Goal: Task Accomplishment & Management: Use online tool/utility

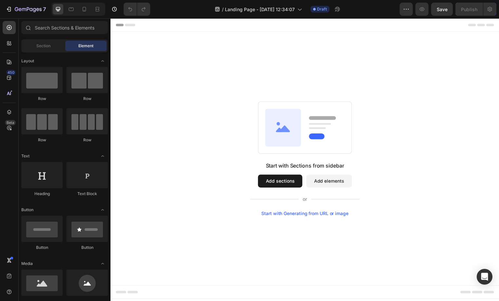
click at [430, 167] on div "Start with Sections from sidebar Add sections Add elements Start with Generatin…" at bounding box center [307, 160] width 346 height 116
click at [283, 180] on button "Add sections" at bounding box center [282, 182] width 45 height 13
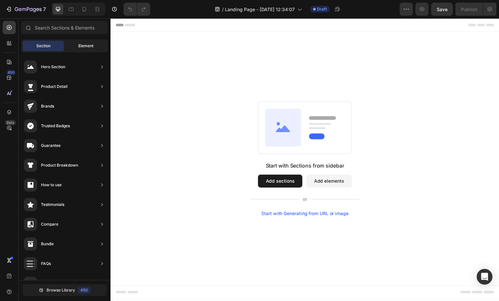
click at [84, 42] on div "Element" at bounding box center [85, 46] width 41 height 10
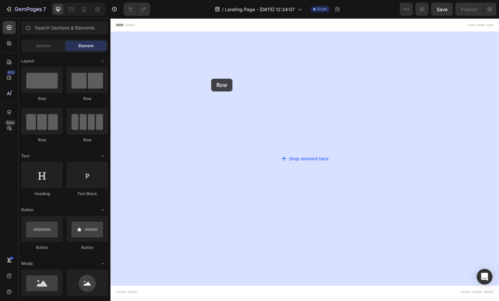
drag, startPoint x: 185, startPoint y: 80, endPoint x: 212, endPoint y: 79, distance: 27.9
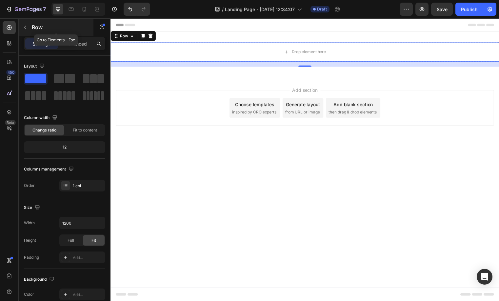
click at [28, 28] on button "button" at bounding box center [25, 27] width 10 height 10
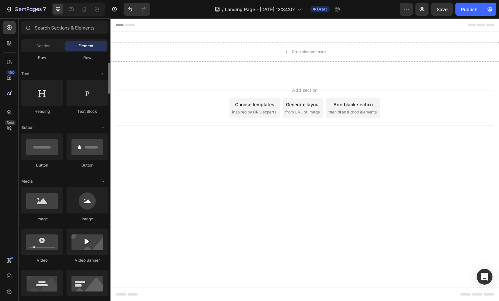
scroll to position [133, 0]
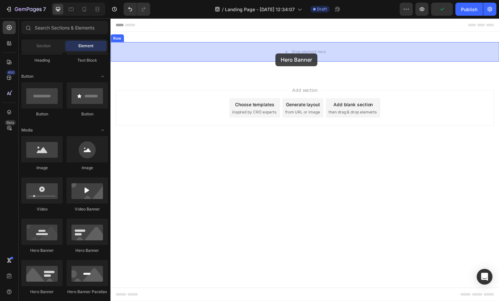
drag, startPoint x: 171, startPoint y: 166, endPoint x: 277, endPoint y: 54, distance: 154.5
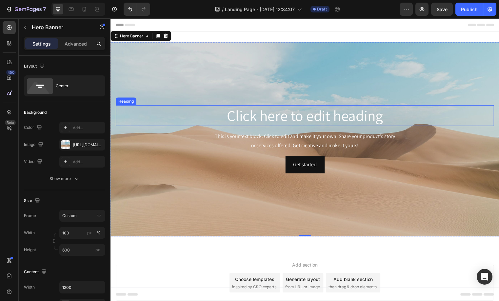
click at [261, 80] on div "Background Image" at bounding box center [306, 140] width 393 height 197
click at [81, 142] on div "https://cdn.shopify.com/s/files/1/2005/9307/files/background_settings.jpg" at bounding box center [82, 145] width 19 height 6
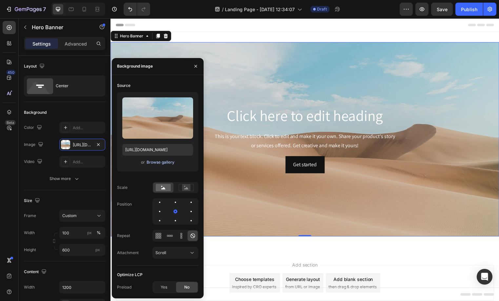
click at [160, 162] on div "Browse gallery" at bounding box center [161, 162] width 28 height 6
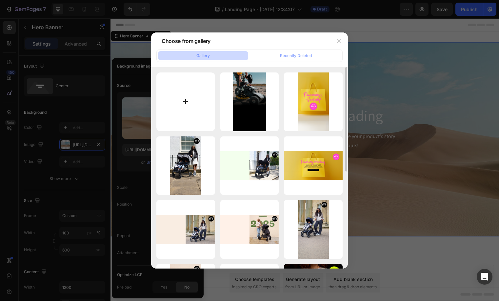
click at [207, 105] on input "file" at bounding box center [185, 101] width 59 height 59
type input "C:\fakepath\DE Desktop.webp"
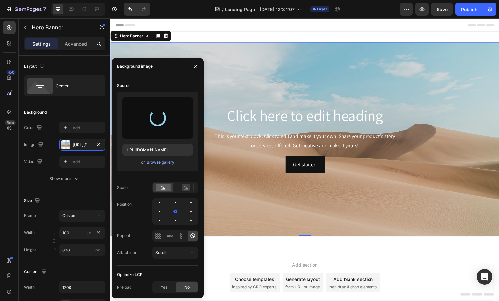
type input "https://cdn.shopify.com/s/files/1/0709/5146/9329/files/gempages_469857584111682…"
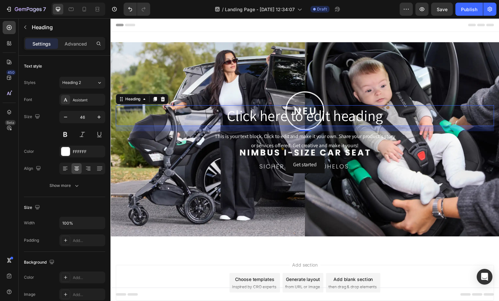
click at [321, 120] on h2 "Click here to edit heading" at bounding box center [307, 116] width 383 height 21
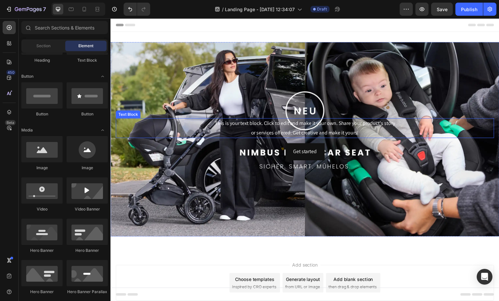
click at [321, 130] on div "This is your text block. Click to edit and make it your own. Share your product…" at bounding box center [307, 129] width 383 height 20
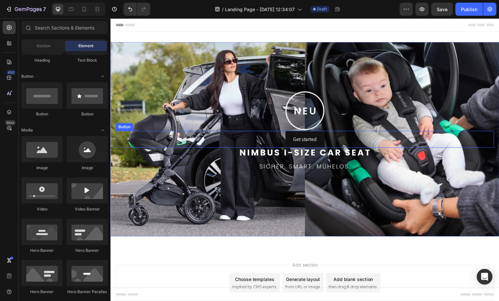
click at [386, 137] on div "Get started Button" at bounding box center [307, 140] width 383 height 17
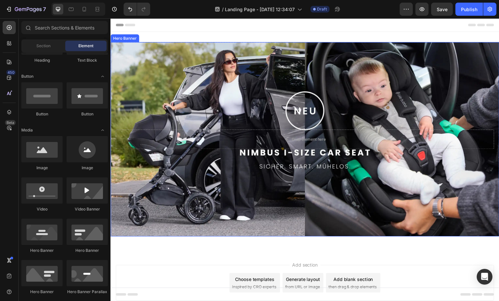
click at [211, 177] on div "Background Image" at bounding box center [306, 140] width 393 height 197
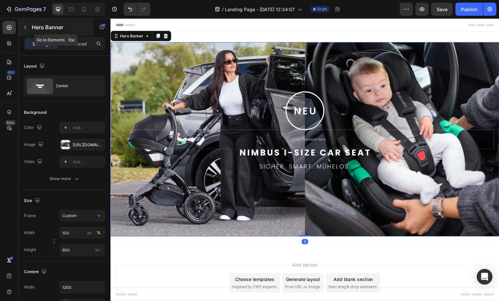
click at [32, 29] on p "Hero Banner" at bounding box center [60, 27] width 56 height 8
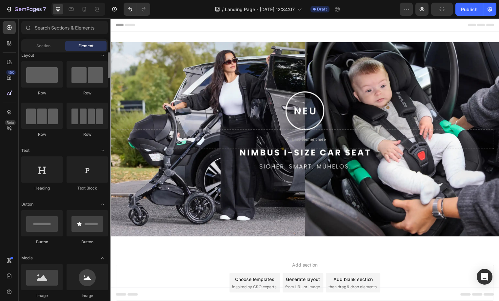
scroll to position [0, 0]
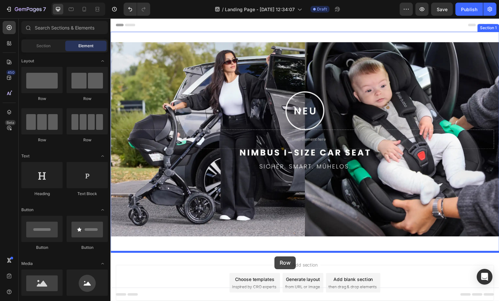
drag, startPoint x: 154, startPoint y: 101, endPoint x: 276, endPoint y: 259, distance: 199.9
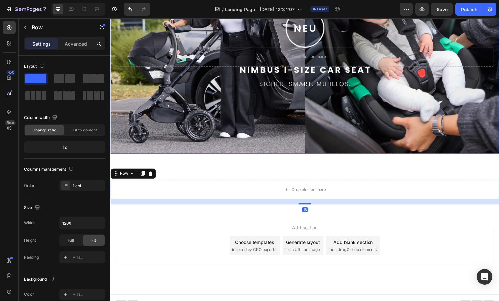
scroll to position [90, 0]
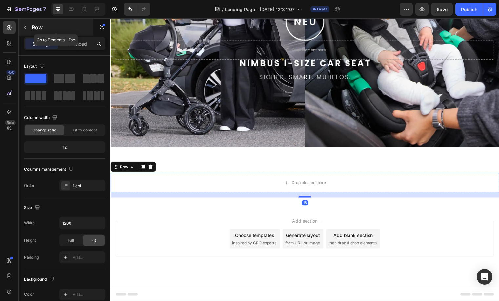
click at [24, 23] on button "button" at bounding box center [25, 27] width 10 height 10
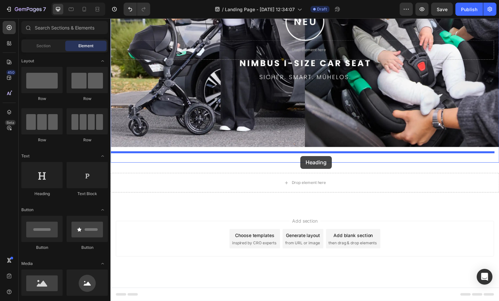
drag, startPoint x: 156, startPoint y: 202, endPoint x: 303, endPoint y: 158, distance: 152.7
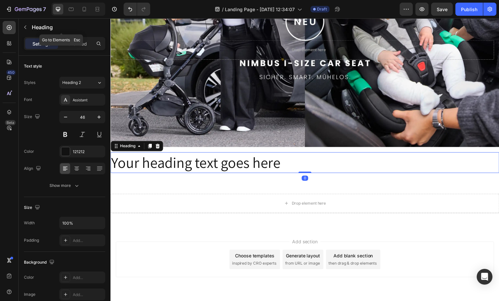
drag, startPoint x: 25, startPoint y: 28, endPoint x: 31, endPoint y: 33, distance: 8.4
click at [26, 28] on icon "button" at bounding box center [25, 27] width 5 height 5
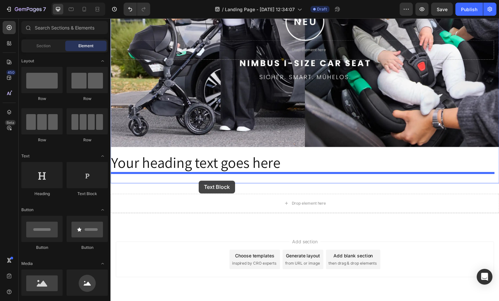
drag, startPoint x: 192, startPoint y: 194, endPoint x: 200, endPoint y: 183, distance: 13.8
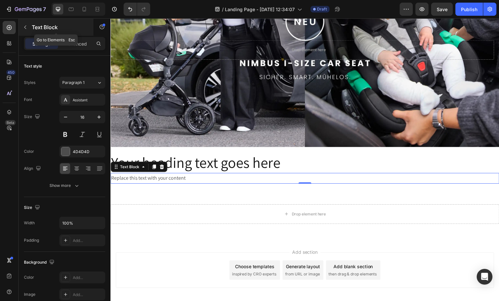
click at [24, 24] on button "button" at bounding box center [25, 27] width 10 height 10
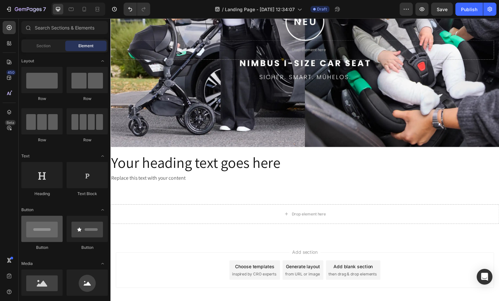
scroll to position [11, 0]
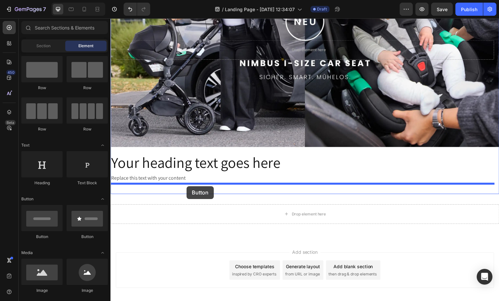
drag, startPoint x: 153, startPoint y: 238, endPoint x: 188, endPoint y: 188, distance: 60.8
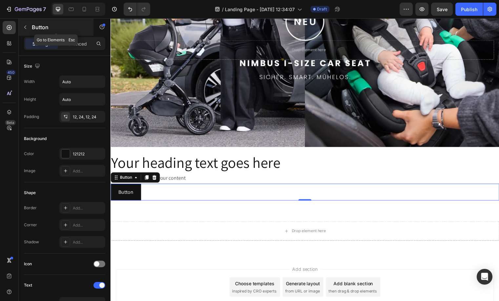
click at [22, 23] on button "button" at bounding box center [25, 27] width 10 height 10
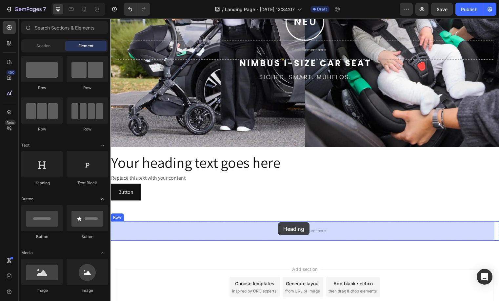
drag, startPoint x: 154, startPoint y: 186, endPoint x: 280, endPoint y: 225, distance: 131.5
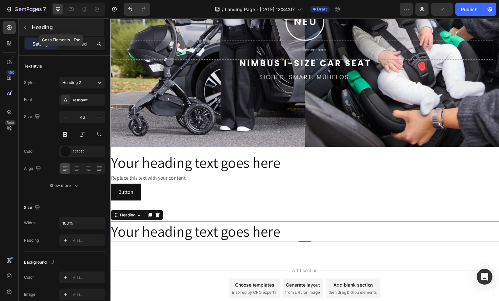
click at [29, 27] on button "button" at bounding box center [25, 27] width 10 height 10
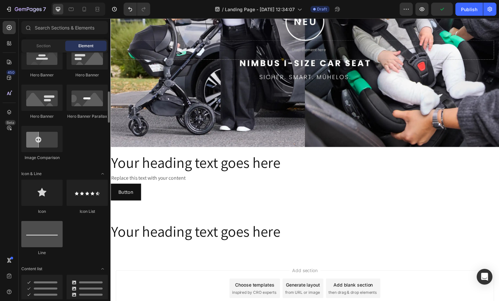
scroll to position [518, 0]
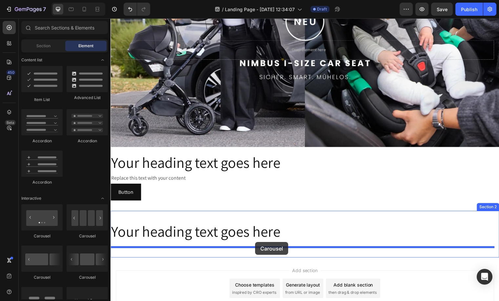
drag, startPoint x: 143, startPoint y: 224, endPoint x: 257, endPoint y: 245, distance: 115.6
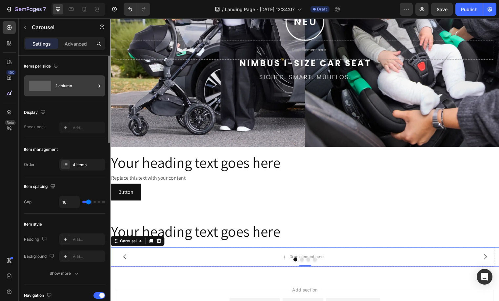
click at [77, 92] on div "1 column" at bounding box center [76, 85] width 40 height 15
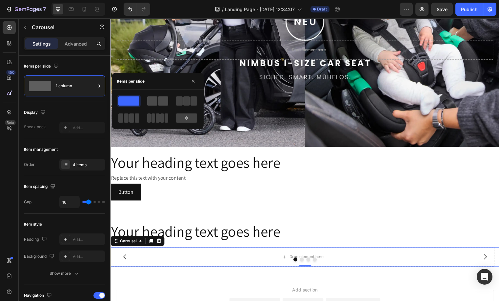
click at [152, 103] on span at bounding box center [152, 100] width 10 height 9
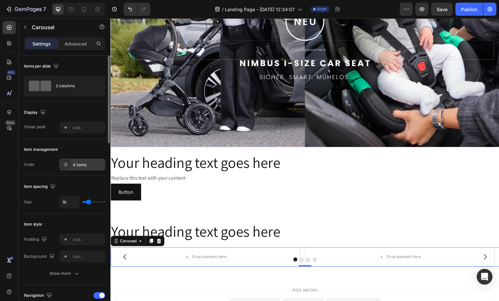
click at [82, 164] on div "4 items" at bounding box center [88, 165] width 31 height 6
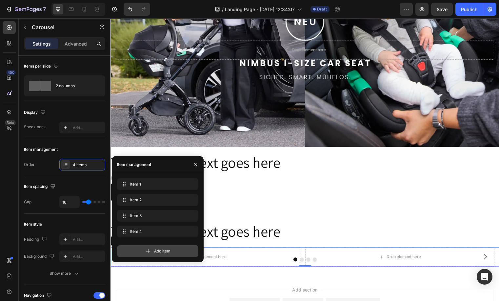
click at [148, 256] on div "Add item" at bounding box center [157, 251] width 81 height 12
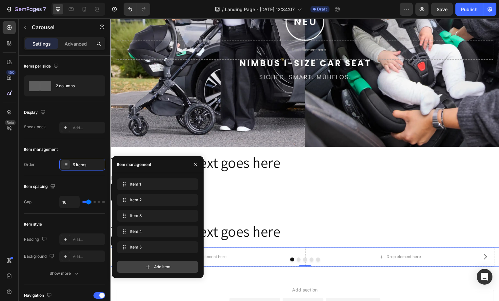
click at [155, 266] on span "Add item" at bounding box center [162, 267] width 16 height 6
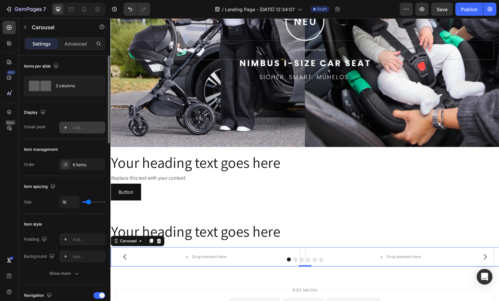
click at [92, 129] on div "Add..." at bounding box center [88, 128] width 31 height 6
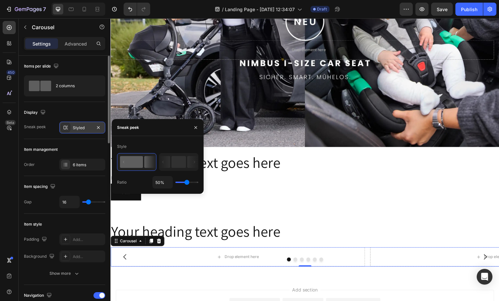
click at [130, 162] on rect at bounding box center [131, 162] width 23 height 12
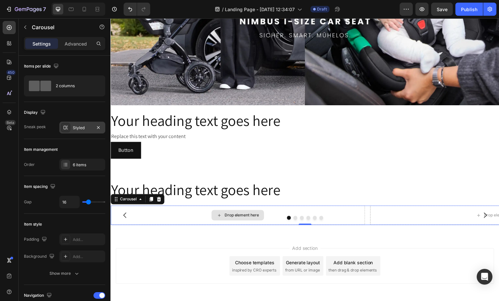
scroll to position [133, 0]
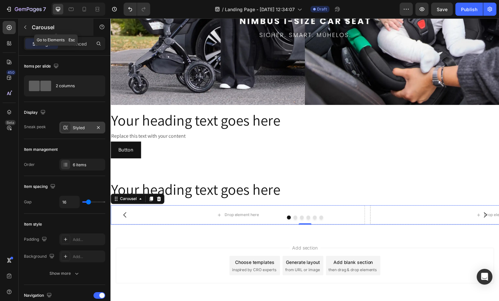
click at [35, 27] on p "Carousel" at bounding box center [60, 27] width 56 height 8
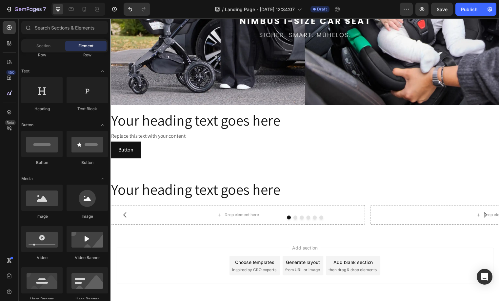
scroll to position [0, 0]
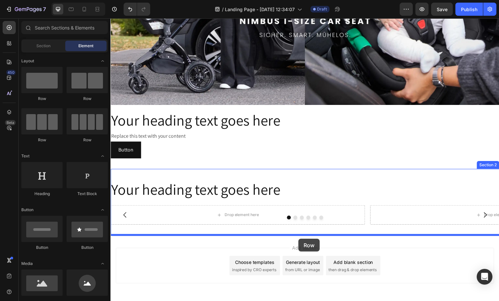
drag, startPoint x: 154, startPoint y: 101, endPoint x: 301, endPoint y: 242, distance: 203.6
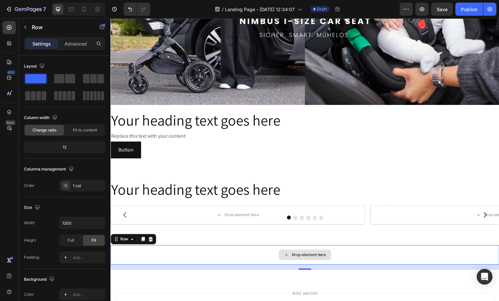
drag, startPoint x: 172, startPoint y: 96, endPoint x: 145, endPoint y: 132, distance: 45.6
click at [19, 21] on div "Row" at bounding box center [56, 27] width 75 height 17
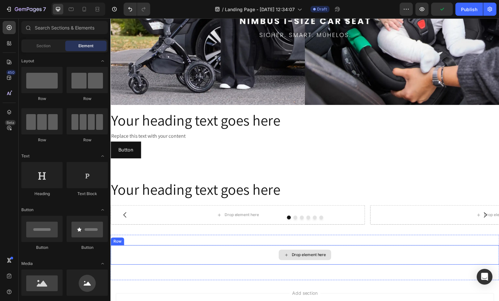
click at [253, 260] on div "Drop element here" at bounding box center [306, 258] width 393 height 20
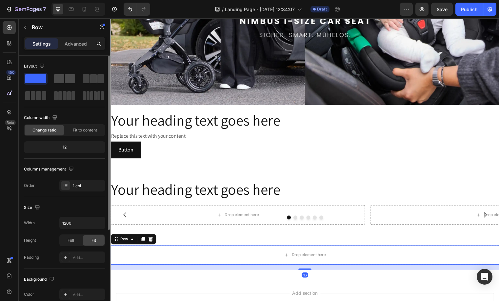
click at [65, 78] on span at bounding box center [70, 78] width 10 height 9
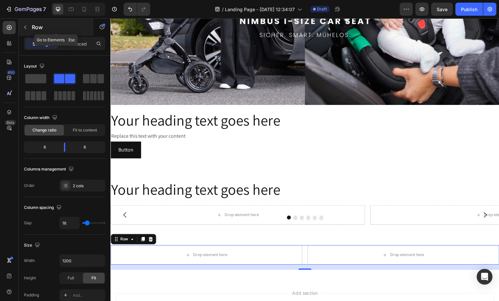
click at [30, 22] on div at bounding box center [25, 27] width 10 height 10
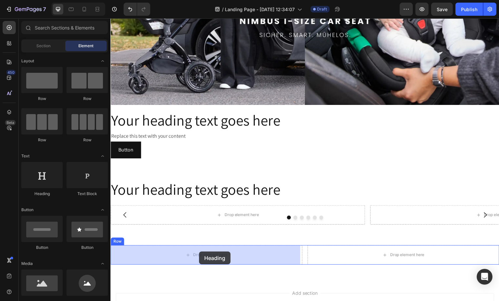
drag, startPoint x: 178, startPoint y: 204, endPoint x: 200, endPoint y: 254, distance: 55.2
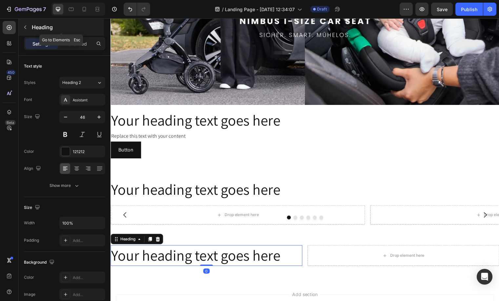
click at [29, 29] on button "button" at bounding box center [25, 27] width 10 height 10
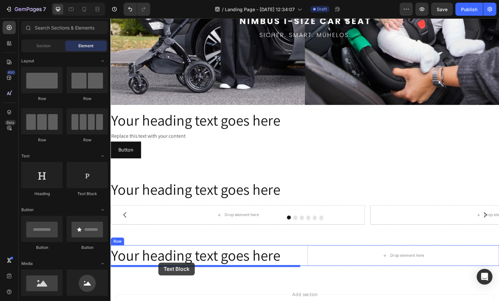
drag, startPoint x: 210, startPoint y: 207, endPoint x: 159, endPoint y: 266, distance: 77.8
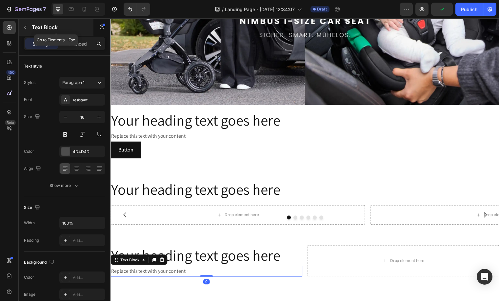
drag, startPoint x: 24, startPoint y: 24, endPoint x: 0, endPoint y: 198, distance: 175.7
click at [24, 24] on button "button" at bounding box center [25, 27] width 10 height 10
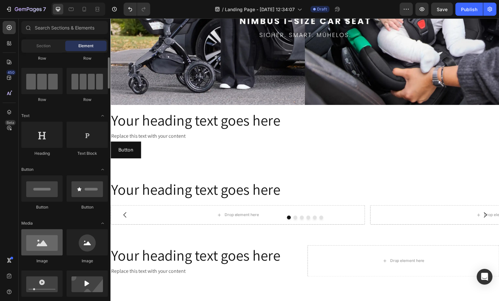
scroll to position [96, 0]
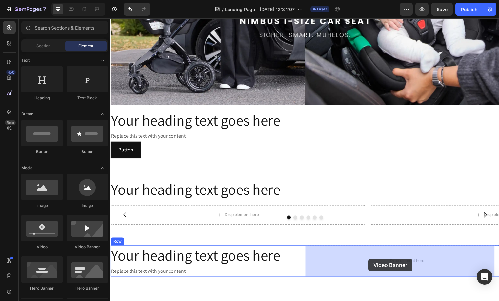
drag, startPoint x: 197, startPoint y: 250, endPoint x: 371, endPoint y: 262, distance: 174.5
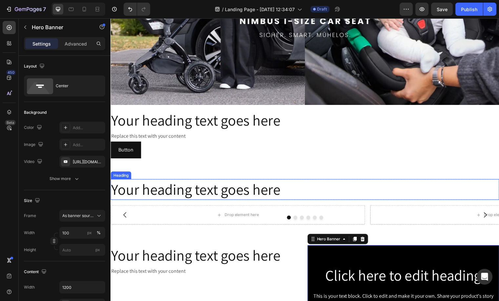
scroll to position [294, 0]
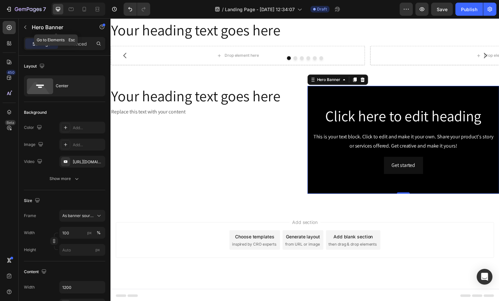
click at [27, 27] on icon "button" at bounding box center [25, 27] width 5 height 5
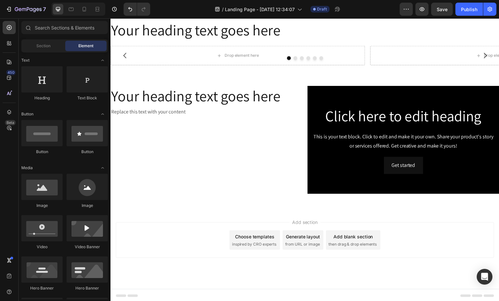
scroll to position [0, 0]
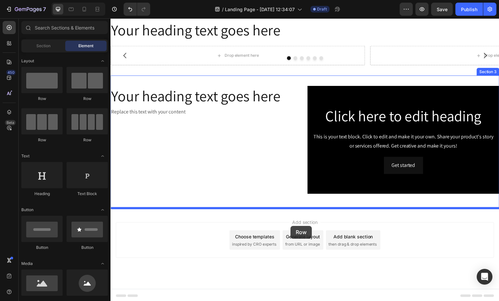
drag, startPoint x: 163, startPoint y: 100, endPoint x: 293, endPoint y: 229, distance: 182.9
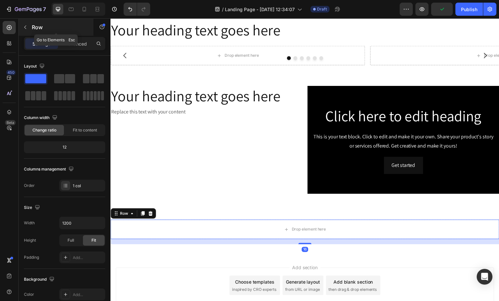
click at [26, 28] on icon "button" at bounding box center [25, 27] width 5 height 5
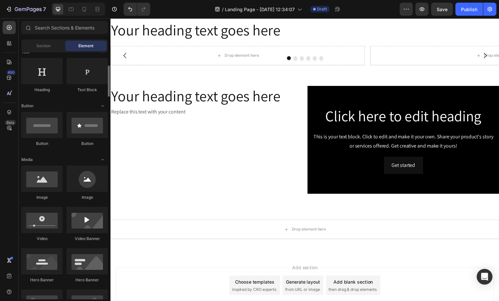
scroll to position [153, 0]
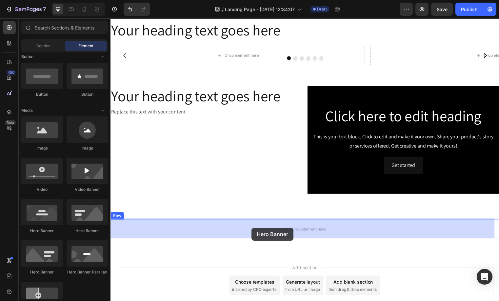
drag, startPoint x: 198, startPoint y: 235, endPoint x: 253, endPoint y: 230, distance: 55.2
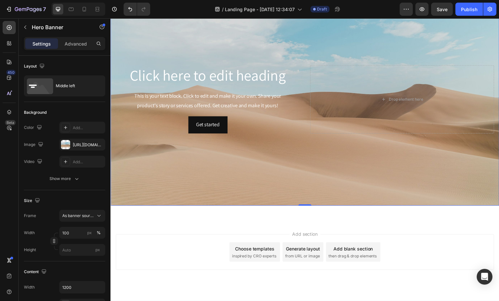
scroll to position [533, 0]
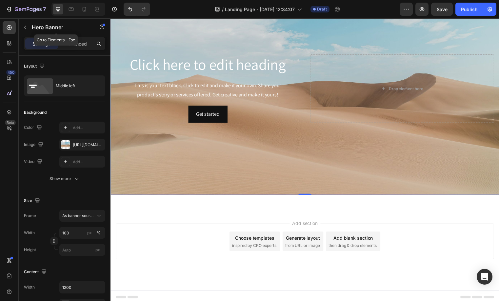
click at [43, 31] on div "Hero Banner" at bounding box center [56, 27] width 75 height 17
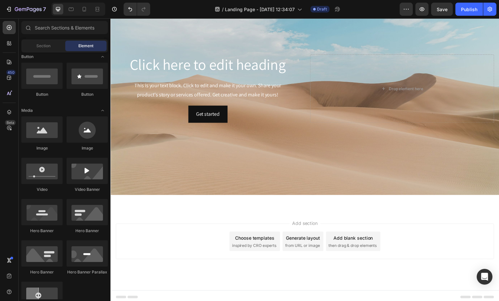
scroll to position [0, 0]
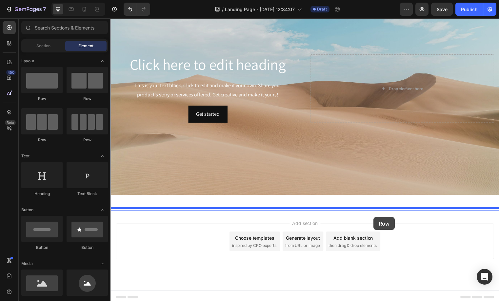
drag, startPoint x: 161, startPoint y: 106, endPoint x: 377, endPoint y: 220, distance: 244.3
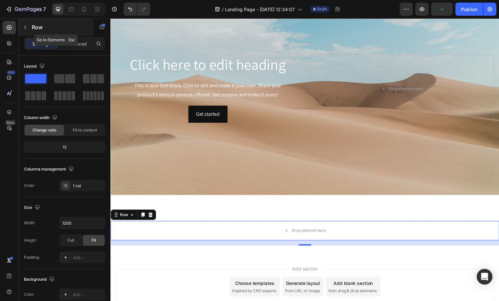
click at [27, 23] on button "button" at bounding box center [25, 27] width 10 height 10
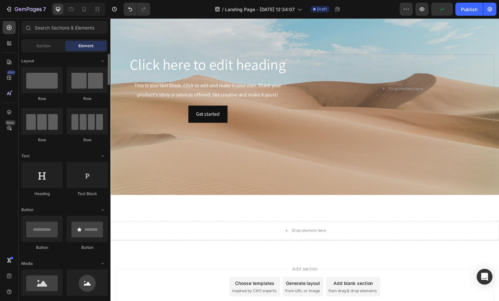
scroll to position [110, 0]
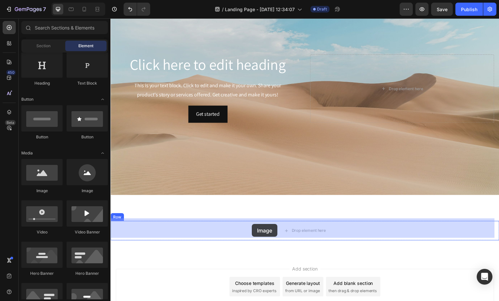
drag, startPoint x: 161, startPoint y: 187, endPoint x: 253, endPoint y: 227, distance: 100.3
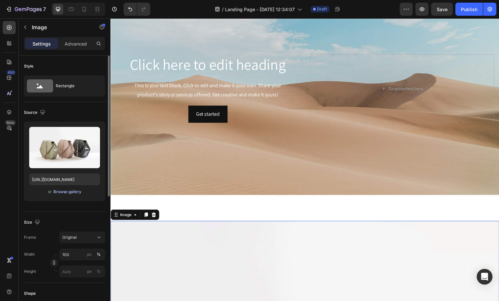
click at [67, 193] on div "Browse gallery" at bounding box center [67, 192] width 28 height 6
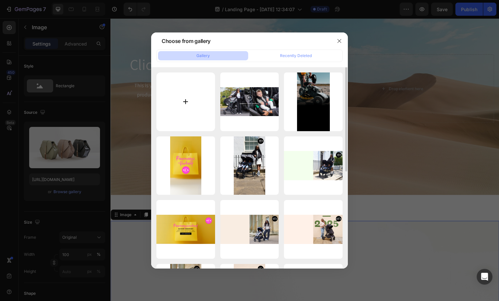
click at [177, 101] on input "file" at bounding box center [185, 101] width 59 height 59
type input "C:\fakepath\Features Icons_Desktop_DE.webp"
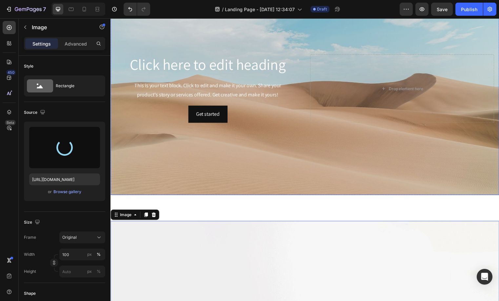
type input "https://cdn.shopify.com/s/files/1/0709/5146/9329/files/gempages_469857584111682…"
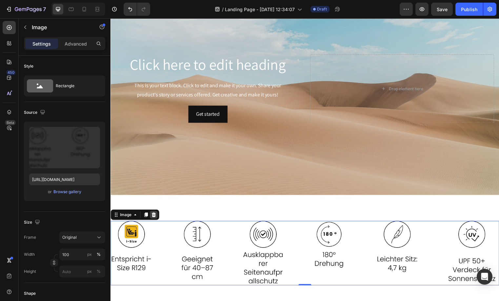
click at [157, 216] on div at bounding box center [154, 217] width 8 height 8
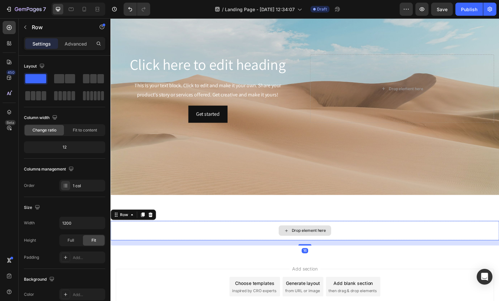
click at [210, 226] on div "Drop element here" at bounding box center [306, 233] width 393 height 20
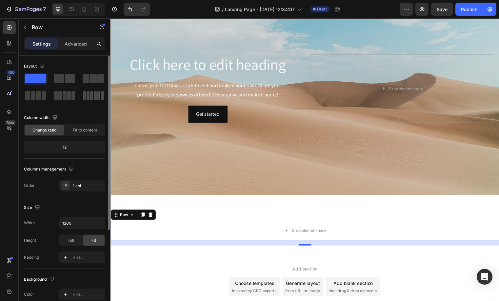
click at [92, 97] on span at bounding box center [91, 95] width 3 height 9
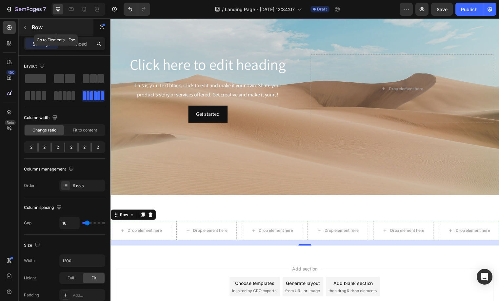
click at [32, 28] on p "Row" at bounding box center [60, 27] width 56 height 8
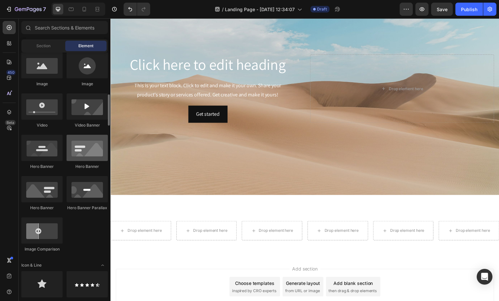
scroll to position [333, 0]
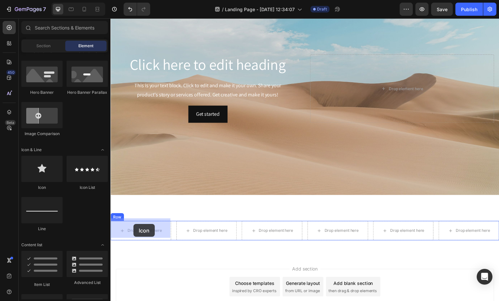
drag, startPoint x: 154, startPoint y: 192, endPoint x: 134, endPoint y: 222, distance: 35.5
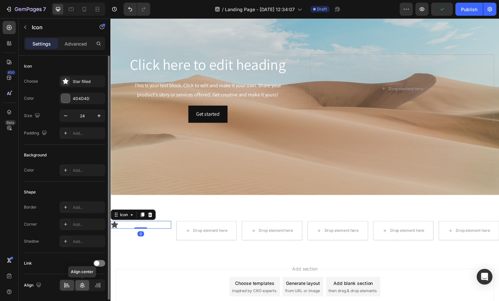
click at [85, 286] on icon at bounding box center [82, 285] width 7 height 7
click at [89, 118] on input "24" at bounding box center [82, 116] width 22 height 12
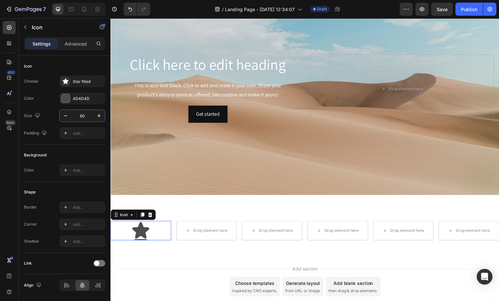
type input "60"
click at [141, 217] on icon at bounding box center [142, 216] width 5 height 5
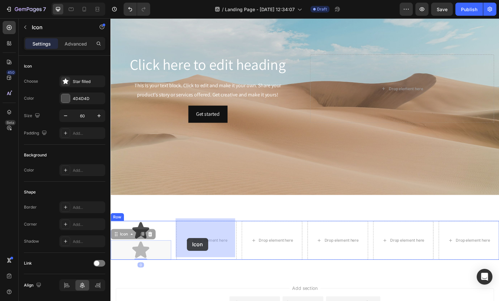
drag, startPoint x: 174, startPoint y: 243, endPoint x: 188, endPoint y: 241, distance: 14.0
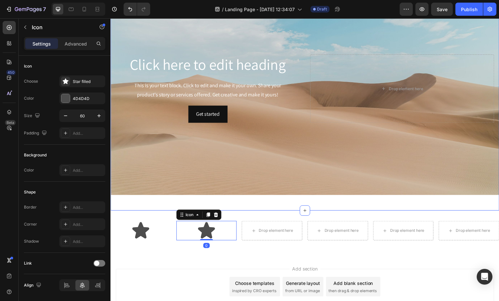
click at [204, 209] on div "Click here to edit heading Heading This is your text block. Click to edit and m…" at bounding box center [306, 92] width 393 height 242
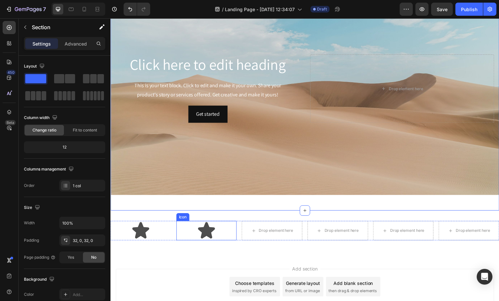
click at [213, 223] on icon at bounding box center [208, 233] width 20 height 20
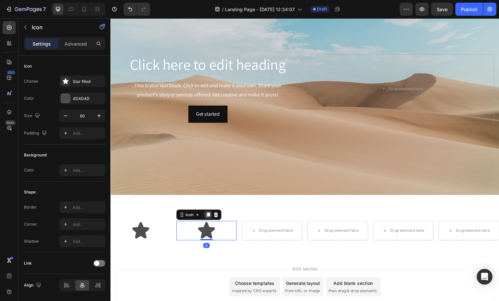
click at [211, 218] on div at bounding box center [209, 217] width 8 height 8
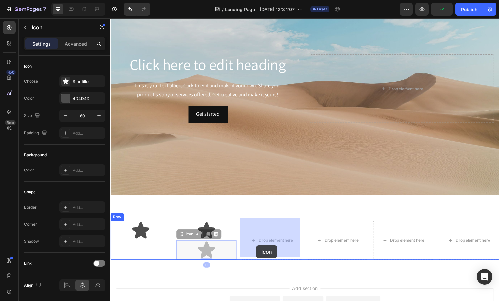
drag, startPoint x: 220, startPoint y: 249, endPoint x: 258, endPoint y: 248, distance: 38.0
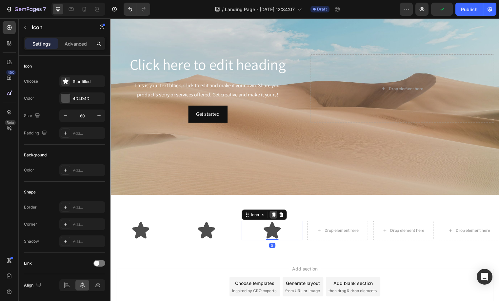
click at [273, 214] on icon at bounding box center [275, 216] width 5 height 5
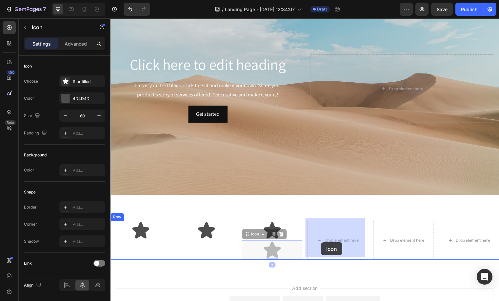
drag, startPoint x: 279, startPoint y: 246, endPoint x: 323, endPoint y: 246, distance: 43.9
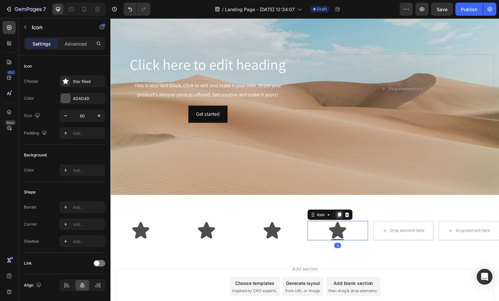
click at [340, 215] on icon at bounding box center [342, 217] width 4 height 5
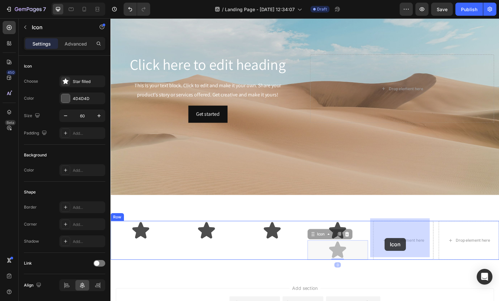
drag, startPoint x: 352, startPoint y: 248, endPoint x: 377, endPoint y: 242, distance: 25.7
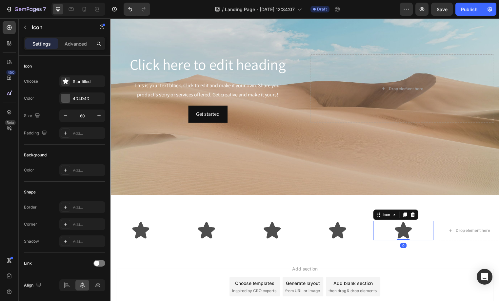
click at [406, 214] on icon at bounding box center [408, 216] width 5 height 5
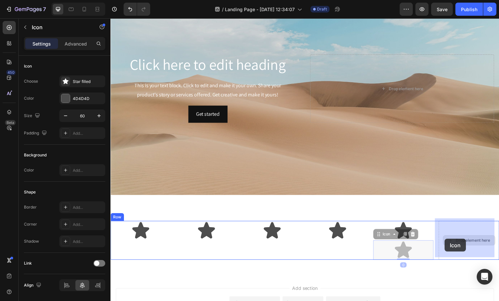
drag, startPoint x: 418, startPoint y: 249, endPoint x: 449, endPoint y: 242, distance: 32.3
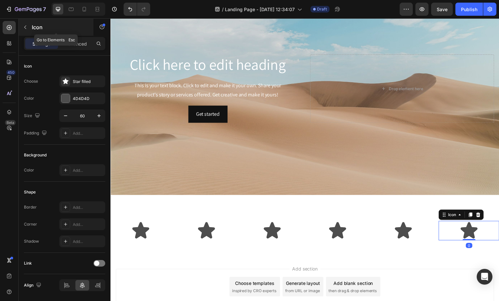
click at [29, 27] on button "button" at bounding box center [25, 27] width 10 height 10
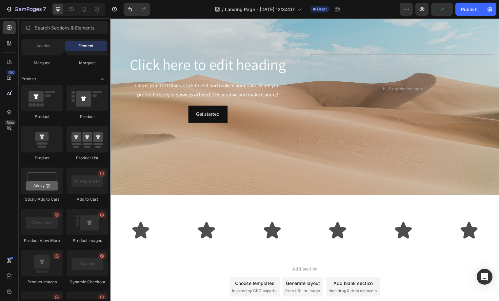
scroll to position [0, 0]
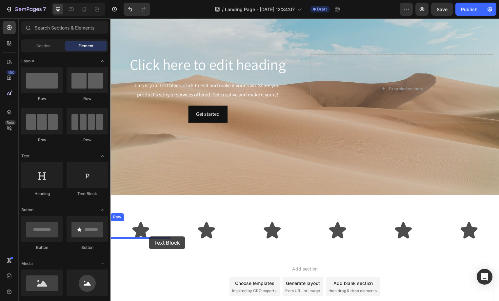
drag, startPoint x: 198, startPoint y: 198, endPoint x: 149, endPoint y: 239, distance: 64.0
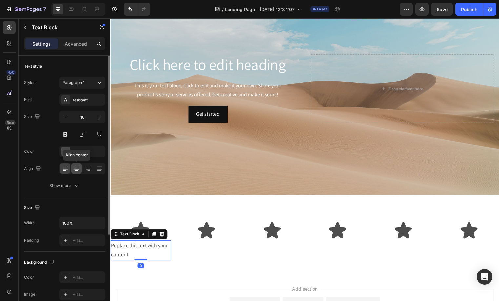
click at [78, 169] on icon at bounding box center [76, 168] width 7 height 7
click at [83, 105] on div "Assistant" at bounding box center [82, 100] width 46 height 12
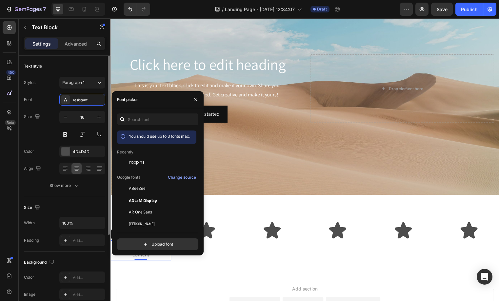
drag, startPoint x: 135, startPoint y: 163, endPoint x: 60, endPoint y: 128, distance: 83.4
click at [134, 163] on span "Poppins" at bounding box center [137, 162] width 16 height 6
click at [68, 116] on icon "button" at bounding box center [65, 117] width 7 height 7
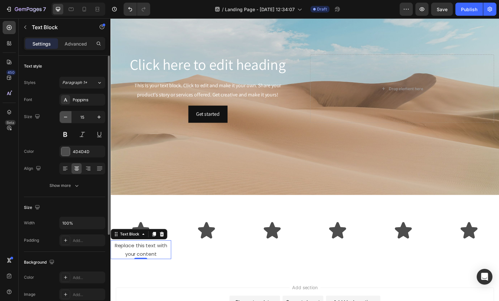
click at [68, 116] on icon "button" at bounding box center [65, 117] width 7 height 7
type input "14"
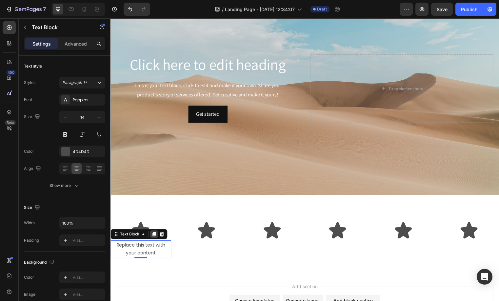
click at [155, 234] on icon at bounding box center [155, 236] width 4 height 5
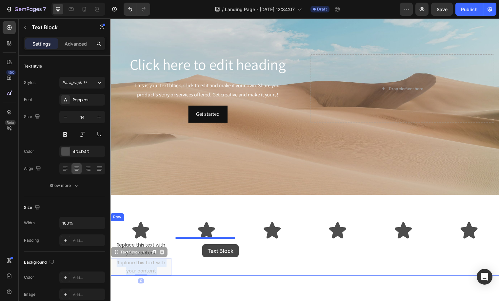
drag, startPoint x: 157, startPoint y: 265, endPoint x: 203, endPoint y: 247, distance: 49.6
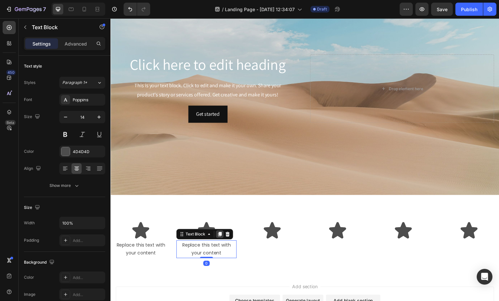
click at [222, 235] on icon at bounding box center [220, 236] width 5 height 5
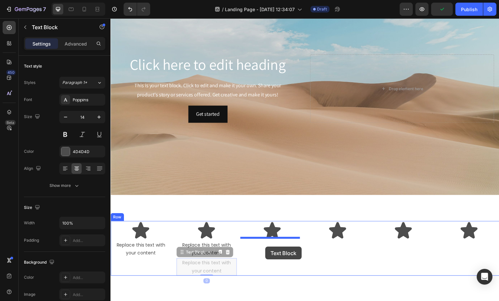
drag, startPoint x: 240, startPoint y: 263, endPoint x: 267, endPoint y: 250, distance: 30.8
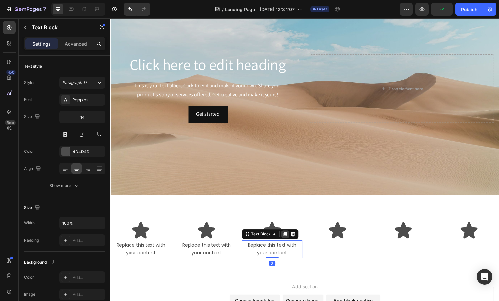
click at [286, 234] on icon at bounding box center [288, 236] width 4 height 5
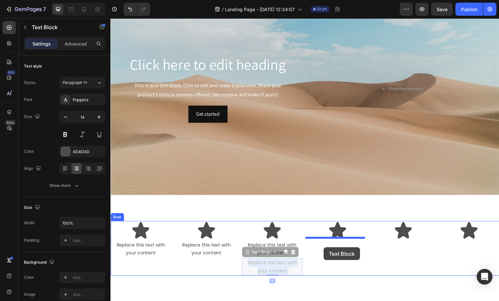
drag, startPoint x: 275, startPoint y: 260, endPoint x: 327, endPoint y: 250, distance: 53.2
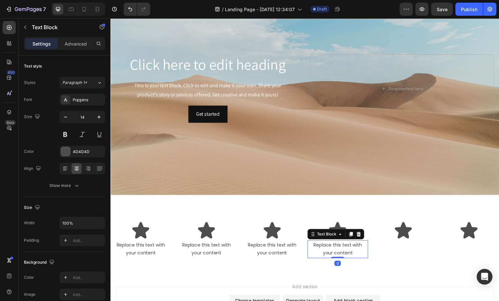
click at [354, 238] on div "Text Block" at bounding box center [338, 236] width 57 height 10
click at [352, 236] on icon at bounding box center [353, 236] width 5 height 5
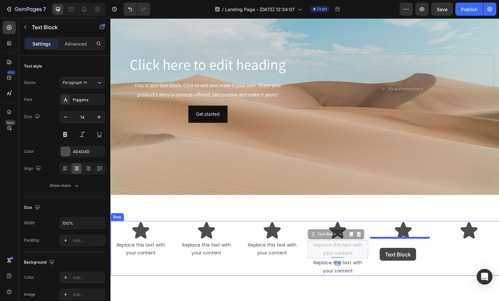
drag, startPoint x: 341, startPoint y: 257, endPoint x: 386, endPoint y: 250, distance: 45.3
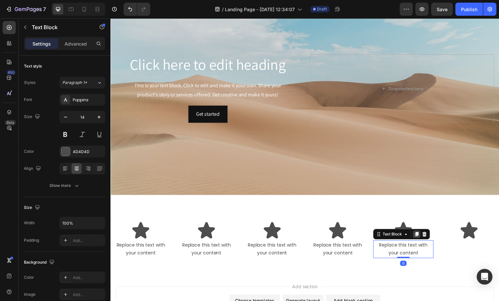
click at [418, 235] on icon at bounding box center [420, 236] width 4 height 5
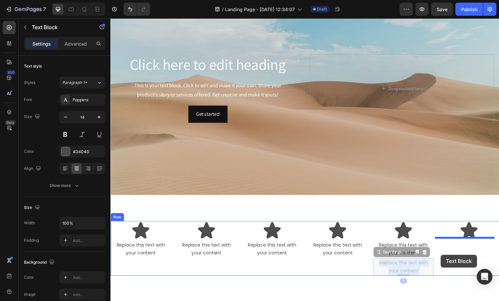
drag, startPoint x: 402, startPoint y: 273, endPoint x: 445, endPoint y: 258, distance: 45.2
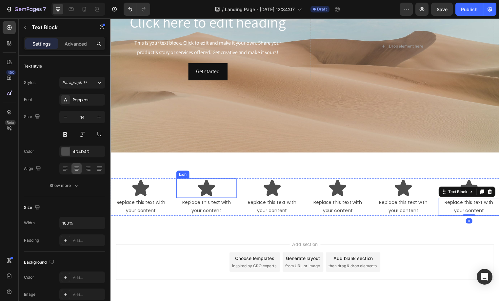
scroll to position [578, 0]
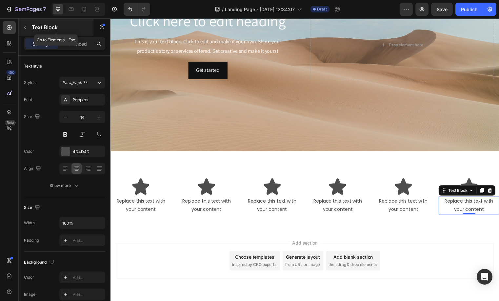
click at [27, 25] on icon "button" at bounding box center [25, 27] width 5 height 5
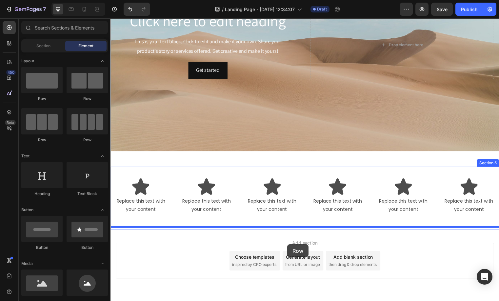
drag, startPoint x: 158, startPoint y: 105, endPoint x: 290, endPoint y: 247, distance: 193.8
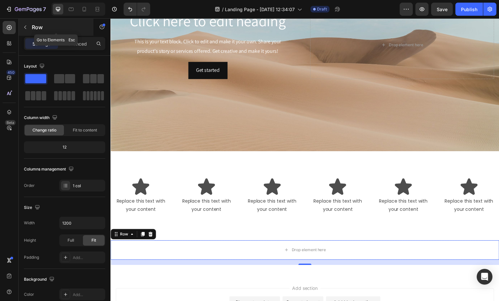
click at [28, 30] on button "button" at bounding box center [25, 27] width 10 height 10
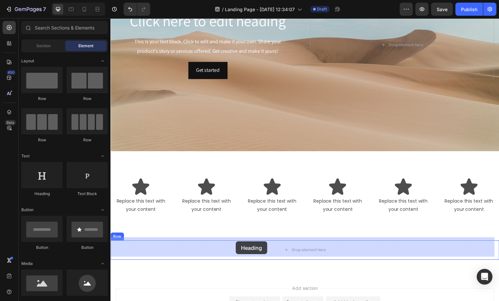
drag, startPoint x: 188, startPoint y: 213, endPoint x: 237, endPoint y: 244, distance: 58.8
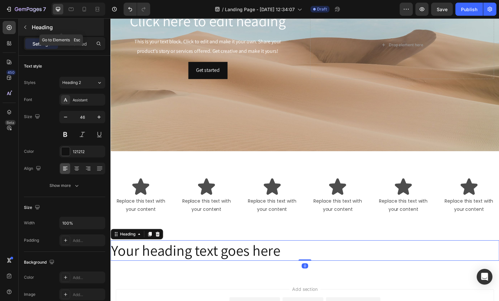
click at [24, 30] on icon "button" at bounding box center [25, 27] width 5 height 5
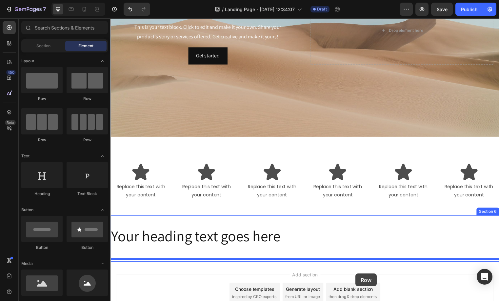
scroll to position [595, 0]
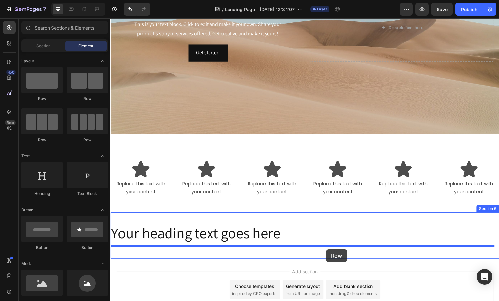
drag, startPoint x: 144, startPoint y: 139, endPoint x: 329, endPoint y: 252, distance: 216.3
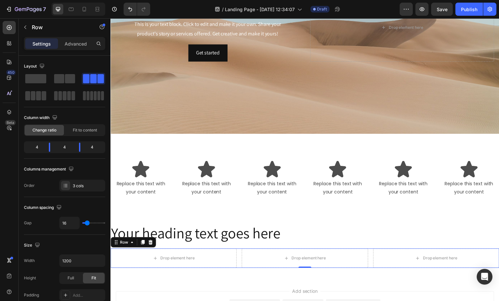
click at [229, 234] on h2 "Your heading text goes here" at bounding box center [306, 235] width 393 height 21
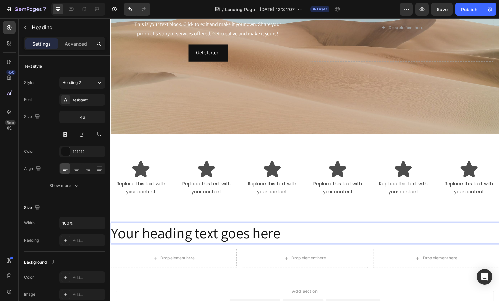
click at [229, 234] on p "Your heading text goes here" at bounding box center [307, 236] width 392 height 20
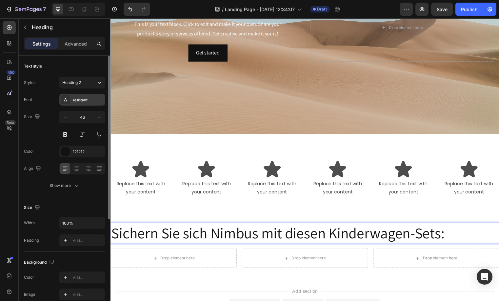
click at [77, 103] on div "Assistant" at bounding box center [88, 100] width 31 height 6
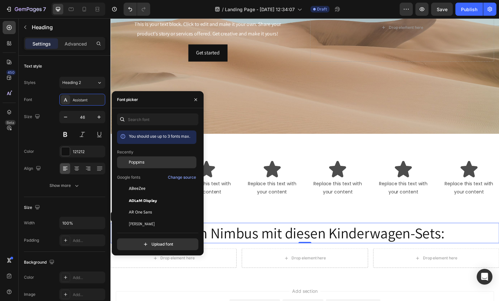
click at [135, 206] on div "Poppins" at bounding box center [156, 212] width 79 height 12
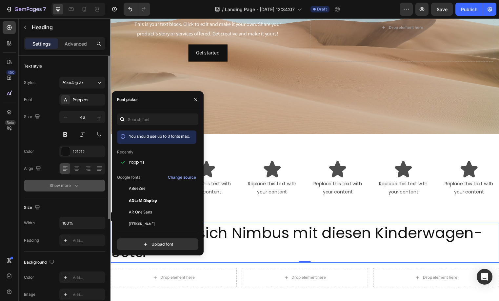
click at [72, 182] on button "Show more" at bounding box center [64, 186] width 81 height 12
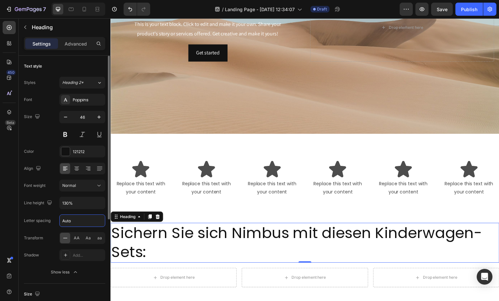
click at [76, 222] on input "Auto" at bounding box center [82, 221] width 45 height 12
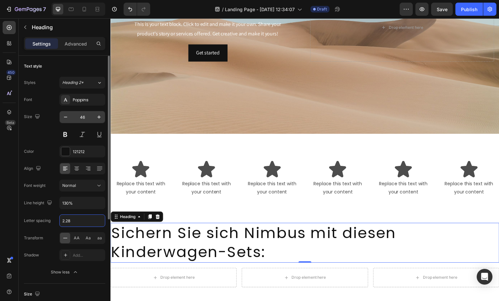
type input "2.28"
click at [86, 119] on input "46" at bounding box center [82, 117] width 22 height 12
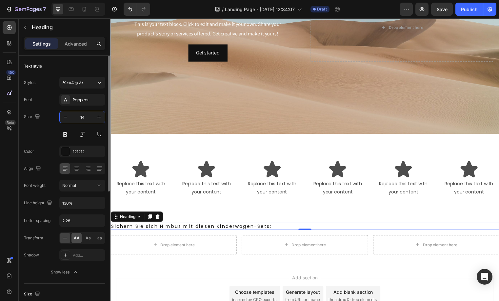
click at [76, 237] on span "AA" at bounding box center [77, 238] width 6 height 6
click at [100, 115] on icon "button" at bounding box center [99, 117] width 7 height 7
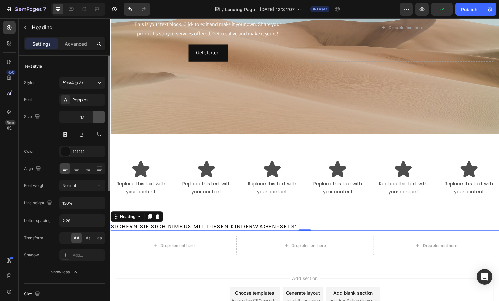
click at [100, 115] on icon "button" at bounding box center [99, 117] width 7 height 7
type input "20"
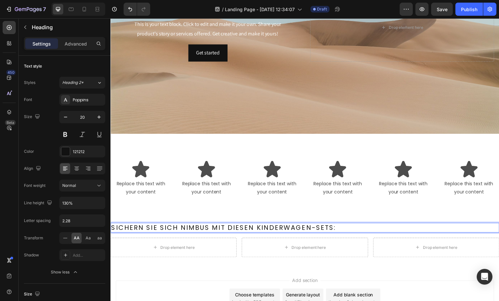
click at [212, 228] on p "Sichern Sie sich Nimbus mit diesen Kinderwagen-Sets:" at bounding box center [307, 230] width 392 height 9
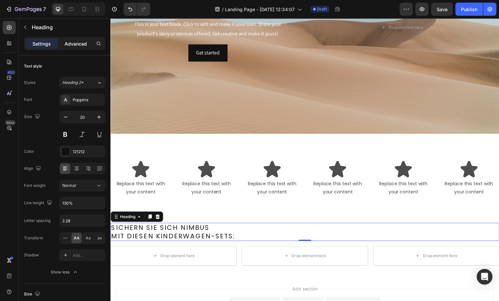
click at [80, 40] on p "Advanced" at bounding box center [76, 43] width 22 height 7
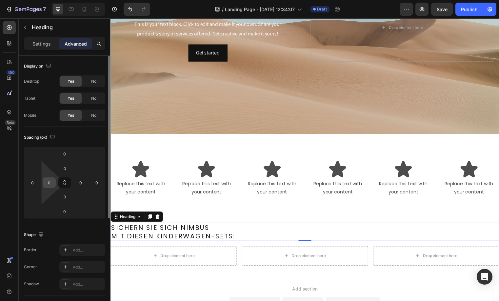
click at [43, 180] on div "0" at bounding box center [49, 182] width 13 height 10
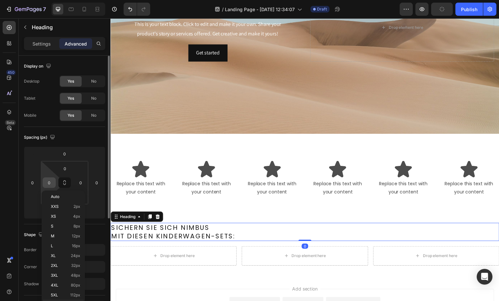
click at [50, 179] on input "0" at bounding box center [49, 183] width 10 height 10
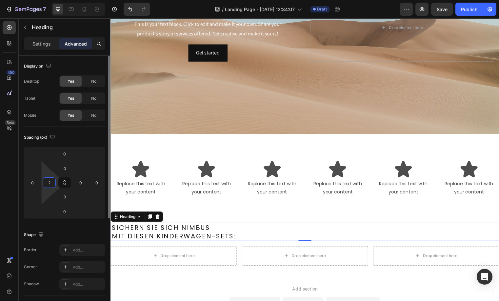
type input "24"
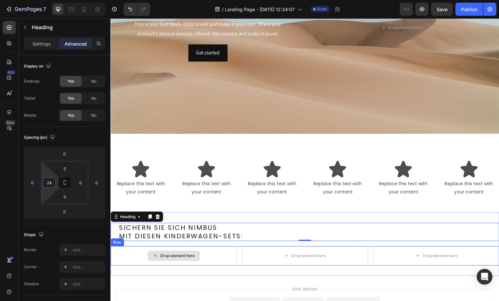
click at [211, 251] on div "Drop element here" at bounding box center [174, 259] width 128 height 20
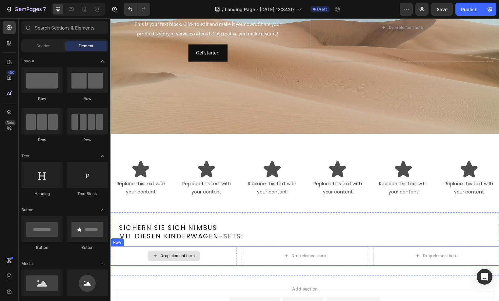
click at [191, 259] on div "Drop element here" at bounding box center [174, 258] width 53 height 10
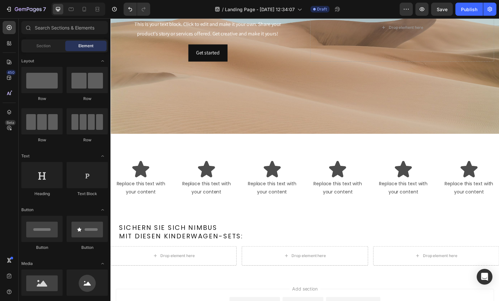
scroll to position [122, 0]
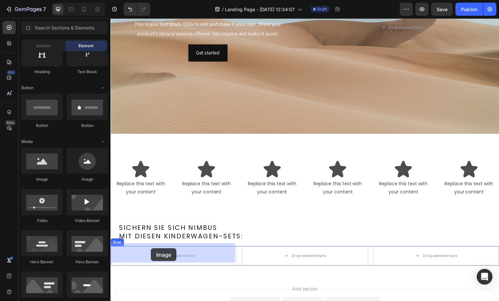
drag, startPoint x: 171, startPoint y: 196, endPoint x: 151, endPoint y: 251, distance: 58.4
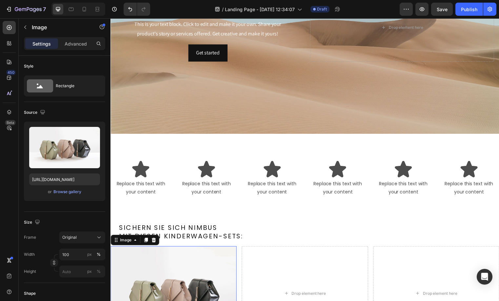
drag, startPoint x: 147, startPoint y: 241, endPoint x: 196, endPoint y: 290, distance: 69.1
click at [147, 241] on icon at bounding box center [147, 242] width 4 height 5
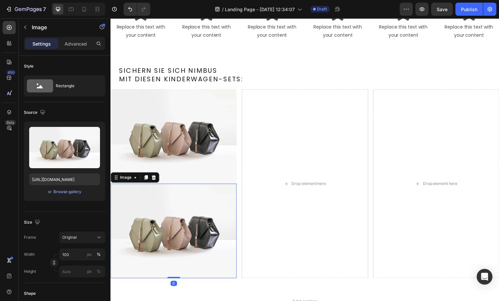
scroll to position [831, 0]
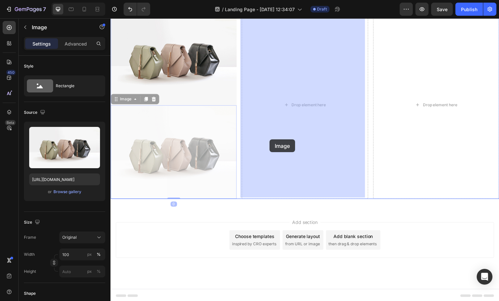
drag, startPoint x: 177, startPoint y: 168, endPoint x: 272, endPoint y: 141, distance: 98.7
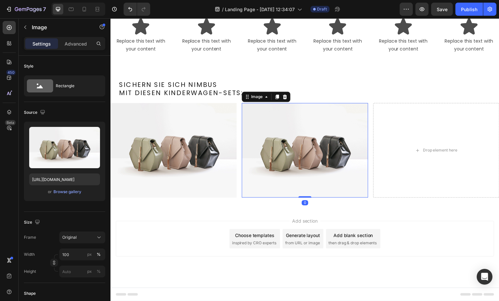
scroll to position [736, 0]
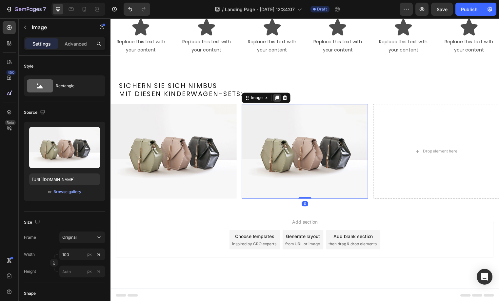
click at [275, 100] on div at bounding box center [279, 99] width 8 height 8
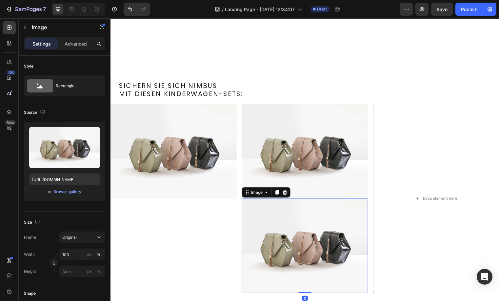
scroll to position [831, 0]
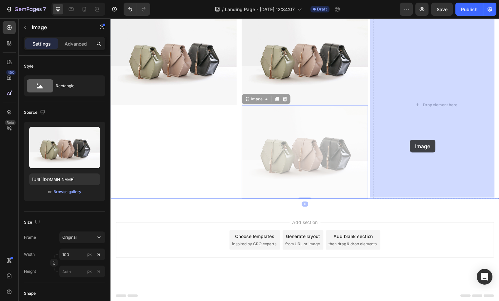
drag, startPoint x: 296, startPoint y: 163, endPoint x: 414, endPoint y: 141, distance: 119.4
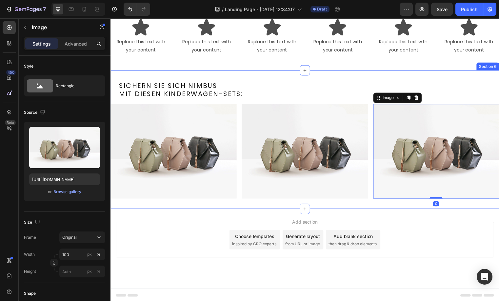
click at [174, 122] on img at bounding box center [174, 153] width 128 height 96
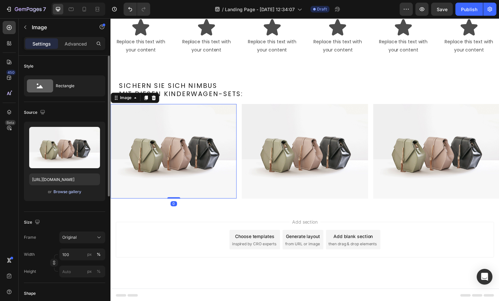
click at [64, 192] on div "Browse gallery" at bounding box center [67, 192] width 28 height 6
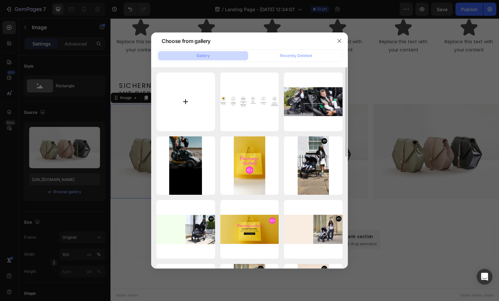
click at [193, 111] on input "file" at bounding box center [185, 101] width 59 height 59
type input "C:\fakepath\Card 1 Stomp Luxe Nimbus_Desktop_DE.webp"
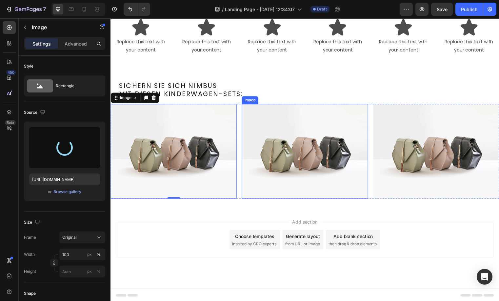
type input "https://cdn.shopify.com/s/files/1/0709/5146/9329/files/gempages_469857584111682…"
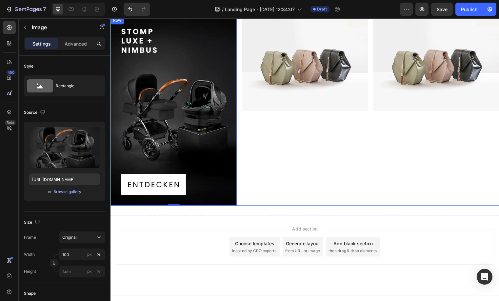
scroll to position [815, 0]
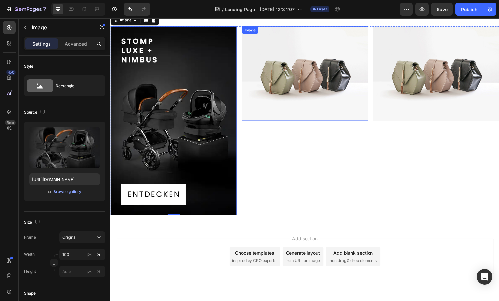
click at [304, 90] on img at bounding box center [307, 74] width 128 height 96
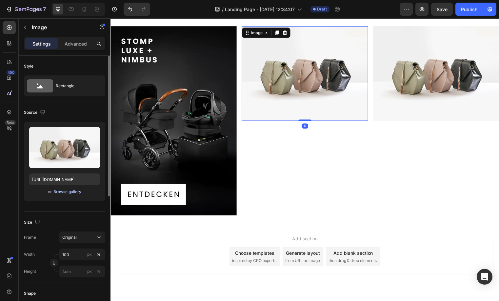
click at [73, 189] on div "Browse gallery" at bounding box center [67, 192] width 28 height 6
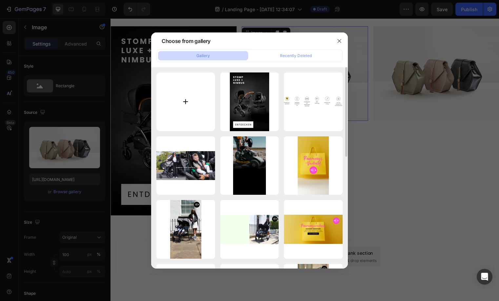
click at [190, 96] on input "file" at bounding box center [185, 101] width 59 height 59
type input "C:\fakepath\Card 2 Cosmo Nimbus_Desktop_DE.webp"
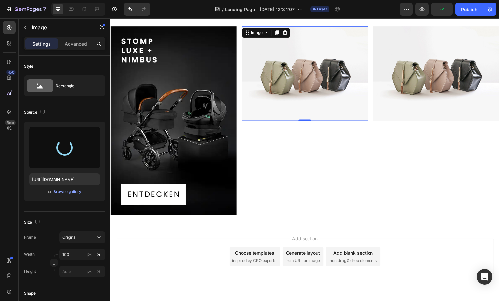
type input "https://cdn.shopify.com/s/files/1/0709/5146/9329/files/gempages_469857584111682…"
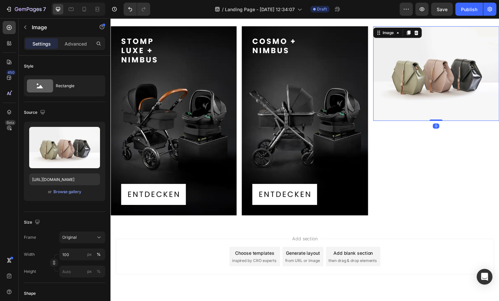
click at [442, 84] on img at bounding box center [440, 74] width 128 height 96
click at [77, 194] on div "Browse gallery" at bounding box center [67, 192] width 28 height 6
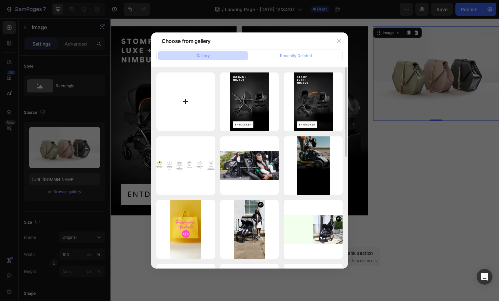
click at [181, 93] on input "file" at bounding box center [185, 101] width 59 height 59
type input "C:\fakepath\Card 3 Altima Nimbus_Desktop_DE.webp"
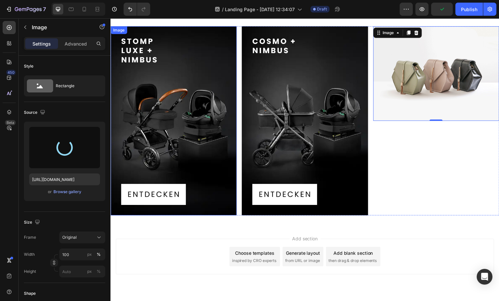
type input "https://cdn.shopify.com/s/files/1/0709/5146/9329/files/gempages_469857584111682…"
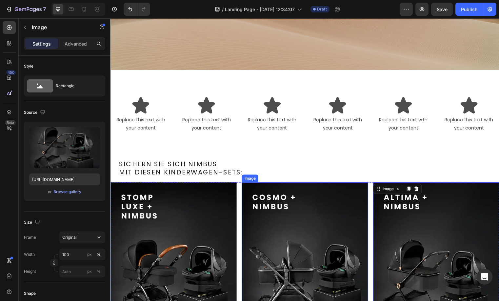
scroll to position [650, 0]
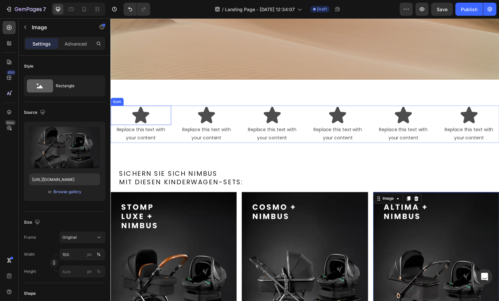
click at [137, 112] on icon at bounding box center [140, 116] width 17 height 17
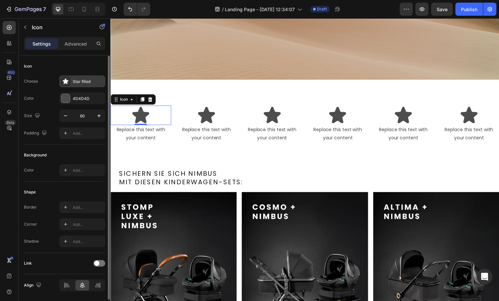
click at [82, 83] on div "Star filled" at bounding box center [88, 82] width 31 height 6
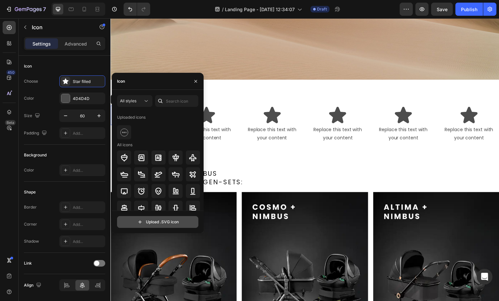
click at [181, 224] on input "file" at bounding box center [157, 221] width 81 height 11
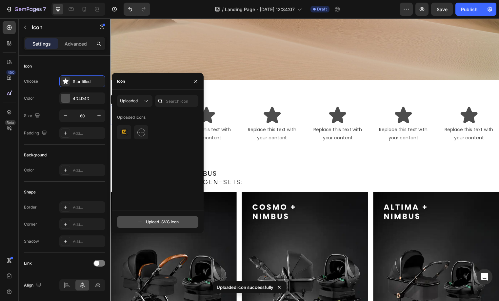
click at [162, 225] on input "file" at bounding box center [157, 221] width 81 height 11
click at [158, 216] on button "Upload .SVG icon" at bounding box center [157, 222] width 81 height 12
click at [155, 219] on input "file" at bounding box center [157, 221] width 81 height 11
click at [141, 220] on input "file" at bounding box center [157, 221] width 81 height 11
click at [132, 222] on input "file" at bounding box center [157, 221] width 81 height 11
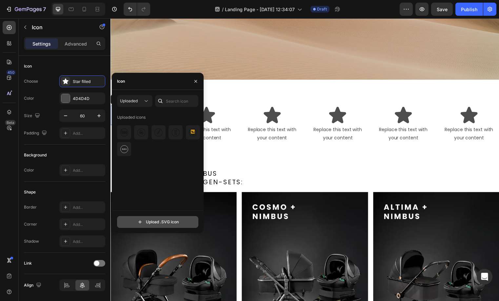
click at [165, 223] on input "file" at bounding box center [157, 221] width 81 height 11
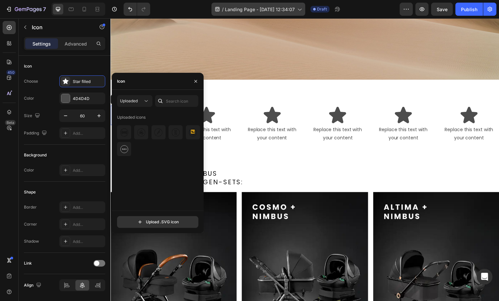
type input "C:\fakepath\1752782644412.svg"
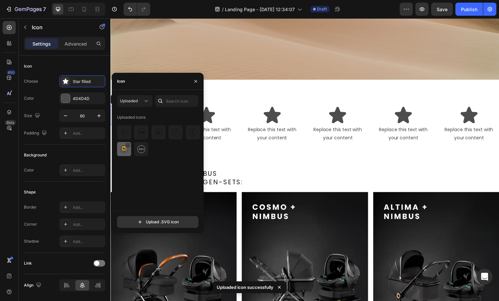
click at [127, 146] on div at bounding box center [127, 145] width 5 height 5
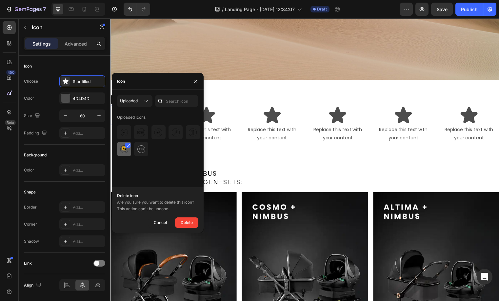
click at [127, 148] on div at bounding box center [127, 145] width 5 height 5
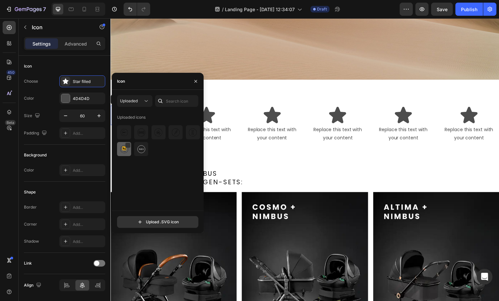
click at [122, 151] on img at bounding box center [124, 149] width 8 height 8
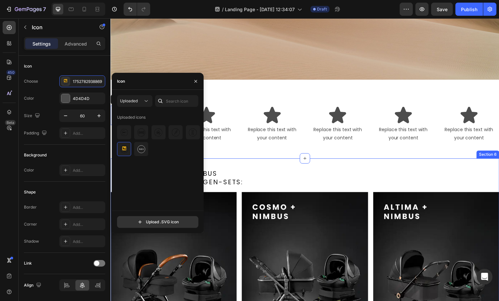
click at [244, 160] on div "Sichern Sie sich Nimbus mit diesen Kinderwagen-Sets: Heading Row Image Image Im…" at bounding box center [306, 278] width 393 height 236
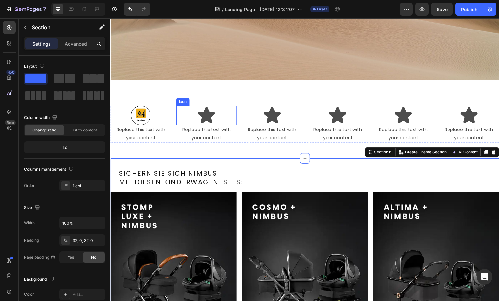
click at [210, 113] on icon at bounding box center [207, 116] width 17 height 17
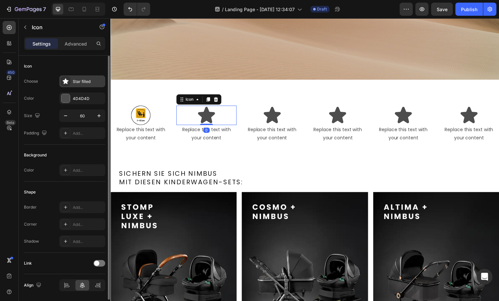
click at [77, 82] on div "Star filled" at bounding box center [88, 82] width 31 height 6
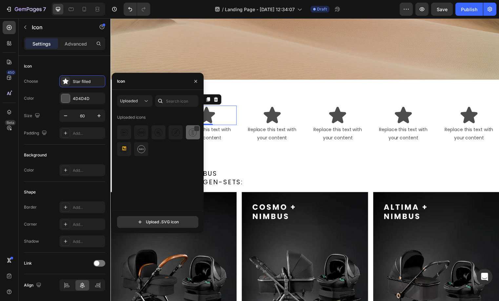
drag, startPoint x: 191, startPoint y: 135, endPoint x: 95, endPoint y: 115, distance: 97.7
click at [191, 135] on img at bounding box center [193, 133] width 8 height 8
click at [272, 113] on icon at bounding box center [273, 116] width 17 height 17
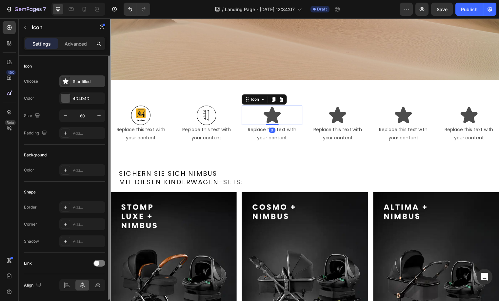
click at [75, 83] on div "Star filled" at bounding box center [88, 82] width 31 height 6
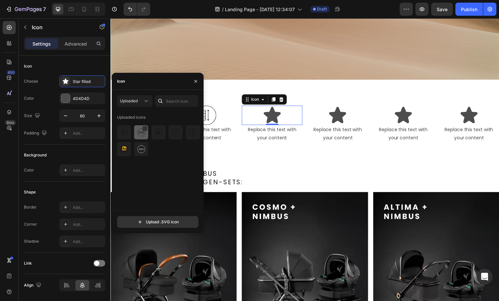
drag, startPoint x: 137, startPoint y: 133, endPoint x: 165, endPoint y: 110, distance: 36.3
click at [137, 133] on img at bounding box center [141, 133] width 8 height 8
click at [340, 115] on icon at bounding box center [340, 116] width 17 height 17
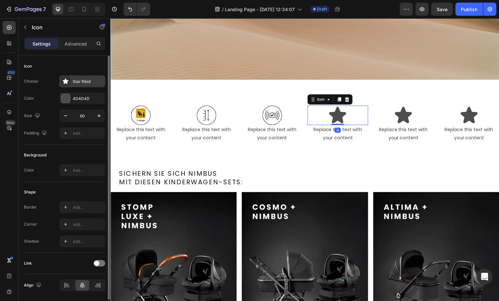
click at [80, 81] on div "Star filled" at bounding box center [88, 82] width 31 height 6
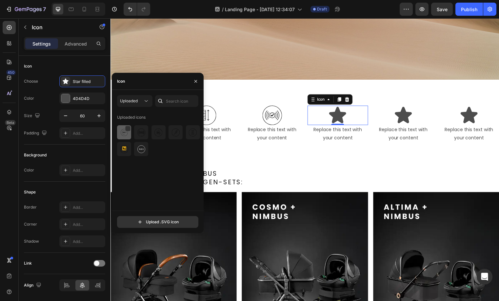
drag, startPoint x: 126, startPoint y: 138, endPoint x: 196, endPoint y: 88, distance: 86.6
click at [134, 138] on div at bounding box center [141, 132] width 14 height 14
click at [398, 110] on icon at bounding box center [406, 116] width 17 height 17
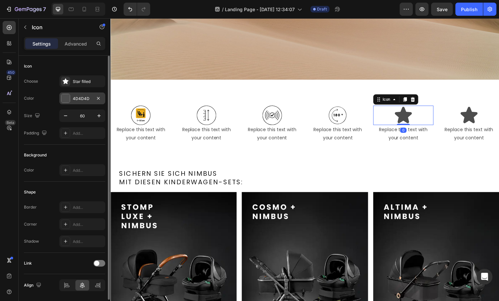
click at [76, 97] on div "4D4D4D" at bounding box center [82, 99] width 19 height 6
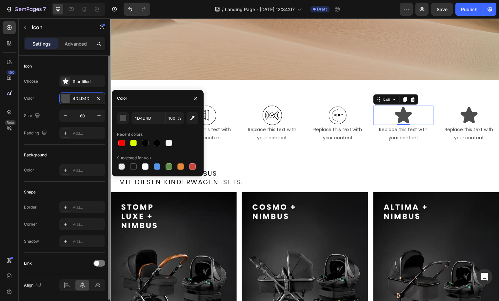
click at [79, 88] on div "Choose Star filled Color 4D4D4D Size 60 Padding Add..." at bounding box center [64, 107] width 81 height 64
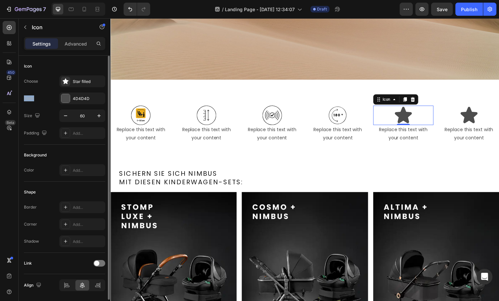
click at [80, 88] on div "Choose Star filled Color 4D4D4D Size 60 Padding Add..." at bounding box center [64, 107] width 81 height 64
click at [83, 84] on div "Star filled" at bounding box center [88, 82] width 31 height 6
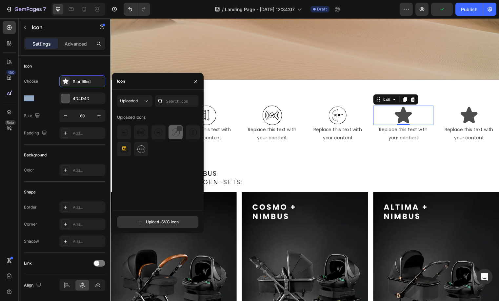
click at [174, 135] on img at bounding box center [176, 133] width 8 height 8
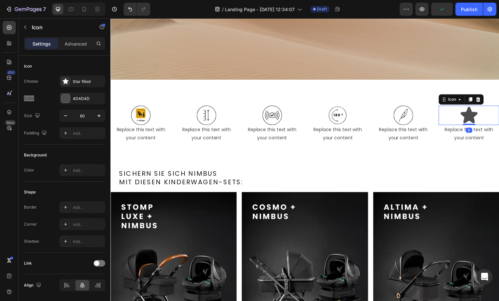
click at [465, 115] on icon at bounding box center [473, 116] width 17 height 17
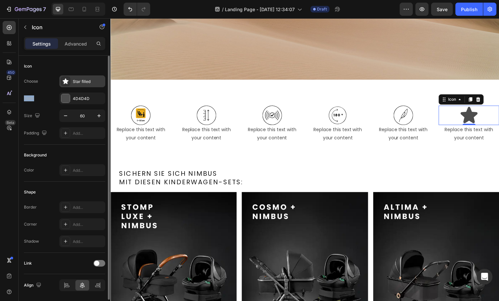
click at [74, 81] on div "Star filled" at bounding box center [88, 82] width 31 height 6
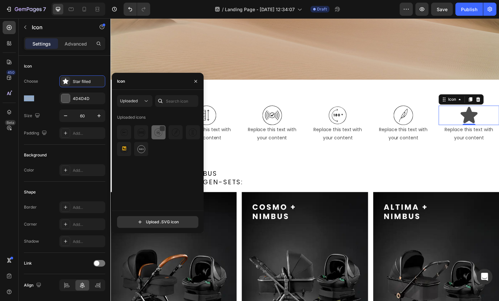
click at [157, 133] on img at bounding box center [158, 133] width 8 height 8
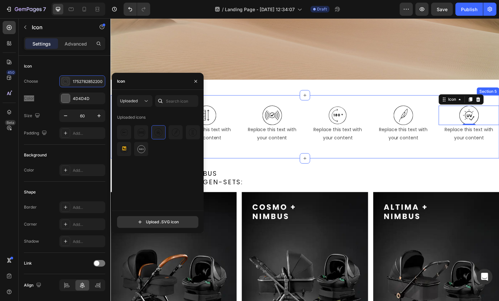
click at [241, 149] on div "Icon Replace this text with your content Text Block Icon Replace this text with…" at bounding box center [306, 128] width 393 height 64
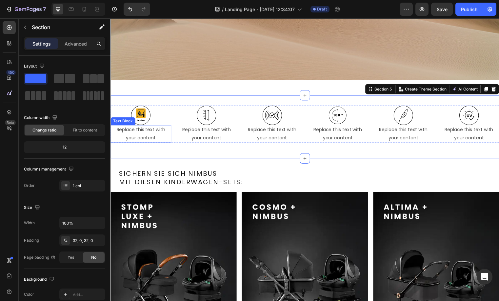
click at [147, 131] on div "Replace this text with your content" at bounding box center [140, 135] width 61 height 18
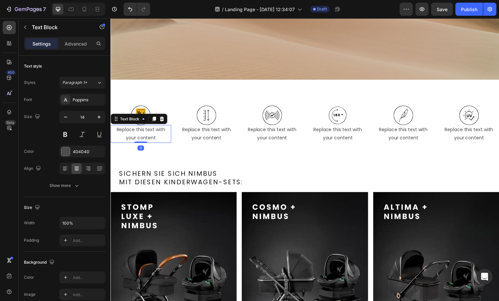
click at [147, 131] on div "Replace this text with your content" at bounding box center [140, 135] width 61 height 18
click at [147, 131] on p "Replace this text with your content" at bounding box center [141, 135] width 60 height 16
click at [146, 116] on icon at bounding box center [141, 117] width 20 height 20
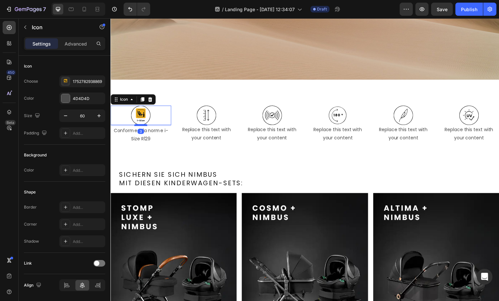
click at [144, 125] on div at bounding box center [140, 126] width 13 height 2
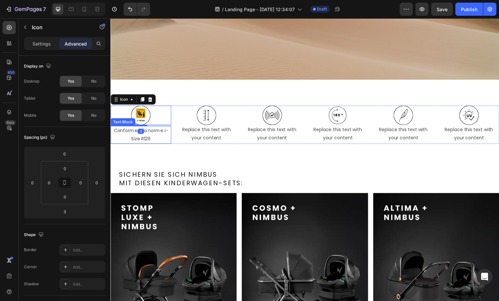
click at [146, 128] on p "Conforme à la norme i-Size R129" at bounding box center [141, 136] width 60 height 16
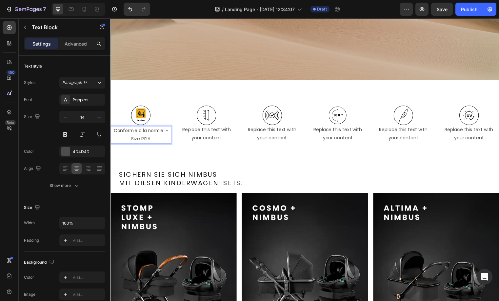
click at [163, 130] on p "Conforme à la norme i-Size R129" at bounding box center [141, 136] width 60 height 16
click at [144, 130] on p "Conforme à la norme" at bounding box center [141, 132] width 60 height 8
click at [140, 129] on p "Conforme à la norme" at bounding box center [141, 132] width 60 height 8
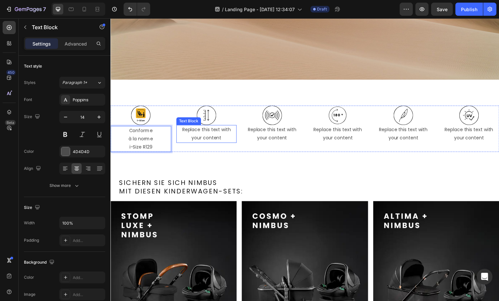
click at [203, 142] on div "Icon Replace this text with your content Text Block" at bounding box center [207, 130] width 61 height 47
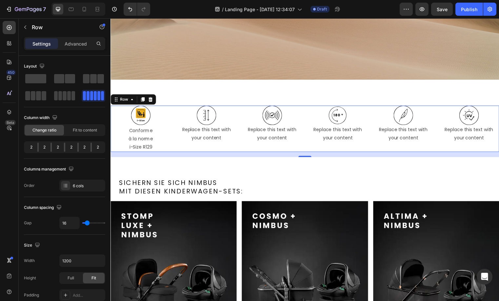
click at [218, 135] on div "Replace this text with your content" at bounding box center [207, 135] width 61 height 18
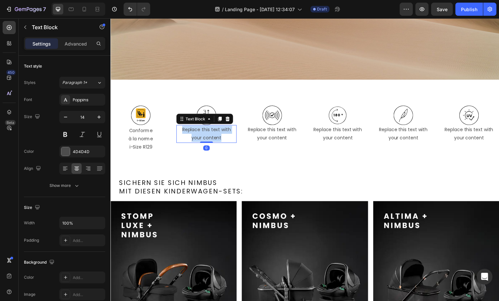
click at [218, 135] on p "Replace this text with your content" at bounding box center [208, 135] width 60 height 16
click at [209, 127] on p "Convient de 40 à 87 cm" at bounding box center [208, 131] width 60 height 8
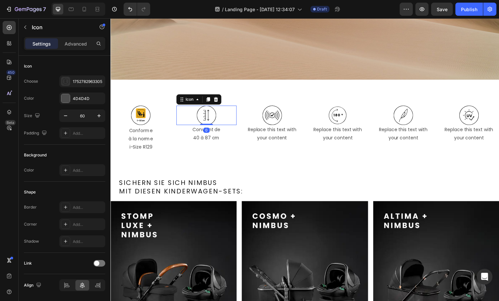
click at [208, 115] on icon at bounding box center [208, 117] width 20 height 20
click at [207, 127] on div at bounding box center [207, 128] width 13 height 2
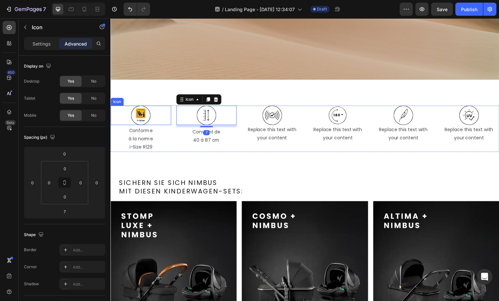
click at [131, 116] on icon at bounding box center [141, 117] width 20 height 20
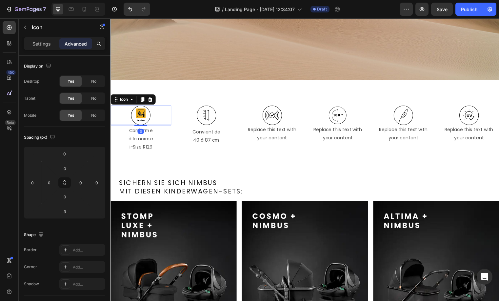
click at [148, 114] on icon at bounding box center [141, 117] width 20 height 20
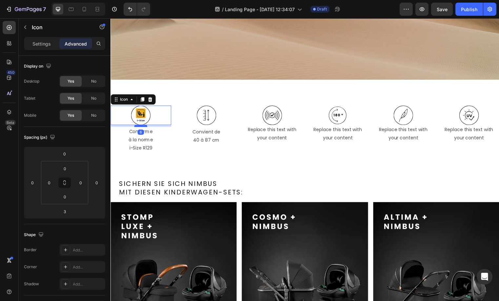
click at [141, 126] on div at bounding box center [140, 127] width 13 height 2
type input "6"
click at [203, 121] on icon at bounding box center [208, 117] width 20 height 20
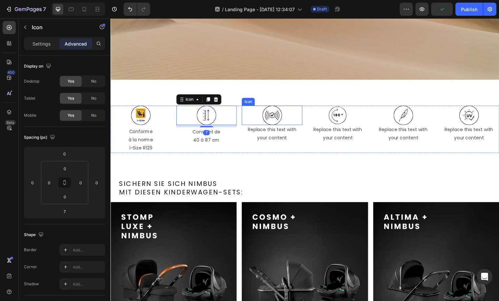
click at [288, 117] on div "Icon" at bounding box center [273, 117] width 61 height 20
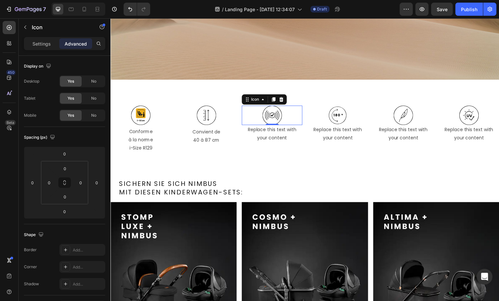
click at [142, 137] on p "à la norme" at bounding box center [141, 141] width 60 height 8
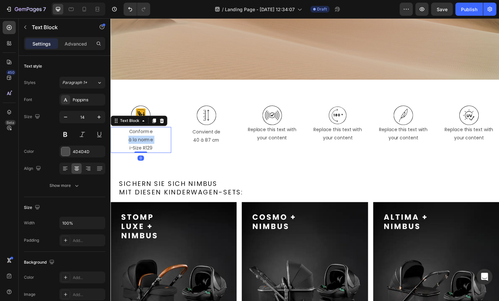
click at [142, 137] on p "à la norme" at bounding box center [141, 141] width 60 height 8
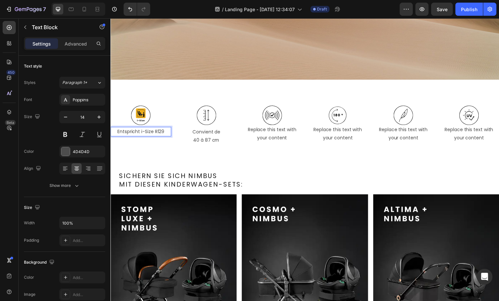
click at [139, 129] on p "Entspricht i-Size R129" at bounding box center [141, 133] width 60 height 8
click at [200, 129] on p "Convient de" at bounding box center [208, 133] width 60 height 8
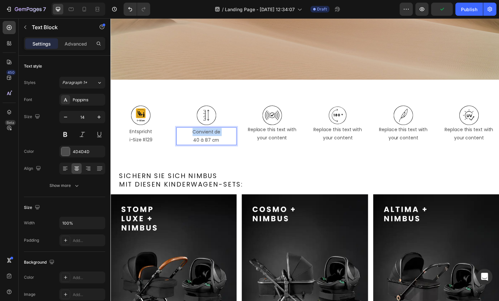
click at [200, 129] on p "Convient de" at bounding box center [208, 133] width 60 height 8
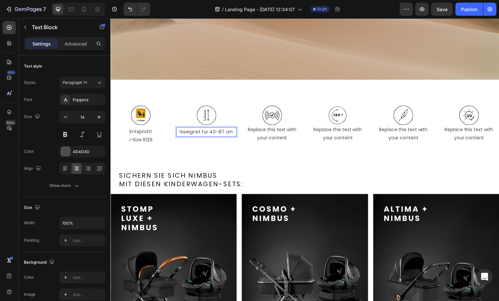
click at [211, 130] on p "Geeignet für 40–87 cm" at bounding box center [208, 133] width 60 height 8
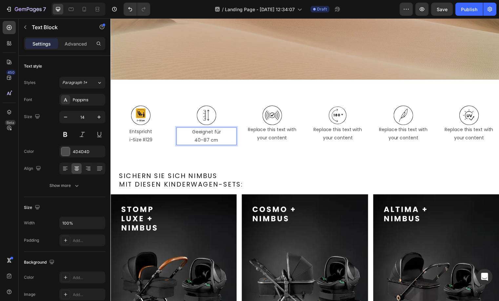
click at [270, 131] on div "Replace this text with your content" at bounding box center [273, 135] width 61 height 18
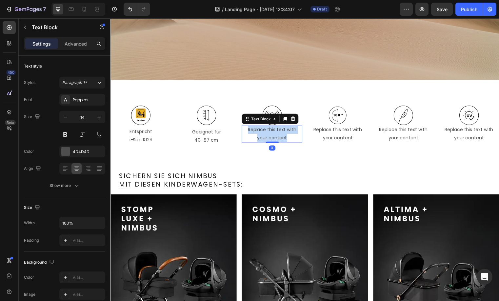
click at [270, 131] on p "Replace this text with your content" at bounding box center [274, 135] width 60 height 16
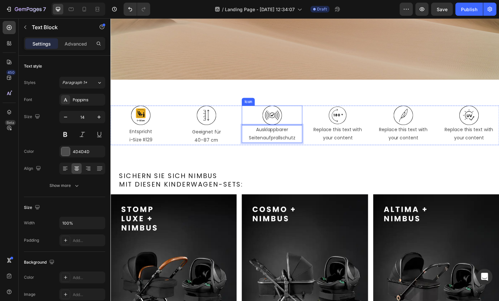
click at [281, 116] on icon at bounding box center [274, 117] width 20 height 20
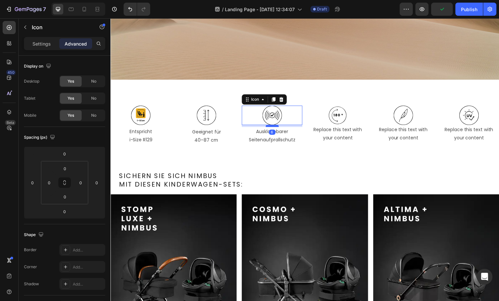
click at [275, 126] on div at bounding box center [274, 127] width 13 height 2
type input "6"
click at [342, 133] on div "Replace this text with your content" at bounding box center [340, 135] width 61 height 18
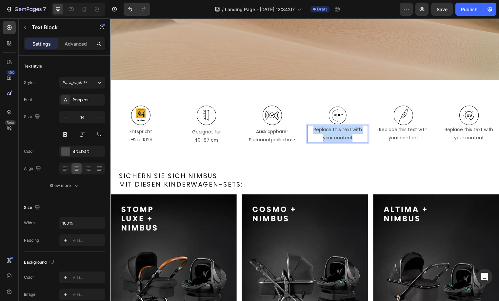
click at [342, 133] on p "Replace this text with your content" at bounding box center [340, 135] width 60 height 16
click at [334, 128] on p "180° Drehung" at bounding box center [340, 131] width 60 height 8
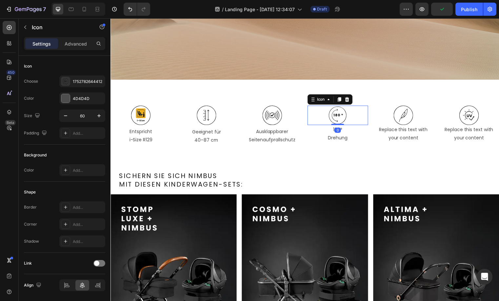
click at [342, 114] on icon at bounding box center [340, 117] width 20 height 20
click at [341, 126] on div at bounding box center [340, 127] width 13 height 2
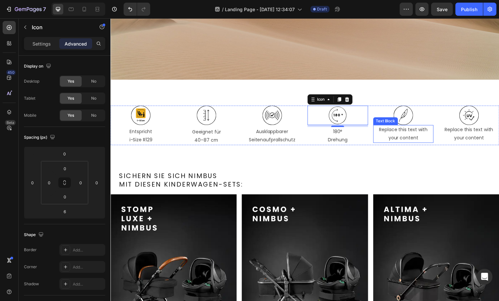
click at [413, 135] on div "Replace this text with your content" at bounding box center [406, 135] width 61 height 18
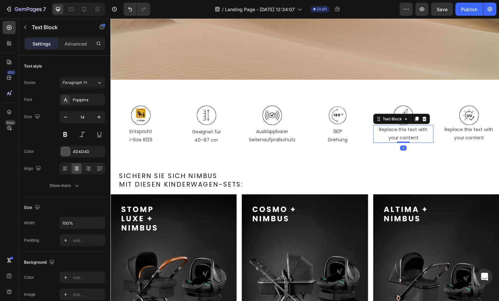
click at [413, 135] on div "Replace this text with your content" at bounding box center [406, 135] width 61 height 18
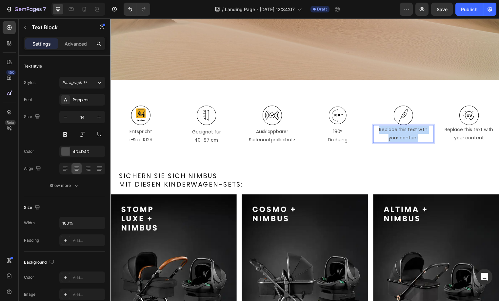
click at [413, 135] on p "Replace this text with your content" at bounding box center [407, 135] width 60 height 16
click at [403, 112] on icon at bounding box center [407, 117] width 20 height 20
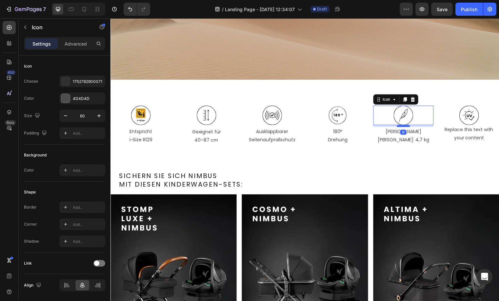
click at [404, 126] on div at bounding box center [406, 127] width 13 height 2
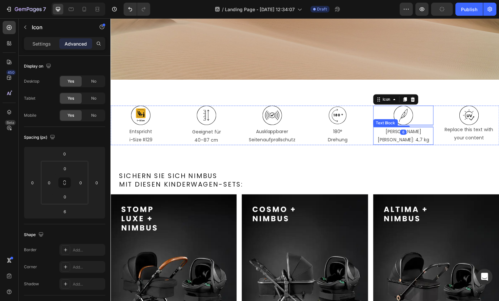
click at [411, 132] on p "Leichter Sitz: 4,7 kg" at bounding box center [407, 137] width 60 height 16
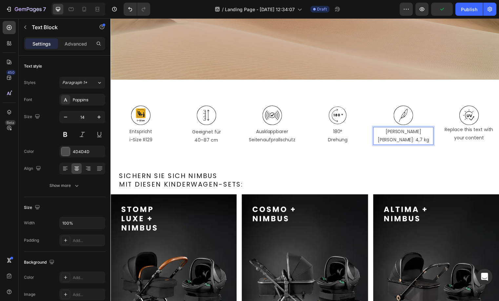
click at [411, 130] on p "Leichter Sitz: 4,7 kg" at bounding box center [407, 137] width 60 height 16
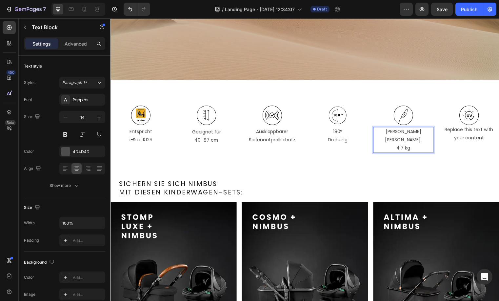
click at [459, 131] on div "Replace this text with your content" at bounding box center [473, 135] width 61 height 18
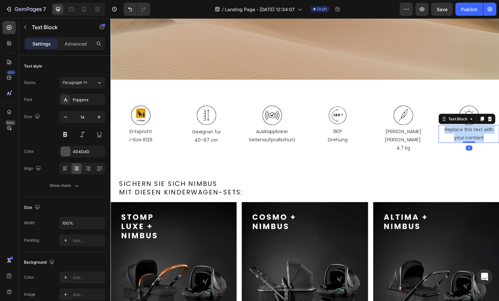
click at [459, 131] on p "Replace this text with your content" at bounding box center [473, 135] width 60 height 16
click at [484, 130] on p "UPF 50+ Verdeck für Sonnenschutz" at bounding box center [473, 135] width 60 height 16
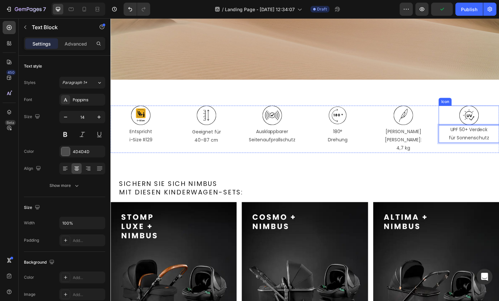
click at [472, 112] on icon at bounding box center [474, 117] width 20 height 20
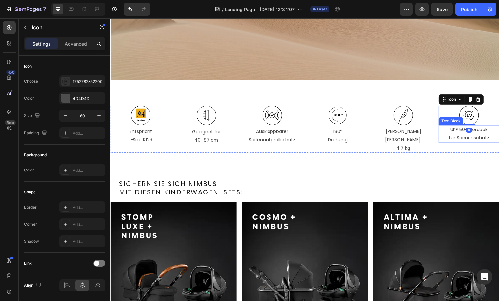
click at [470, 127] on p "UPF 50+ Verdeck" at bounding box center [473, 131] width 60 height 8
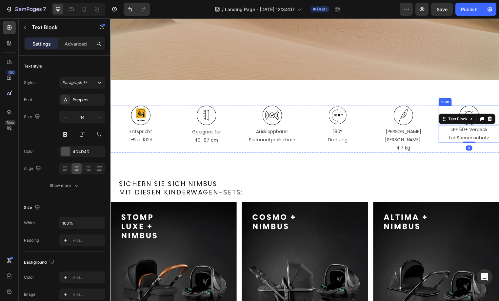
click at [471, 111] on icon at bounding box center [474, 117] width 20 height 20
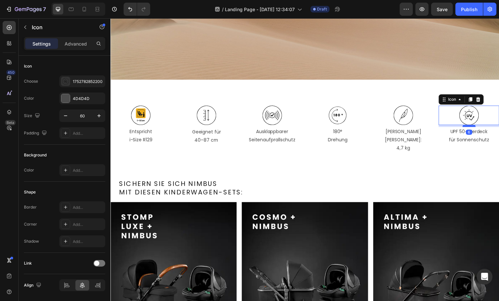
click at [470, 126] on div at bounding box center [473, 127] width 13 height 2
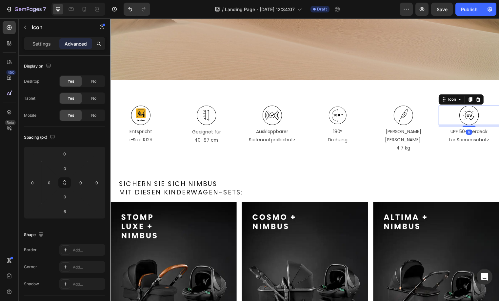
click at [470, 131] on div "6" at bounding box center [473, 133] width 7 height 5
click at [484, 133] on p "UPF 50+ Verdeck" at bounding box center [473, 133] width 60 height 8
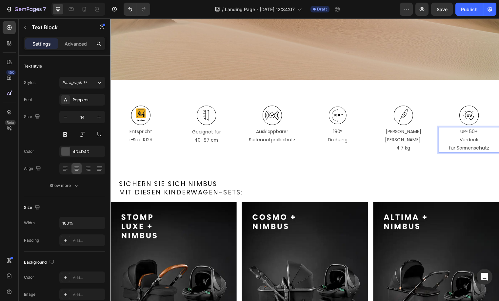
click at [480, 137] on p "Verdeck" at bounding box center [473, 141] width 60 height 8
click at [488, 141] on p "Verdeck für Sonnenschutz" at bounding box center [473, 145] width 60 height 16
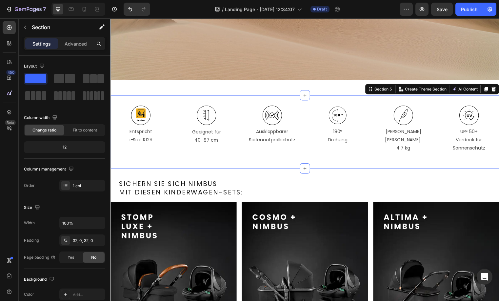
click at [482, 160] on div "Icon Entspricht i-Size R129 Text Block Icon Geeignet für 40–87 cm Text Block Ic…" at bounding box center [306, 133] width 393 height 74
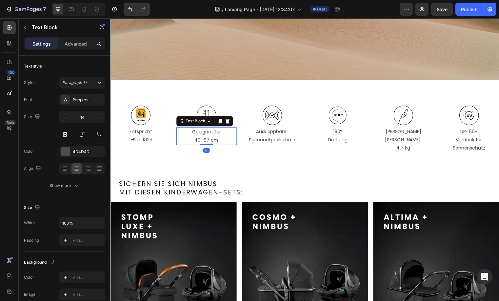
click at [181, 141] on p "40–87 cm" at bounding box center [208, 141] width 60 height 8
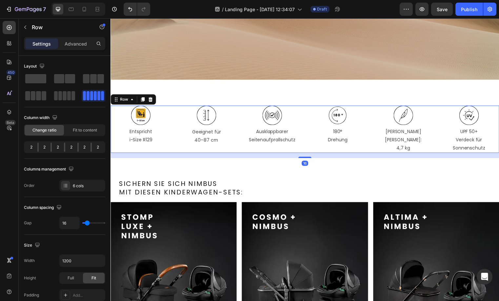
click at [163, 148] on div "Icon Entspricht i-Size R129 Text Block" at bounding box center [140, 131] width 61 height 48
click at [70, 47] on div "Advanced" at bounding box center [75, 43] width 33 height 10
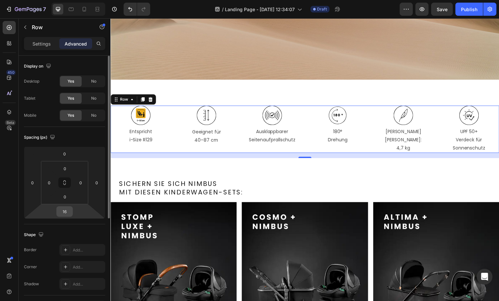
click at [67, 215] on input "16" at bounding box center [64, 212] width 13 height 10
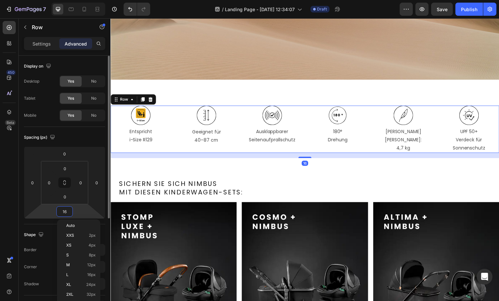
type input "0"
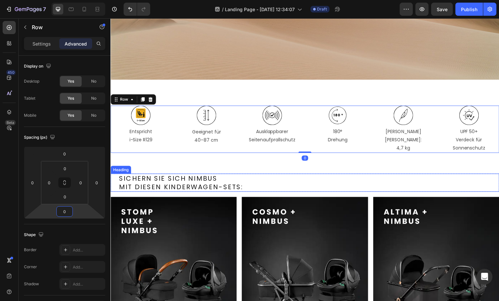
click at [293, 168] on div "Sichern Sie sich Nimbus mit diesen Kinderwagen-Sets: Heading Row Image Image Im…" at bounding box center [306, 283] width 393 height 236
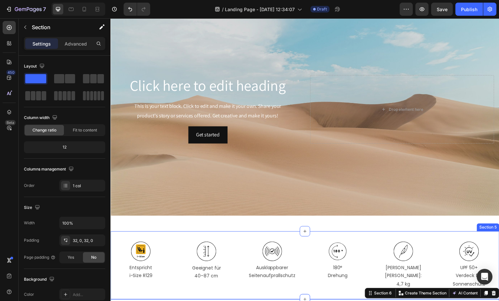
scroll to position [457, 0]
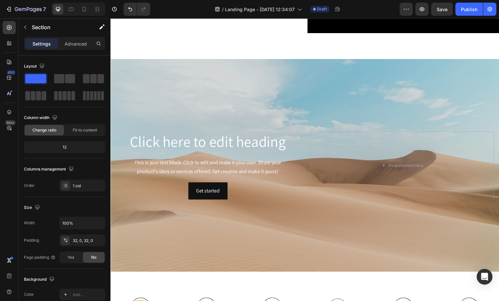
click at [211, 135] on h2 "Click here to edit heading" at bounding box center [209, 143] width 186 height 21
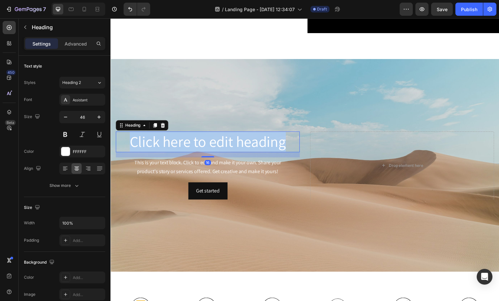
click at [211, 135] on p "Click here to edit heading" at bounding box center [208, 143] width 185 height 20
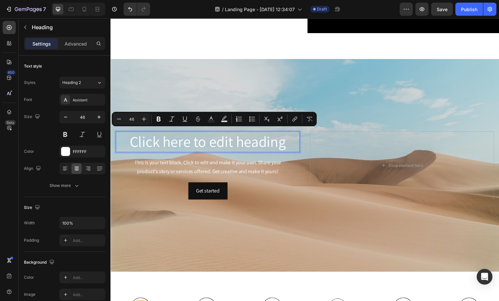
scroll to position [447, 0]
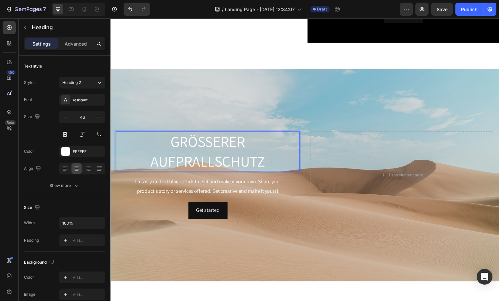
click at [235, 190] on div "This is your text block. Click to edit and make it your own. Share your product…" at bounding box center [209, 188] width 186 height 20
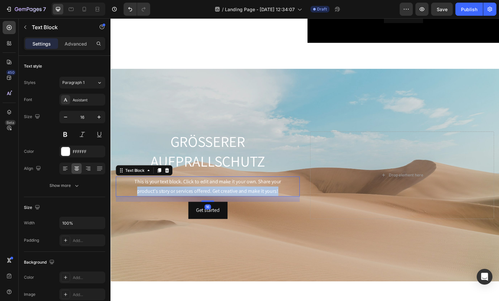
click at [235, 190] on p "This is your text block. Click to edit and make it your own. Share your product…" at bounding box center [208, 188] width 185 height 19
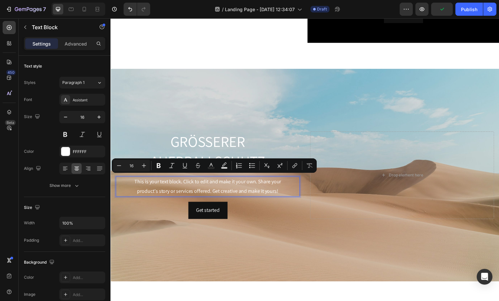
scroll to position [443, 0]
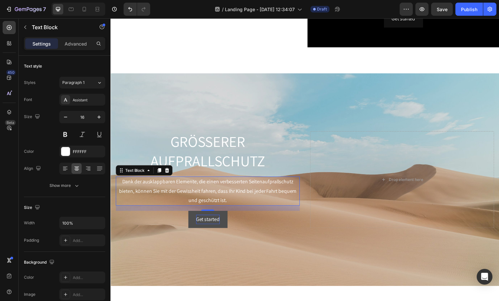
click at [205, 217] on div "Get started" at bounding box center [209, 222] width 24 height 10
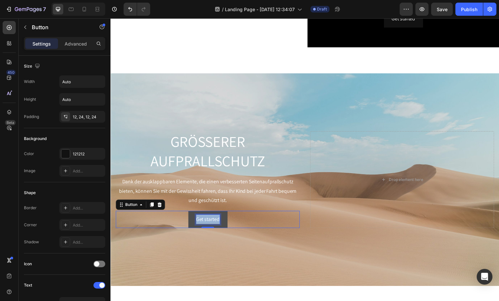
click at [205, 217] on p "Get started" at bounding box center [209, 222] width 24 height 10
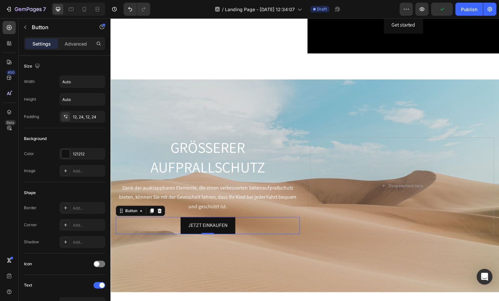
scroll to position [251, 0]
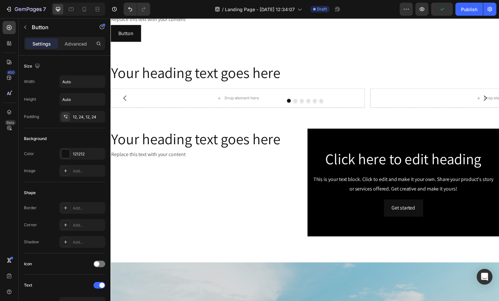
click at [193, 145] on h2 "Your heading text goes here" at bounding box center [207, 140] width 194 height 21
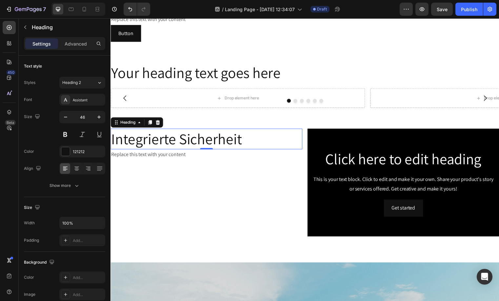
click at [142, 154] on div "Replace this text with your content" at bounding box center [207, 156] width 194 height 11
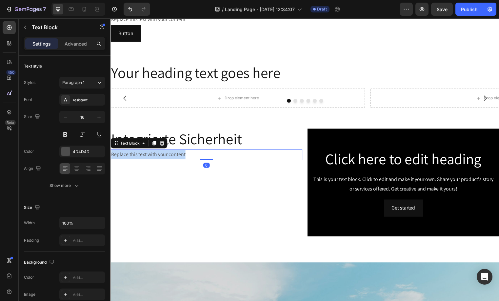
click at [142, 154] on p "Replace this text with your content" at bounding box center [207, 156] width 193 height 10
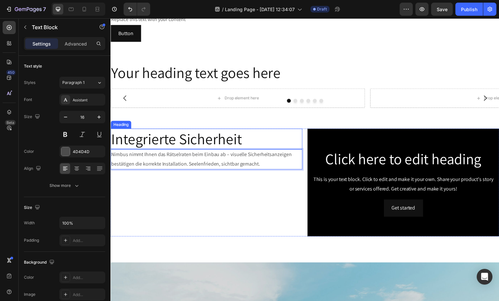
scroll to position [240, 0]
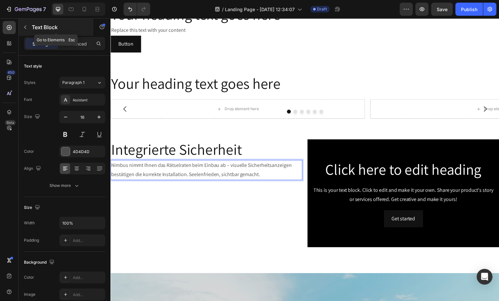
click at [28, 27] on icon "button" at bounding box center [25, 27] width 5 height 5
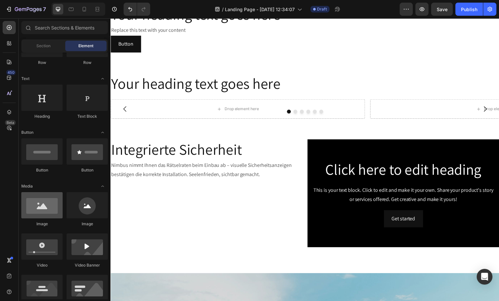
scroll to position [30, 0]
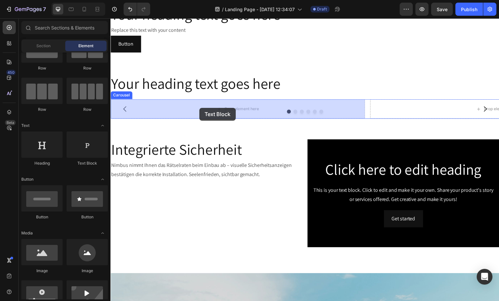
drag, startPoint x: 196, startPoint y: 164, endPoint x: 200, endPoint y: 109, distance: 54.9
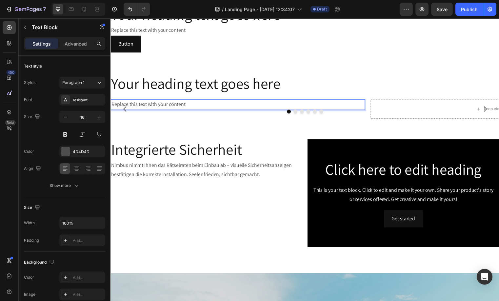
click at [201, 102] on div "Replace this text with your content" at bounding box center [238, 105] width 257 height 11
click at [201, 102] on p "Replace this text with your content180° drehbare ISOFIX-Basis für einfaches Ein…" at bounding box center [239, 106] width 256 height 10
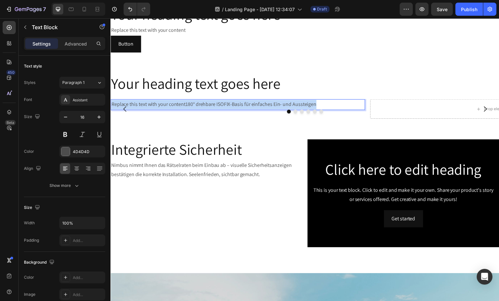
click at [201, 102] on p "Replace this text with your content180° drehbare ISOFIX-Basis für einfaches Ein…" at bounding box center [239, 106] width 256 height 10
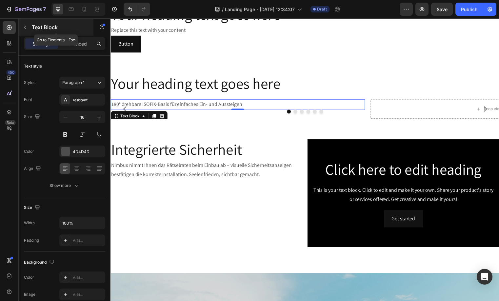
click at [29, 29] on button "button" at bounding box center [25, 27] width 10 height 10
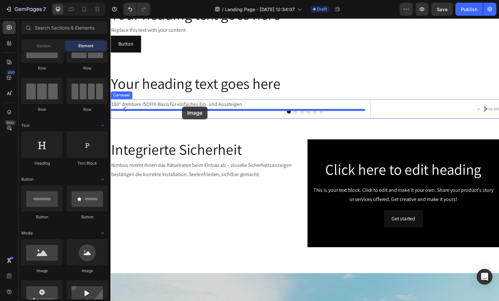
drag, startPoint x: 161, startPoint y: 276, endPoint x: 183, endPoint y: 108, distance: 169.6
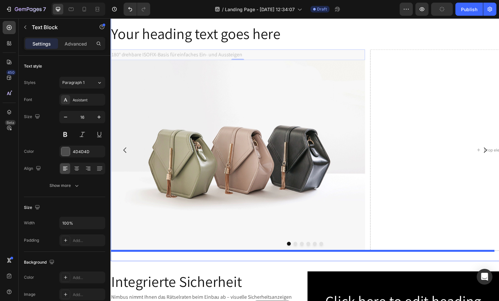
scroll to position [308, 0]
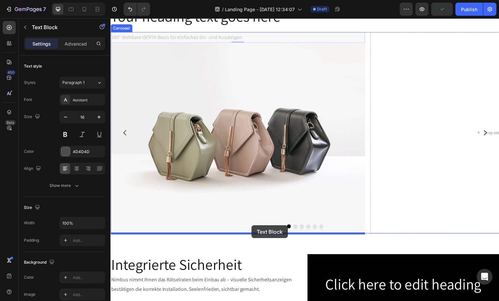
drag, startPoint x: 209, startPoint y: 103, endPoint x: 255, endPoint y: 185, distance: 93.8
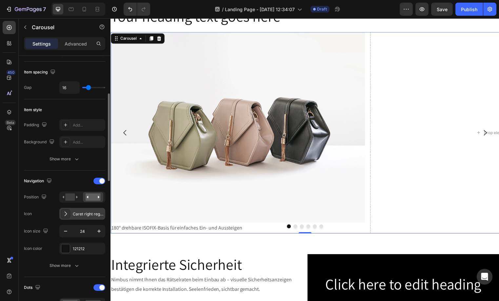
scroll to position [159, 0]
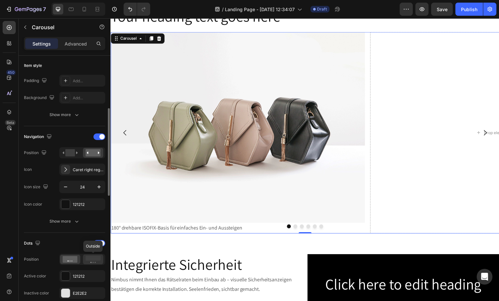
click at [96, 261] on icon at bounding box center [93, 259] width 15 height 7
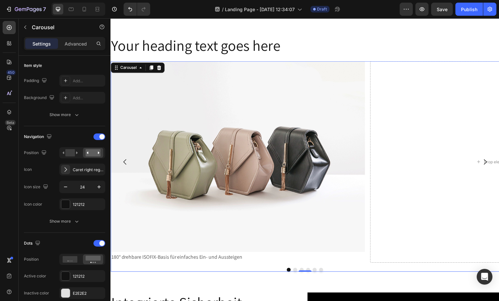
scroll to position [273, 0]
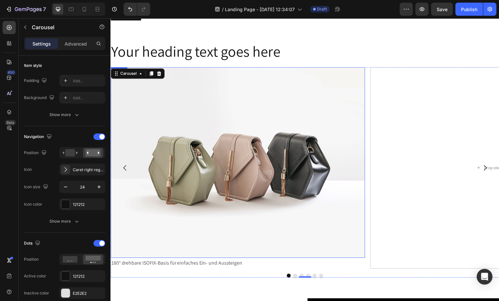
click at [267, 199] on img at bounding box center [238, 164] width 257 height 193
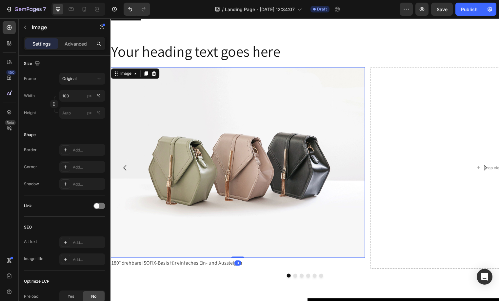
scroll to position [0, 0]
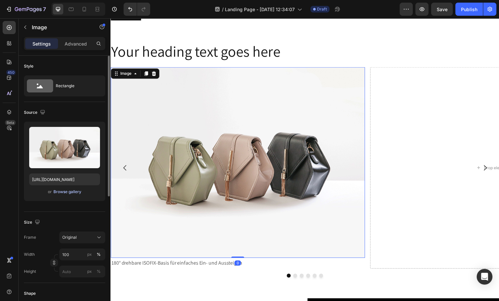
click at [70, 190] on div "Browse gallery" at bounding box center [67, 192] width 28 height 6
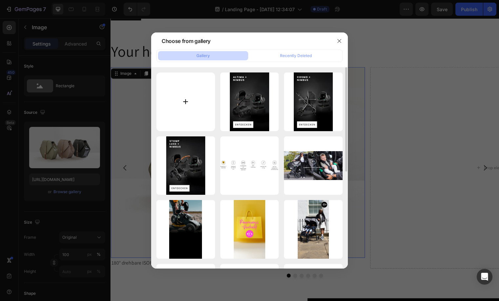
click at [185, 115] on input "file" at bounding box center [185, 101] width 59 height 59
type input "C:\fakepath\Nimbus Highlight 1_Spin.png"
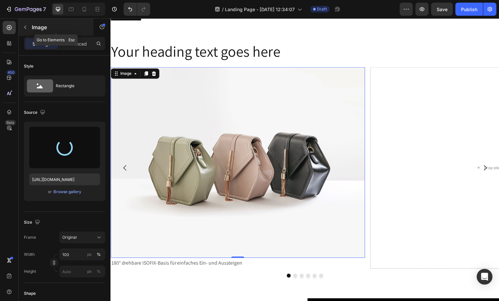
type input "[URL][DOMAIN_NAME]"
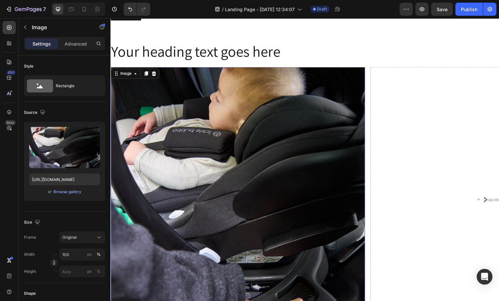
click at [197, 160] on img at bounding box center [238, 196] width 257 height 257
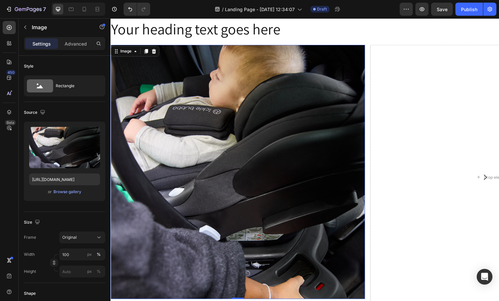
scroll to position [303, 0]
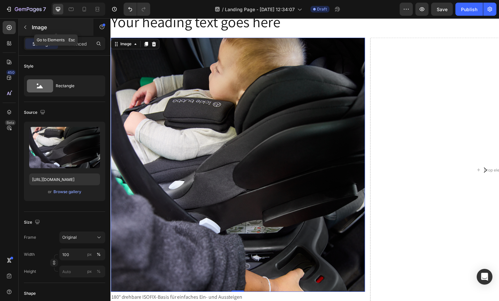
click at [21, 28] on button "button" at bounding box center [25, 27] width 10 height 10
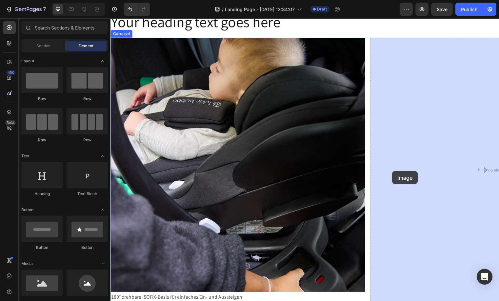
drag, startPoint x: 159, startPoint y: 271, endPoint x: 396, endPoint y: 173, distance: 255.9
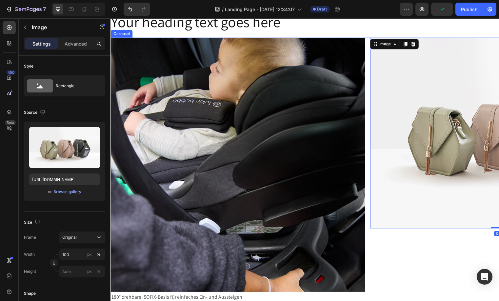
click at [486, 168] on icon "Carousel Next Arrow" at bounding box center [490, 172] width 8 height 8
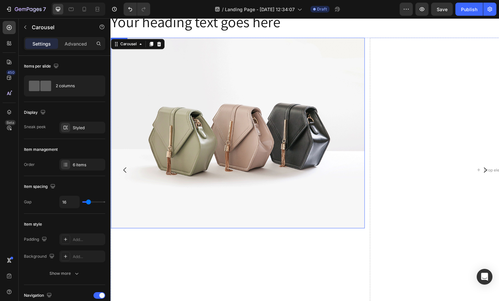
click at [185, 116] on img at bounding box center [238, 134] width 257 height 193
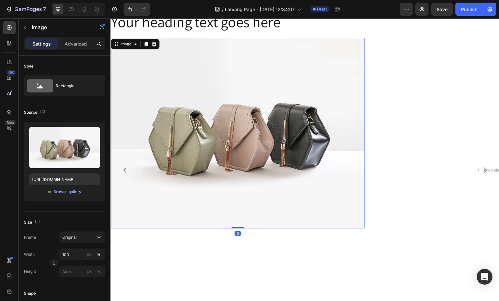
drag, startPoint x: 145, startPoint y: 46, endPoint x: 205, endPoint y: 205, distance: 170.2
click at [145, 46] on icon at bounding box center [146, 44] width 5 height 5
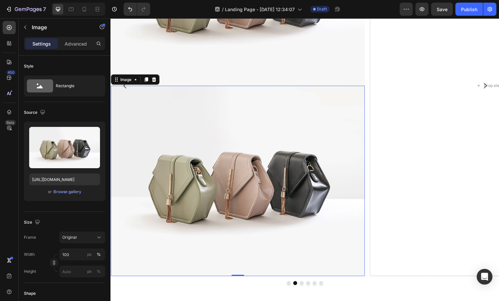
scroll to position [492, 0]
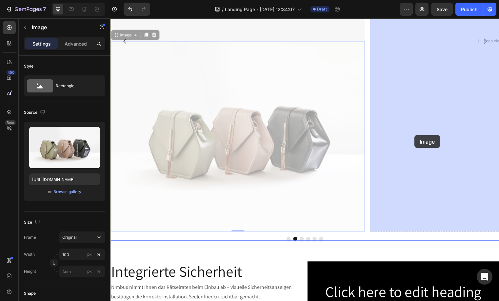
drag, startPoint x: 227, startPoint y: 144, endPoint x: 398, endPoint y: 132, distance: 171.8
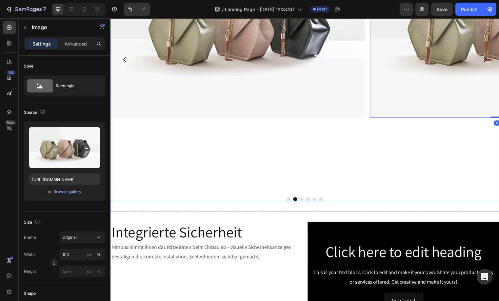
scroll to position [382, 0]
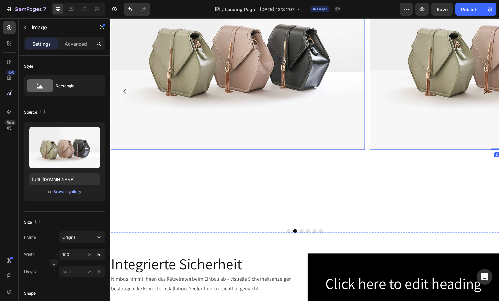
click at [249, 109] on img at bounding box center [238, 54] width 257 height 193
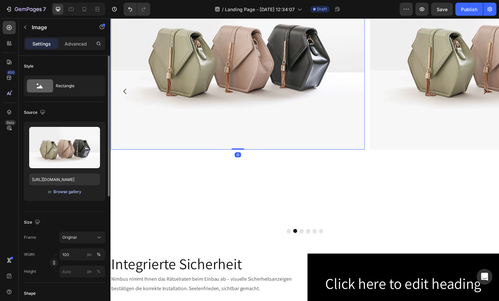
click at [75, 191] on div "Browse gallery" at bounding box center [67, 192] width 28 height 6
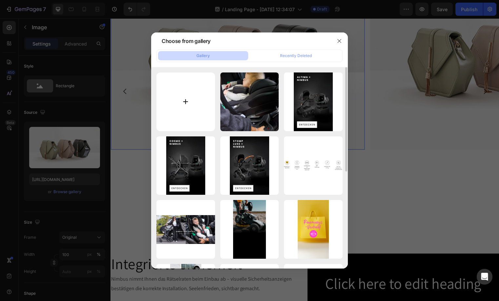
click at [188, 112] on input "file" at bounding box center [185, 101] width 59 height 59
type input "C:\fakepath\Nimbus Highlight 2_Side Impact.png"
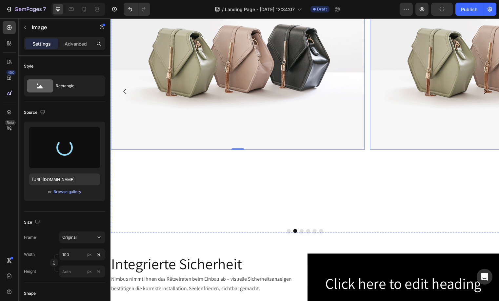
type input "https://cdn.shopify.com/s/files/1/0709/5146/9329/files/gempages_469857584111682…"
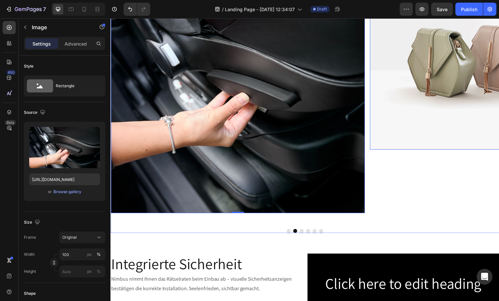
click at [410, 131] on img at bounding box center [501, 54] width 257 height 193
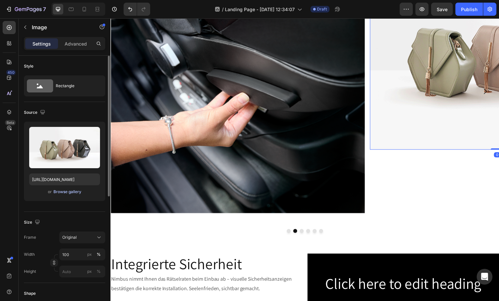
click at [67, 193] on div "Browse gallery" at bounding box center [67, 192] width 28 height 6
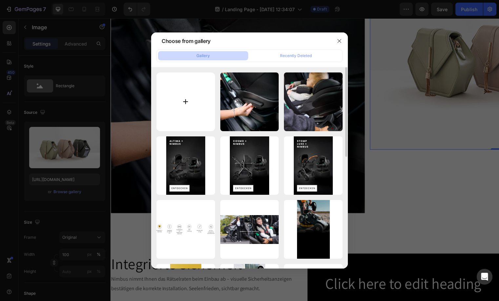
click at [190, 106] on input "file" at bounding box center [185, 101] width 59 height 59
type input "C:\fakepath\Nimbus Highlight 3_Newborn Insert.png"
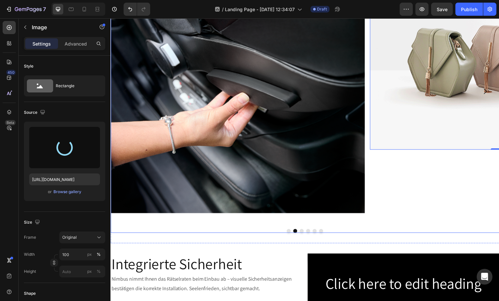
type input "https://cdn.shopify.com/s/files/1/0709/5146/9329/files/gempages_469857584111682…"
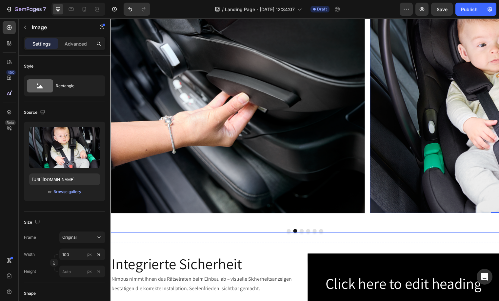
click at [303, 233] on button "Dot" at bounding box center [304, 233] width 4 height 4
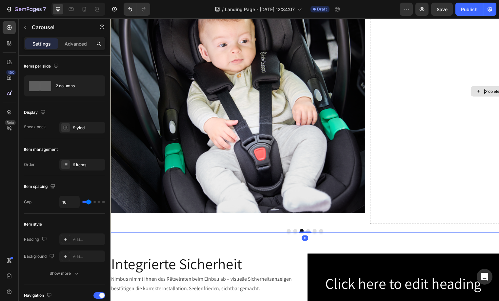
click at [419, 108] on div "Drop element here" at bounding box center [501, 92] width 257 height 268
click at [30, 25] on button "button" at bounding box center [25, 27] width 10 height 10
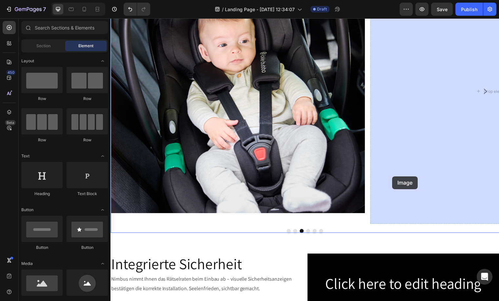
drag, startPoint x: 163, startPoint y: 270, endPoint x: 396, endPoint y: 178, distance: 250.4
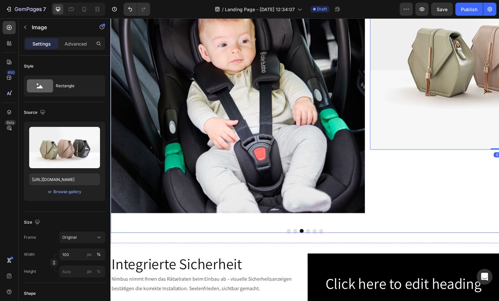
click at [309, 233] on button "Dot" at bounding box center [311, 233] width 4 height 4
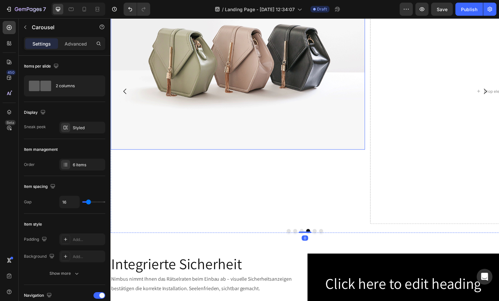
click at [270, 104] on img at bounding box center [238, 54] width 257 height 193
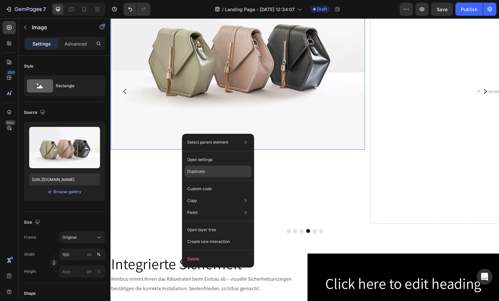
click at [229, 183] on div "Duplicate" at bounding box center [218, 189] width 67 height 12
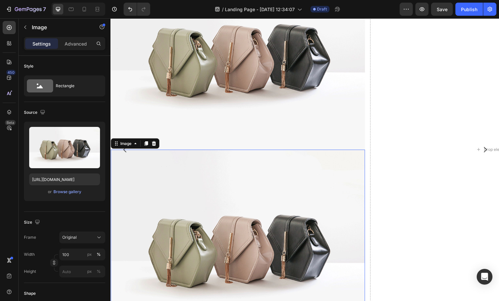
scroll to position [441, 0]
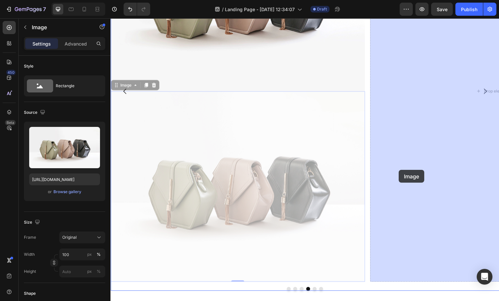
drag, startPoint x: 256, startPoint y: 198, endPoint x: 402, endPoint y: 172, distance: 148.9
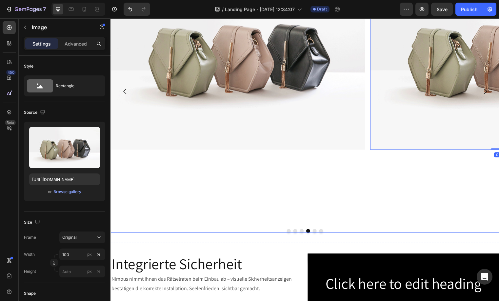
click at [316, 233] on button "Dot" at bounding box center [317, 233] width 4 height 4
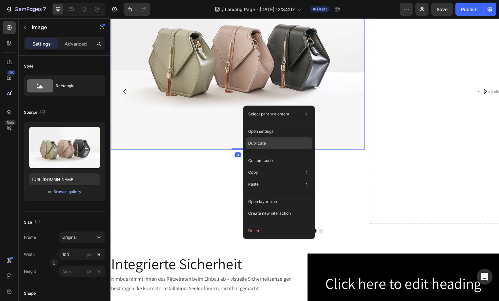
click at [270, 155] on div "Duplicate" at bounding box center [279, 161] width 67 height 12
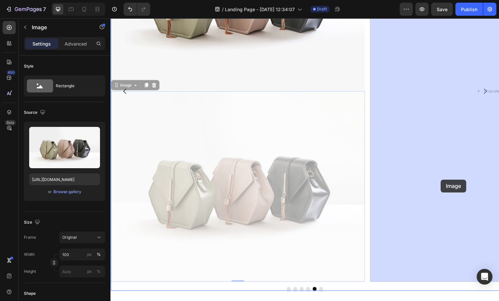
drag, startPoint x: 277, startPoint y: 179, endPoint x: 445, endPoint y: 182, distance: 168.2
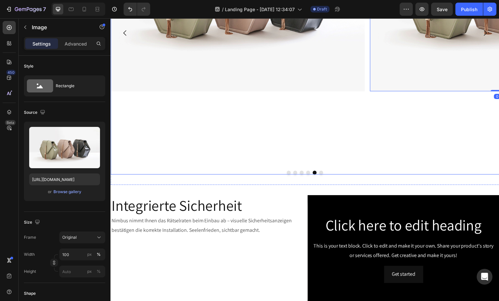
scroll to position [382, 0]
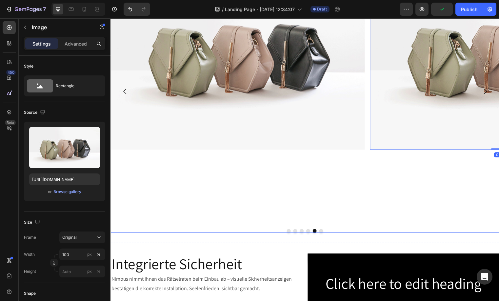
click at [303, 232] on button "Dot" at bounding box center [304, 233] width 4 height 4
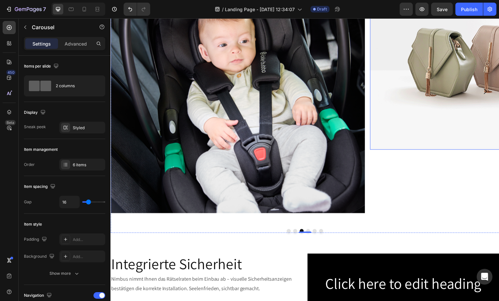
click at [401, 118] on img at bounding box center [501, 54] width 257 height 193
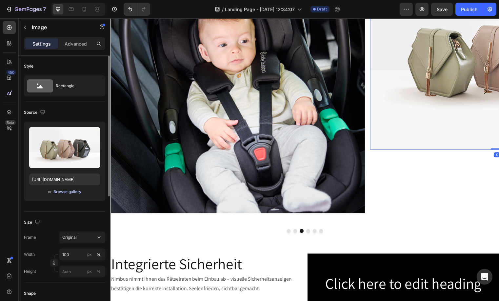
click at [77, 191] on div "Browse gallery" at bounding box center [67, 192] width 28 height 6
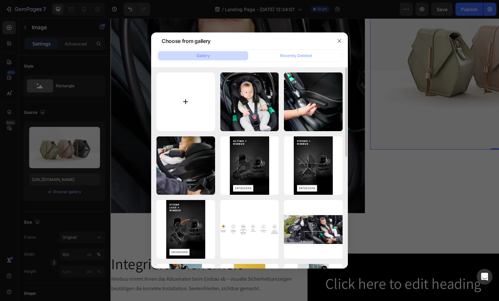
click at [197, 108] on input "file" at bounding box center [185, 101] width 59 height 59
type input "C:\fakepath\Nimbus Highlight 4_Hood.png"
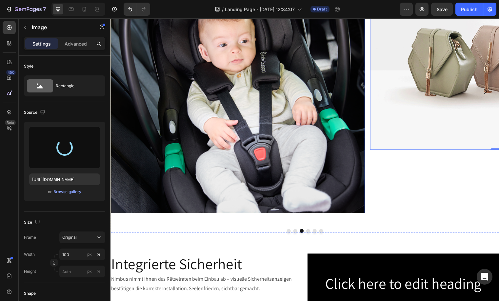
type input "https://cdn.shopify.com/s/files/1/0709/5146/9329/files/gempages_469857584111682…"
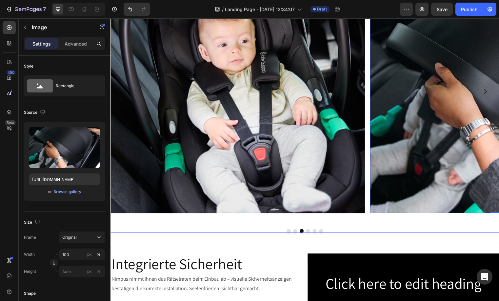
click at [309, 235] on button "Dot" at bounding box center [311, 233] width 4 height 4
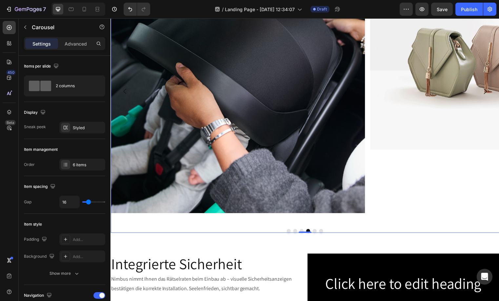
click at [315, 234] on button "Dot" at bounding box center [317, 233] width 4 height 4
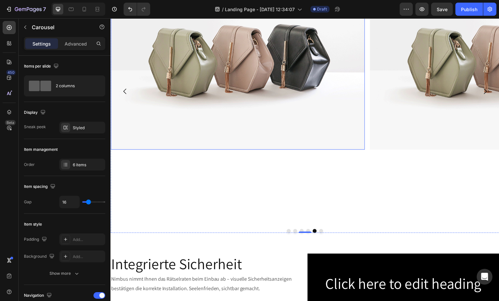
click at [257, 55] on img at bounding box center [238, 54] width 257 height 193
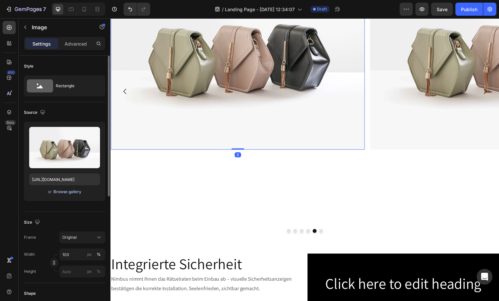
click at [73, 191] on div "Browse gallery" at bounding box center [67, 192] width 28 height 6
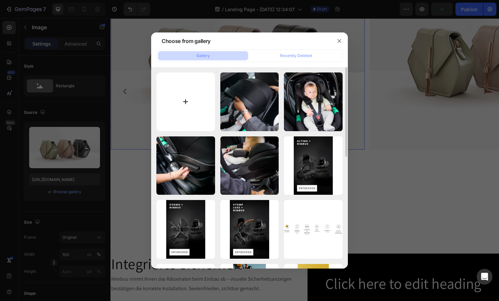
click at [195, 95] on input "file" at bounding box center [185, 101] width 59 height 59
type input "C:\fakepath\Nimbus Highlight 5_Crotch Pad.png"
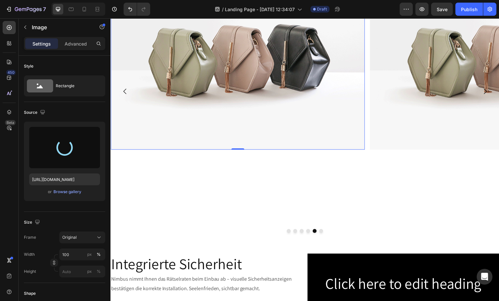
type input "https://cdn.shopify.com/s/files/1/0709/5146/9329/files/gempages_469857584111682…"
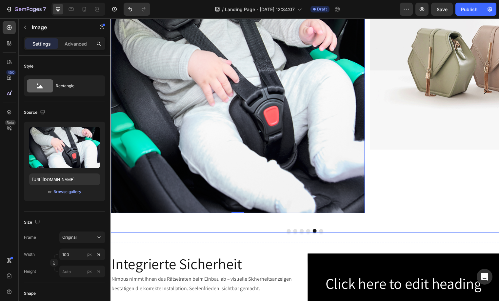
click at [322, 234] on button "Dot" at bounding box center [324, 233] width 4 height 4
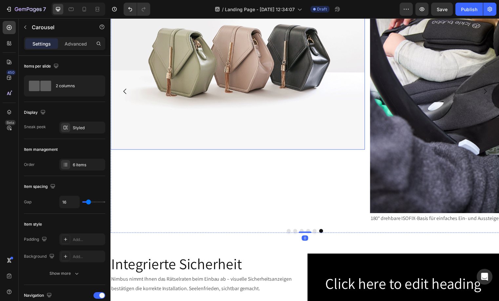
click at [285, 104] on img at bounding box center [238, 54] width 257 height 193
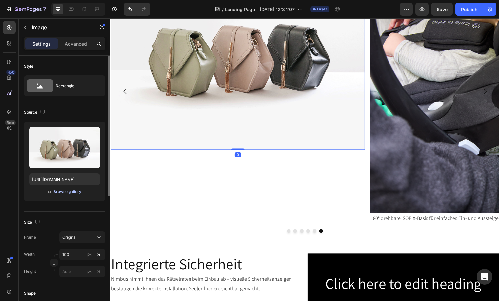
click at [59, 190] on div "Browse gallery" at bounding box center [67, 192] width 28 height 6
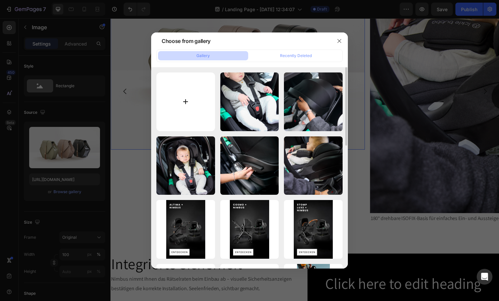
click at [190, 103] on input "file" at bounding box center [185, 101] width 59 height 59
type input "C:\fakepath\Nimbus Highlight 6_Visual Indicators.png"
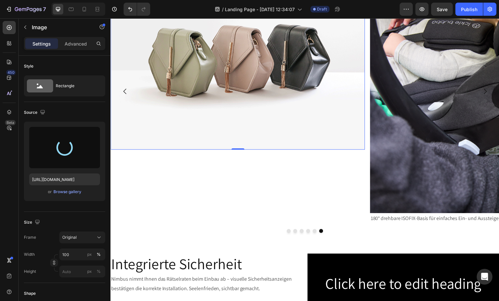
type input "https://cdn.shopify.com/s/files/1/0709/5146/9329/files/gempages_469857584111682…"
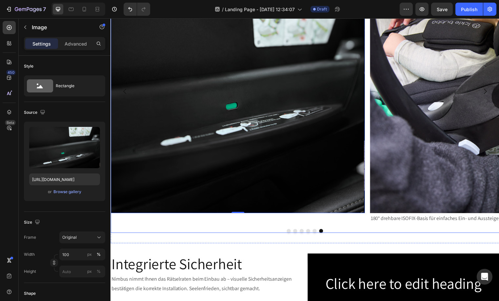
click at [296, 234] on button "Dot" at bounding box center [297, 233] width 4 height 4
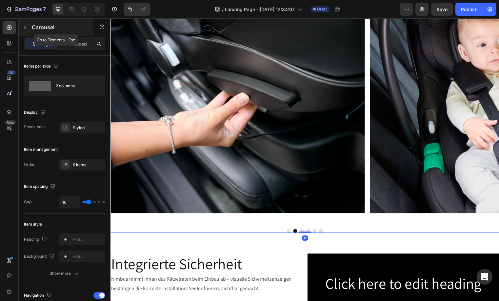
click at [40, 27] on p "Carousel" at bounding box center [60, 27] width 56 height 8
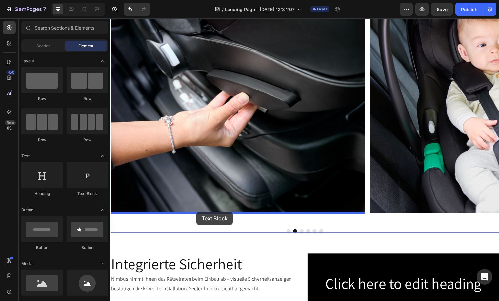
drag, startPoint x: 207, startPoint y: 170, endPoint x: 197, endPoint y: 214, distance: 45.5
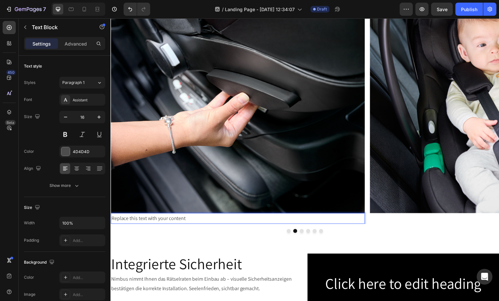
click at [174, 220] on div "Image Replace this text with your content Text Block 0" at bounding box center [238, 92] width 257 height 268
click at [174, 215] on img at bounding box center [238, 86] width 257 height 257
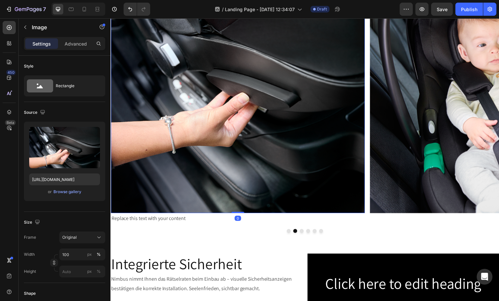
scroll to position [377, 0]
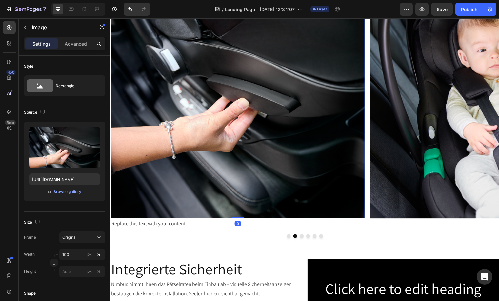
click at [174, 220] on img at bounding box center [238, 91] width 257 height 257
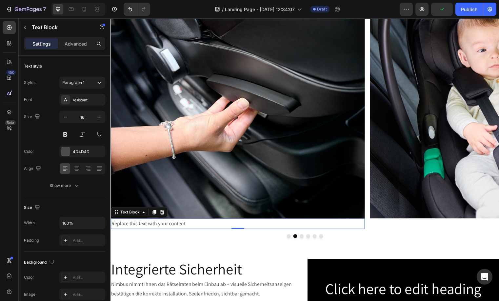
click at [165, 224] on p "Replace this text with your content" at bounding box center [239, 226] width 256 height 10
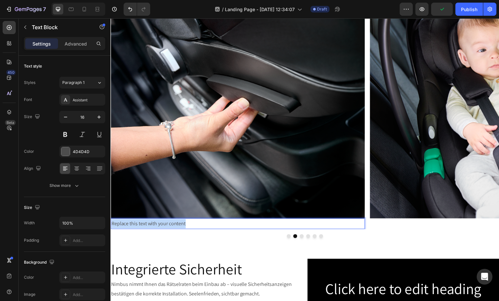
click at [165, 224] on p "Replace this text with your content" at bounding box center [239, 226] width 256 height 10
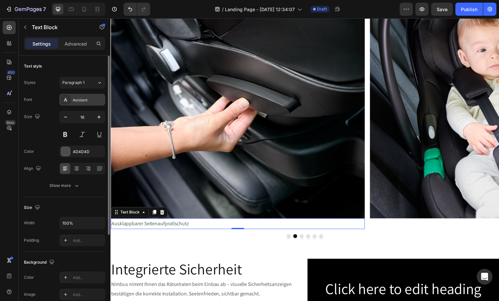
click at [86, 97] on div "Assistant" at bounding box center [88, 100] width 31 height 6
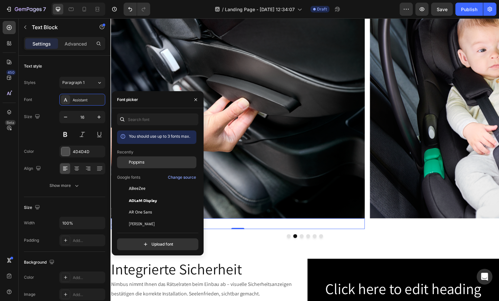
click at [143, 206] on div "Poppins" at bounding box center [156, 212] width 79 height 12
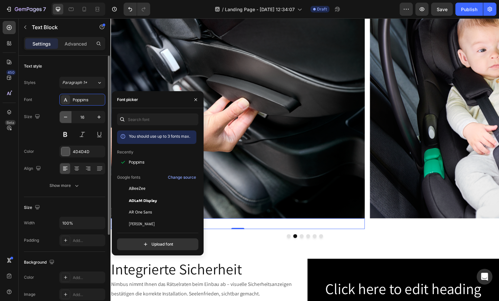
click at [64, 116] on icon "button" at bounding box center [65, 117] width 7 height 7
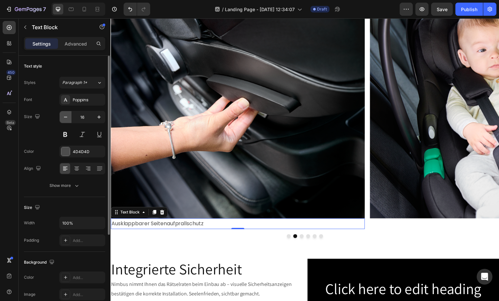
click at [64, 116] on icon "button" at bounding box center [65, 117] width 7 height 7
type input "14"
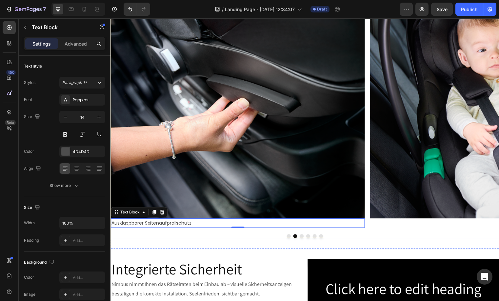
click at [422, 228] on div "Image" at bounding box center [501, 97] width 257 height 268
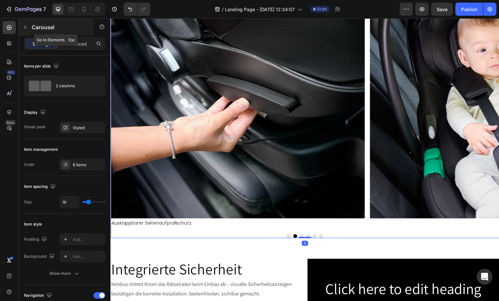
click at [34, 28] on p "Carousel" at bounding box center [60, 27] width 56 height 8
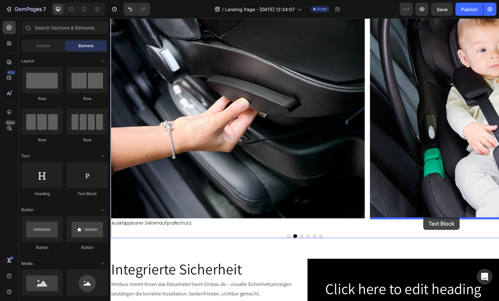
drag, startPoint x: 193, startPoint y: 174, endPoint x: 427, endPoint y: 220, distance: 238.2
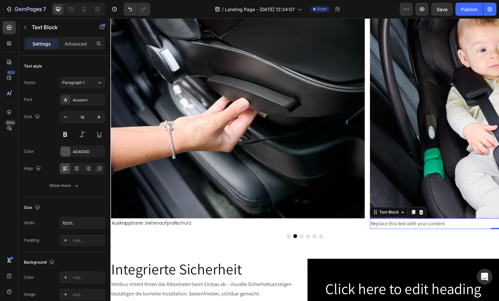
click at [435, 226] on div "Replace this text with your content" at bounding box center [501, 226] width 257 height 11
click at [435, 226] on p "Replace this text with your content" at bounding box center [502, 226] width 256 height 10
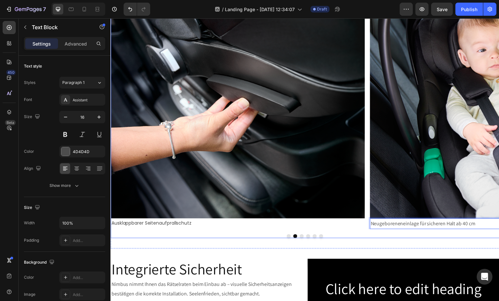
click at [310, 238] on div at bounding box center [306, 239] width 393 height 4
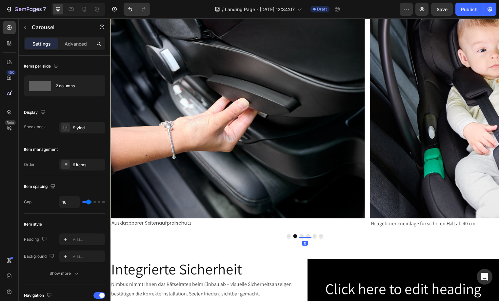
click at [310, 238] on div at bounding box center [306, 239] width 393 height 4
click at [310, 238] on button "Dot" at bounding box center [311, 239] width 4 height 4
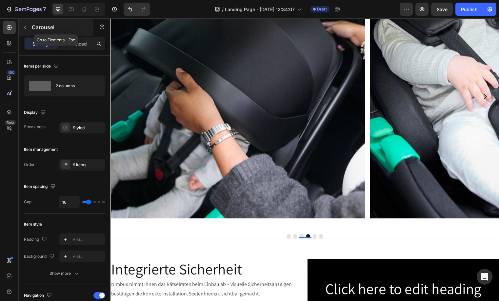
click at [36, 24] on p "Carousel" at bounding box center [60, 27] width 56 height 8
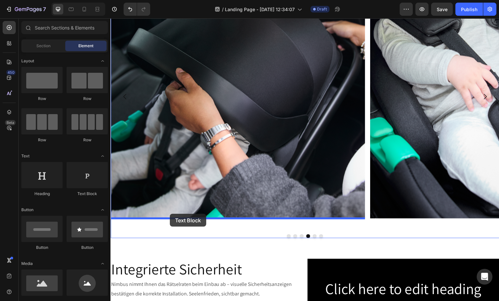
drag, startPoint x: 190, startPoint y: 171, endPoint x: 170, endPoint y: 216, distance: 49.5
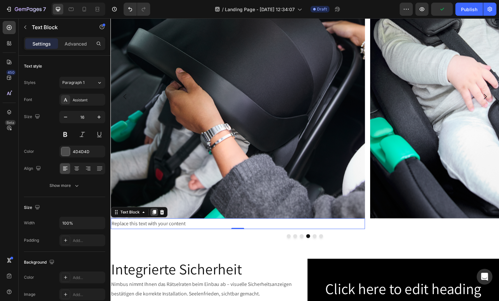
click at [154, 216] on icon at bounding box center [154, 214] width 5 height 5
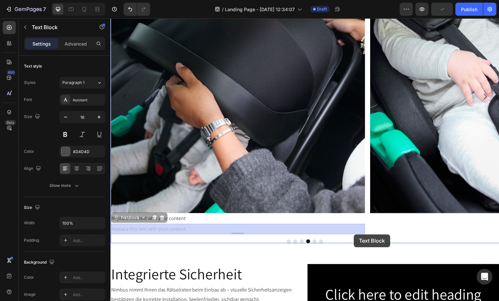
scroll to position [377, 0]
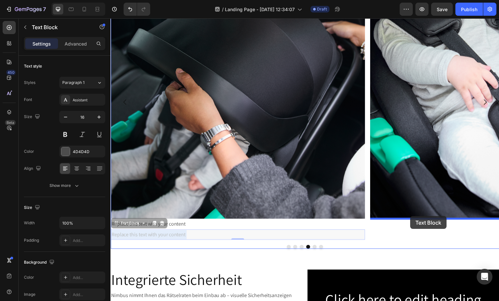
drag, startPoint x: 164, startPoint y: 231, endPoint x: 414, endPoint y: 219, distance: 250.8
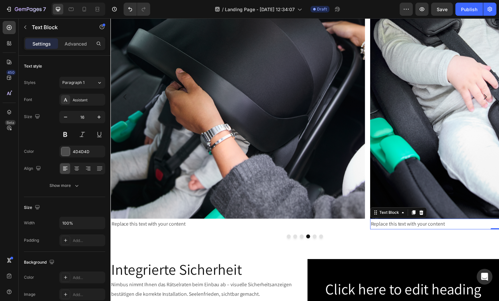
scroll to position [371, 0]
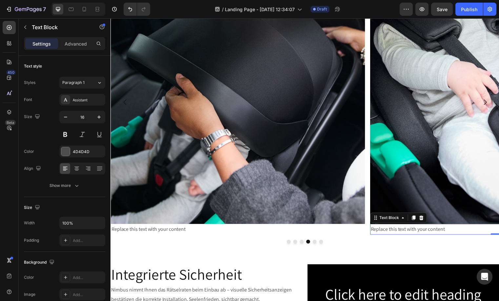
click at [147, 232] on div "Replace this text with your content" at bounding box center [238, 231] width 257 height 11
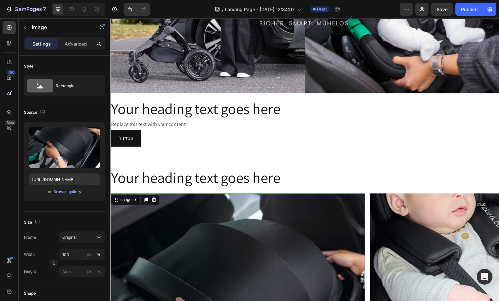
scroll to position [139, 0]
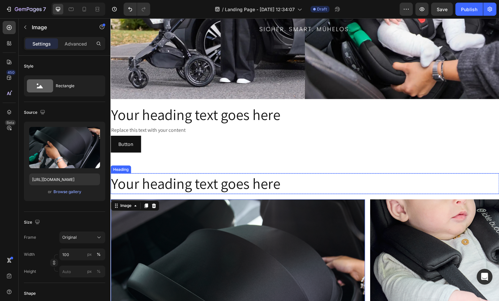
click at [224, 186] on h2 "Your heading text goes here" at bounding box center [306, 185] width 393 height 21
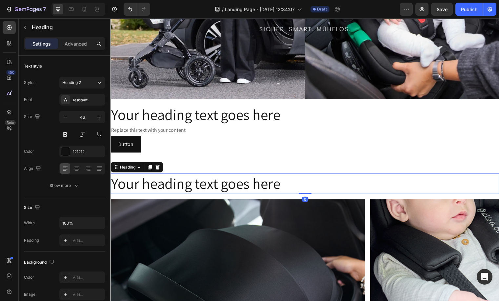
click at [224, 186] on h2 "Your heading text goes here" at bounding box center [306, 185] width 393 height 21
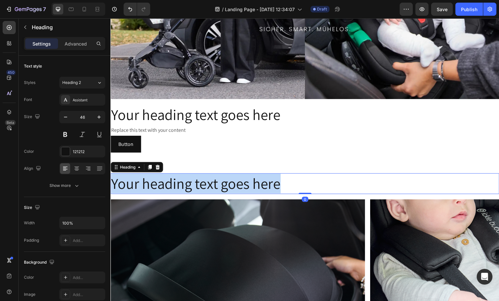
click at [224, 186] on p "Your heading text goes here" at bounding box center [307, 186] width 392 height 20
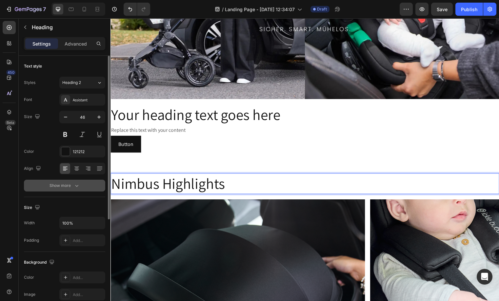
click at [69, 181] on button "Show more" at bounding box center [64, 186] width 81 height 12
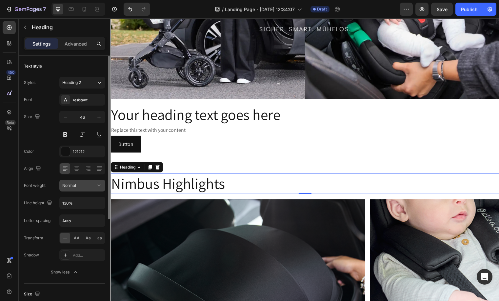
drag, startPoint x: 77, startPoint y: 238, endPoint x: 77, endPoint y: 190, distance: 47.2
click at [77, 238] on span "AA" at bounding box center [77, 238] width 6 height 6
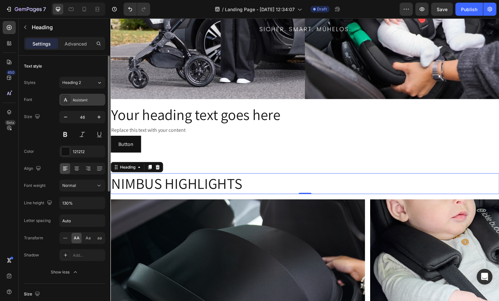
click at [70, 98] on div "Assistant" at bounding box center [82, 100] width 46 height 12
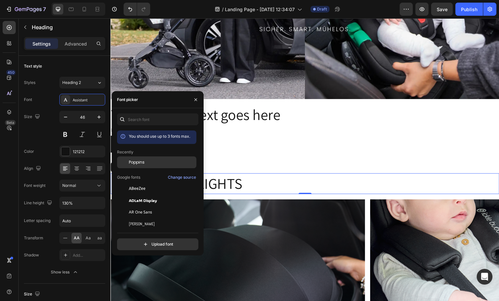
click at [140, 159] on span "Poppins" at bounding box center [137, 162] width 16 height 6
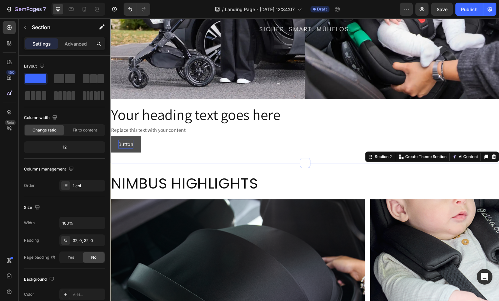
click at [130, 145] on p "Button" at bounding box center [125, 146] width 15 height 10
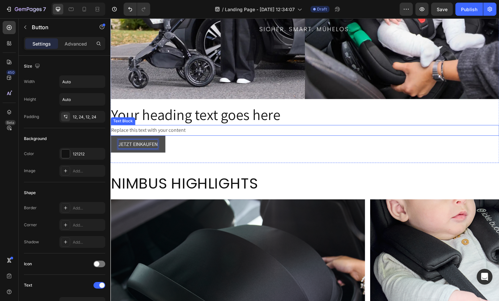
click at [203, 131] on div "Replace this text with your content" at bounding box center [306, 131] width 393 height 11
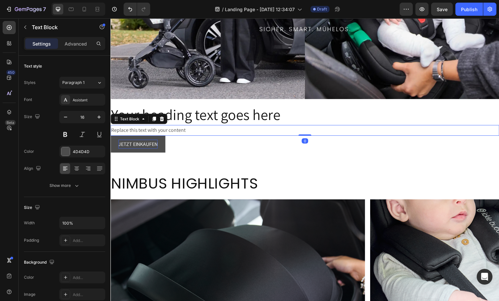
click at [203, 131] on div "Replace this text with your content" at bounding box center [306, 131] width 393 height 11
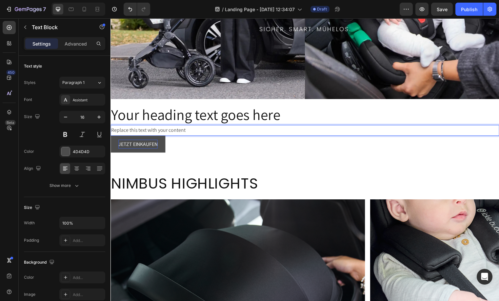
click at [203, 131] on p "Replace this text with your content" at bounding box center [307, 132] width 392 height 10
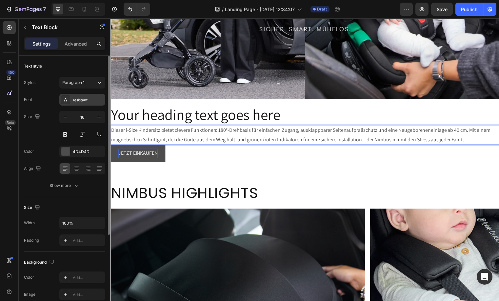
click at [79, 98] on div "Assistant" at bounding box center [88, 100] width 31 height 6
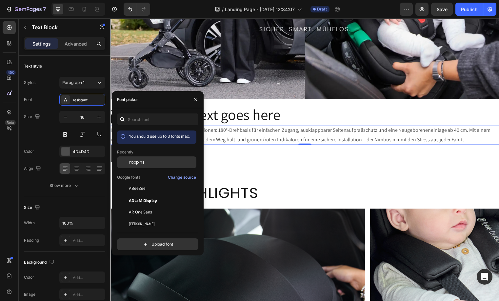
click at [135, 206] on div "Poppins" at bounding box center [156, 212] width 79 height 12
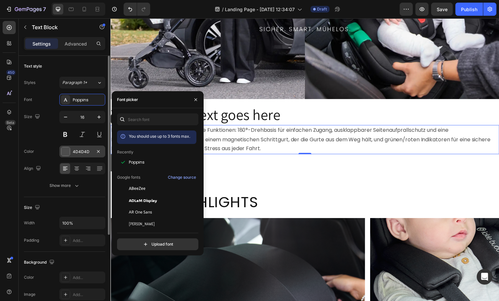
click at [89, 152] on div "4D4D4D" at bounding box center [82, 152] width 19 height 6
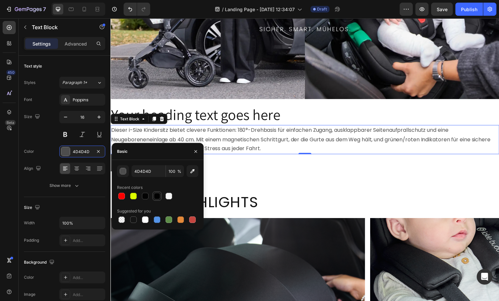
click at [160, 199] on div at bounding box center [157, 196] width 8 height 8
type input "010101"
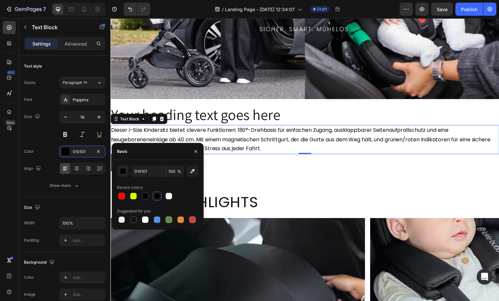
click at [260, 117] on h2 "Your heading text goes here" at bounding box center [306, 115] width 393 height 21
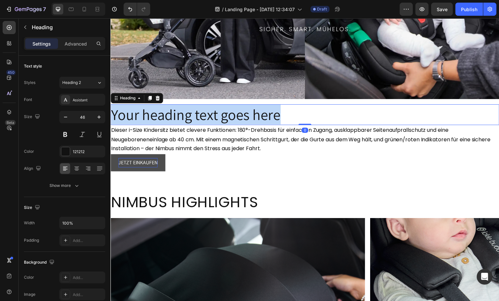
click at [260, 117] on p "Your heading text goes here" at bounding box center [307, 116] width 392 height 20
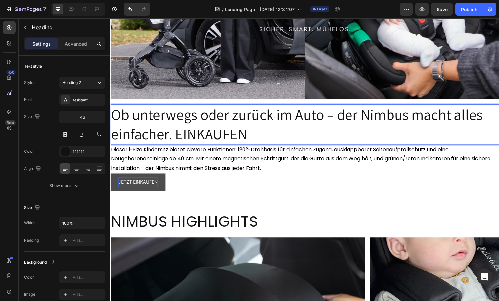
click at [198, 133] on p "Ob unterwegs oder zurück im Auto – der Nimbus macht alles einfacher. EINKAUFEN" at bounding box center [307, 125] width 392 height 39
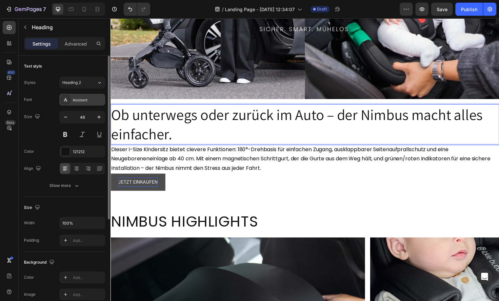
click at [79, 99] on div "Assistant" at bounding box center [88, 100] width 31 height 6
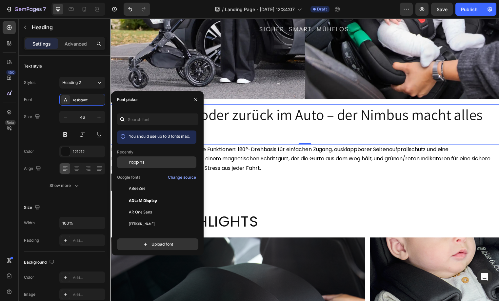
click at [137, 161] on span "Poppins" at bounding box center [137, 162] width 16 height 6
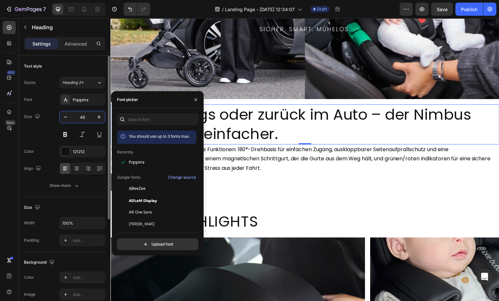
click at [79, 117] on input "46" at bounding box center [82, 117] width 22 height 12
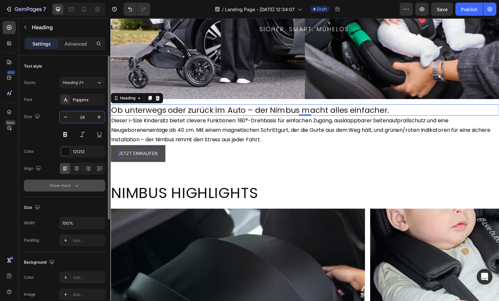
type input "24"
click at [56, 184] on div "Show more" at bounding box center [65, 185] width 30 height 7
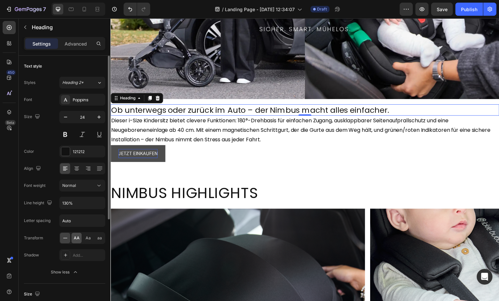
click at [77, 241] on span "AA" at bounding box center [77, 238] width 6 height 6
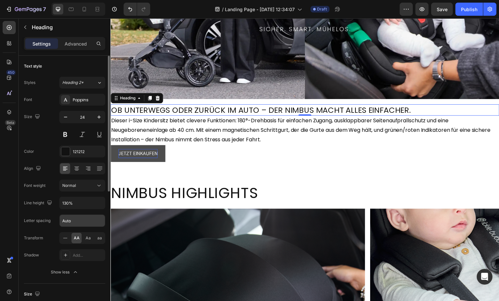
click at [82, 222] on input "Auto" at bounding box center [82, 221] width 45 height 12
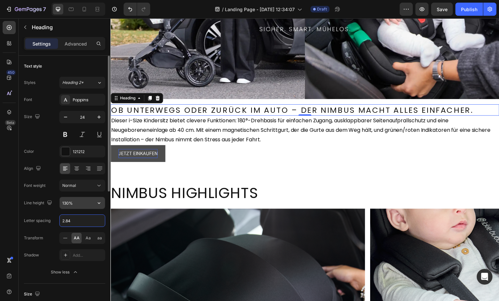
type input "2.84"
click at [67, 207] on input "130%" at bounding box center [82, 203] width 45 height 12
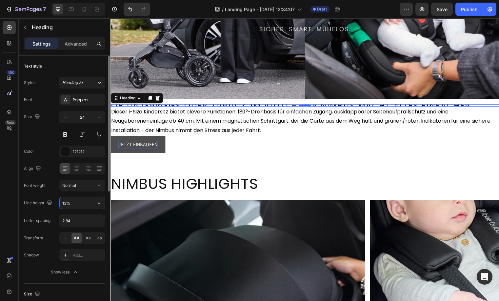
type input "133%"
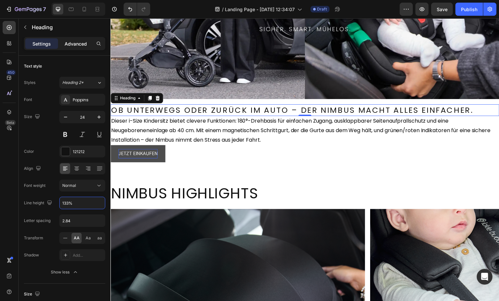
click at [72, 43] on p "Advanced" at bounding box center [76, 43] width 22 height 7
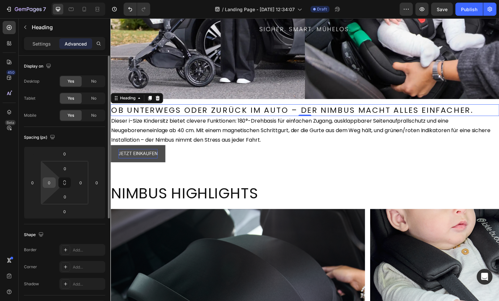
click at [47, 184] on input "0" at bounding box center [49, 183] width 10 height 10
type input "24"
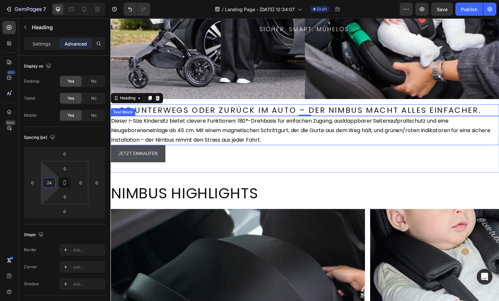
click at [155, 134] on p "Dieser i-Size Kindersitz bietet clevere Funktionen: 180°-Drehbasis für einfache…" at bounding box center [307, 132] width 392 height 28
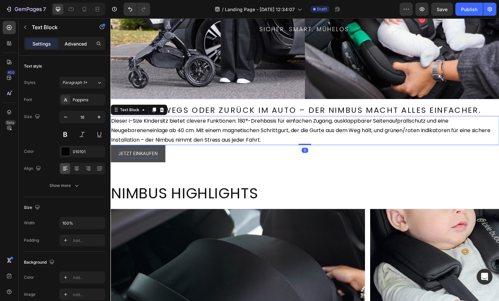
click at [75, 46] on p "Advanced" at bounding box center [76, 43] width 22 height 7
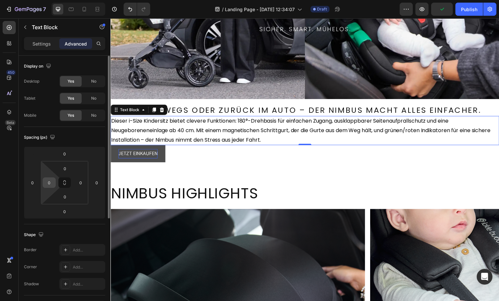
click at [46, 183] on input "0" at bounding box center [49, 183] width 10 height 10
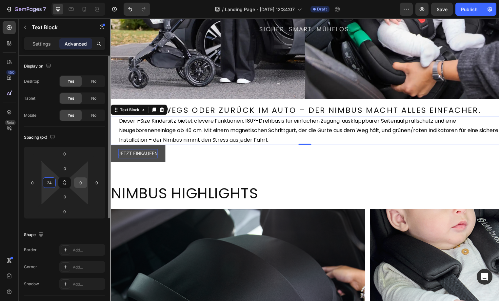
type input "24"
click at [83, 182] on input "0" at bounding box center [81, 183] width 10 height 10
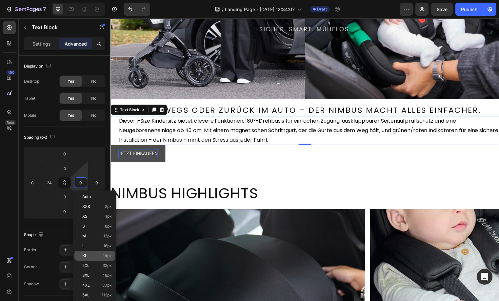
click at [92, 255] on p "XL 24px" at bounding box center [97, 255] width 30 height 5
type input "24"
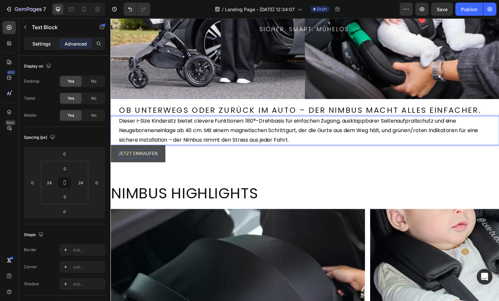
click at [42, 44] on p "Settings" at bounding box center [41, 43] width 18 height 7
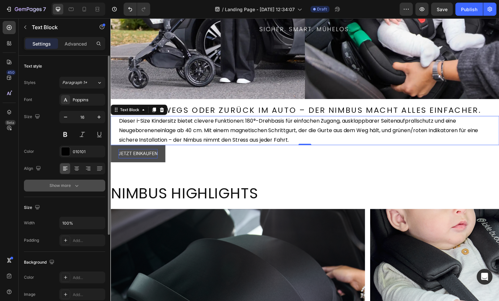
click at [74, 185] on icon "button" at bounding box center [76, 185] width 7 height 7
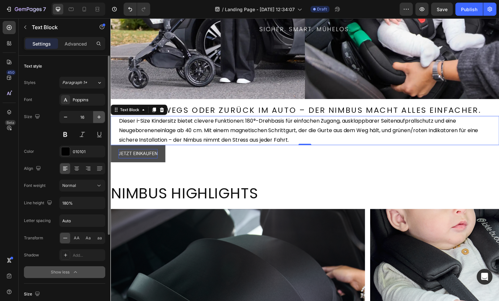
click at [93, 116] on button "button" at bounding box center [99, 117] width 12 height 12
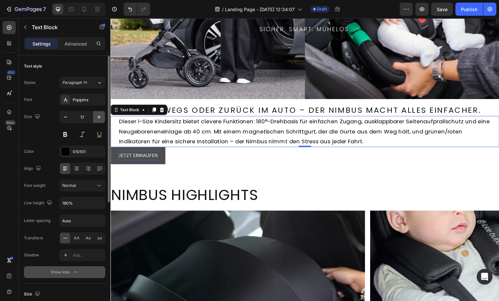
type input "18"
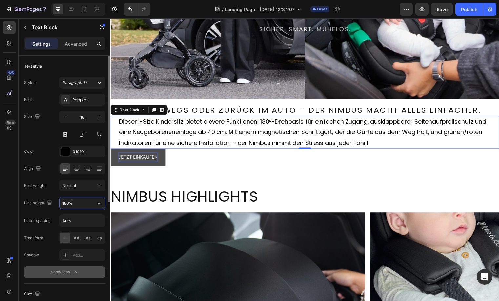
click at [72, 201] on input "180%" at bounding box center [82, 203] width 45 height 12
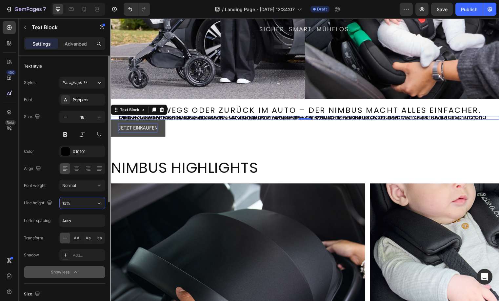
type input "130%"
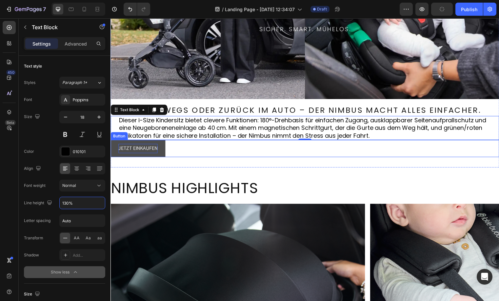
click at [211, 155] on div "JETZT EINKAUFEN Button" at bounding box center [306, 149] width 393 height 17
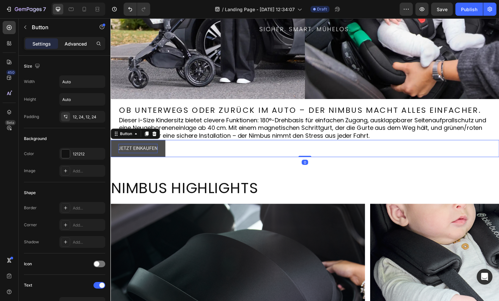
click at [68, 46] on p "Advanced" at bounding box center [76, 43] width 22 height 7
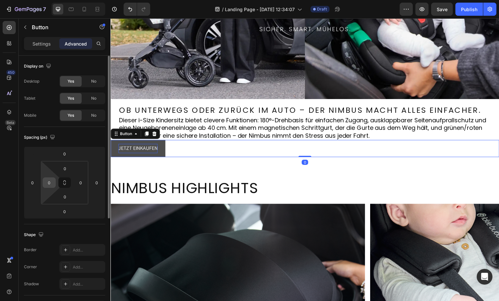
click at [46, 181] on input "0" at bounding box center [49, 183] width 10 height 10
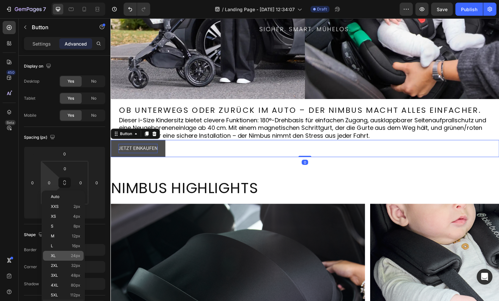
click at [77, 258] on div "XL 24px" at bounding box center [63, 256] width 41 height 10
type input "24"
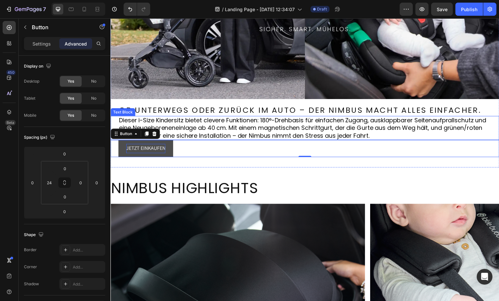
click at [309, 137] on p "Dieser i-Size Kindersitz bietet clevere Funktionen: 180°-Drehbasis für einfache…" at bounding box center [307, 129] width 376 height 23
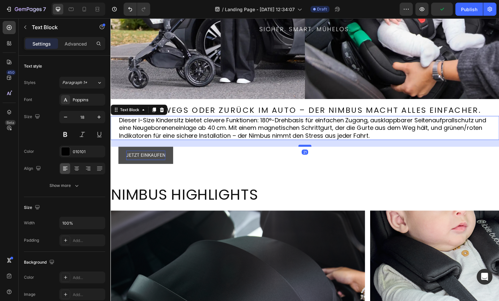
drag, startPoint x: 308, startPoint y: 140, endPoint x: 306, endPoint y: 147, distance: 7.1
click at [306, 147] on div at bounding box center [307, 147] width 13 height 2
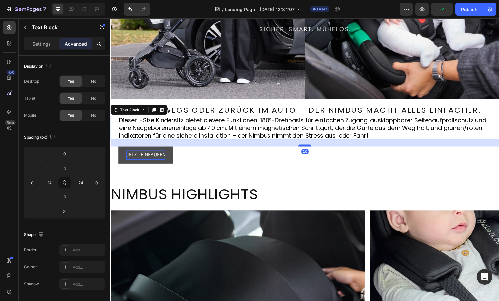
click at [306, 147] on div at bounding box center [307, 147] width 13 height 2
type input "20"
click at [311, 111] on p "Ob unterwegs oder zurück im Auto – der Nimbus macht alles einfacher." at bounding box center [311, 111] width 384 height 10
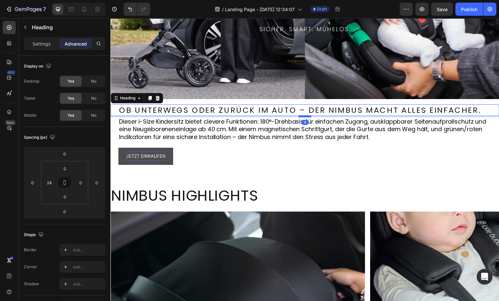
click at [309, 117] on div at bounding box center [307, 117] width 13 height 2
type input "4"
click at [320, 141] on p "Dieser i-Size Kindersitz bietet clevere Funktionen: 180°-Drehbasis für einfache…" at bounding box center [307, 130] width 376 height 23
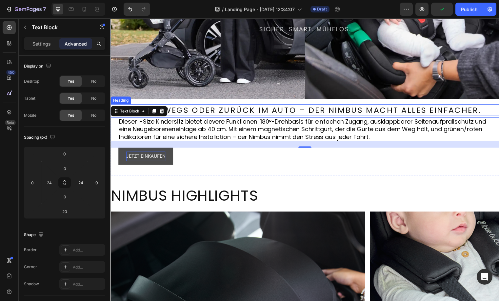
click at [367, 112] on p "Ob unterwegs oder zurück im Auto – der Nimbus macht alles einfacher." at bounding box center [311, 111] width 384 height 10
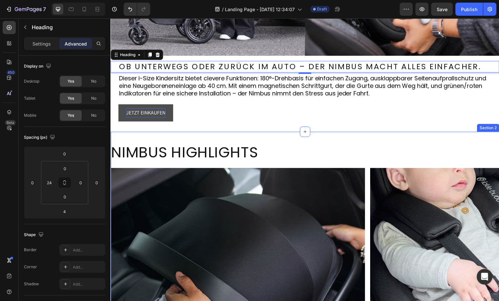
scroll to position [184, 0]
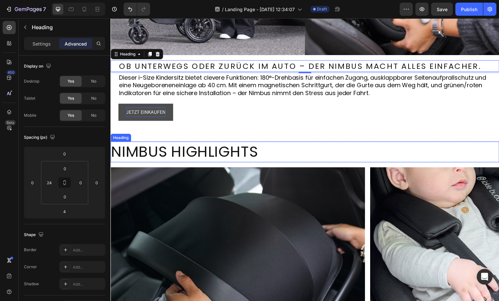
click at [212, 150] on p "Nimbus Highlights" at bounding box center [307, 154] width 392 height 20
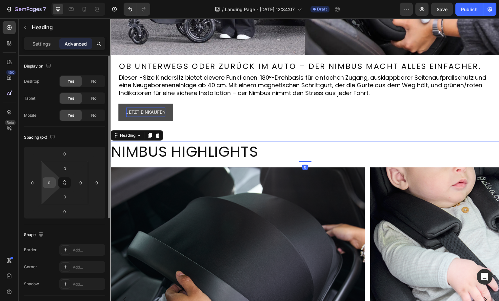
click at [50, 184] on input "0" at bounding box center [49, 183] width 10 height 10
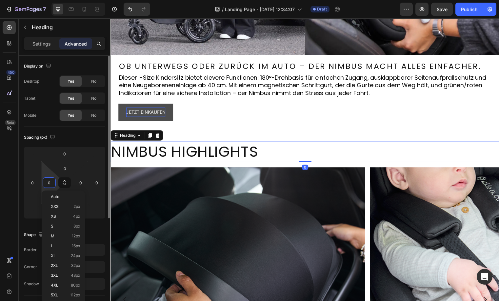
drag, startPoint x: 76, startPoint y: 254, endPoint x: 103, endPoint y: 240, distance: 31.1
click at [76, 254] on span "24px" at bounding box center [76, 255] width 10 height 5
type input "24"
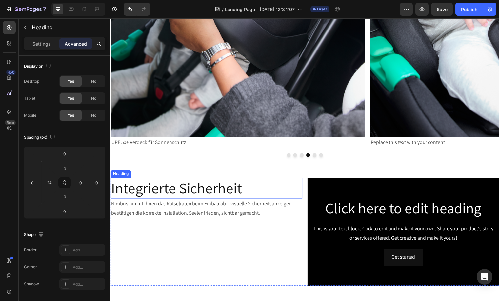
scroll to position [499, 0]
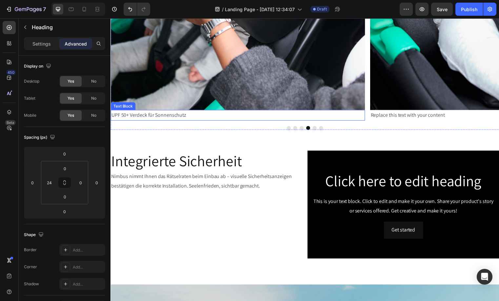
click at [176, 115] on p "UPF 50+ Verdeck für Sonnenschutz" at bounding box center [239, 117] width 256 height 10
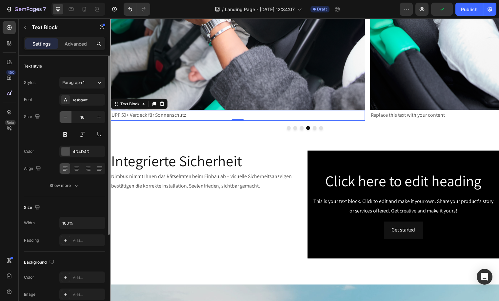
click at [67, 119] on icon "button" at bounding box center [65, 117] width 7 height 7
type input "14"
click at [86, 101] on div "Assistant" at bounding box center [88, 100] width 31 height 6
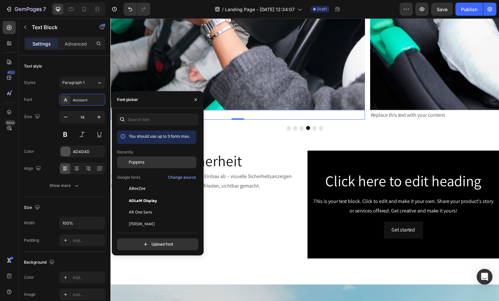
click at [128, 166] on div at bounding box center [123, 162] width 12 height 12
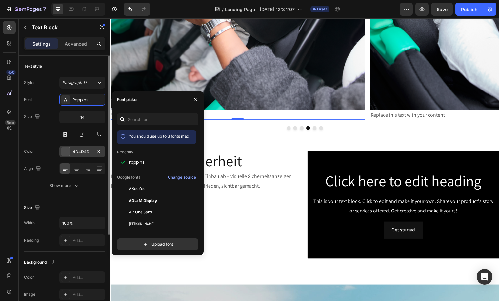
click at [75, 152] on div "4D4D4D" at bounding box center [82, 152] width 19 height 6
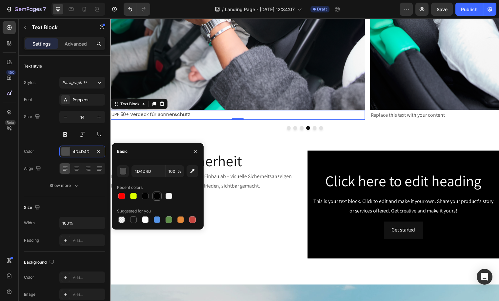
click at [158, 196] on div at bounding box center [157, 196] width 7 height 7
click at [144, 195] on div at bounding box center [145, 196] width 7 height 7
click at [157, 196] on div at bounding box center [157, 196] width 7 height 7
type input "010101"
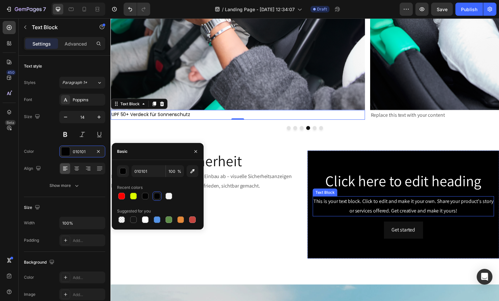
click at [411, 203] on div "This is your text block. Click to edit and make it your own. Share your product…" at bounding box center [407, 208] width 184 height 20
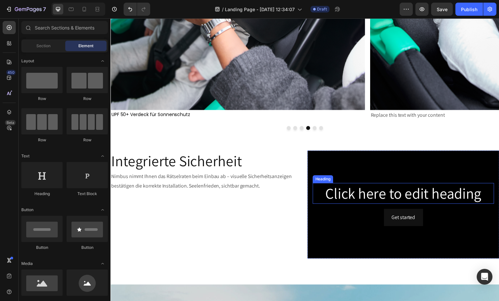
click at [383, 193] on h2 "Click here to edit heading" at bounding box center [407, 195] width 184 height 21
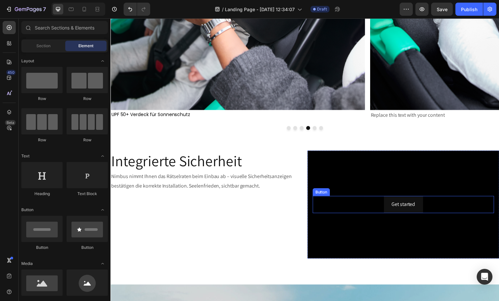
click at [424, 206] on div "Get started Button" at bounding box center [407, 206] width 184 height 17
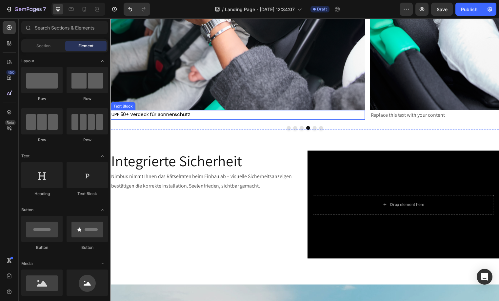
click at [202, 115] on p "UPF 50+ Verdeck für Sonnenschutz" at bounding box center [239, 116] width 256 height 8
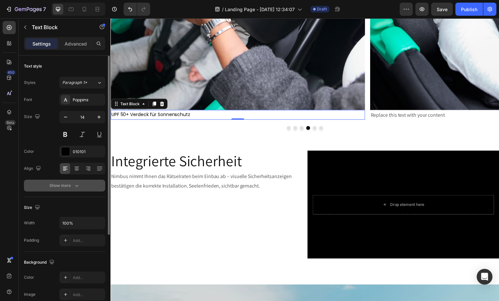
click at [68, 182] on button "Show more" at bounding box center [64, 186] width 81 height 12
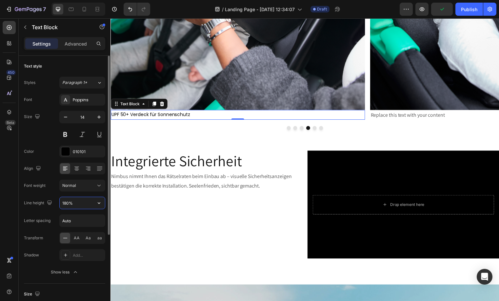
click at [77, 206] on input "180%" at bounding box center [82, 203] width 45 height 12
type input "130%"
click at [75, 220] on input "Auto" at bounding box center [82, 221] width 45 height 12
type input "2.24"
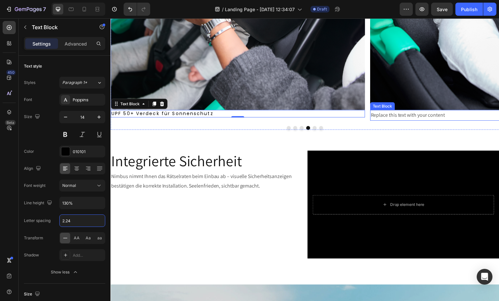
click at [410, 115] on div "Replace this text with your content" at bounding box center [501, 116] width 257 height 11
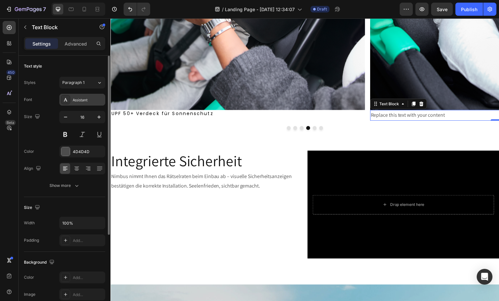
click at [76, 96] on div "Assistant" at bounding box center [82, 100] width 46 height 12
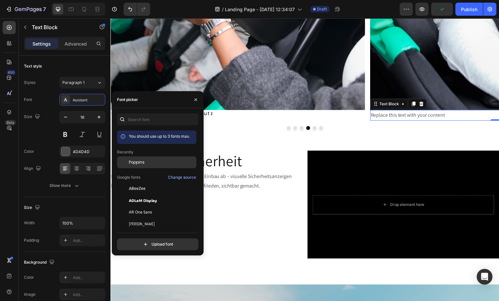
click at [140, 164] on span "Poppins" at bounding box center [137, 162] width 16 height 6
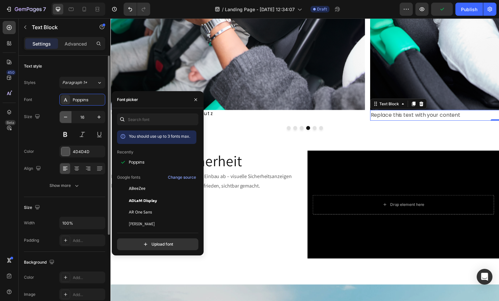
click at [64, 115] on icon "button" at bounding box center [65, 117] width 7 height 7
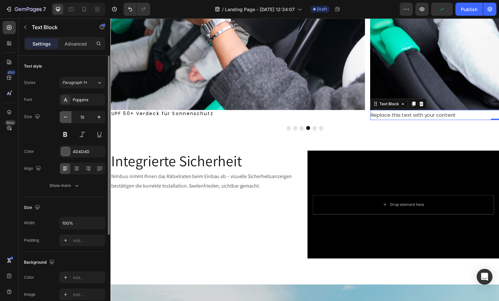
click at [64, 115] on icon "button" at bounding box center [65, 117] width 7 height 7
type input "14"
click at [70, 149] on div "4D4D4D" at bounding box center [82, 152] width 46 height 12
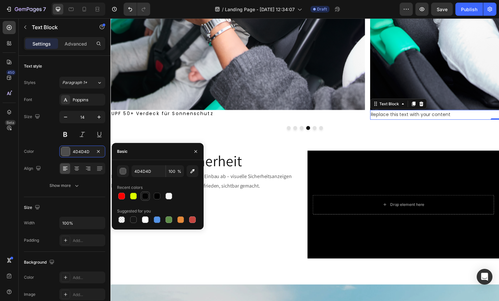
click at [146, 197] on div at bounding box center [145, 196] width 7 height 7
click at [157, 198] on div at bounding box center [157, 196] width 7 height 7
type input "010101"
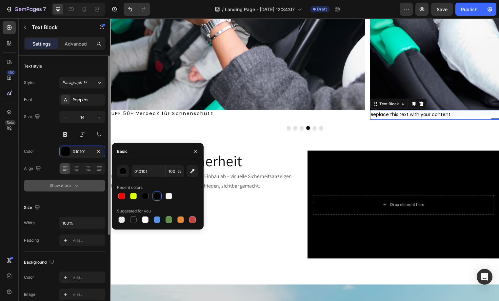
click at [76, 188] on icon "button" at bounding box center [76, 185] width 7 height 7
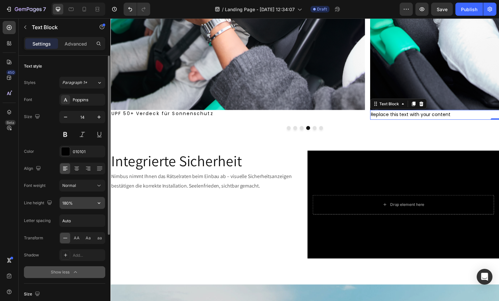
click at [67, 201] on input "180%" at bounding box center [82, 203] width 45 height 12
type input "130%"
click at [57, 219] on div "Letter spacing Auto" at bounding box center [64, 220] width 81 height 12
click at [60, 219] on input "Auto" at bounding box center [82, 221] width 45 height 12
type input "2.24"
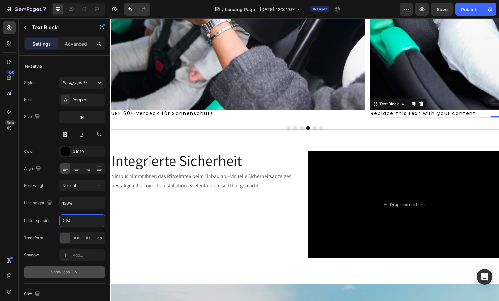
click at [287, 127] on div at bounding box center [306, 129] width 393 height 4
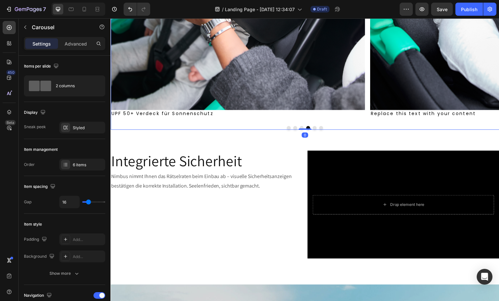
click at [289, 128] on button "Dot" at bounding box center [291, 129] width 4 height 4
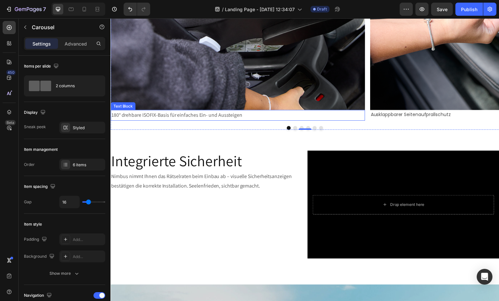
click at [197, 117] on p "180° drehbare ISOFIX-Basis für einfaches Ein- und Aussteigen" at bounding box center [239, 117] width 256 height 10
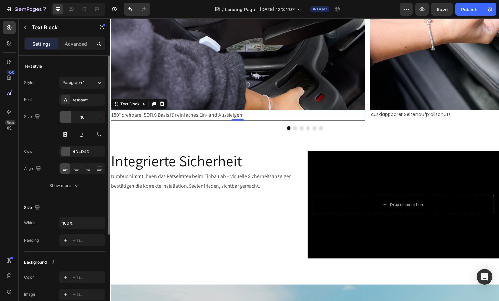
click at [66, 115] on icon "button" at bounding box center [65, 117] width 7 height 7
type input "14"
click at [80, 103] on div "Assistant" at bounding box center [82, 100] width 46 height 12
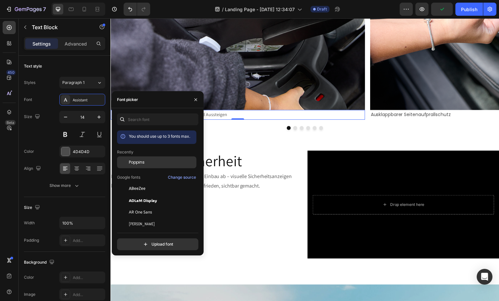
click at [137, 165] on span "Poppins" at bounding box center [137, 162] width 16 height 6
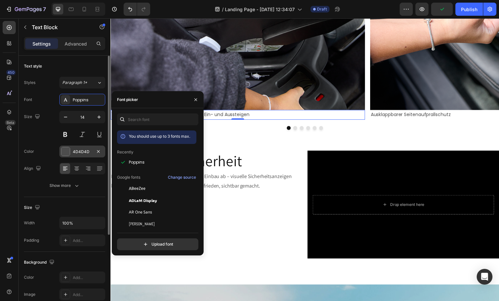
click at [71, 152] on div "4D4D4D" at bounding box center [82, 152] width 46 height 12
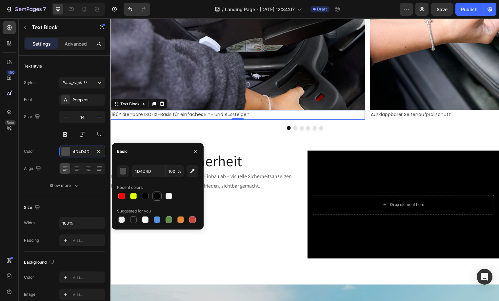
click at [154, 197] on div at bounding box center [157, 196] width 7 height 7
type input "010101"
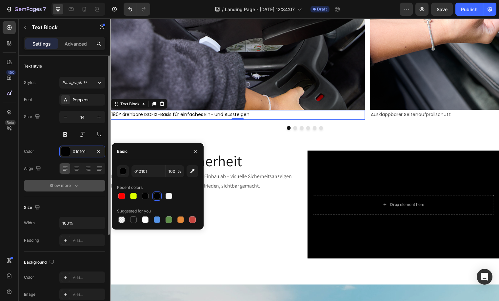
click at [86, 186] on button "Show more" at bounding box center [64, 186] width 81 height 12
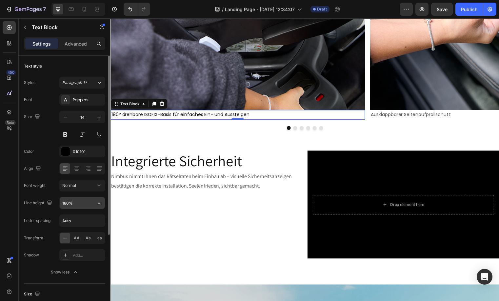
click at [71, 206] on input "180%" at bounding box center [82, 203] width 45 height 12
type input "130%"
click at [69, 217] on input "Auto" at bounding box center [82, 221] width 45 height 12
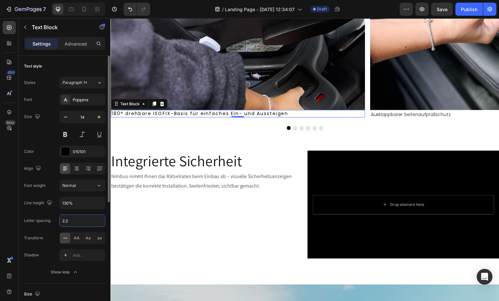
type input "2.24"
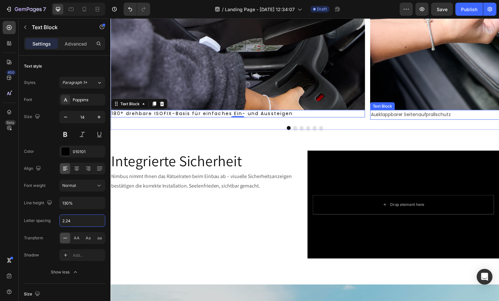
click at [399, 116] on p "Ausklappbarer Seitenaufprallschutz" at bounding box center [502, 116] width 256 height 8
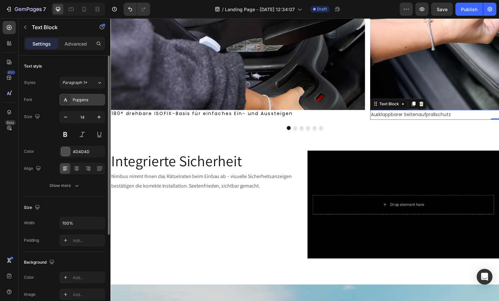
click at [87, 101] on div "Poppins" at bounding box center [88, 100] width 31 height 6
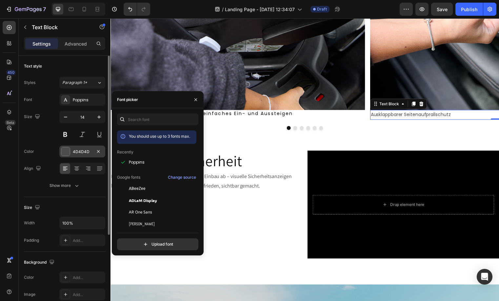
click at [72, 148] on div "4D4D4D" at bounding box center [82, 152] width 46 height 12
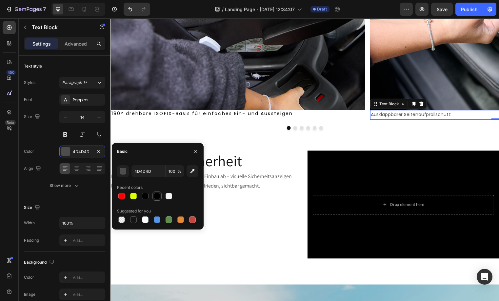
click at [155, 194] on div at bounding box center [157, 196] width 7 height 7
type input "010101"
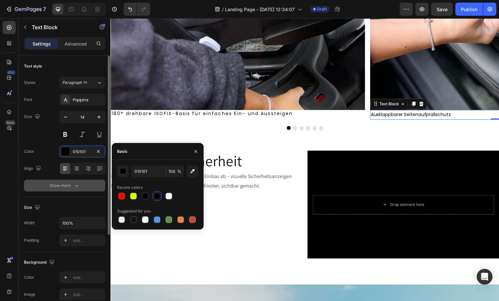
click at [68, 186] on div "Show more" at bounding box center [65, 185] width 30 height 7
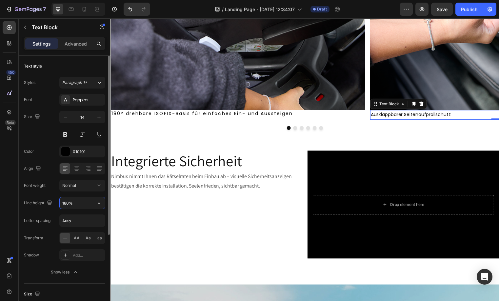
click at [74, 206] on input "180%" at bounding box center [82, 203] width 45 height 12
type input "130%"
click at [80, 218] on input "Auto" at bounding box center [82, 221] width 45 height 12
type input "2.24"
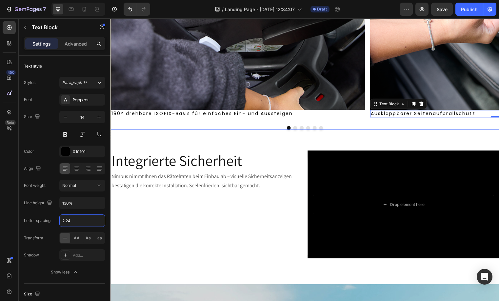
click at [295, 129] on button "Dot" at bounding box center [297, 129] width 4 height 4
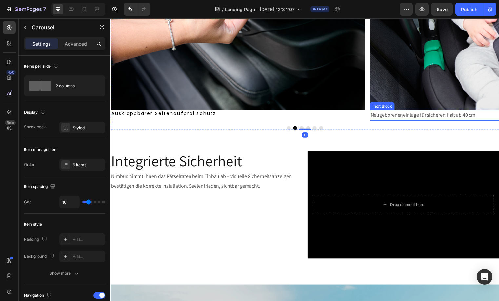
click at [402, 112] on p "Neugeboreneneinlage für sicheren Halt ab 40 cm" at bounding box center [502, 117] width 256 height 10
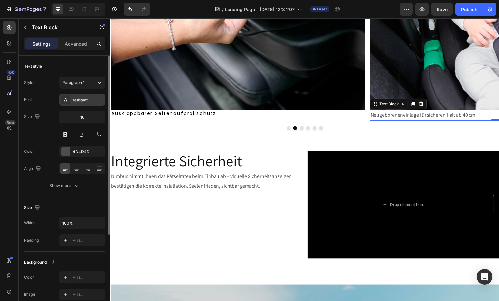
click at [82, 96] on div "Assistant" at bounding box center [82, 100] width 46 height 12
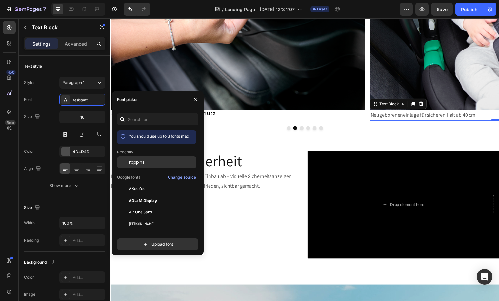
drag, startPoint x: 153, startPoint y: 162, endPoint x: 127, endPoint y: 159, distance: 26.1
click at [153, 162] on div "Poppins" at bounding box center [162, 162] width 66 height 6
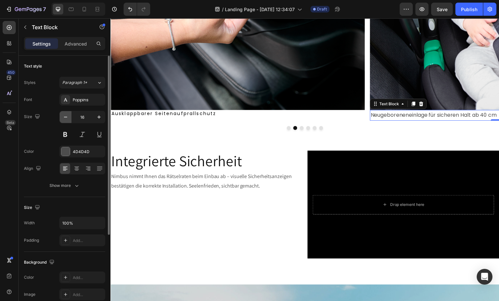
click at [63, 119] on icon "button" at bounding box center [65, 117] width 7 height 7
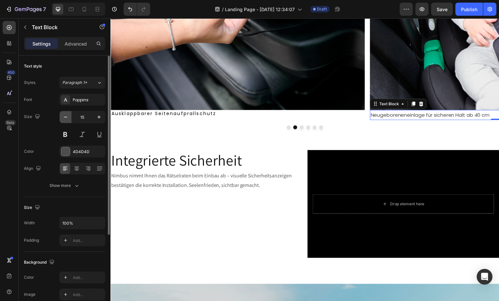
click at [63, 119] on icon "button" at bounding box center [65, 117] width 7 height 7
type input "14"
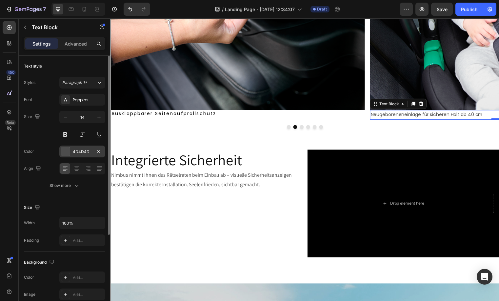
click at [76, 149] on div "4D4D4D" at bounding box center [82, 152] width 19 height 6
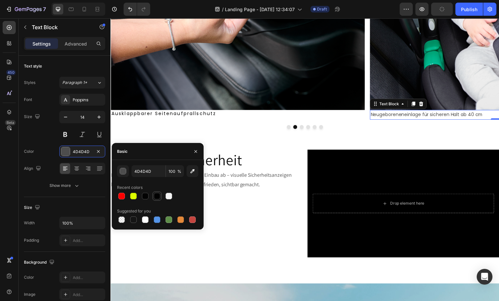
click at [153, 197] on div at bounding box center [157, 196] width 8 height 8
type input "010101"
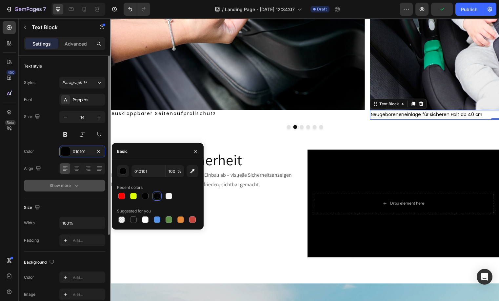
click at [71, 185] on div "Show more" at bounding box center [65, 185] width 30 height 7
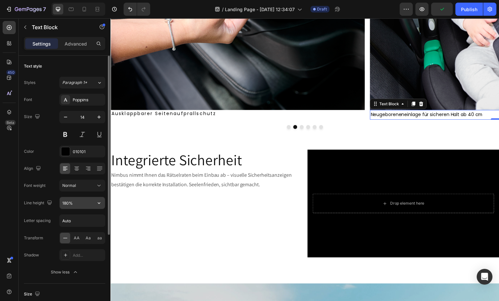
click at [76, 202] on input "180%" at bounding box center [82, 203] width 45 height 12
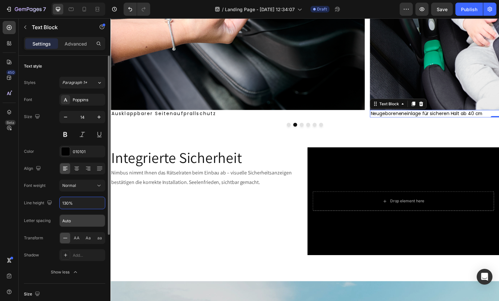
type input "130%"
click at [77, 225] on input "Auto" at bounding box center [82, 221] width 45 height 12
type input "2.24"
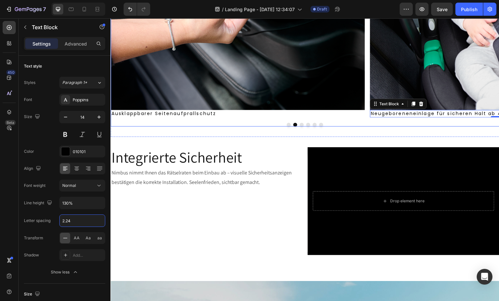
click at [303, 124] on button "Dot" at bounding box center [304, 126] width 4 height 4
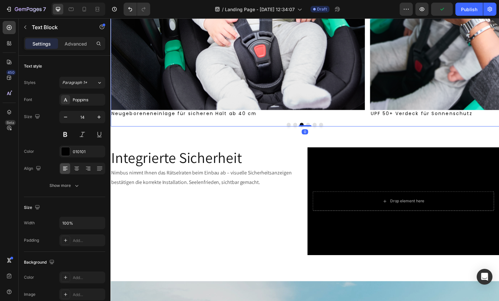
click at [410, 116] on p "UPF 50+ Verdeck für Sonnenschutz" at bounding box center [502, 115] width 256 height 6
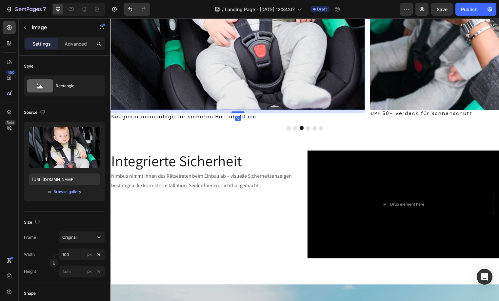
drag, startPoint x: 235, startPoint y: 110, endPoint x: 235, endPoint y: 113, distance: 3.3
click at [235, 113] on div at bounding box center [238, 113] width 13 height 2
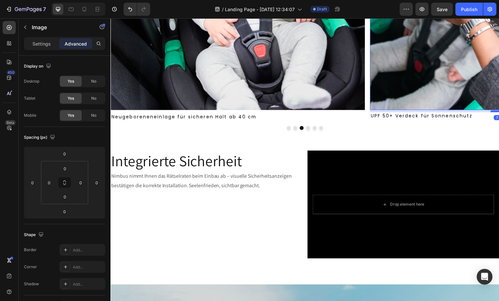
click at [497, 113] on div at bounding box center [501, 112] width 13 height 2
type input "7"
click at [309, 130] on button "Dot" at bounding box center [311, 129] width 4 height 4
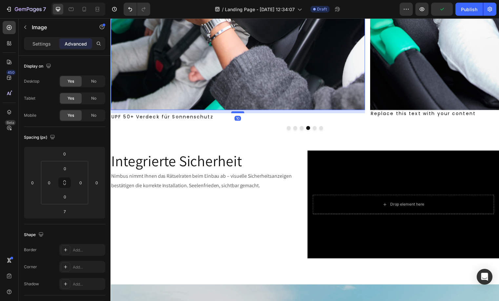
click at [243, 113] on div at bounding box center [238, 113] width 13 height 2
type input "10"
click at [313, 127] on div at bounding box center [306, 129] width 393 height 4
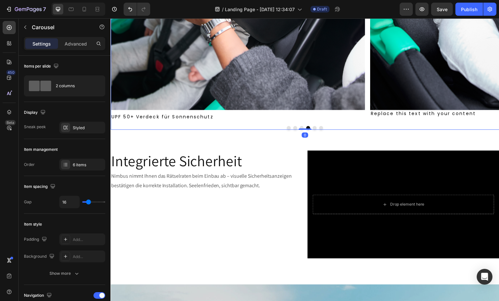
click at [315, 128] on button "Dot" at bounding box center [317, 129] width 4 height 4
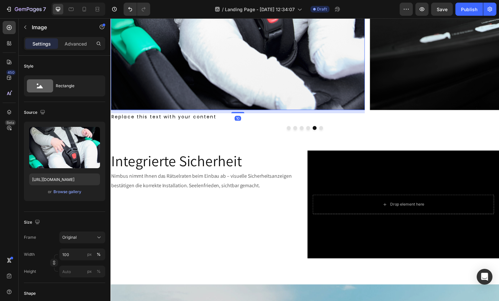
drag, startPoint x: 241, startPoint y: 110, endPoint x: 470, endPoint y: 80, distance: 230.7
click at [243, 113] on div at bounding box center [238, 113] width 13 height 1
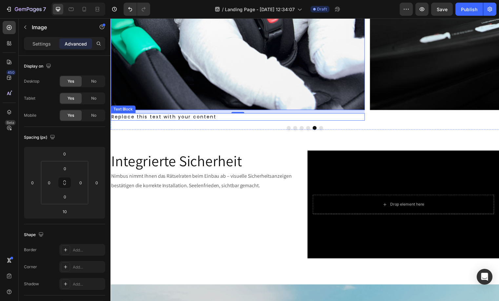
click at [167, 118] on div "Replace this text with your content" at bounding box center [238, 117] width 257 height 7
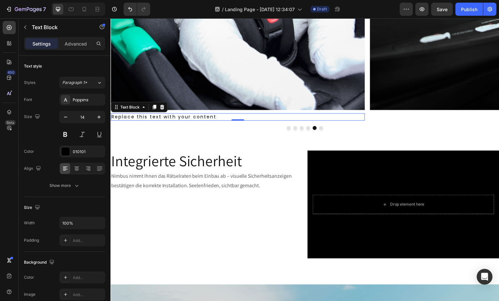
click at [167, 118] on div "Replace this text with your content" at bounding box center [238, 117] width 257 height 7
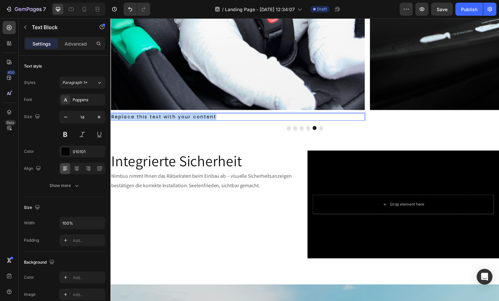
click at [167, 118] on p "Replace this text with your content" at bounding box center [239, 118] width 256 height 6
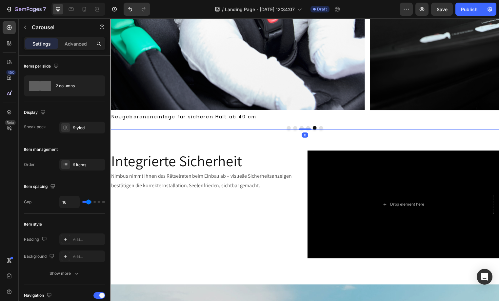
click at [315, 129] on button "Dot" at bounding box center [317, 129] width 4 height 4
click at [319, 127] on div at bounding box center [306, 129] width 393 height 4
click at [319, 129] on div at bounding box center [306, 129] width 393 height 4
click at [322, 129] on button "Dot" at bounding box center [324, 129] width 4 height 4
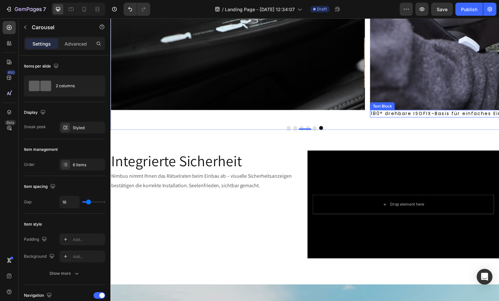
click at [400, 115] on p "180° drehbare ISOFIX-Basis für einfaches Ein- und Aussteigen" at bounding box center [502, 115] width 256 height 6
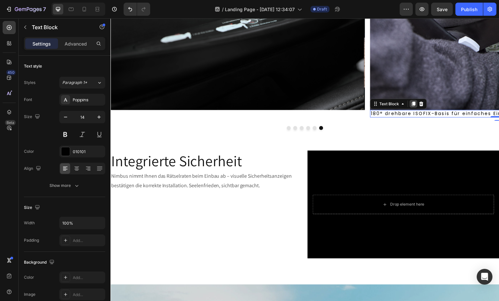
click at [416, 106] on icon at bounding box center [417, 105] width 4 height 5
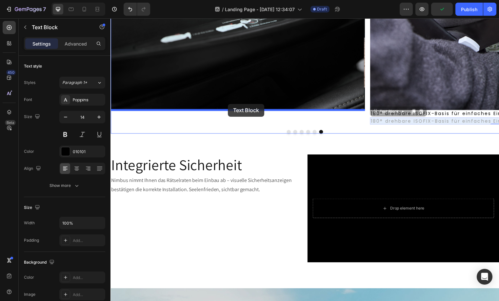
drag, startPoint x: 353, startPoint y: 119, endPoint x: 230, endPoint y: 105, distance: 124.7
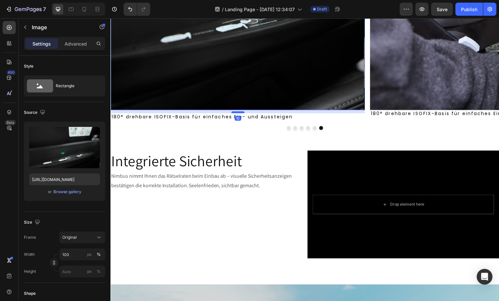
drag, startPoint x: 244, startPoint y: 111, endPoint x: 243, endPoint y: 114, distance: 3.4
click at [243, 114] on div at bounding box center [238, 113] width 13 height 2
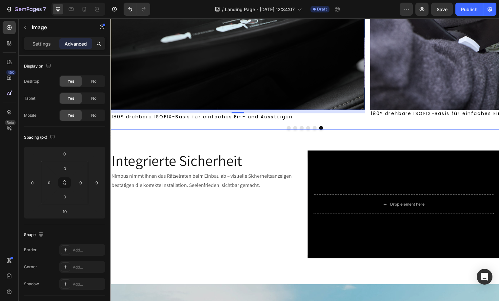
click at [303, 129] on button "Dot" at bounding box center [304, 129] width 4 height 4
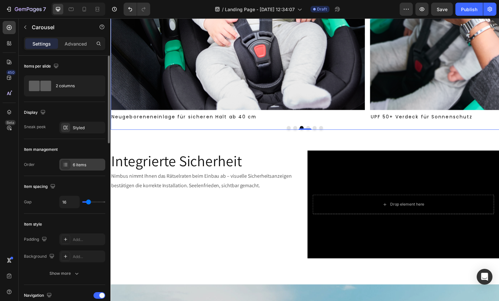
click at [86, 161] on div "6 items" at bounding box center [82, 165] width 46 height 12
click at [295, 129] on button "Dot" at bounding box center [297, 129] width 4 height 4
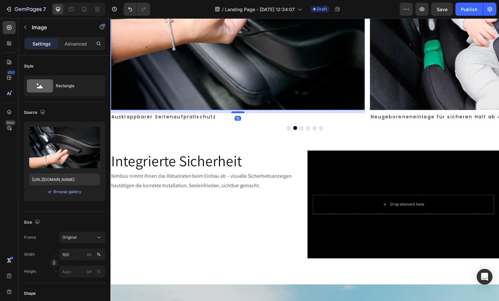
drag, startPoint x: 241, startPoint y: 111, endPoint x: 242, endPoint y: 114, distance: 3.3
click at [242, 114] on div at bounding box center [238, 113] width 13 height 2
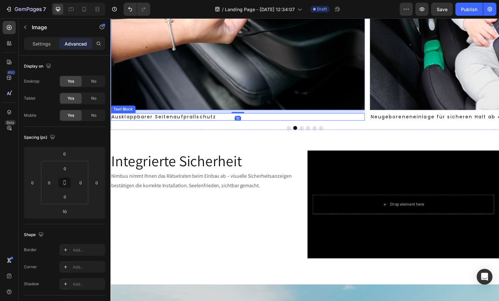
click at [188, 119] on p "Ausklappbarer Seitenaufprallschutz" at bounding box center [239, 118] width 256 height 6
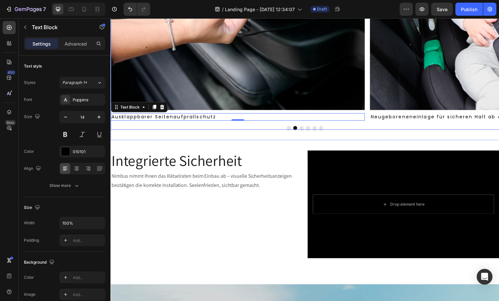
click at [289, 127] on button "Dot" at bounding box center [291, 129] width 4 height 4
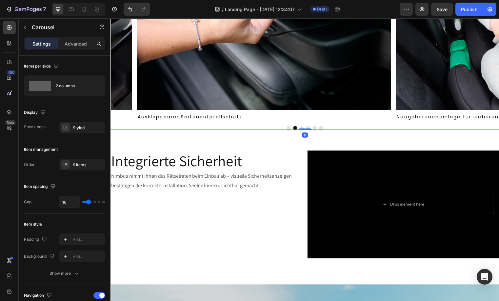
click at [289, 128] on button "Dot" at bounding box center [291, 129] width 4 height 4
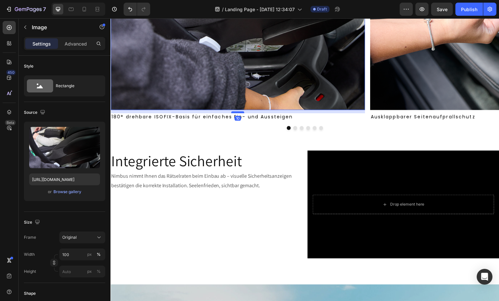
drag, startPoint x: 237, startPoint y: 110, endPoint x: 238, endPoint y: 113, distance: 3.3
click at [238, 113] on div at bounding box center [238, 113] width 13 height 2
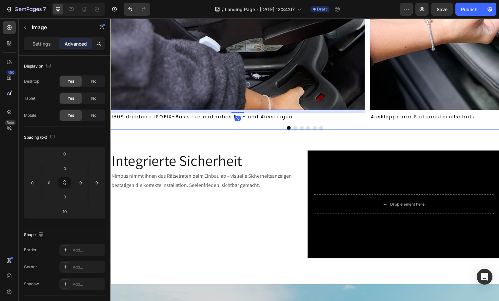
click at [295, 130] on button "Dot" at bounding box center [297, 129] width 4 height 4
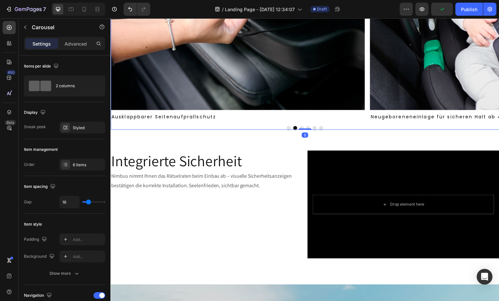
click at [302, 128] on button "Dot" at bounding box center [304, 129] width 4 height 4
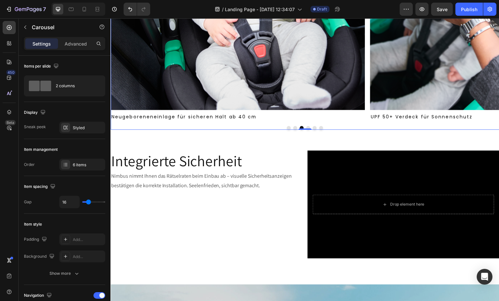
click at [309, 128] on button "Dot" at bounding box center [311, 129] width 4 height 4
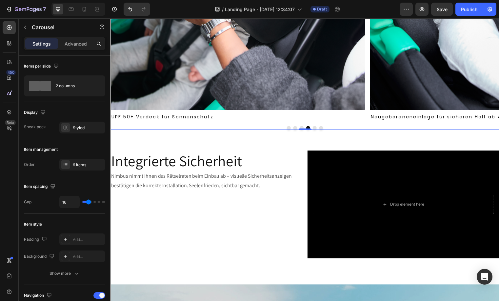
click at [316, 127] on div at bounding box center [306, 129] width 393 height 4
click at [316, 128] on button "Dot" at bounding box center [317, 129] width 4 height 4
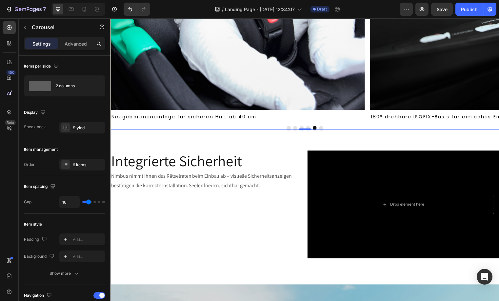
click at [322, 128] on button "Dot" at bounding box center [324, 129] width 4 height 4
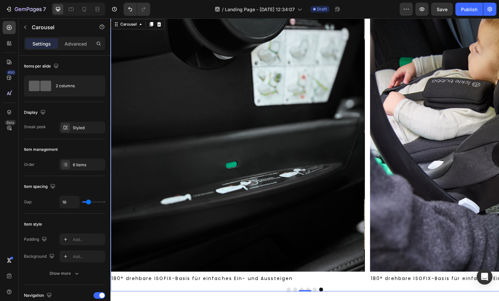
scroll to position [363, 0]
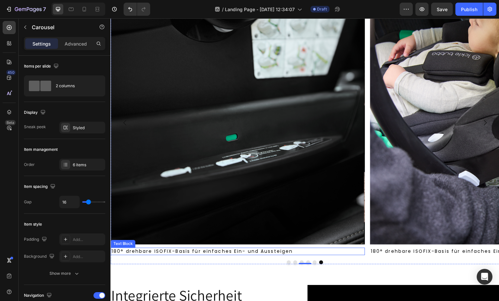
click at [227, 251] on p "180° drehbare ISOFIX-Basis für einfaches Ein- und Aussteigen" at bounding box center [239, 254] width 256 height 6
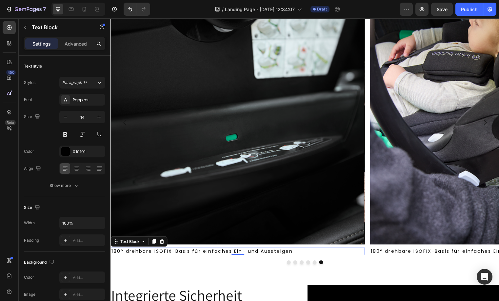
click at [227, 251] on p "180° drehbare ISOFIX-Basis für einfaches Ein- und Aussteigen" at bounding box center [239, 254] width 256 height 6
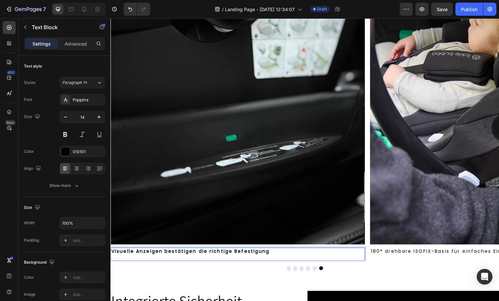
click at [277, 253] on p "Visuelle Anzeigen bestätigen die richtige Befestigung" at bounding box center [239, 254] width 256 height 6
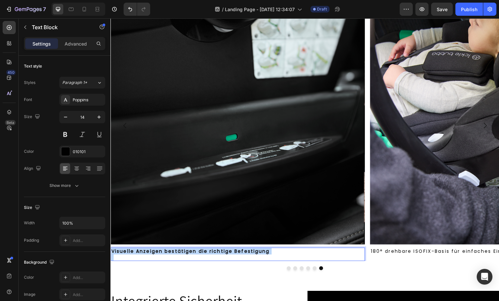
click at [277, 253] on p "Visuelle Anzeigen bestätigen die richtige Befestigung" at bounding box center [239, 254] width 256 height 6
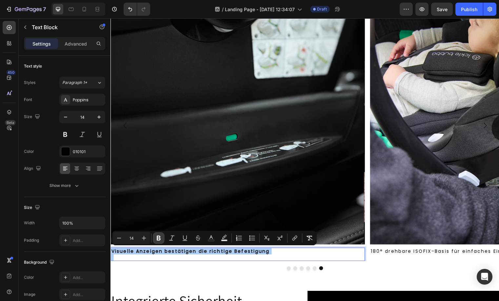
click at [163, 241] on button "Bold" at bounding box center [159, 238] width 12 height 12
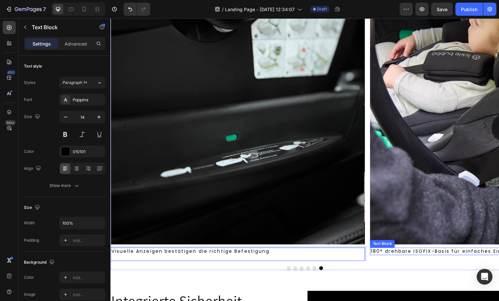
click at [441, 254] on p "180° drehbare ISOFIX-Basis für einfaches Ein- und Aussteigen" at bounding box center [502, 254] width 256 height 6
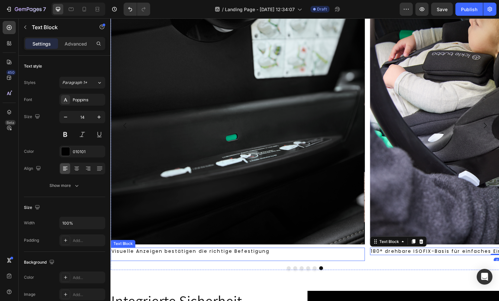
click at [286, 256] on p "Visuelle Anzeigen bestätigen die richtige Befestigung" at bounding box center [239, 254] width 256 height 6
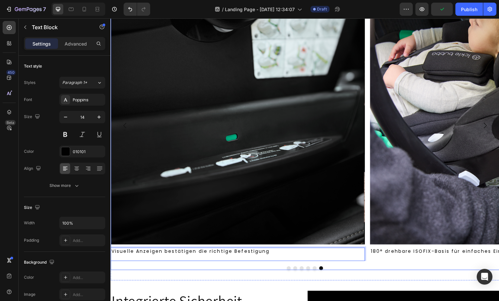
click at [315, 270] on button "Dot" at bounding box center [317, 271] width 4 height 4
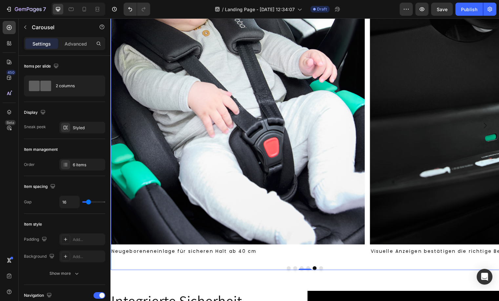
click at [144, 255] on p "Neugeboreneneinlage für sicheren Halt ab 40 cm" at bounding box center [239, 254] width 256 height 6
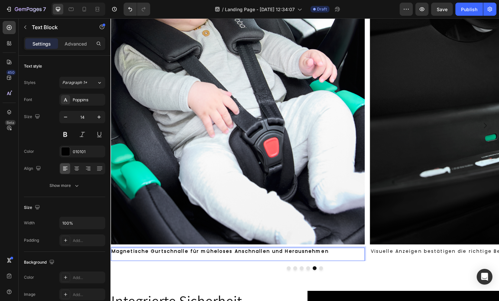
click at [147, 253] on strong "Magnetische Gurtschnalle für müheloses Anschnallen und Herausnehmen" at bounding box center [221, 254] width 220 height 7
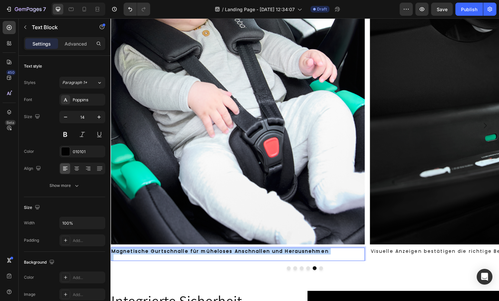
click at [147, 253] on strong "Magnetische Gurtschnalle für müheloses Anschnallen und Herausnehmen" at bounding box center [221, 254] width 220 height 7
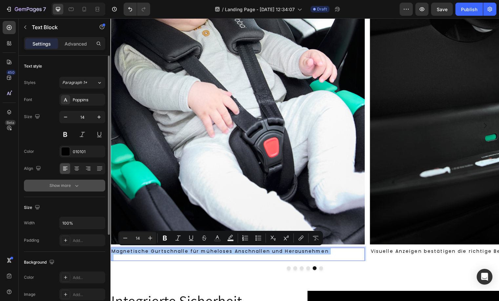
click at [76, 187] on icon "button" at bounding box center [76, 185] width 7 height 7
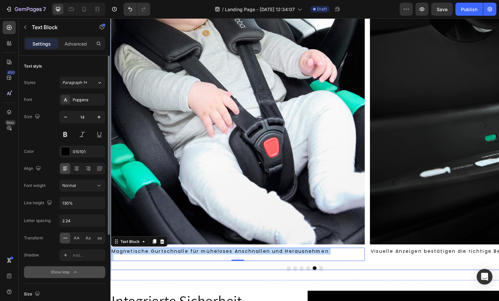
click at [309, 269] on button "Dot" at bounding box center [311, 271] width 4 height 4
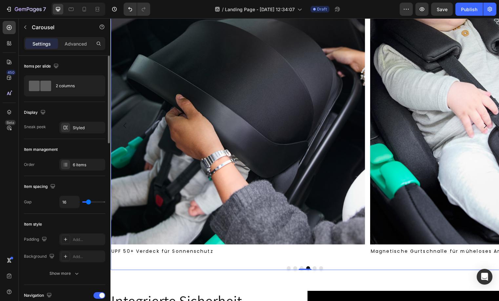
click at [302, 270] on button "Dot" at bounding box center [304, 271] width 4 height 4
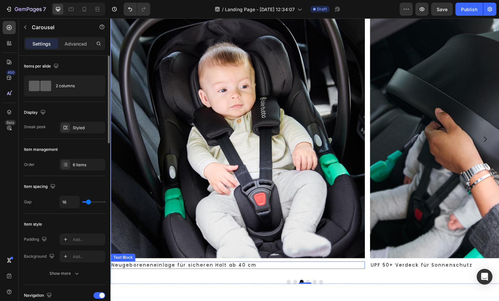
scroll to position [243, 0]
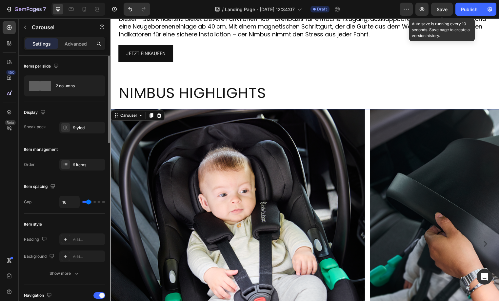
drag, startPoint x: 453, startPoint y: 11, endPoint x: 450, endPoint y: 16, distance: 5.4
click at [452, 11] on button "Save" at bounding box center [442, 9] width 22 height 13
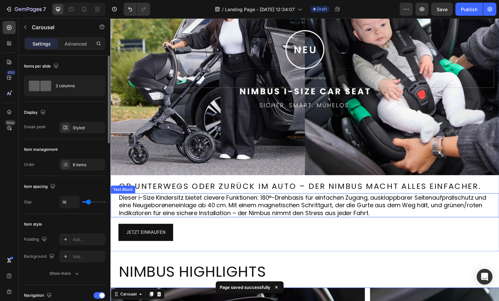
scroll to position [0, 0]
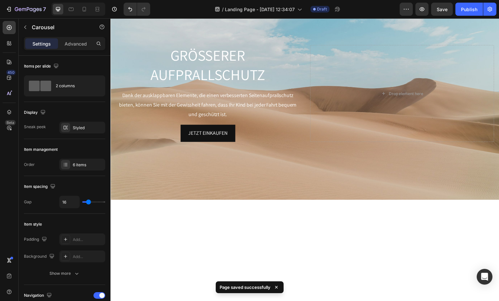
scroll to position [554, 0]
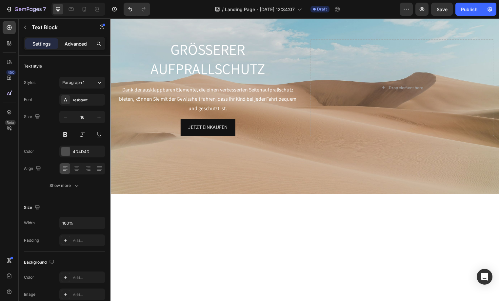
click at [76, 43] on p "Advanced" at bounding box center [76, 43] width 22 height 7
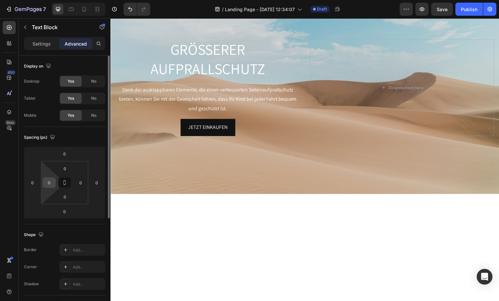
click at [48, 184] on input "0" at bounding box center [49, 183] width 10 height 10
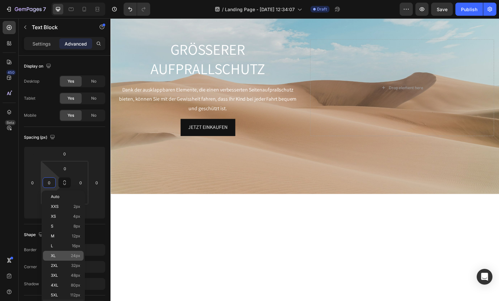
click at [60, 257] on p "XL 24px" at bounding box center [66, 255] width 30 height 5
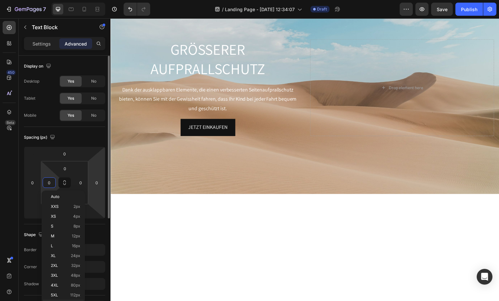
type input "24"
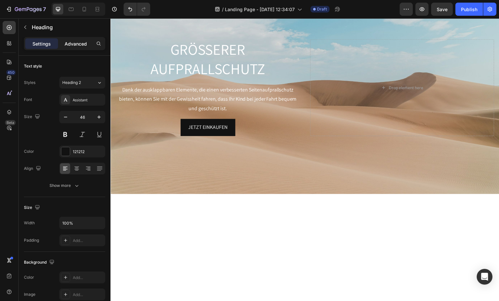
click at [72, 47] on div "Advanced" at bounding box center [75, 43] width 33 height 10
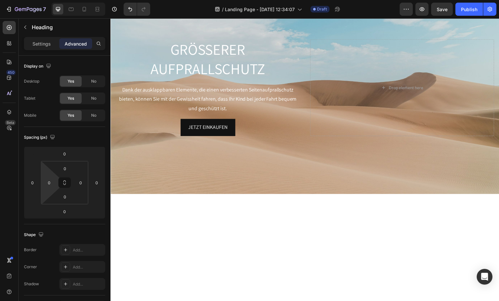
click at [50, 186] on input "0" at bounding box center [49, 183] width 10 height 10
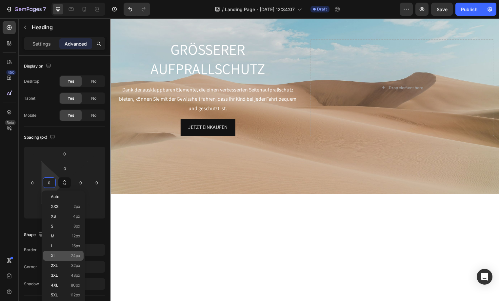
click at [70, 258] on p "XL 24px" at bounding box center [66, 255] width 30 height 5
type input "24"
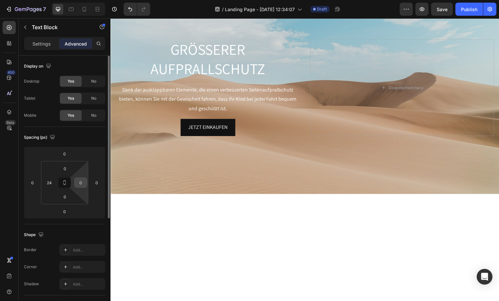
click at [82, 184] on input "0" at bounding box center [81, 183] width 10 height 10
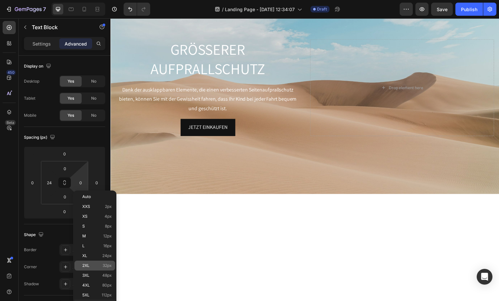
click at [95, 266] on p "2XL 32px" at bounding box center [97, 265] width 30 height 5
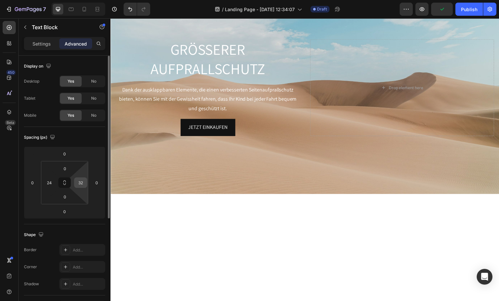
click at [83, 183] on input "32" at bounding box center [81, 183] width 10 height 10
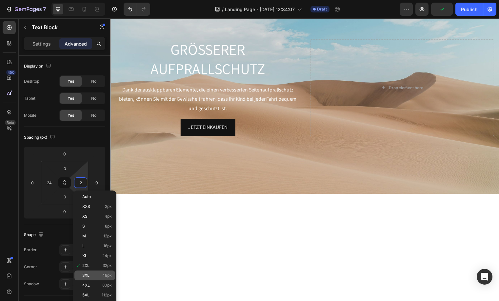
click at [88, 274] on span "3XL" at bounding box center [85, 275] width 7 height 5
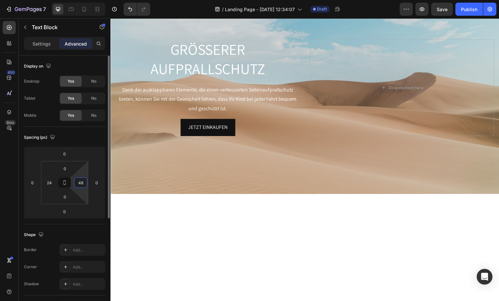
click at [77, 183] on input "48" at bounding box center [81, 183] width 10 height 10
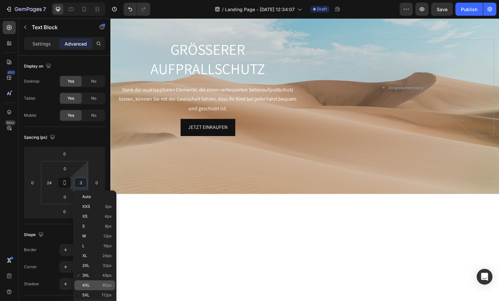
click at [104, 286] on span "80px" at bounding box center [107, 285] width 10 height 5
type input "80"
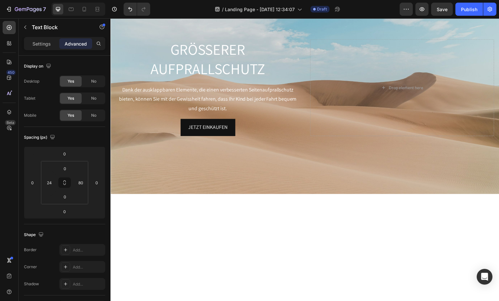
click at [35, 46] on p "Settings" at bounding box center [41, 43] width 18 height 7
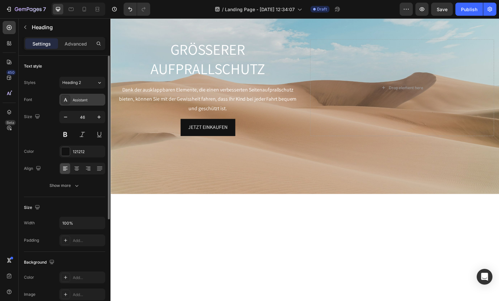
click at [76, 103] on div "Assistant" at bounding box center [82, 100] width 46 height 12
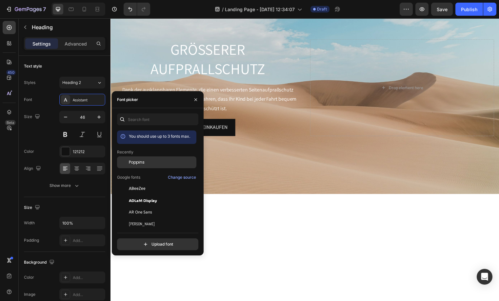
drag, startPoint x: 131, startPoint y: 163, endPoint x: 353, endPoint y: 155, distance: 222.4
click at [131, 163] on span "Poppins" at bounding box center [137, 162] width 16 height 6
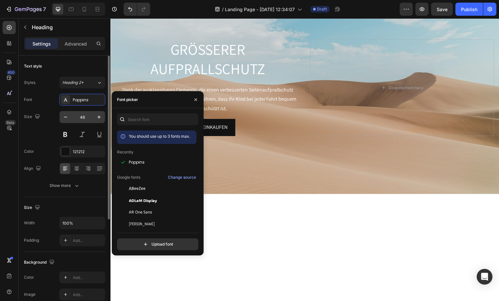
click at [79, 117] on input "46" at bounding box center [82, 117] width 22 height 12
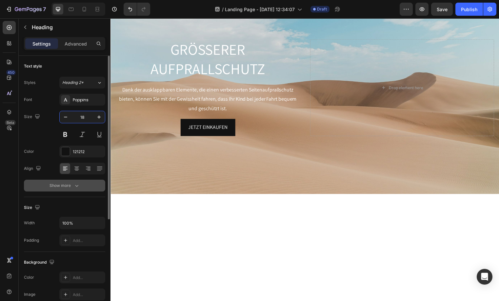
type input "18"
click at [69, 186] on div "Show more" at bounding box center [65, 185] width 30 height 7
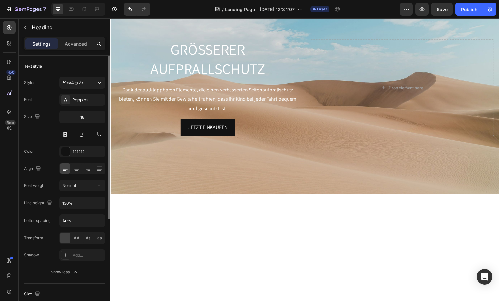
drag, startPoint x: 76, startPoint y: 238, endPoint x: 76, endPoint y: 228, distance: 9.5
click at [76, 238] on span "AA" at bounding box center [77, 238] width 6 height 6
click at [65, 201] on input "130%" at bounding box center [82, 203] width 45 height 12
type input "122%"
click at [87, 225] on input "Auto" at bounding box center [82, 221] width 45 height 12
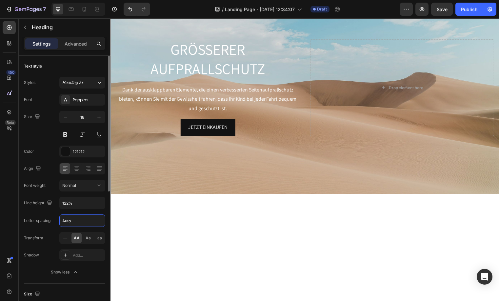
type input "3"
type input "2.88"
click at [66, 137] on button at bounding box center [65, 135] width 12 height 12
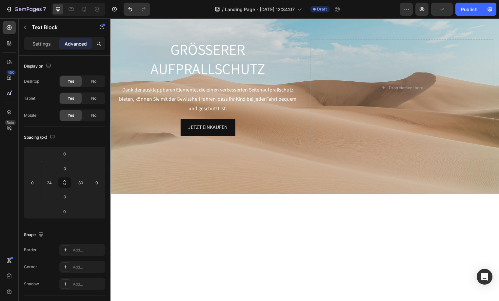
click at [46, 49] on div "Settings Advanced" at bounding box center [64, 43] width 81 height 13
click at [46, 49] on div "Settings" at bounding box center [41, 43] width 33 height 10
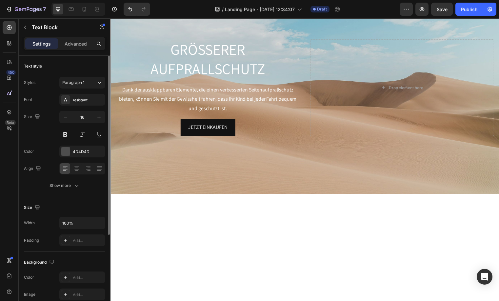
click at [77, 106] on div "Font Assistant Size 16 Color 4D4D4D Align Show more" at bounding box center [64, 143] width 81 height 98
click at [83, 100] on div "Assistant" at bounding box center [88, 100] width 31 height 6
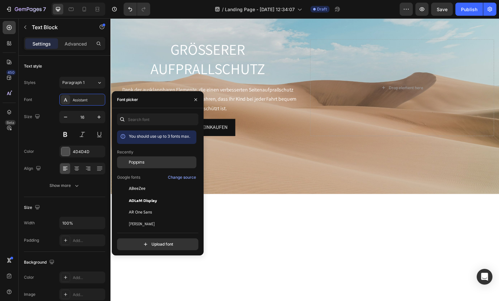
click at [135, 159] on span "Poppins" at bounding box center [137, 162] width 16 height 6
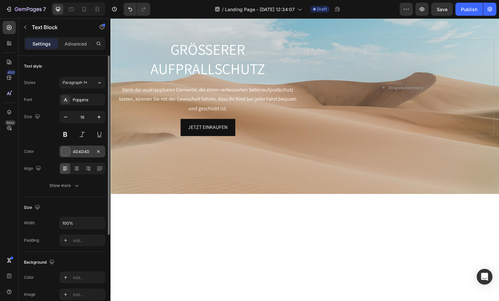
click at [69, 152] on div at bounding box center [65, 151] width 9 height 9
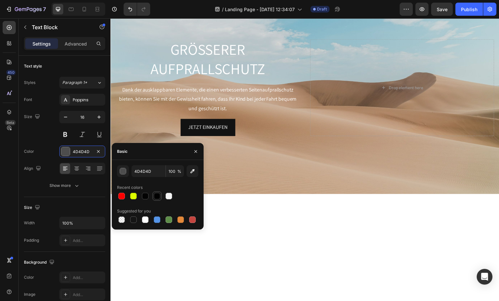
click at [158, 196] on div at bounding box center [157, 196] width 7 height 7
type input "010101"
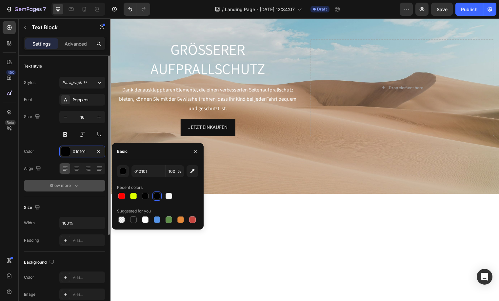
click at [70, 184] on div "Show more" at bounding box center [65, 185] width 30 height 7
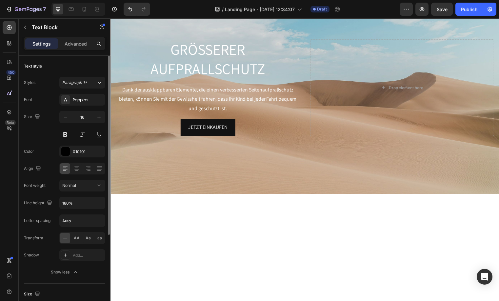
click at [83, 210] on div "Font Poppins Size 16 Color 010101 Align Font weight Normal Line height 180% Let…" at bounding box center [64, 186] width 81 height 184
click at [84, 205] on input "180%" at bounding box center [82, 203] width 45 height 12
type input "130%"
click at [65, 218] on input "Auto" at bounding box center [82, 221] width 45 height 12
drag, startPoint x: 183, startPoint y: 126, endPoint x: 178, endPoint y: 137, distance: 11.8
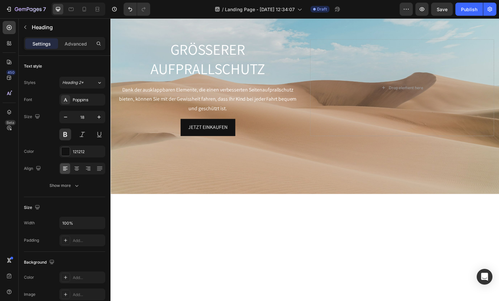
drag, startPoint x: 206, startPoint y: 110, endPoint x: 206, endPoint y: 117, distance: 6.6
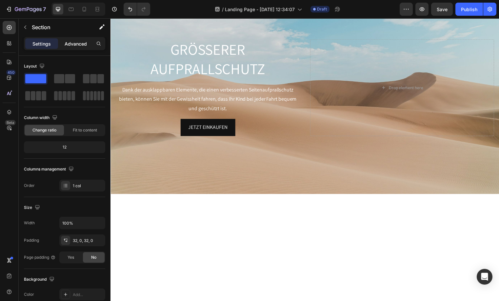
click at [91, 42] on div "Advanced" at bounding box center [75, 43] width 33 height 10
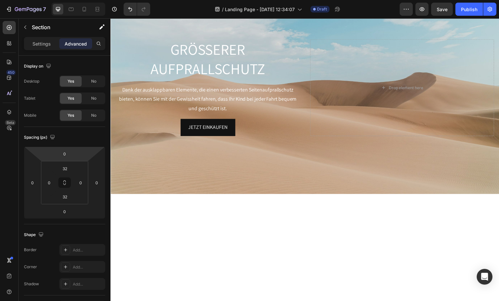
click at [66, 0] on html "7 Version history / Landing Page - Aug 28, 12:34:07 Draft Preview Save Publish …" at bounding box center [249, 0] width 499 height 0
click at [67, 0] on html "7 Version history / Landing Page - Aug 28, 12:34:07 Draft Preview Save Publish …" at bounding box center [249, 0] width 499 height 0
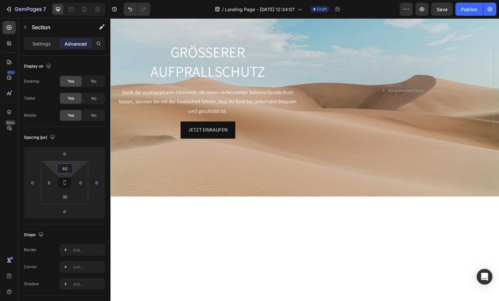
type input "4"
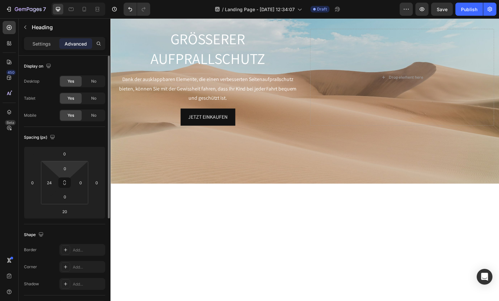
click at [73, 172] on div "0" at bounding box center [65, 168] width 16 height 10
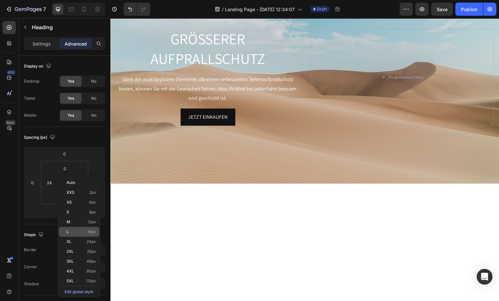
click at [94, 235] on div "L 16px" at bounding box center [79, 232] width 41 height 10
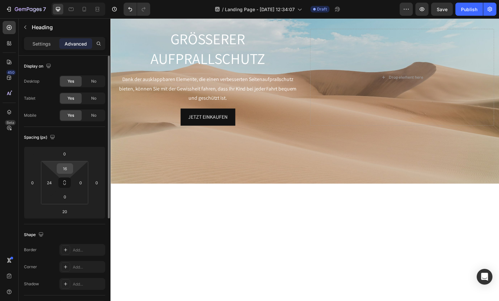
click at [64, 167] on input "16" at bounding box center [64, 169] width 13 height 10
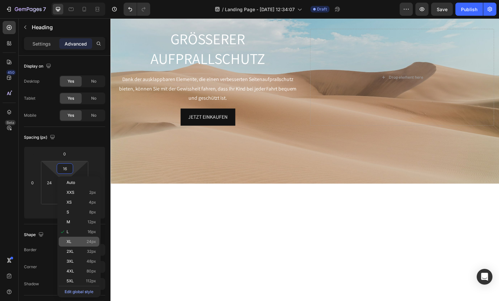
click at [90, 238] on div "XL 24px" at bounding box center [79, 242] width 41 height 10
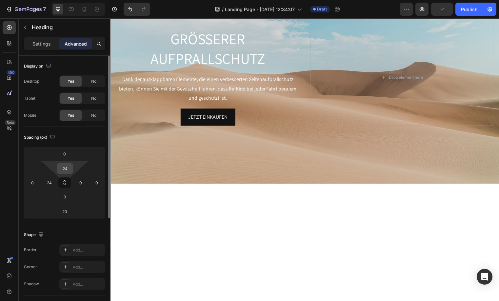
click at [63, 171] on input "24" at bounding box center [64, 169] width 13 height 10
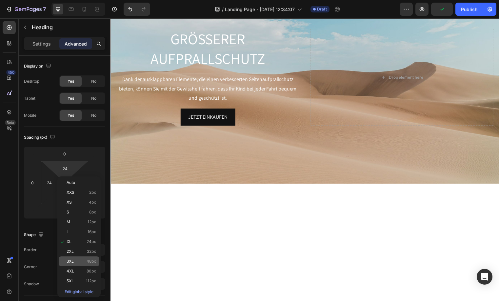
click at [67, 259] on span "3XL" at bounding box center [70, 261] width 7 height 5
type input "48"
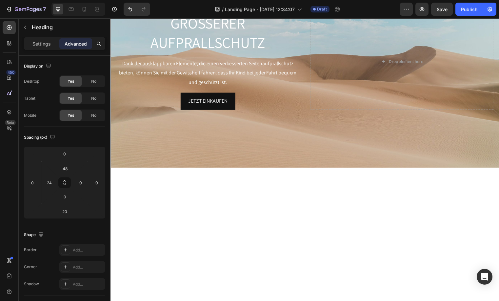
scroll to position [676, 0]
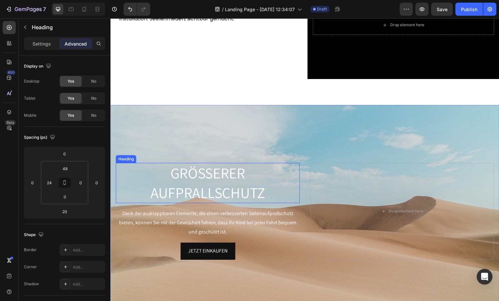
click at [200, 180] on h2 "GRÖSSERER AUFPRALLSCHUTZ" at bounding box center [209, 185] width 186 height 41
click at [40, 40] on p "Settings" at bounding box center [41, 43] width 18 height 7
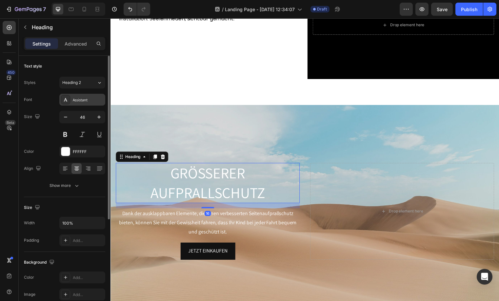
click at [84, 100] on div "Assistant" at bounding box center [88, 100] width 31 height 6
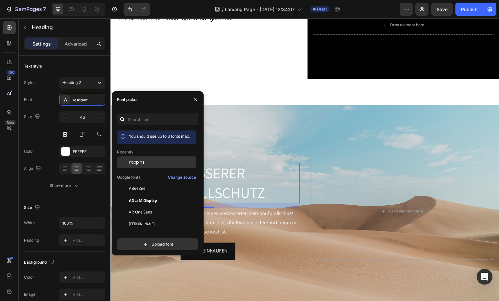
click at [146, 206] on div "Poppins" at bounding box center [156, 212] width 79 height 12
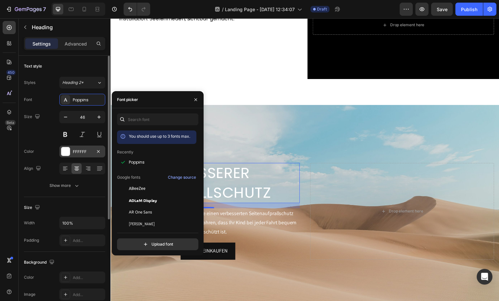
click at [64, 148] on div at bounding box center [65, 151] width 9 height 9
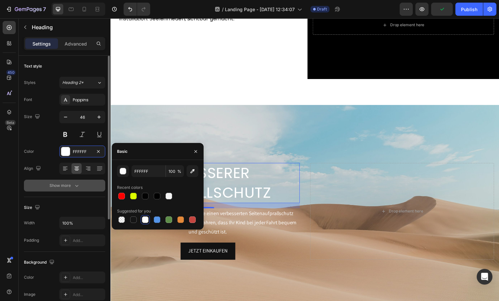
click at [76, 190] on button "Show more" at bounding box center [64, 186] width 81 height 12
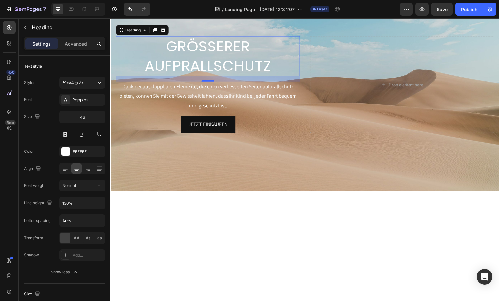
scroll to position [487, 0]
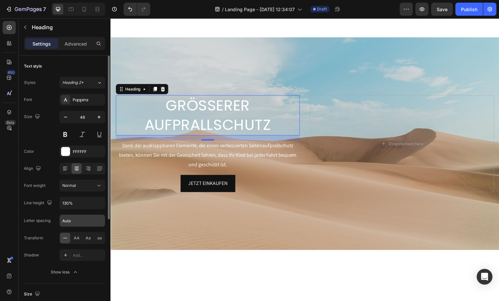
click at [66, 219] on input "Auto" at bounding box center [82, 221] width 45 height 12
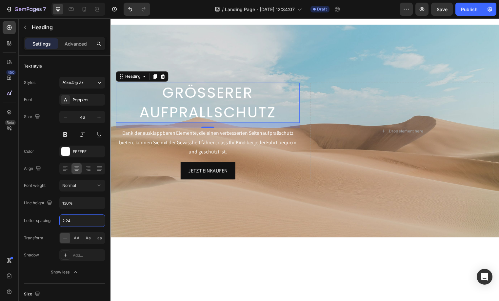
scroll to position [752, 0]
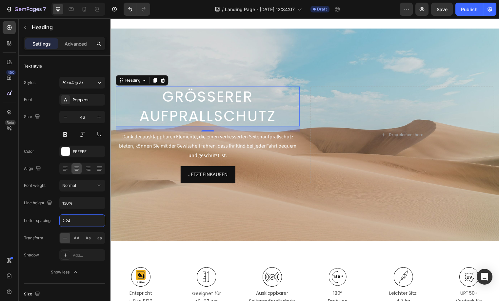
type input "2.24"
click at [209, 113] on h2 "GRÖSSERER AUFPRALLSCHUTZ" at bounding box center [209, 107] width 186 height 41
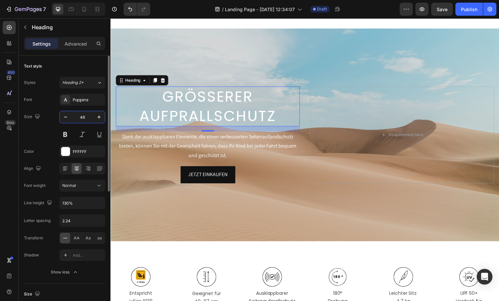
click at [80, 118] on input "46" at bounding box center [82, 117] width 22 height 12
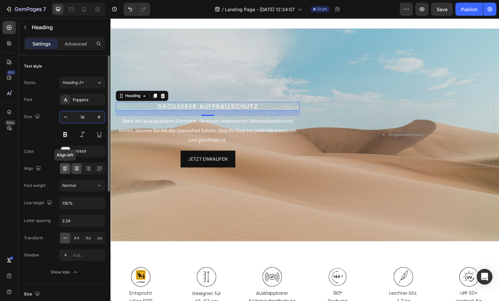
type input "18"
click at [61, 171] on div at bounding box center [65, 168] width 10 height 10
click at [66, 138] on button at bounding box center [65, 135] width 12 height 12
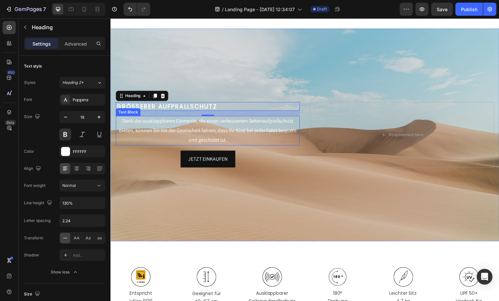
click at [157, 122] on p "Dank der ausklappbaren Elemente, die einen verbesserten Seitenaufprallschutz bi…" at bounding box center [208, 132] width 185 height 28
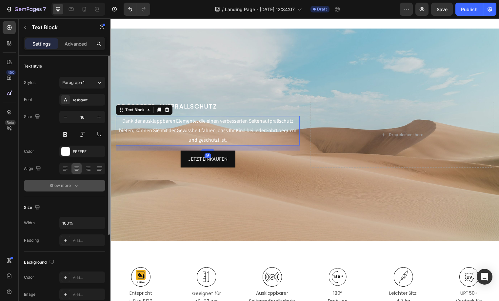
click at [68, 183] on div "Show more" at bounding box center [65, 185] width 30 height 7
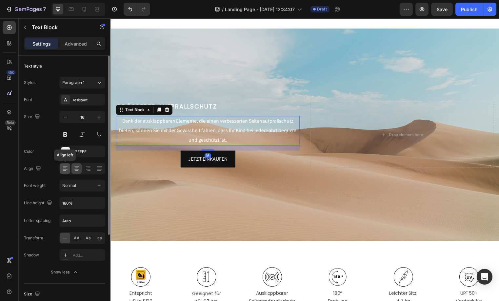
click at [68, 170] on icon at bounding box center [65, 168] width 7 height 7
click at [70, 204] on input "180%" at bounding box center [82, 203] width 45 height 12
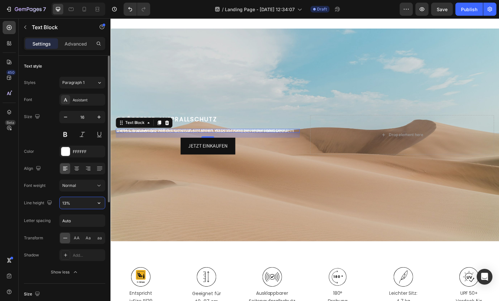
type input "130%"
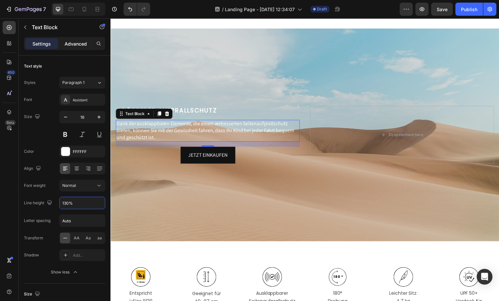
click at [73, 44] on p "Advanced" at bounding box center [76, 43] width 22 height 7
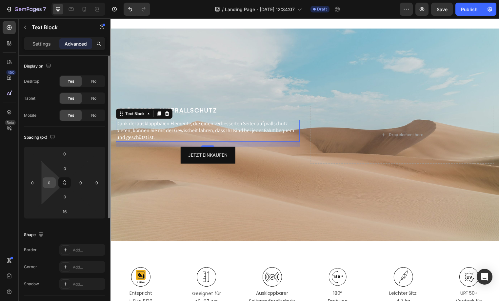
click at [50, 183] on input "0" at bounding box center [49, 183] width 10 height 10
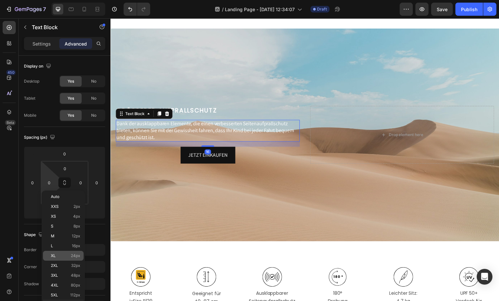
click at [62, 260] on div "XL 24px" at bounding box center [63, 256] width 41 height 10
type input "24"
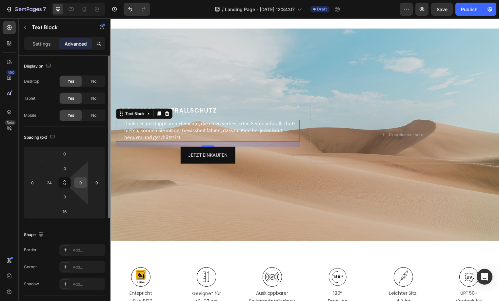
click at [80, 186] on input "0" at bounding box center [81, 183] width 10 height 10
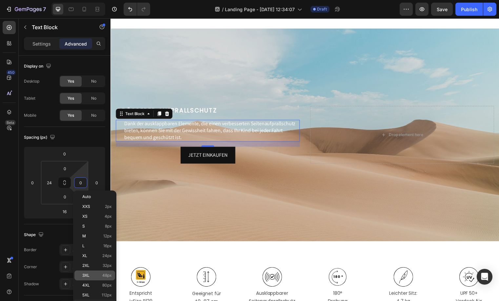
click at [90, 276] on p "3XL 48px" at bounding box center [97, 275] width 30 height 5
type input "48"
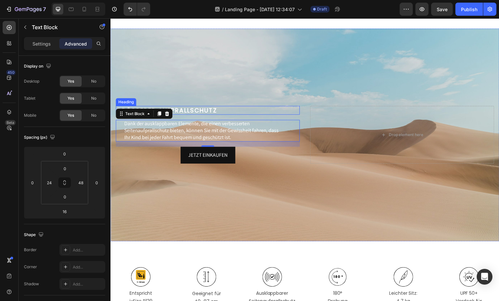
click at [182, 108] on p "GRÖSSERER AUFPRALLSCHUTZ" at bounding box center [208, 112] width 185 height 8
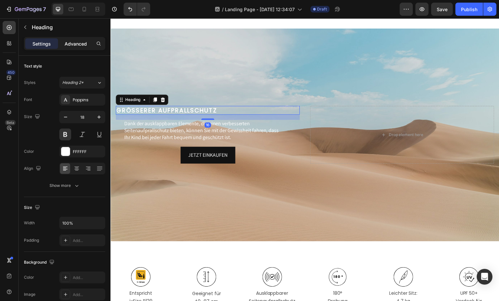
click at [76, 49] on div "Advanced" at bounding box center [75, 43] width 33 height 10
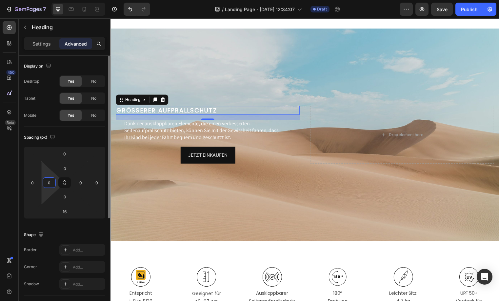
click at [52, 184] on input "0" at bounding box center [49, 183] width 10 height 10
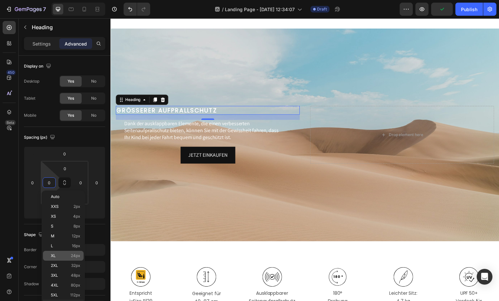
click at [73, 257] on span "24px" at bounding box center [76, 255] width 10 height 5
type input "24"
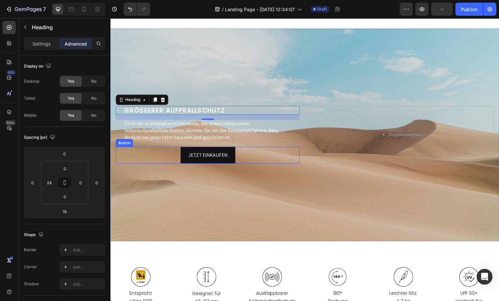
click at [238, 152] on div "JETZT EINKAUFEN Button" at bounding box center [209, 156] width 186 height 17
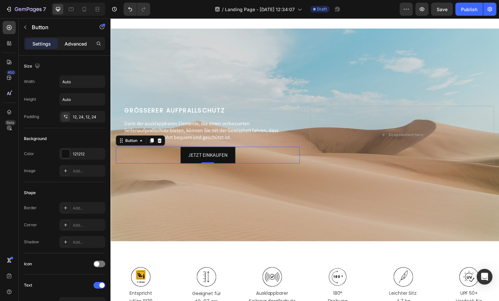
click at [68, 39] on div "Advanced" at bounding box center [75, 43] width 33 height 10
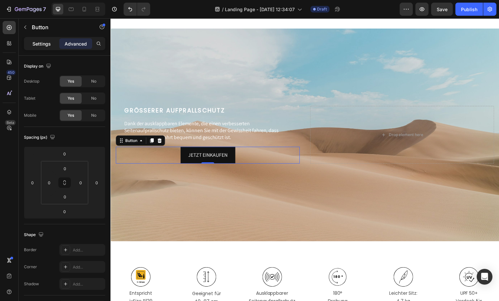
click at [38, 47] on div "Settings" at bounding box center [41, 43] width 33 height 10
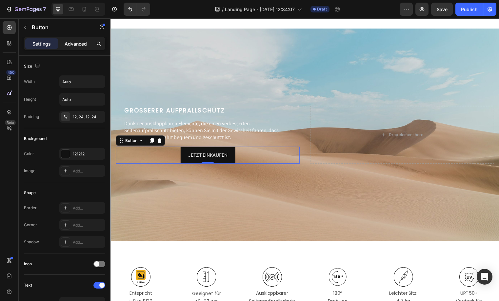
click at [67, 47] on p "Advanced" at bounding box center [76, 43] width 22 height 7
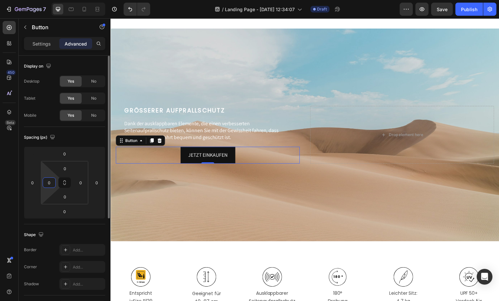
click at [48, 181] on input "0" at bounding box center [49, 183] width 10 height 10
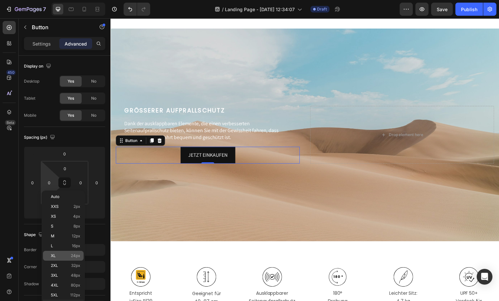
click at [68, 259] on div "XL 24px" at bounding box center [63, 256] width 41 height 10
type input "24"
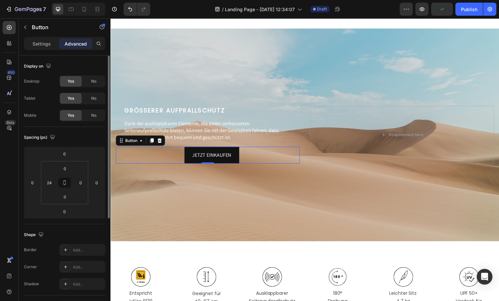
drag, startPoint x: 44, startPoint y: 46, endPoint x: 41, endPoint y: 68, distance: 21.8
click at [44, 46] on p "Settings" at bounding box center [41, 43] width 18 height 7
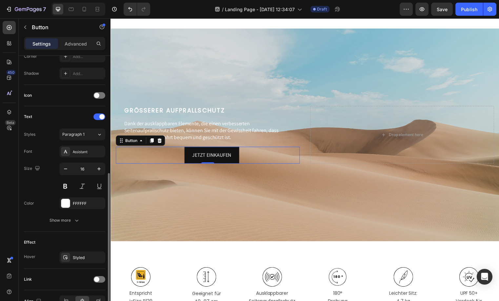
scroll to position [206, 0]
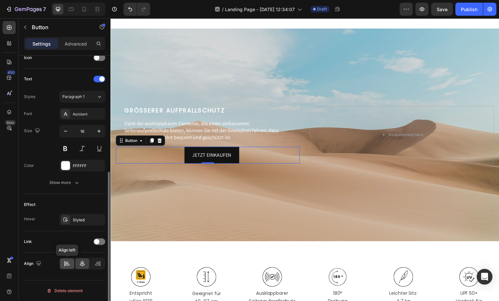
click at [66, 259] on div at bounding box center [67, 263] width 14 height 10
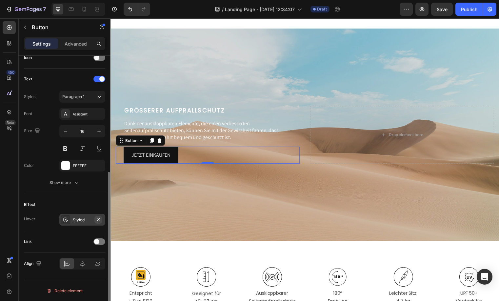
click at [96, 219] on icon "button" at bounding box center [98, 219] width 5 height 5
click at [215, 128] on p "Dank der ausklappbaren Elemente, die einen verbesserten Seitenaufprallschutz bi…" at bounding box center [204, 132] width 161 height 20
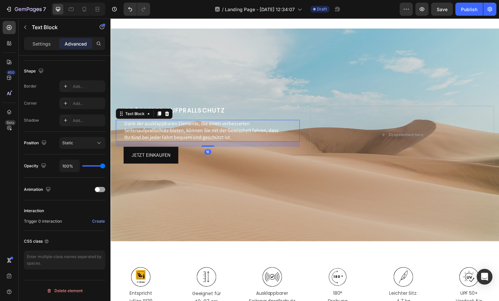
scroll to position [0, 0]
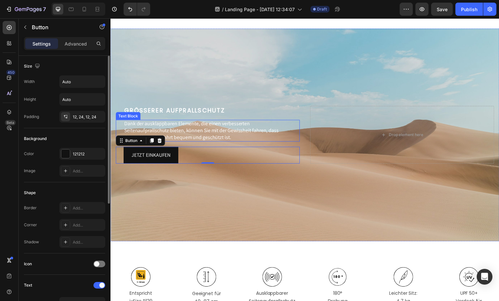
click at [203, 127] on p "Dank der ausklappbaren Elemente, die einen verbesserten Seitenaufprallschutz bi…" at bounding box center [204, 132] width 161 height 20
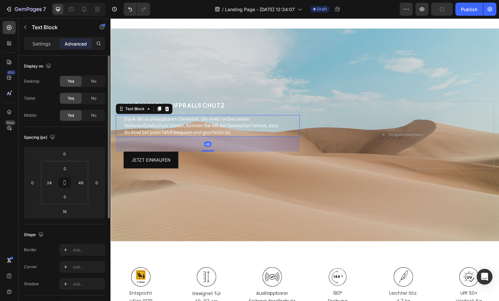
drag, startPoint x: 207, startPoint y: 146, endPoint x: 209, endPoint y: 155, distance: 10.0
click at [209, 155] on div "GRÖSSERER AUFPRALLSCHUTZ Heading Dank der ausklappbaren Elemente, die einen ver…" at bounding box center [209, 136] width 186 height 69
type input "46"
drag, startPoint x: 209, startPoint y: 167, endPoint x: 209, endPoint y: 174, distance: 7.2
click at [209, 167] on div "JETZT EINKAUFEN Button" at bounding box center [209, 161] width 186 height 17
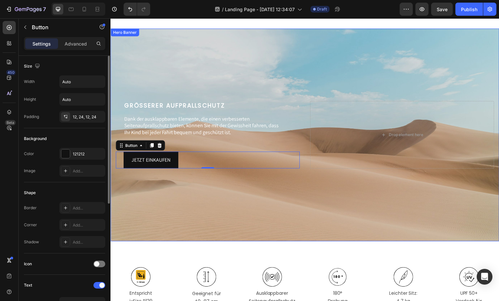
click at [209, 190] on div "Background Image" at bounding box center [306, 136] width 393 height 215
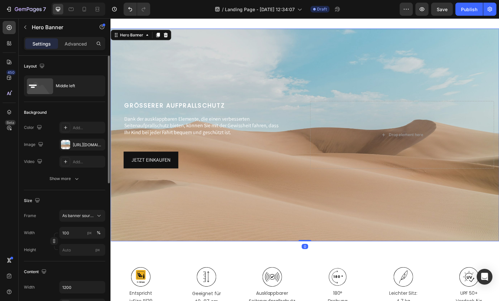
click at [209, 90] on div "Background Image" at bounding box center [306, 136] width 393 height 215
click at [68, 81] on div "Middle left" at bounding box center [76, 85] width 40 height 15
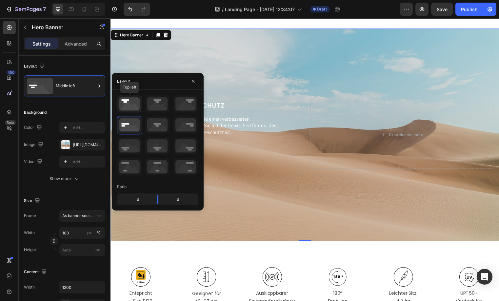
click at [126, 104] on icon at bounding box center [129, 103] width 24 height 17
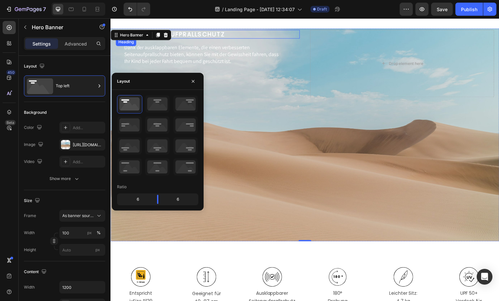
click at [273, 37] on p "GRÖSSERER AUFPRALLSCHUTZ" at bounding box center [212, 34] width 177 height 8
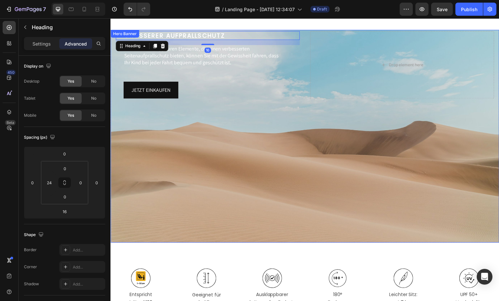
scroll to position [742, 0]
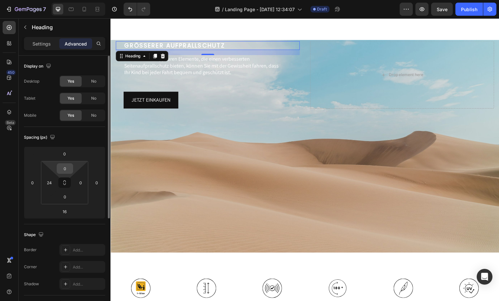
click at [68, 171] on input "0" at bounding box center [64, 169] width 13 height 10
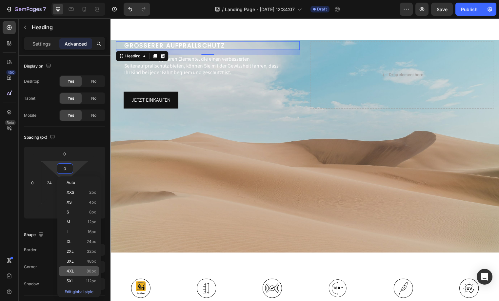
click at [80, 274] on div "4XL 80px" at bounding box center [79, 271] width 41 height 10
type input "80"
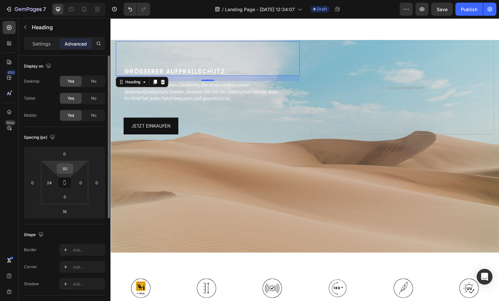
click at [63, 167] on input "80" at bounding box center [64, 169] width 13 height 10
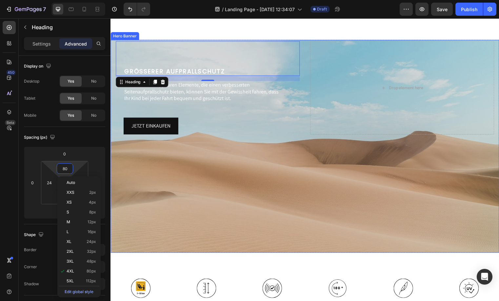
click at [258, 173] on div "Background Image" at bounding box center [306, 147] width 393 height 215
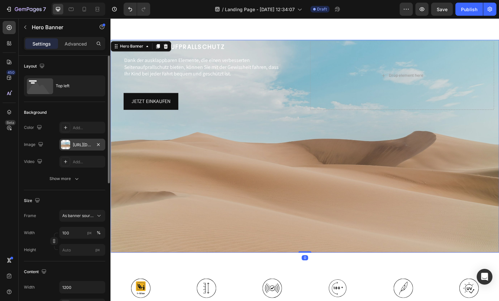
click at [80, 144] on div "https://cdn.shopify.com/s/files/1/2005/9307/files/background_settings.jpg" at bounding box center [82, 145] width 19 height 6
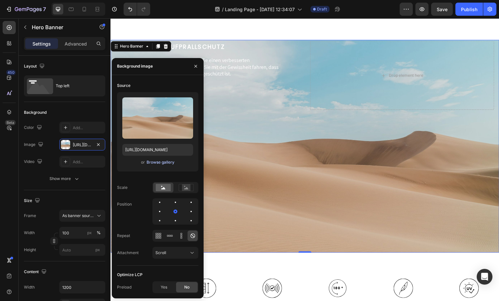
click at [160, 162] on div "Browse gallery" at bounding box center [161, 162] width 28 height 6
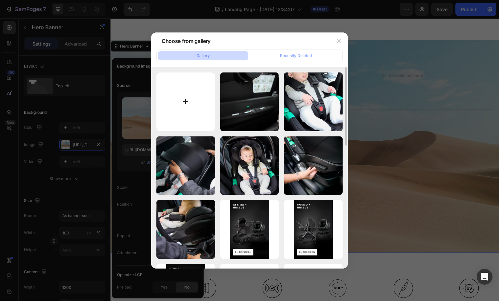
click at [181, 112] on input "file" at bounding box center [185, 101] width 59 height 59
type input "C:\fakepath\Safety_Desktop.png"
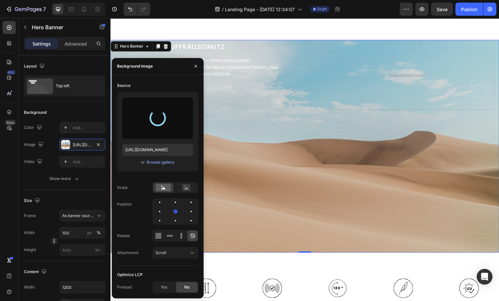
type input "[URL][DOMAIN_NAME]"
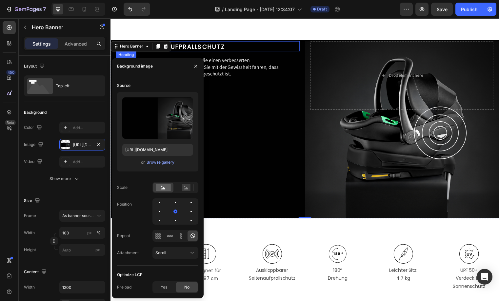
click at [252, 43] on p "GRÖSSERER AUFPRALLSCHUTZ" at bounding box center [212, 47] width 177 height 8
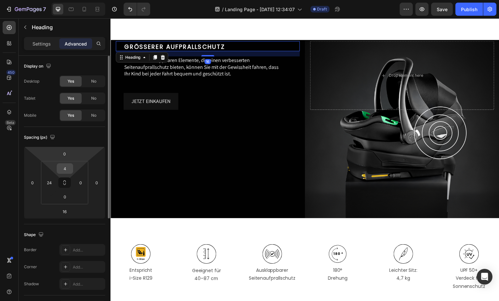
click at [70, 166] on input "4" at bounding box center [64, 169] width 13 height 10
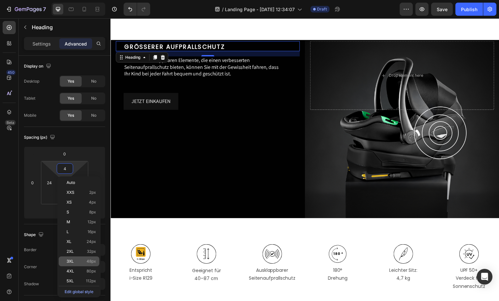
click at [88, 265] on div "3XL 48px" at bounding box center [79, 261] width 41 height 10
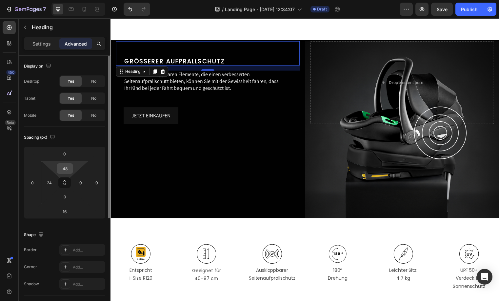
click at [65, 168] on input "48" at bounding box center [64, 169] width 13 height 10
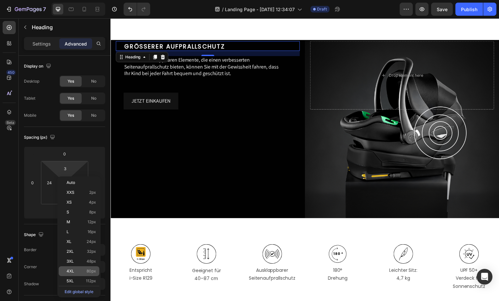
click at [78, 271] on p "4XL 80px" at bounding box center [82, 271] width 30 height 5
type input "80"
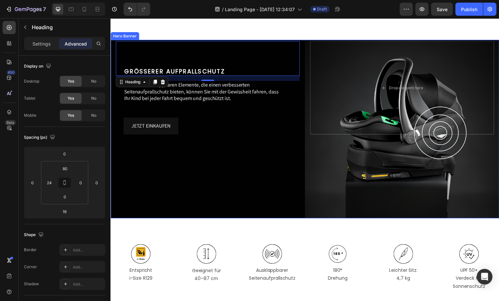
click at [249, 173] on div "Background Image" at bounding box center [306, 130] width 393 height 181
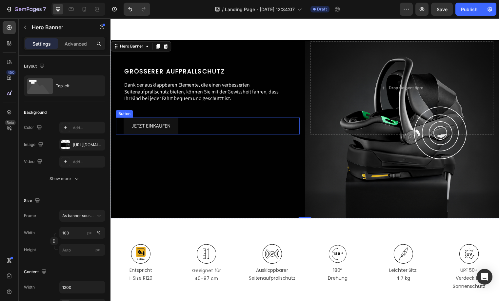
click at [172, 126] on button "JETZT EINKAUFEN" at bounding box center [151, 127] width 55 height 17
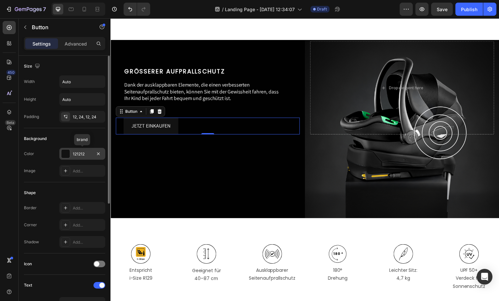
click at [66, 153] on div at bounding box center [65, 154] width 9 height 9
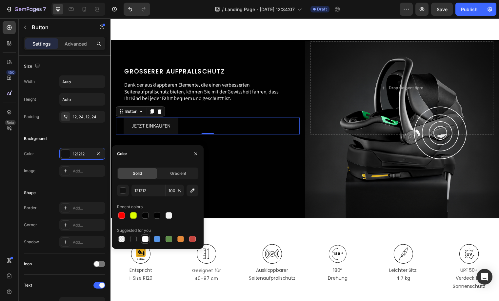
click at [148, 241] on div at bounding box center [145, 239] width 7 height 7
type input "FFFFFF"
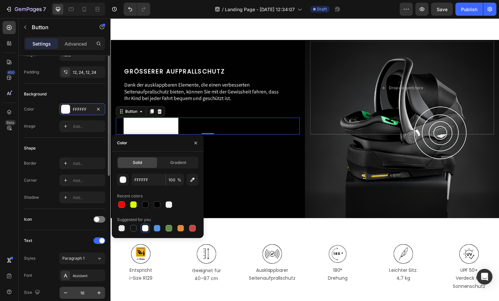
scroll to position [96, 0]
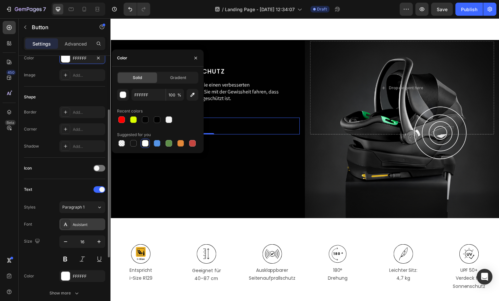
click at [83, 226] on div "Assistant" at bounding box center [88, 225] width 31 height 6
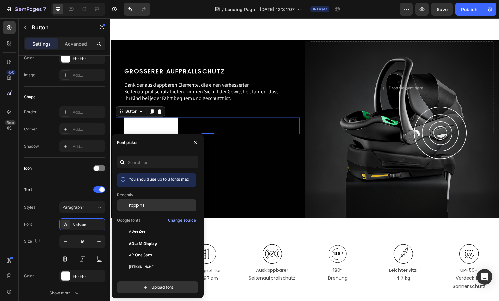
click at [153, 208] on div "Poppins" at bounding box center [162, 205] width 66 height 6
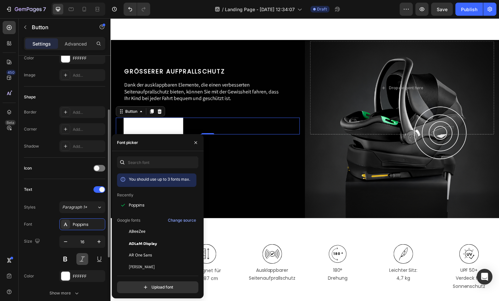
scroll to position [109, 0]
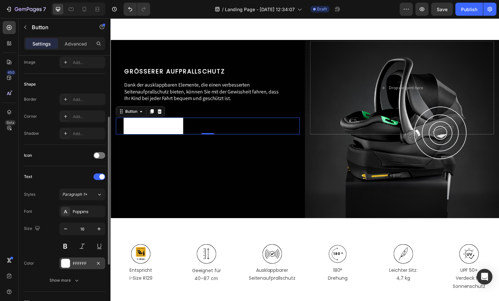
click at [78, 262] on div "FFFFFF" at bounding box center [82, 264] width 19 height 6
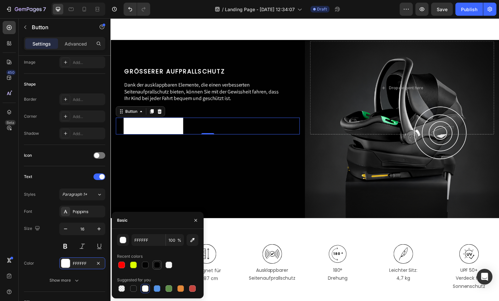
click at [158, 266] on div at bounding box center [157, 265] width 7 height 7
type input "010101"
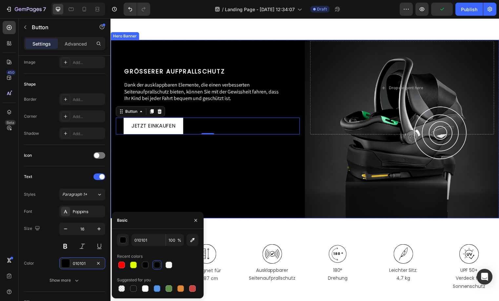
click at [191, 172] on div "Background Image" at bounding box center [306, 130] width 393 height 181
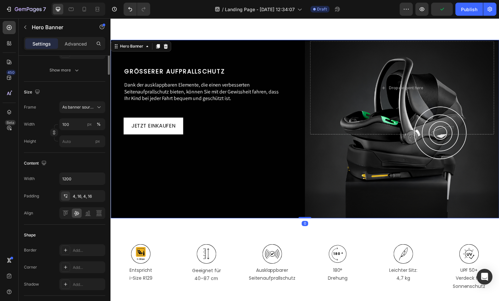
scroll to position [0, 0]
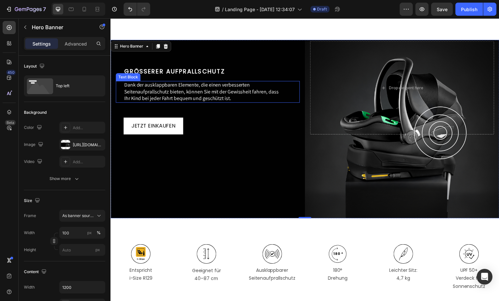
click at [254, 90] on p "Dank der ausklappbaren Elemente, die einen verbesserten Seitenaufprallschutz bi…" at bounding box center [204, 92] width 161 height 20
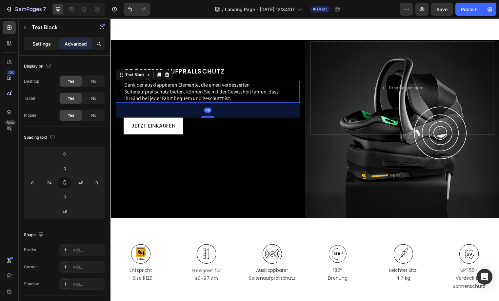
click at [44, 47] on div "Settings" at bounding box center [41, 43] width 33 height 10
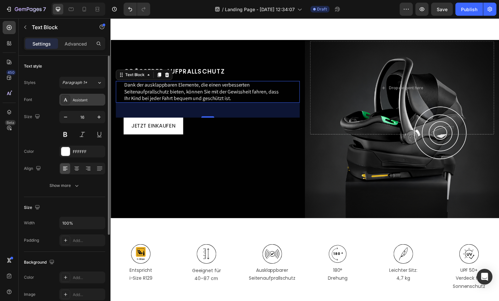
click at [85, 98] on div "Assistant" at bounding box center [88, 100] width 31 height 6
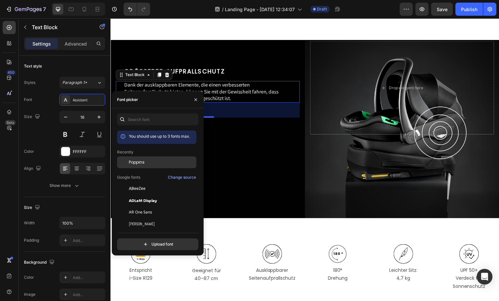
click at [148, 165] on div "Poppins" at bounding box center [162, 162] width 66 height 6
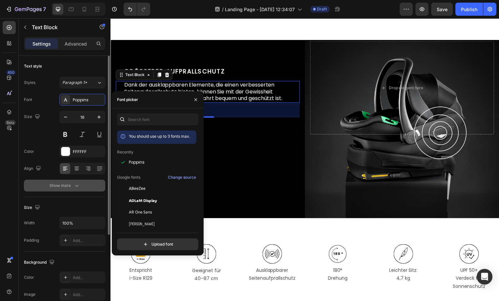
click at [66, 186] on div "Show more" at bounding box center [65, 185] width 30 height 7
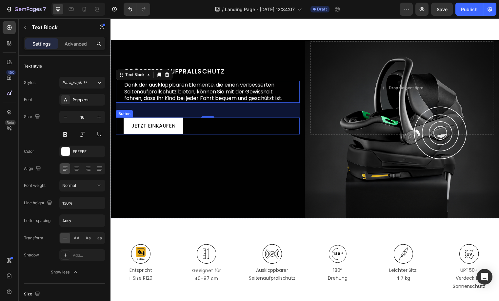
click at [255, 136] on div "JETZT EINKAUFEN Button" at bounding box center [209, 127] width 186 height 17
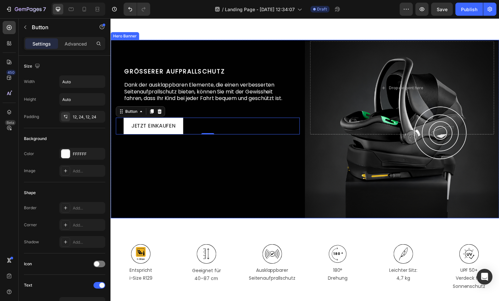
click at [316, 185] on div "Background Image" at bounding box center [306, 130] width 393 height 181
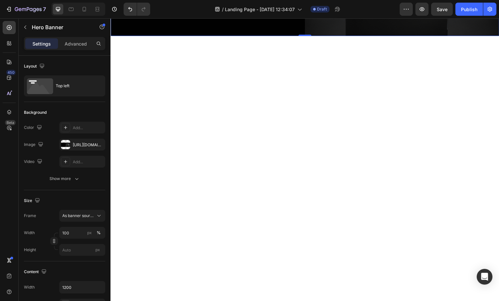
scroll to position [575, 0]
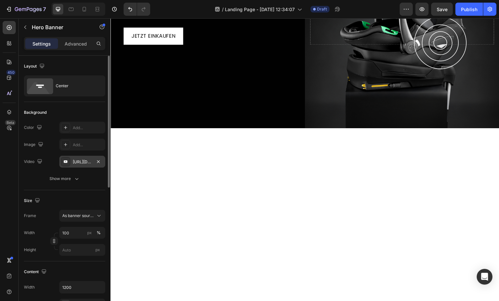
click at [89, 164] on div "https://www.youtube.com/watch?v=drIt4RH_kyQ" at bounding box center [82, 162] width 19 height 6
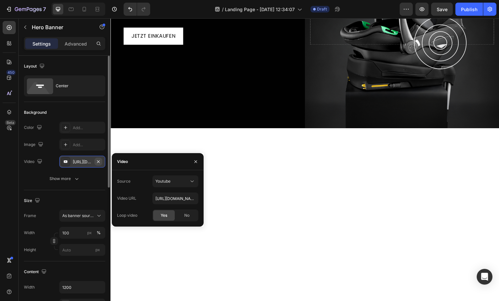
click at [98, 163] on icon "button" at bounding box center [98, 161] width 5 height 5
type input "Auto"
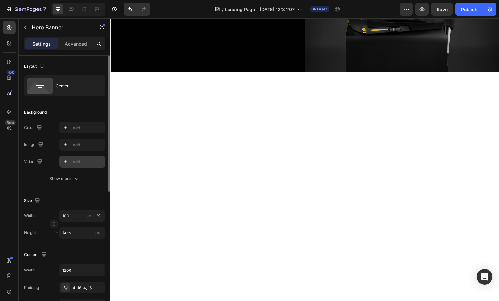
click at [75, 161] on div "Add..." at bounding box center [88, 162] width 31 height 6
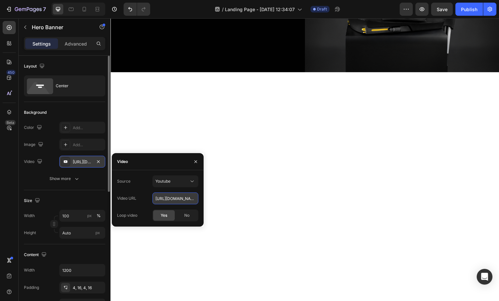
click at [164, 198] on input "https://youtu.be/KOxfzBp72uk" at bounding box center [175, 198] width 46 height 12
paste input "cdn.shopify.com/videos/c/o/v/311da72fa56a425fa6c246275034b408.mp4"
type input "[URL][DOMAIN_NAME]"
click at [192, 184] on icon at bounding box center [192, 181] width 7 height 7
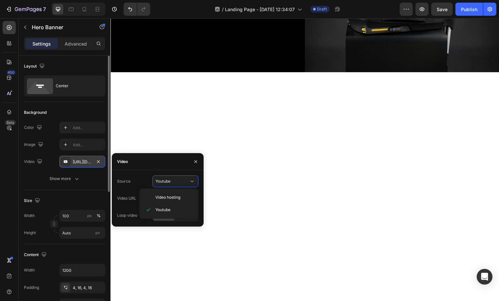
scroll to position [0, 0]
click at [178, 192] on div "Video hosting" at bounding box center [169, 197] width 54 height 12
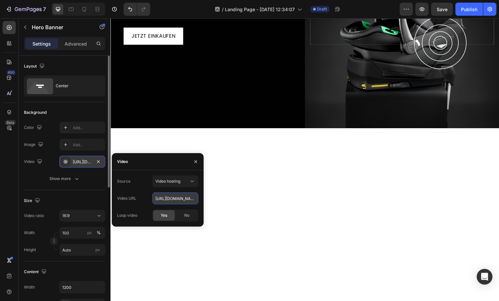
click at [180, 197] on input "https://cdn.shopify.com/videos/c/o/v/92a407d4e0c94a288eb54cac18c387dc.mp4" at bounding box center [175, 198] width 46 height 12
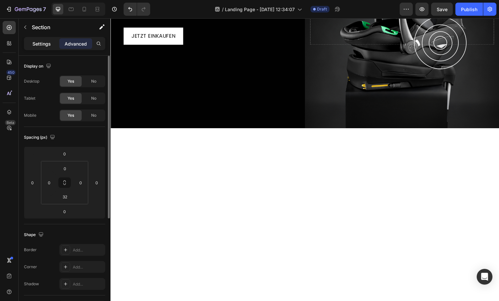
click at [49, 46] on p "Settings" at bounding box center [41, 43] width 18 height 7
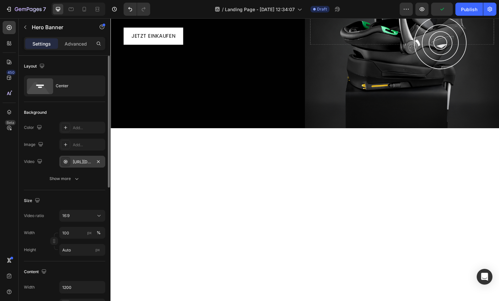
click at [82, 164] on div "https://cdn.shopify.com/videos/c/o/v/92a407d4e0c94a288eb54cac18c387dc.mp4" at bounding box center [82, 162] width 19 height 6
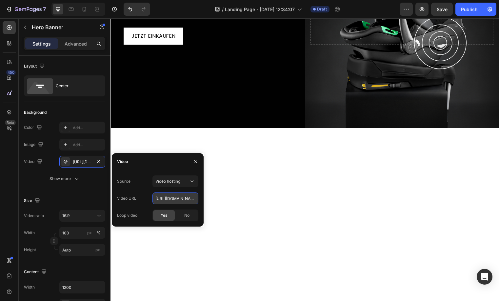
click at [186, 199] on input "https://cdn.shopify.com/videos/c/o/v/92a407d4e0c94a288eb54cac18c387dc.mp4" at bounding box center [175, 198] width 46 height 12
paste input "311da72fa56a425fa6c246275034b408"
type input "[URL][DOMAIN_NAME]"
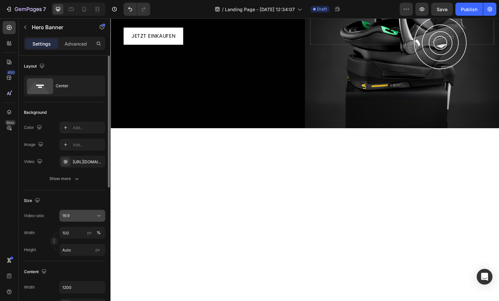
click at [72, 219] on button "16:9" at bounding box center [82, 216] width 46 height 12
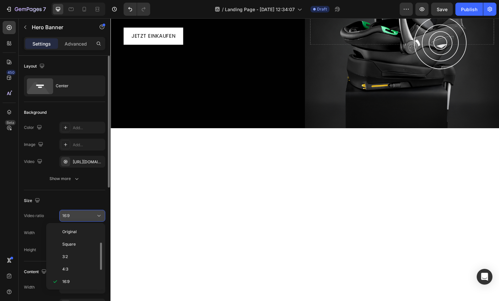
scroll to position [12, 0]
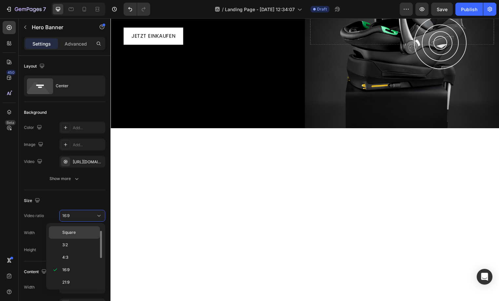
click at [67, 231] on span "Square" at bounding box center [68, 233] width 13 height 6
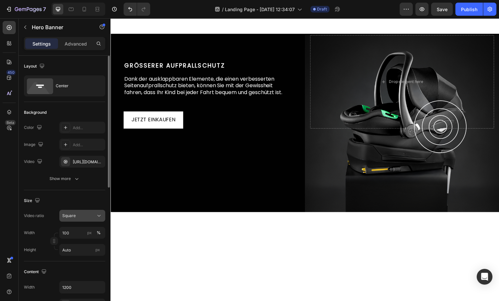
click at [77, 221] on button "Square" at bounding box center [82, 216] width 46 height 12
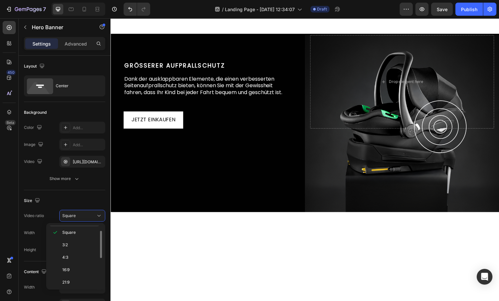
scroll to position [0, 0]
click at [79, 235] on div "Original" at bounding box center [74, 232] width 51 height 12
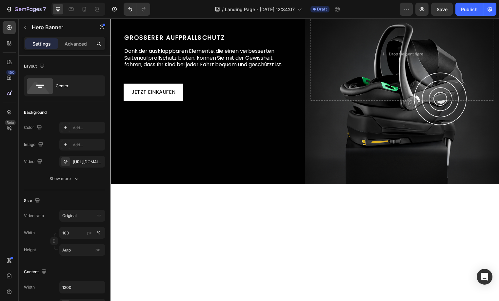
scroll to position [457, 0]
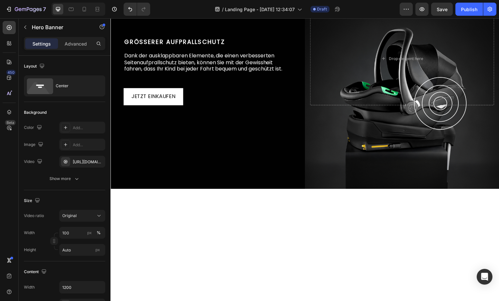
drag, startPoint x: 311, startPoint y: 206, endPoint x: 177, endPoint y: 230, distance: 136.6
click at [82, 216] on div "Original" at bounding box center [78, 216] width 33 height 6
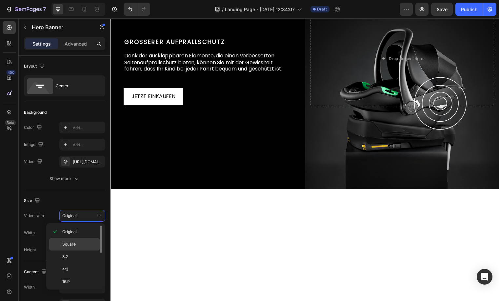
click at [75, 246] on span "Square" at bounding box center [68, 244] width 13 height 6
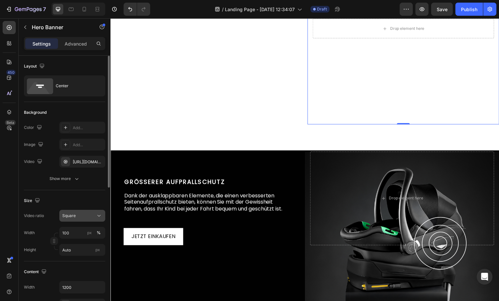
click at [87, 214] on div "Square" at bounding box center [78, 216] width 33 height 6
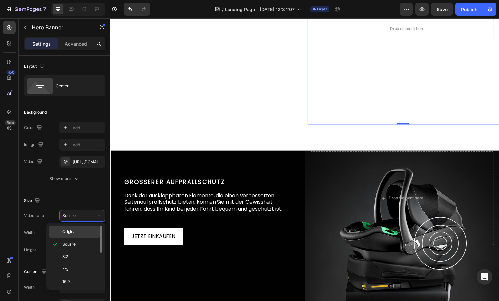
click at [76, 228] on div "Original" at bounding box center [74, 232] width 51 height 12
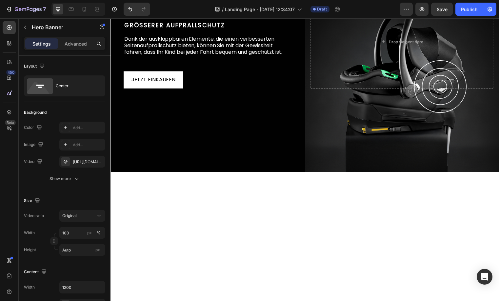
scroll to position [502, 0]
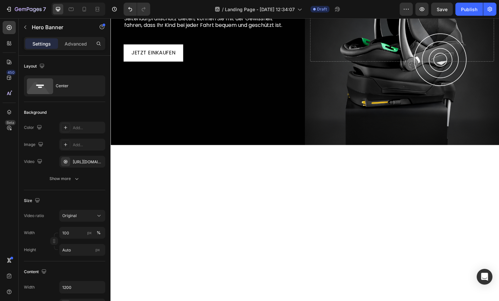
click at [97, 160] on icon "button" at bounding box center [98, 161] width 5 height 5
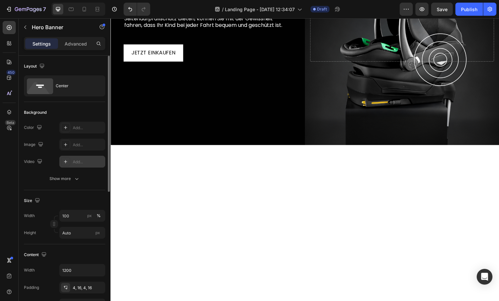
click at [85, 162] on div "Add..." at bounding box center [88, 162] width 31 height 6
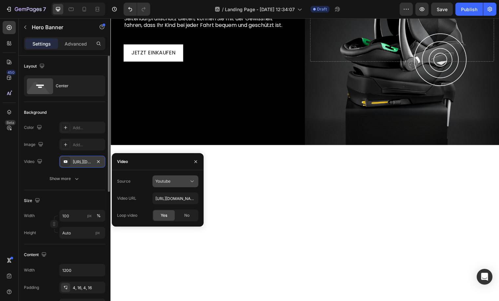
click at [197, 184] on button "Youtube" at bounding box center [175, 181] width 46 height 12
click at [177, 200] on span "Video hosting" at bounding box center [167, 197] width 25 height 6
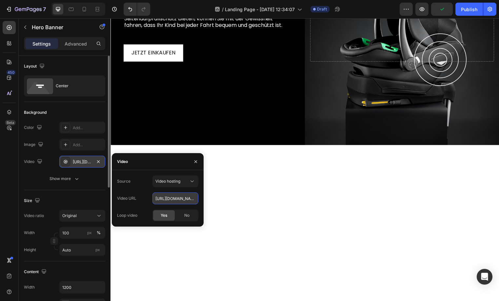
click at [178, 193] on input "https://cdn.shopify.com/videos/c/o/v/92a407d4e0c94a288eb54cac18c387dc.mp4" at bounding box center [175, 198] width 46 height 12
paste input "311da72fa56a425fa6c246275034b408"
type input "[URL][DOMAIN_NAME]"
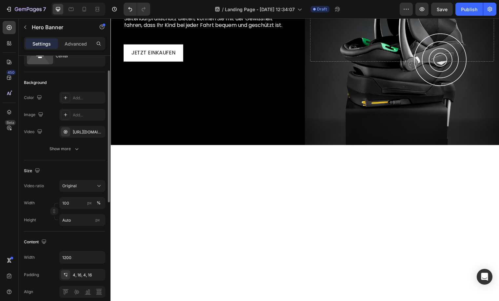
scroll to position [31, 0]
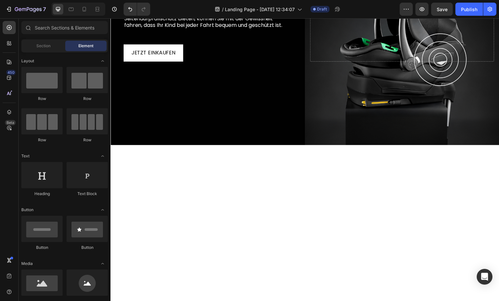
scroll to position [93, 0]
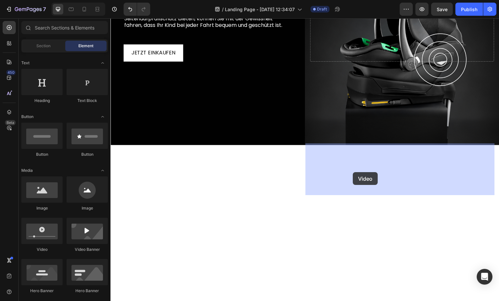
drag, startPoint x: 166, startPoint y: 255, endPoint x: 356, endPoint y: 174, distance: 206.5
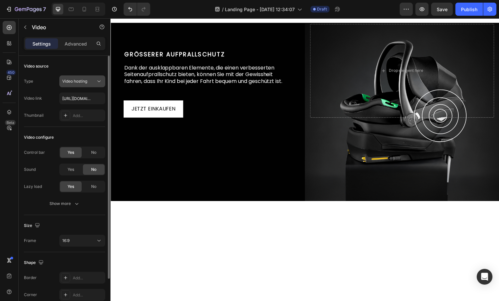
click at [86, 83] on span "Video hosting" at bounding box center [74, 81] width 25 height 5
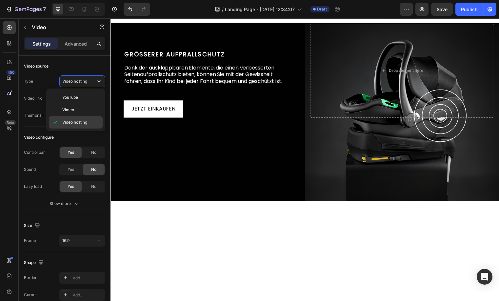
click at [76, 122] on span "Video hosting" at bounding box center [74, 122] width 25 height 6
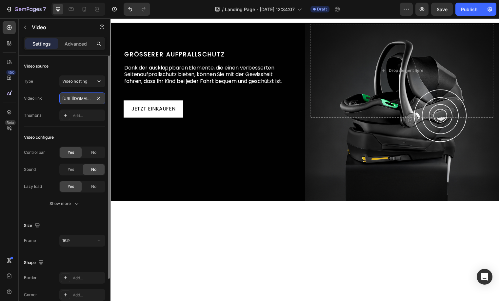
click at [76, 100] on input "https://cdn.shopify.com/videos/c/o/v/2cd3deb506b54b009063f7270ab5cf2e.mp4" at bounding box center [82, 98] width 46 height 12
paste input "311da72fa56a425fa6c246275034b408"
type input "[URL][DOMAIN_NAME]"
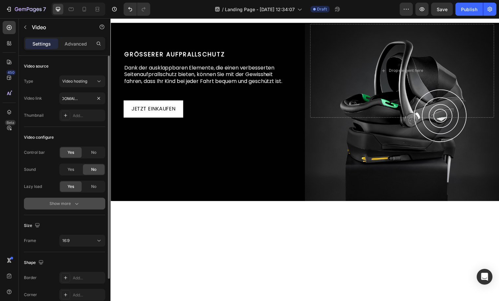
click at [61, 202] on div "Show more" at bounding box center [65, 203] width 30 height 7
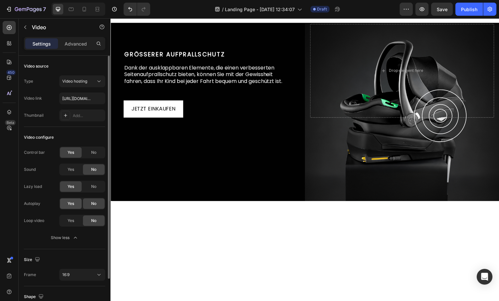
click at [73, 198] on div "Yes" at bounding box center [71, 203] width 22 height 10
click at [71, 222] on span "Yes" at bounding box center [71, 221] width 7 height 6
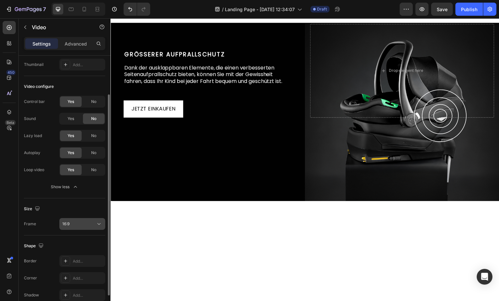
click at [83, 218] on button "16:9" at bounding box center [82, 224] width 46 height 12
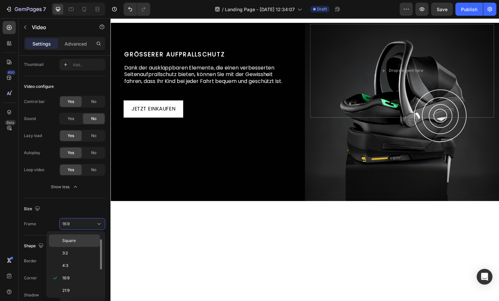
scroll to position [0, 0]
click at [79, 246] on div "Original" at bounding box center [74, 252] width 51 height 12
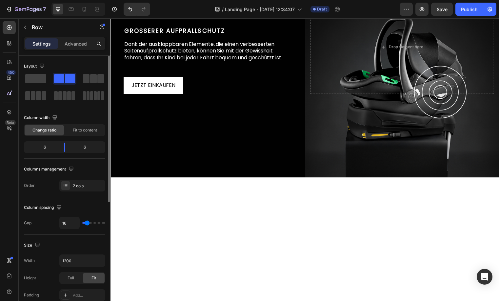
scroll to position [612, 0]
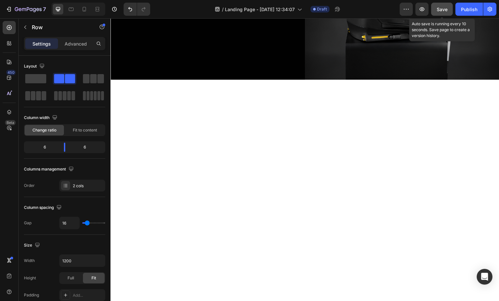
click at [440, 13] on button "Save" at bounding box center [442, 9] width 22 height 13
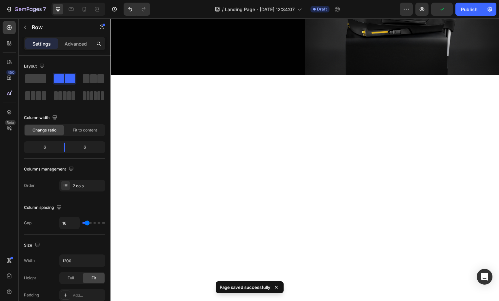
drag, startPoint x: 300, startPoint y: 229, endPoint x: 272, endPoint y: 169, distance: 65.4
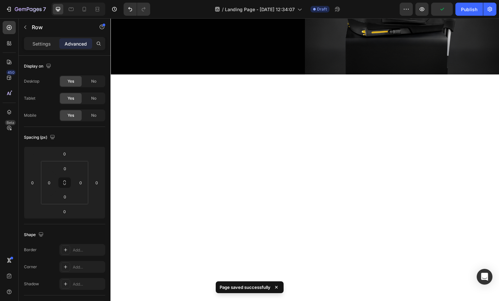
drag, startPoint x: 290, startPoint y: 226, endPoint x: 282, endPoint y: 240, distance: 17.0
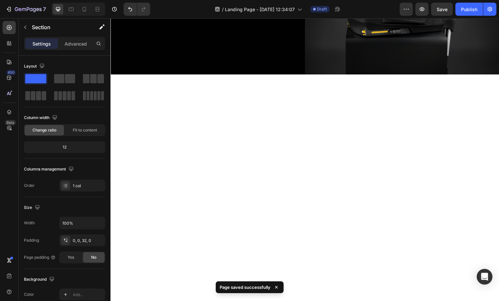
click at [73, 44] on p "Advanced" at bounding box center [76, 43] width 22 height 7
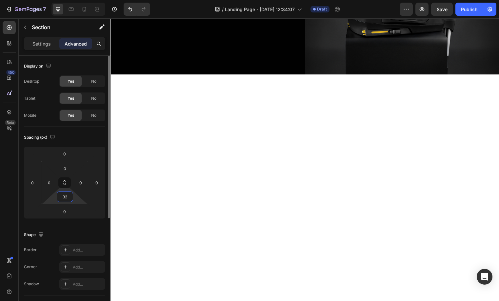
click at [70, 195] on input "32" at bounding box center [64, 197] width 13 height 10
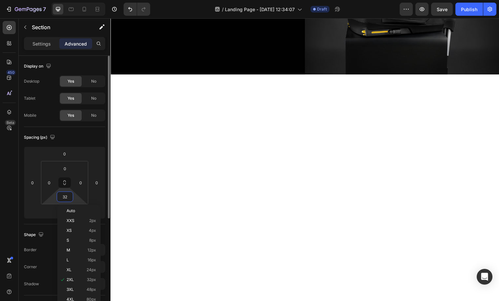
type input "0"
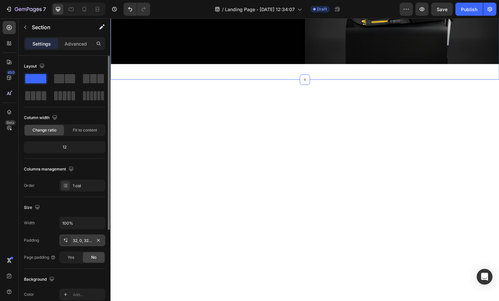
click at [81, 239] on div "32, 0, 32, 0" at bounding box center [82, 241] width 19 height 6
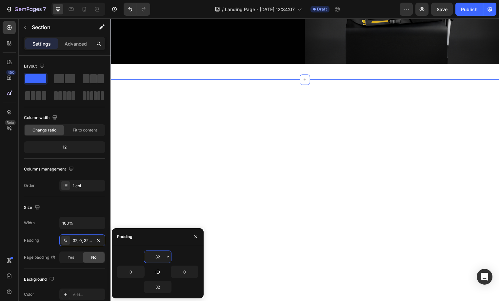
click at [159, 253] on input "32" at bounding box center [157, 257] width 27 height 12
type input "2"
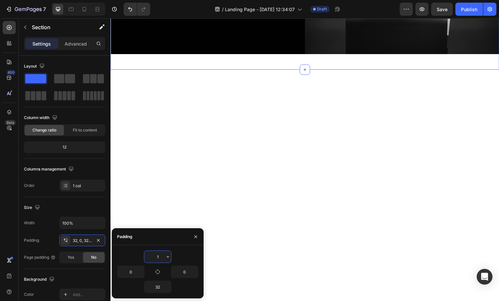
type input "10"
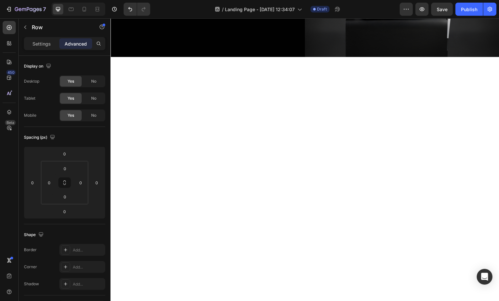
click at [450, 10] on button "Save" at bounding box center [442, 9] width 22 height 13
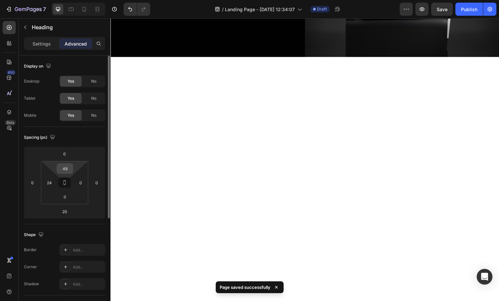
click at [65, 169] on input "48" at bounding box center [64, 169] width 13 height 10
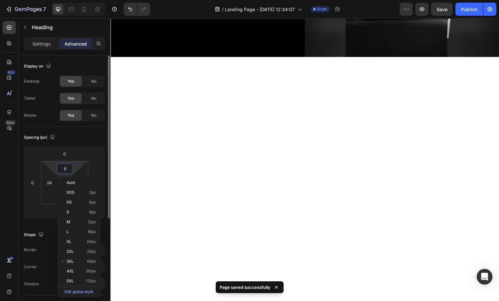
type input "80"
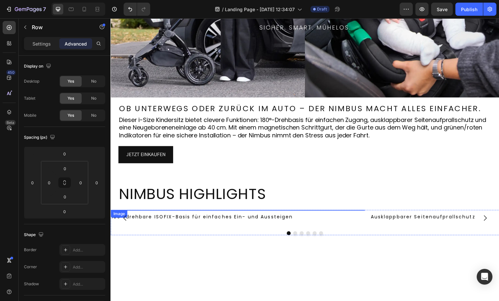
scroll to position [53, 0]
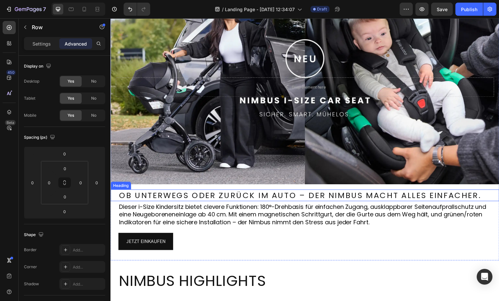
click at [158, 197] on h2 "Ob unterwegs oder zurück im Auto – der Nimbus macht alles einfacher." at bounding box center [311, 197] width 386 height 12
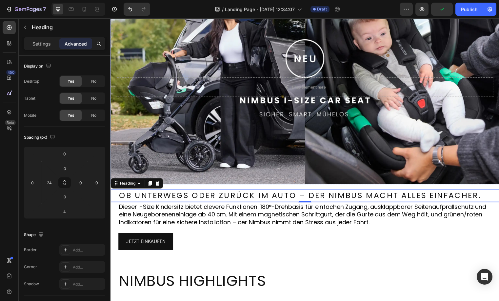
click at [386, 139] on div "Background Image" at bounding box center [306, 88] width 393 height 197
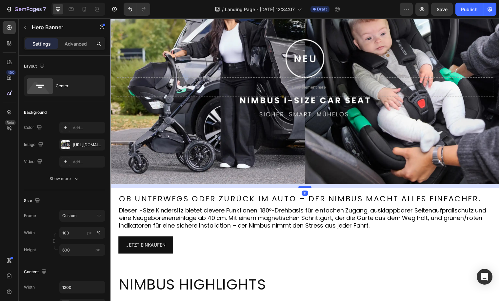
drag, startPoint x: 308, startPoint y: 184, endPoint x: 309, endPoint y: 188, distance: 3.7
click at [309, 188] on div at bounding box center [307, 189] width 13 height 2
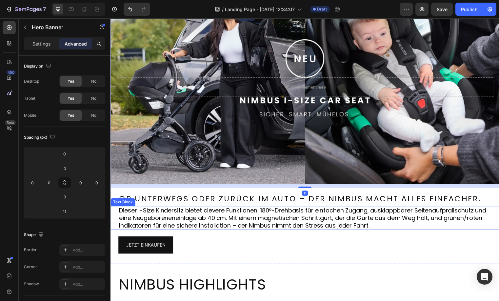
click at [323, 241] on div "JETZT EINKAUFEN Button" at bounding box center [306, 247] width 393 height 17
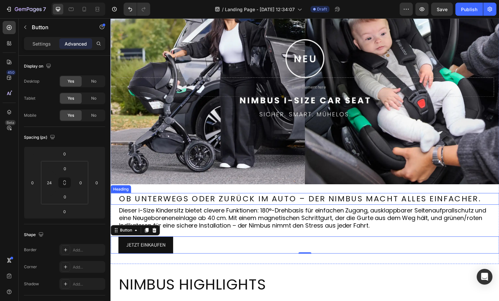
click at [338, 198] on h2 "Ob unterwegs oder zurück im Auto – der Nimbus macht alles einfacher." at bounding box center [311, 201] width 386 height 12
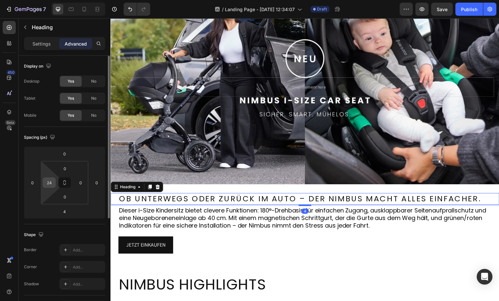
click at [51, 186] on input "24" at bounding box center [49, 183] width 10 height 10
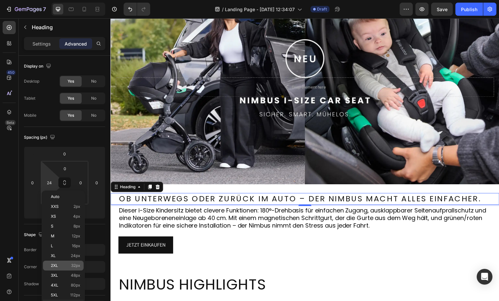
click at [60, 261] on div "2XL 32px" at bounding box center [63, 266] width 41 height 10
type input "32"
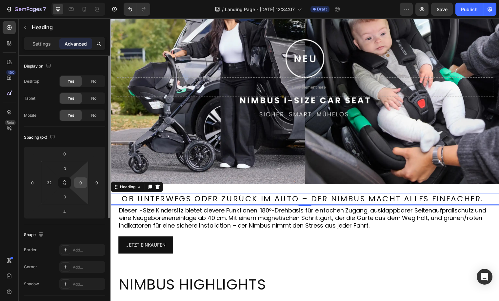
click at [85, 182] on input "0" at bounding box center [81, 183] width 10 height 10
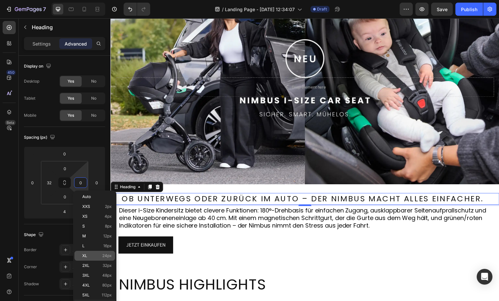
click at [95, 260] on div "XL 24px" at bounding box center [94, 256] width 41 height 10
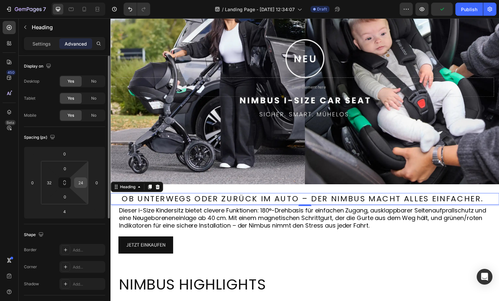
click at [83, 180] on input "24" at bounding box center [81, 183] width 10 height 10
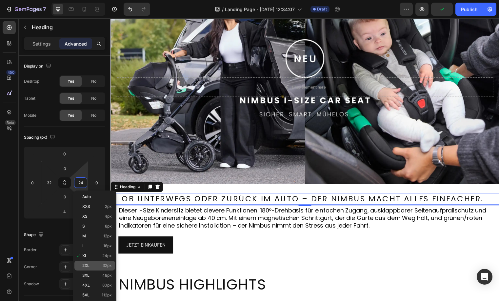
click at [86, 261] on div "2XL 32px" at bounding box center [94, 266] width 41 height 10
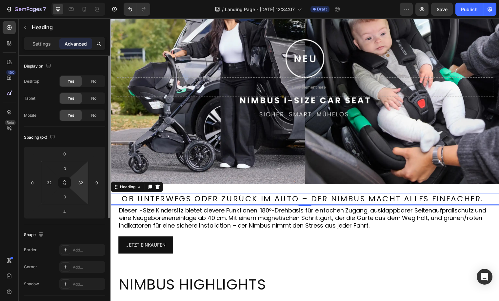
type input "2"
click at [86, 0] on html "7 Version history / Landing Page - Aug 28, 12:34:07 Draft Preview Save Publish …" at bounding box center [249, 0] width 499 height 0
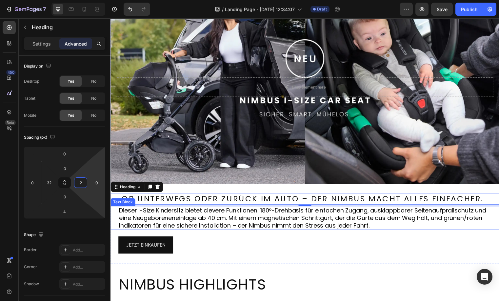
click at [326, 227] on p "Dieser i-Size Kindersitz bietet clevere Funktionen: 180°-Drehbasis für einfache…" at bounding box center [307, 220] width 376 height 23
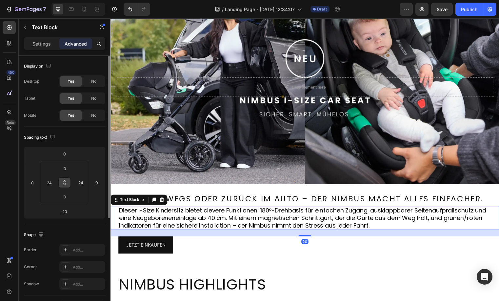
click at [63, 186] on button at bounding box center [64, 182] width 12 height 10
click at [44, 184] on input "24" at bounding box center [49, 183] width 10 height 10
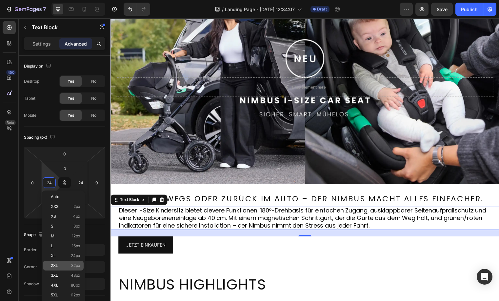
type input "24"
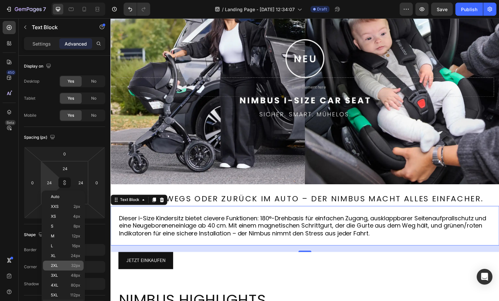
click at [57, 266] on span "2XL" at bounding box center [54, 265] width 7 height 5
type input "32"
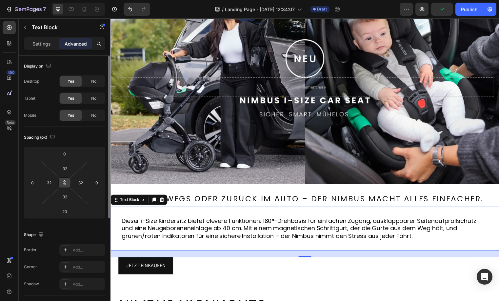
click at [65, 183] on icon at bounding box center [65, 184] width 2 height 2
click at [70, 168] on input "32" at bounding box center [64, 169] width 13 height 10
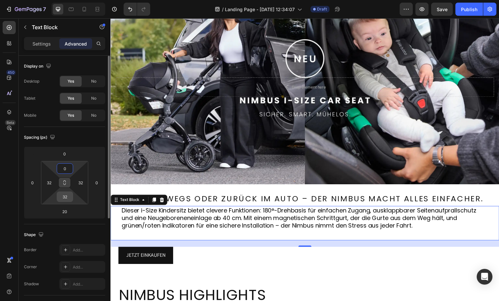
type input "0"
click at [64, 201] on input "32" at bounding box center [64, 197] width 13 height 10
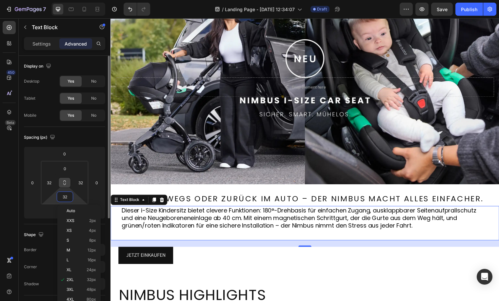
type input "0"
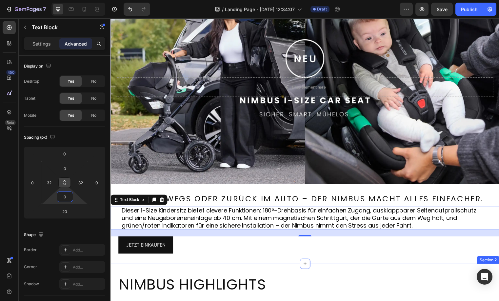
click at [342, 272] on div "Nimbus Highlights Heading Row Image 180° drehbare ISOFIX-Basis für einfaches Ei…" at bounding box center [306, 303] width 393 height 73
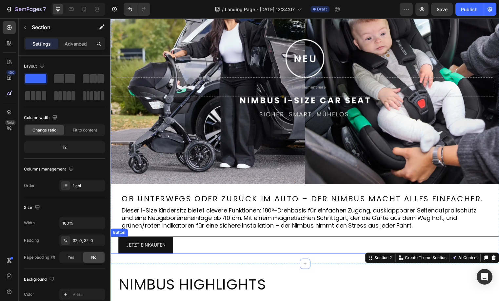
click at [178, 242] on div "JETZT EINKAUFEN Button" at bounding box center [306, 247] width 393 height 17
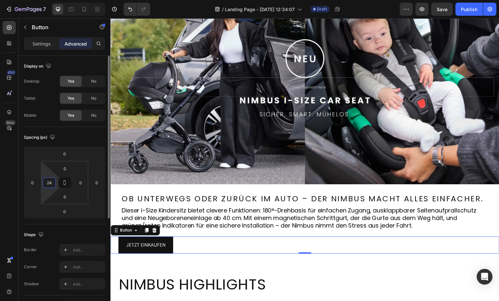
click at [50, 185] on input "24" at bounding box center [49, 183] width 10 height 10
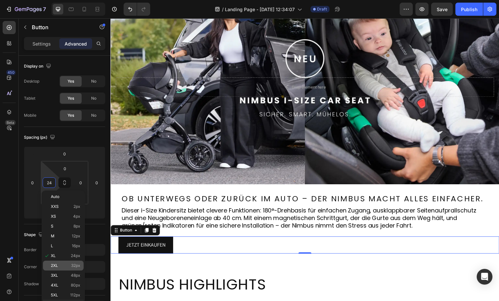
click at [74, 267] on span "32px" at bounding box center [75, 265] width 9 height 5
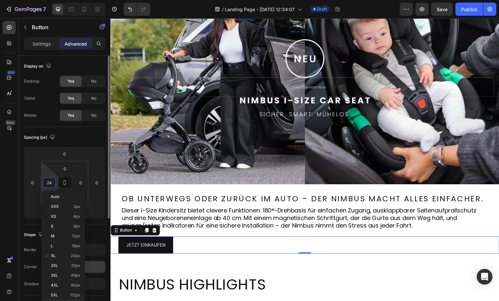
type input "32"
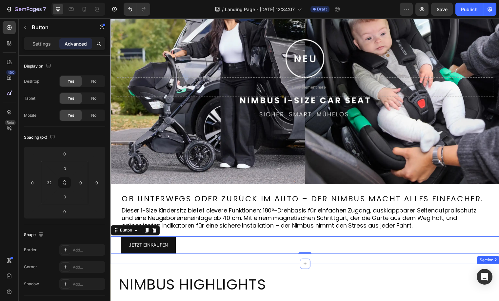
click at [276, 270] on div "Nimbus Highlights Heading Row Image 180° drehbare ISOFIX-Basis für einfaches Ei…" at bounding box center [306, 303] width 393 height 73
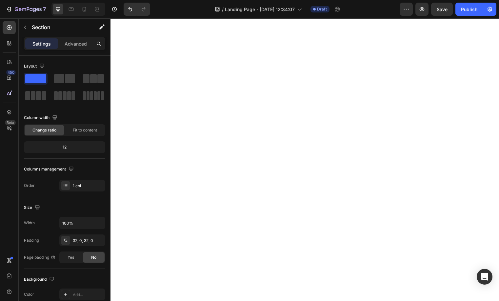
scroll to position [475, 0]
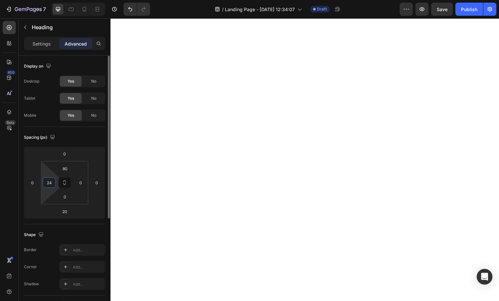
click at [46, 185] on input "24" at bounding box center [49, 183] width 10 height 10
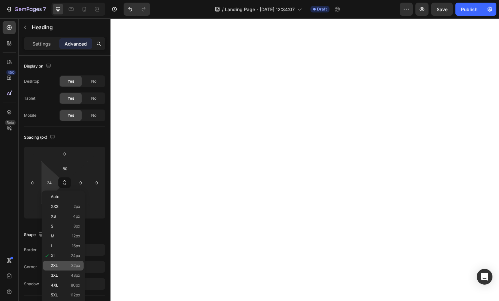
click at [74, 264] on span "32px" at bounding box center [75, 265] width 9 height 5
type input "32"
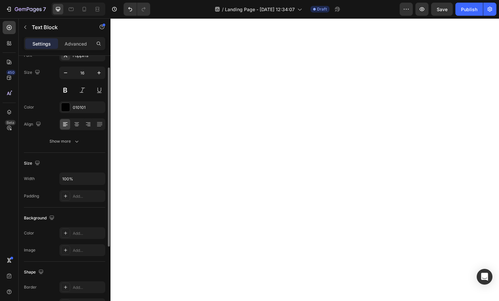
scroll to position [33, 0]
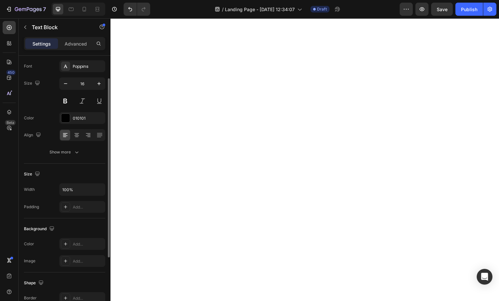
drag, startPoint x: 74, startPoint y: 40, endPoint x: 99, endPoint y: 196, distance: 157.6
click at [74, 40] on p "Advanced" at bounding box center [76, 43] width 22 height 7
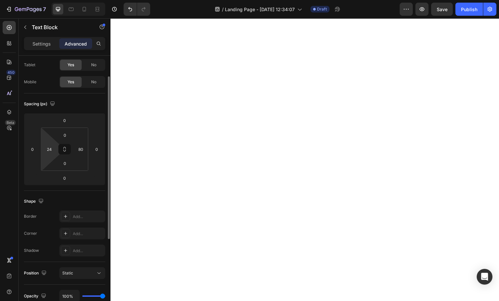
click at [57, 0] on html "7 Version history / Landing Page - Aug 28, 12:34:07 Draft Preview Save Publish …" at bounding box center [249, 0] width 499 height 0
click at [51, 151] on input "24" at bounding box center [49, 149] width 10 height 10
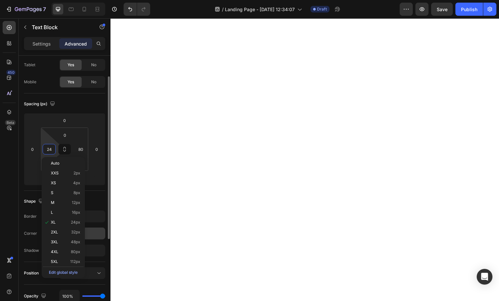
drag, startPoint x: 60, startPoint y: 230, endPoint x: 102, endPoint y: 233, distance: 42.1
click at [60, 230] on p "2XL 32px" at bounding box center [66, 232] width 30 height 5
type input "32"
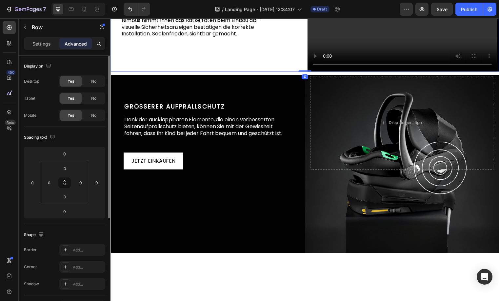
scroll to position [678, 0]
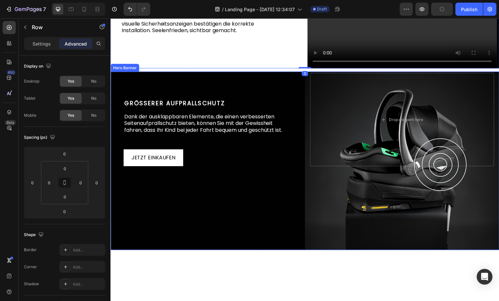
click at [214, 109] on h2 "GRÖSSERER AUFPRALLSCHUTZ" at bounding box center [213, 104] width 178 height 9
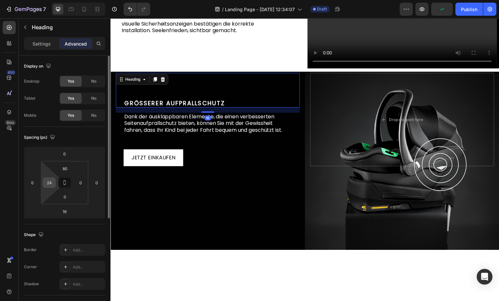
click at [48, 182] on input "24" at bounding box center [49, 183] width 10 height 10
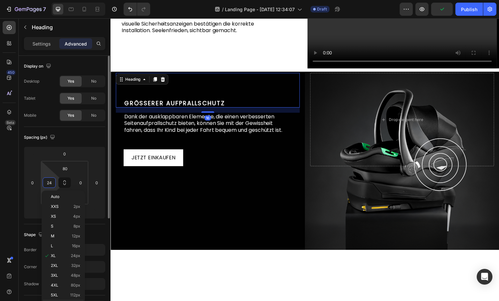
click at [74, 261] on div "2XL 32px" at bounding box center [63, 266] width 41 height 10
type input "32"
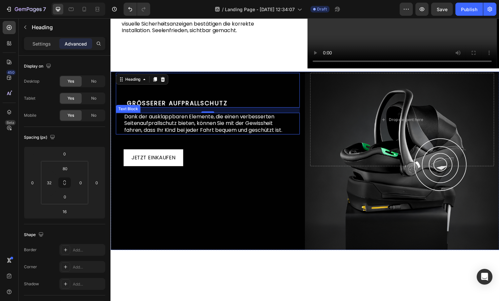
click at [175, 135] on p "Dank der ausklappbaren Elemente, die einen verbesserten Seitenaufprallschutz bi…" at bounding box center [204, 124] width 161 height 20
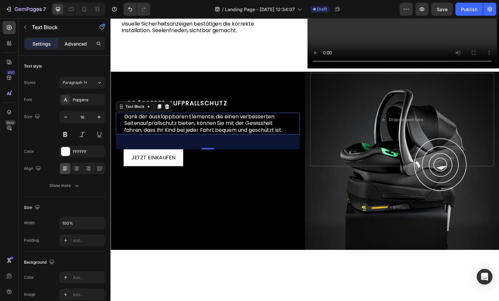
click at [70, 46] on p "Advanced" at bounding box center [76, 43] width 22 height 7
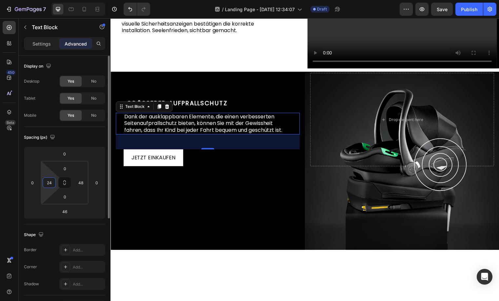
click at [52, 182] on input "24" at bounding box center [49, 183] width 10 height 10
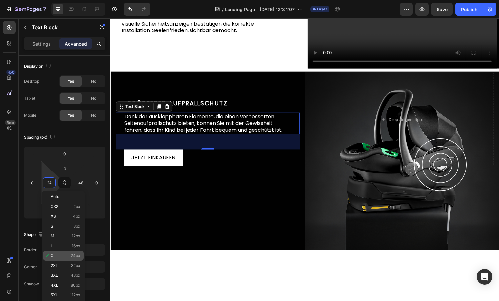
click at [73, 261] on div "2XL 32px" at bounding box center [63, 266] width 41 height 10
type input "32"
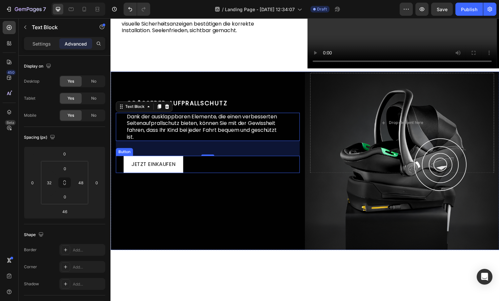
click at [217, 175] on div "JETZT EINKAUFEN Button" at bounding box center [209, 165] width 186 height 17
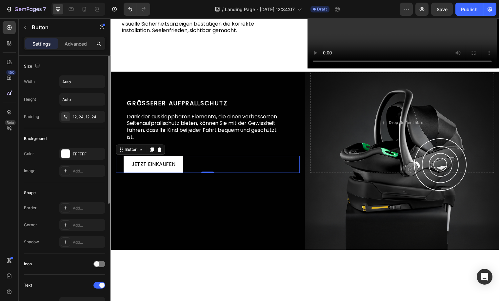
click at [66, 38] on div "Advanced" at bounding box center [75, 43] width 33 height 10
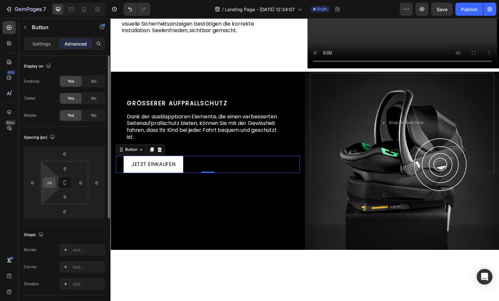
click at [51, 181] on input "24" at bounding box center [49, 183] width 10 height 10
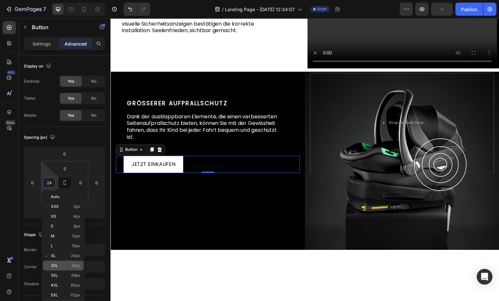
click at [70, 262] on div "2XL 32px" at bounding box center [63, 266] width 41 height 10
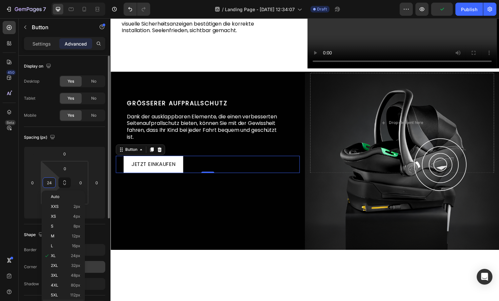
type input "32"
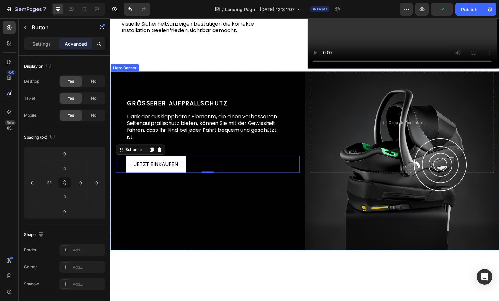
click at [201, 253] on div "Background Image" at bounding box center [306, 162] width 393 height 181
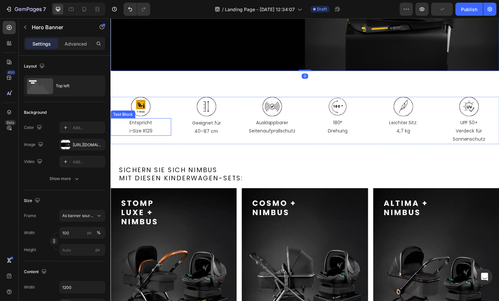
scroll to position [957, 0]
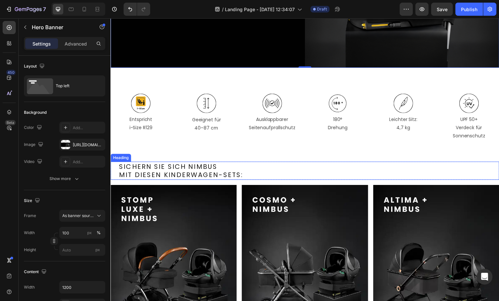
click at [258, 170] on h2 "Sichern Sie sich Nimbus mit diesen Kinderwagen-Sets:" at bounding box center [311, 172] width 386 height 18
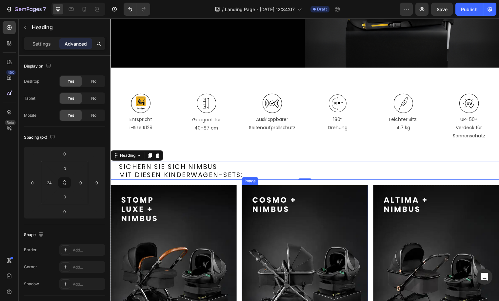
scroll to position [1131, 0]
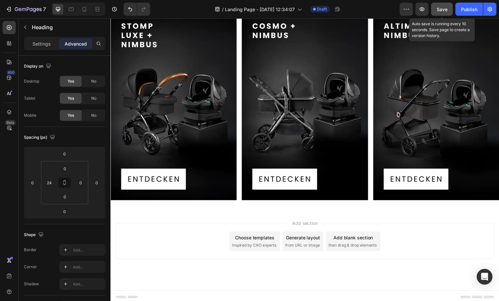
click at [448, 12] on button "Save" at bounding box center [442, 9] width 22 height 13
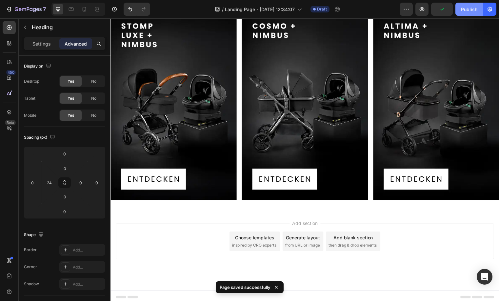
click at [466, 12] on button "Publish" at bounding box center [469, 9] width 28 height 13
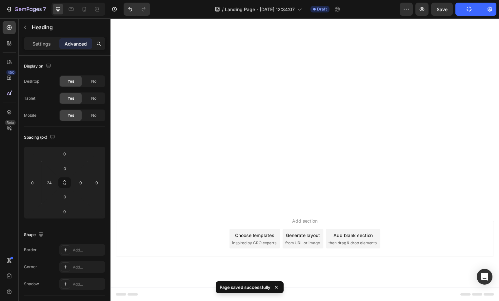
scroll to position [385, 0]
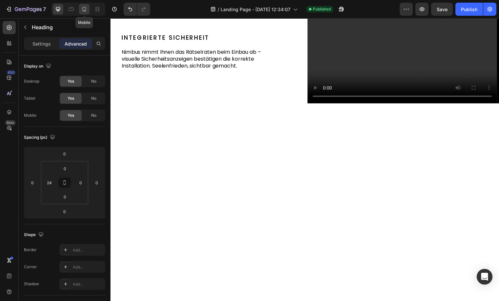
click at [84, 10] on icon at bounding box center [84, 9] width 7 height 7
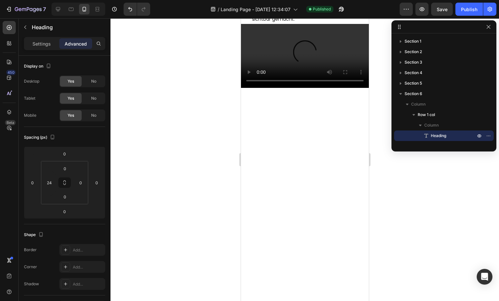
scroll to position [682, 0]
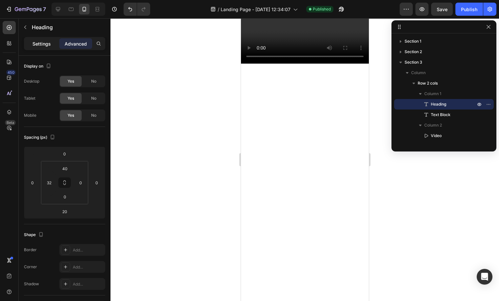
click at [39, 41] on p "Settings" at bounding box center [41, 43] width 18 height 7
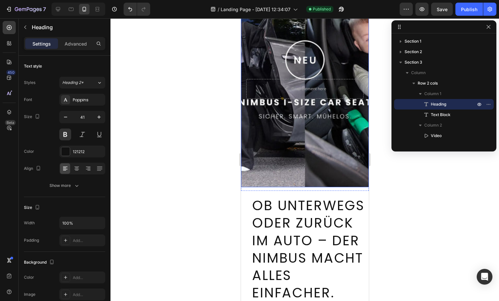
scroll to position [0, 0]
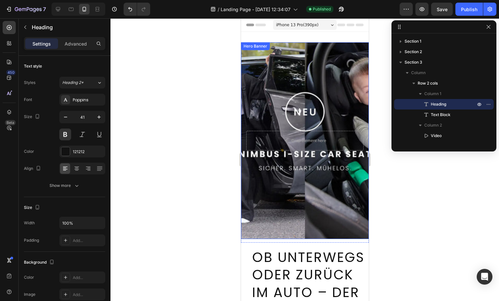
click at [338, 63] on div "Background Image" at bounding box center [305, 140] width 128 height 197
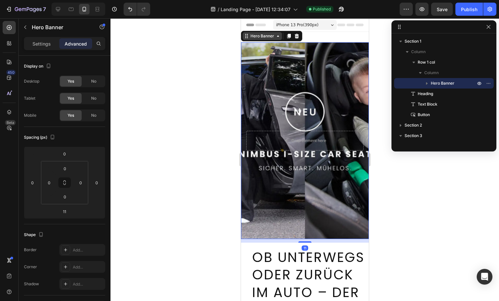
click at [258, 38] on div "Hero Banner" at bounding box center [262, 36] width 26 height 6
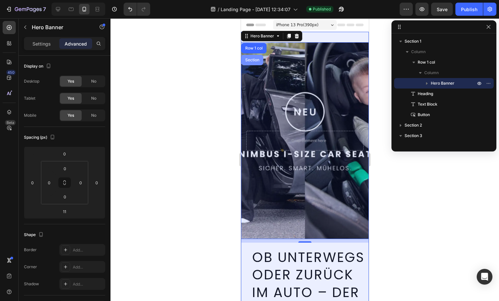
click at [242, 58] on div "Section" at bounding box center [252, 60] width 22 height 10
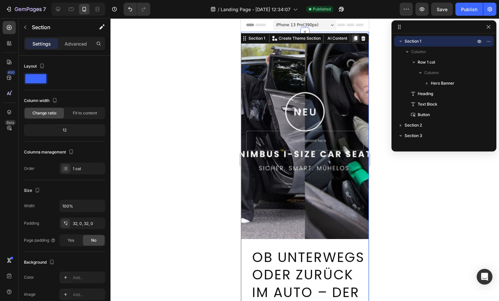
click at [352, 36] on icon at bounding box center [354, 38] width 5 height 5
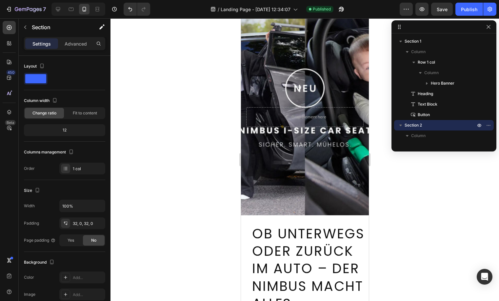
scroll to position [449, 0]
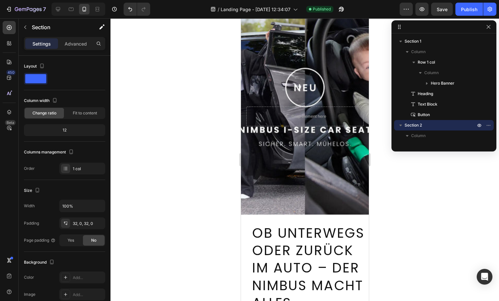
click at [76, 49] on div "Settings Advanced" at bounding box center [64, 43] width 81 height 13
click at [78, 47] on p "Advanced" at bounding box center [76, 43] width 22 height 7
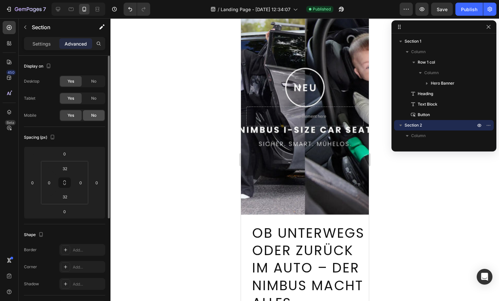
click at [91, 111] on div "No" at bounding box center [94, 115] width 22 height 10
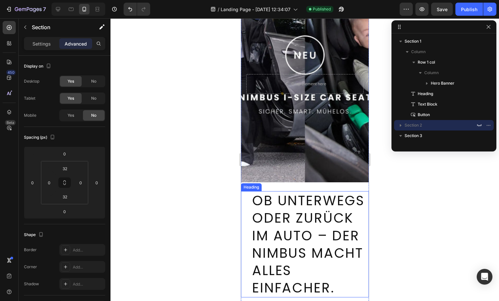
scroll to position [0, 0]
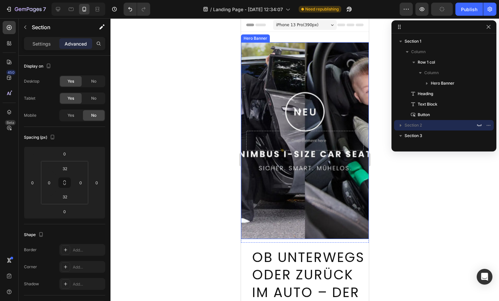
click at [261, 40] on div "Hero Banner" at bounding box center [255, 38] width 26 height 6
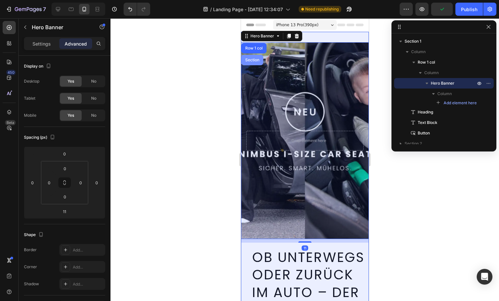
click at [250, 63] on div "Section" at bounding box center [252, 60] width 22 height 10
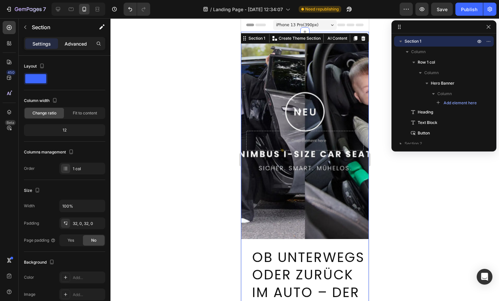
click at [81, 45] on p "Advanced" at bounding box center [76, 43] width 22 height 7
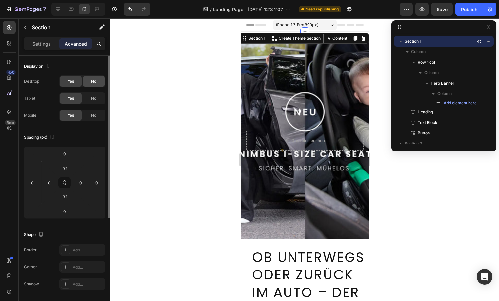
click at [97, 82] on div "No" at bounding box center [94, 81] width 22 height 10
click at [97, 99] on div "No" at bounding box center [94, 98] width 22 height 10
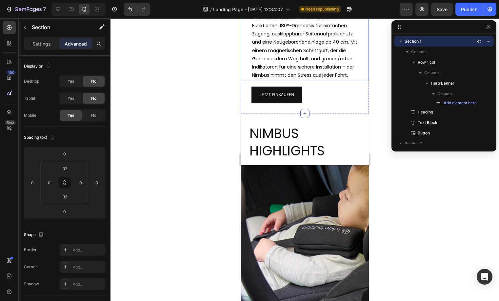
scroll to position [344, 0]
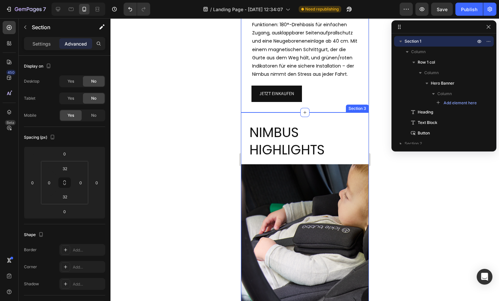
click at [332, 152] on div "Nimbus Highlights Heading Row Image 180° drehbare ISOFIX-Basis für einfaches Ei…" at bounding box center [305, 284] width 128 height 344
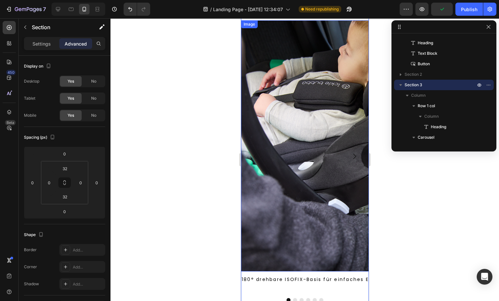
scroll to position [437, 0]
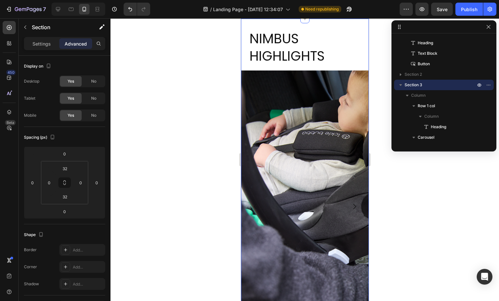
click at [352, 15] on icon at bounding box center [354, 12] width 5 height 5
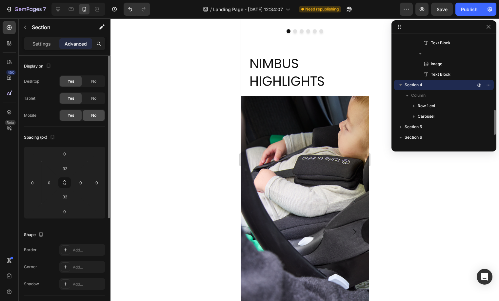
scroll to position [792, 0]
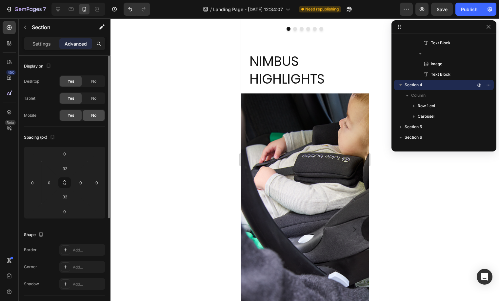
click at [86, 111] on div "No" at bounding box center [94, 115] width 22 height 10
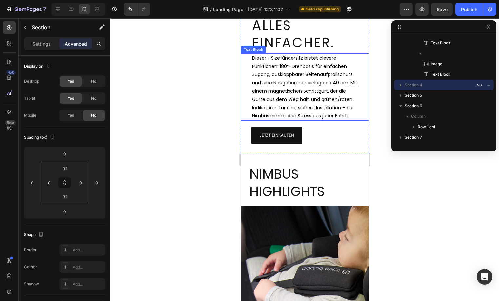
scroll to position [312, 0]
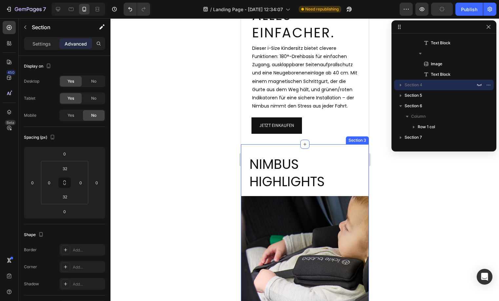
click at [355, 144] on div "Section 3" at bounding box center [357, 140] width 23 height 8
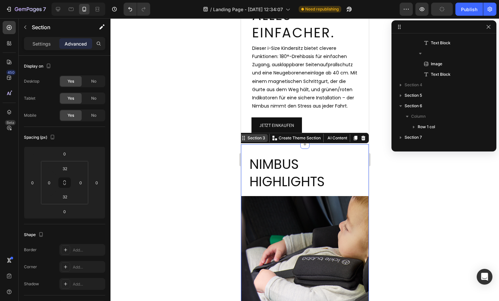
scroll to position [69, 0]
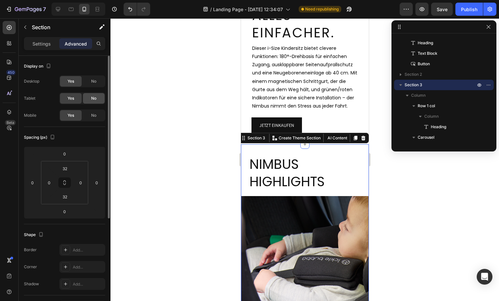
drag, startPoint x: 96, startPoint y: 85, endPoint x: 94, endPoint y: 95, distance: 10.8
click at [96, 85] on div "No" at bounding box center [94, 81] width 22 height 10
click at [94, 96] on span "No" at bounding box center [93, 98] width 5 height 6
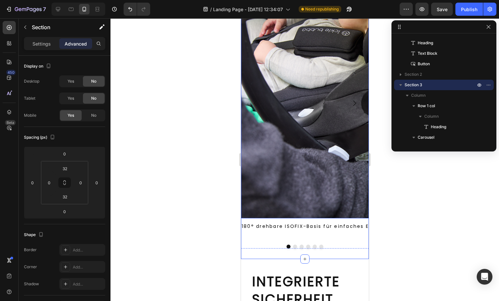
scroll to position [650, 0]
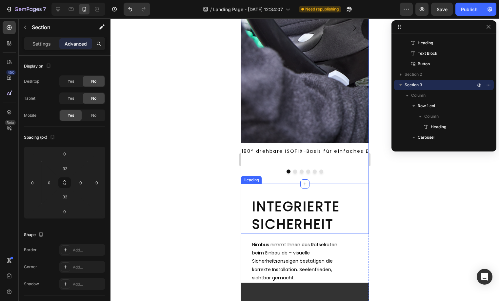
click at [250, 189] on div "Integrierte Sicherheit Heading" at bounding box center [305, 209] width 128 height 50
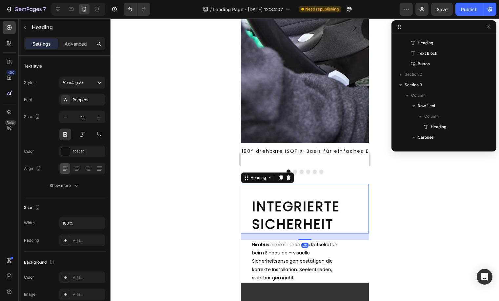
scroll to position [373, 0]
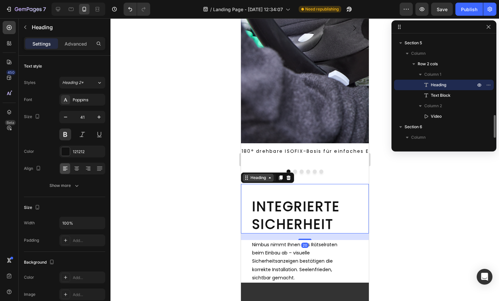
click at [250, 179] on div "Heading" at bounding box center [258, 178] width 18 height 6
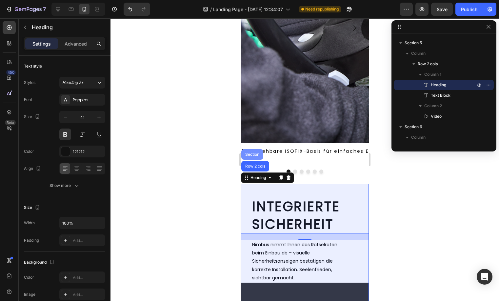
click at [255, 154] on div "Section" at bounding box center [252, 154] width 17 height 4
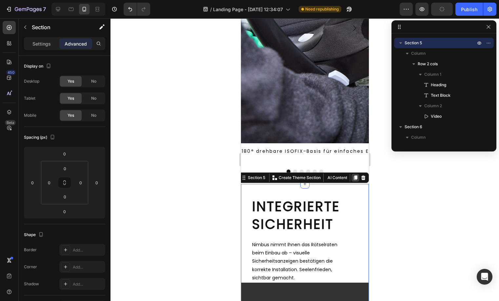
drag, startPoint x: 349, startPoint y: 177, endPoint x: 381, endPoint y: 128, distance: 58.7
click at [353, 177] on icon at bounding box center [355, 178] width 4 height 5
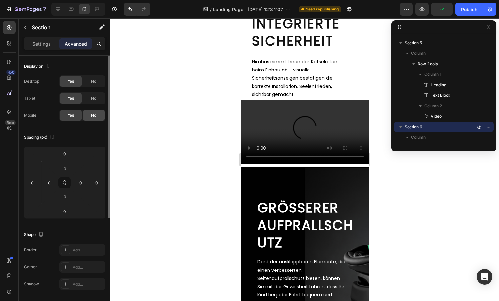
scroll to position [1014, 0]
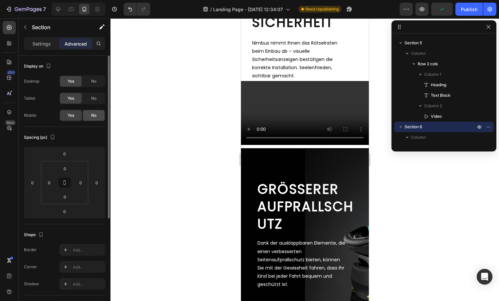
click at [92, 114] on span "No" at bounding box center [93, 115] width 5 height 6
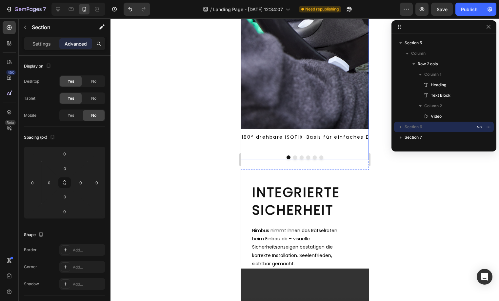
scroll to position [665, 0]
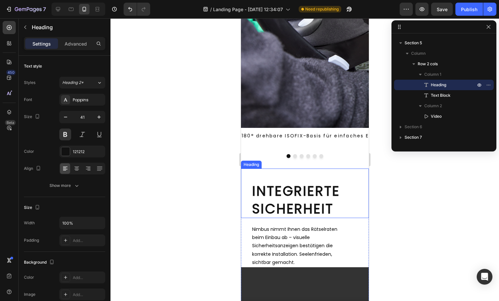
click at [251, 173] on div "Integrierte Sicherheit Heading" at bounding box center [305, 194] width 128 height 50
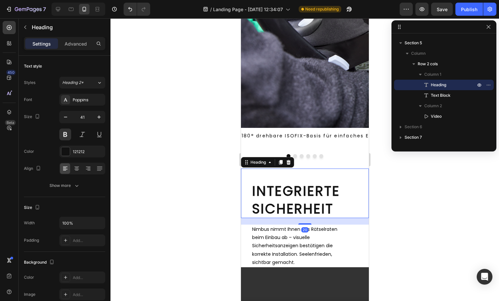
click at [258, 155] on div at bounding box center [305, 156] width 128 height 4
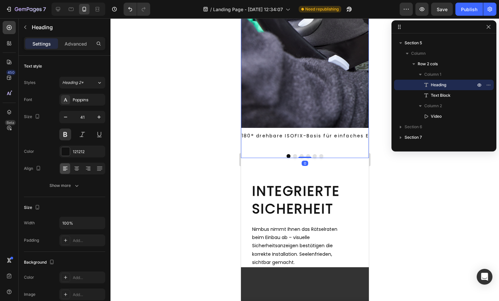
scroll to position [122, 0]
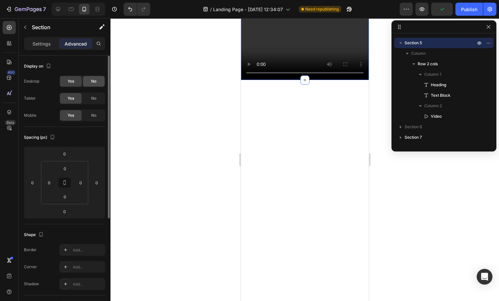
click at [97, 85] on div "No" at bounding box center [94, 81] width 22 height 10
click at [93, 97] on span "No" at bounding box center [93, 98] width 5 height 6
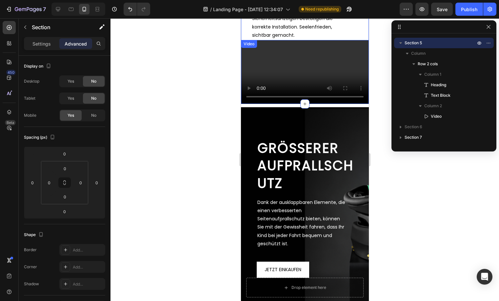
scroll to position [927, 0]
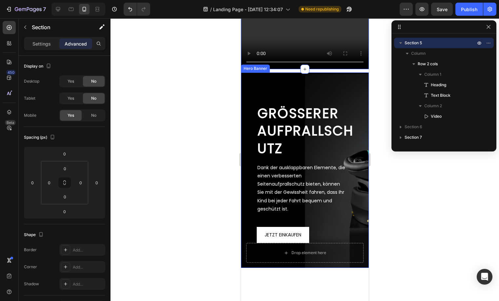
click at [274, 132] on div "GRÖSSERER AUFPRALLSCHUTZ Heading Dank der ausklappbaren Elemente, die einen ver…" at bounding box center [305, 169] width 128 height 195
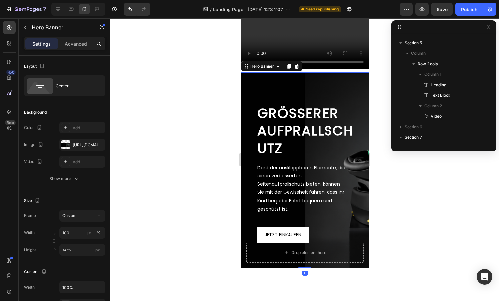
scroll to position [435, 0]
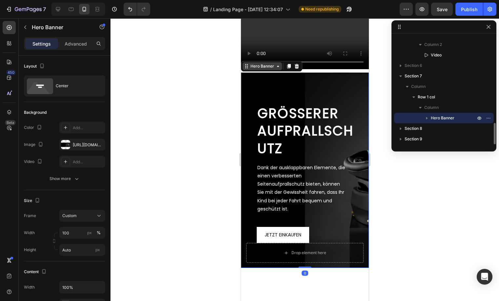
click at [266, 69] on div "Hero Banner" at bounding box center [262, 66] width 26 height 6
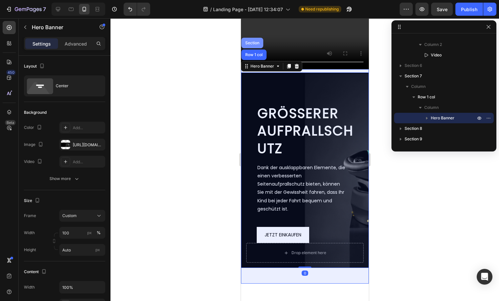
click at [254, 48] on div "Section" at bounding box center [252, 43] width 22 height 10
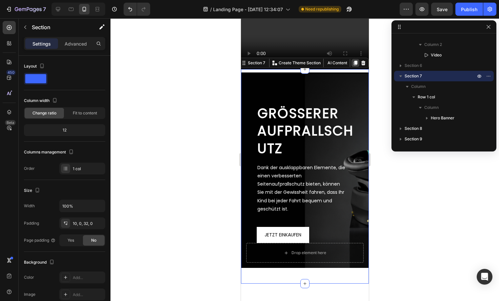
drag, startPoint x: 349, startPoint y: 121, endPoint x: 380, endPoint y: 101, distance: 37.6
click at [352, 66] on icon at bounding box center [354, 62] width 5 height 5
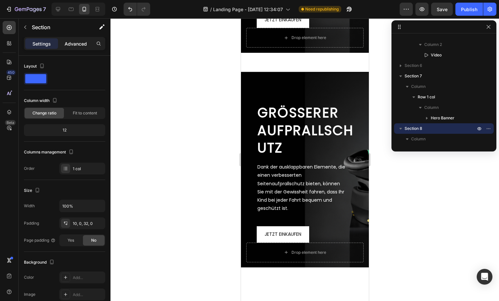
scroll to position [1229, 0]
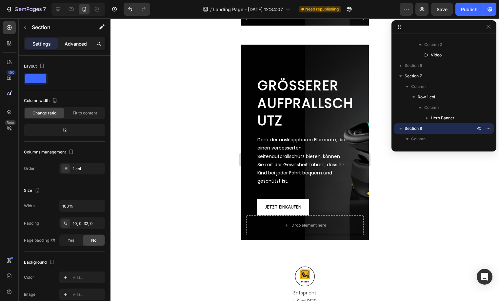
click at [77, 41] on p "Advanced" at bounding box center [76, 43] width 22 height 7
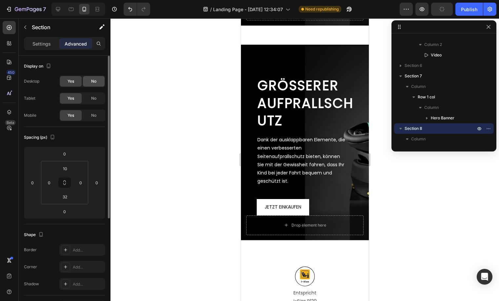
click at [99, 85] on div "No" at bounding box center [94, 81] width 22 height 10
click at [93, 96] on span "No" at bounding box center [93, 98] width 5 height 6
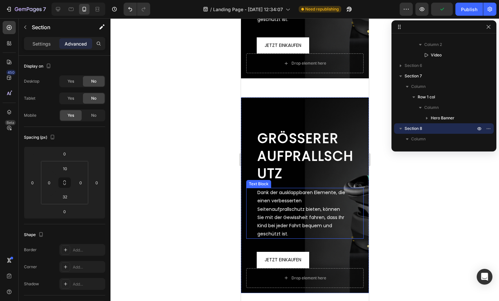
scroll to position [1176, 0]
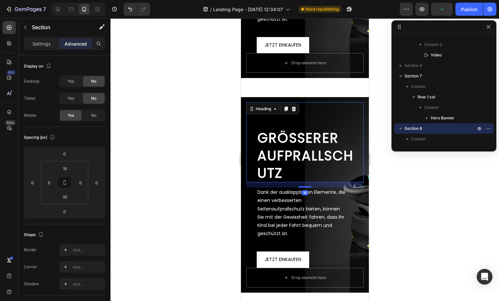
click at [270, 114] on div "GRÖSSERER AUFPRALLSCHUTZ Heading 16" at bounding box center [304, 142] width 117 height 80
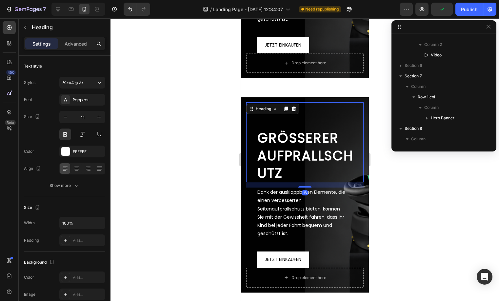
scroll to position [541, 0]
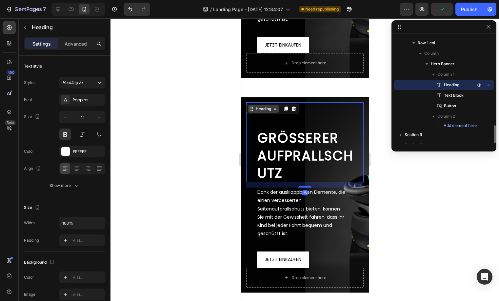
click at [258, 108] on div "Heading" at bounding box center [263, 109] width 18 height 6
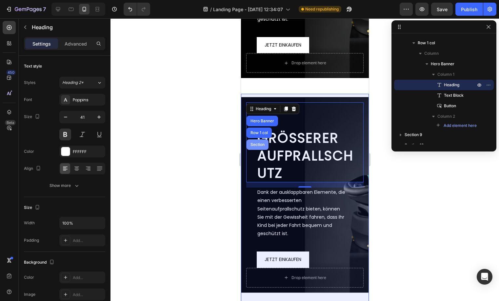
click at [258, 144] on div "Section" at bounding box center [257, 145] width 17 height 4
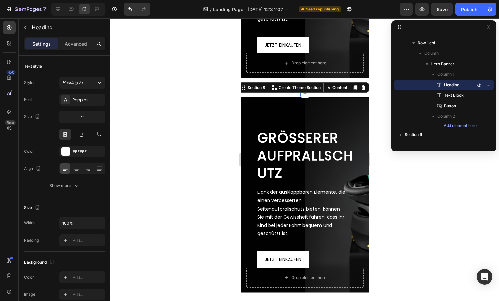
scroll to position [478, 0]
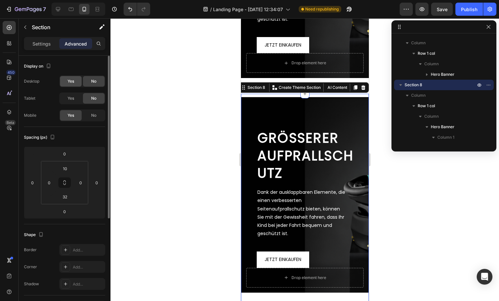
click at [73, 81] on span "Yes" at bounding box center [71, 81] width 7 height 6
click at [69, 100] on span "Yes" at bounding box center [71, 98] width 7 height 6
click at [99, 111] on div "No" at bounding box center [94, 115] width 22 height 10
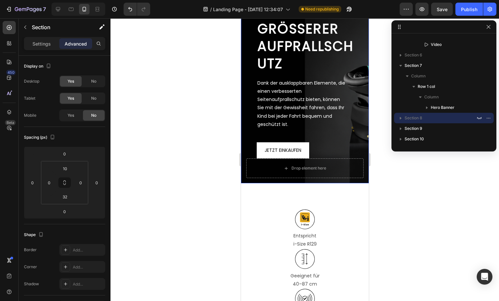
scroll to position [964, 0]
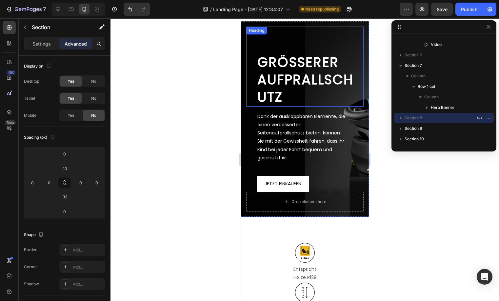
click at [349, 45] on div "GRÖSSERER AUFPRALLSCHUTZ Heading" at bounding box center [304, 67] width 117 height 80
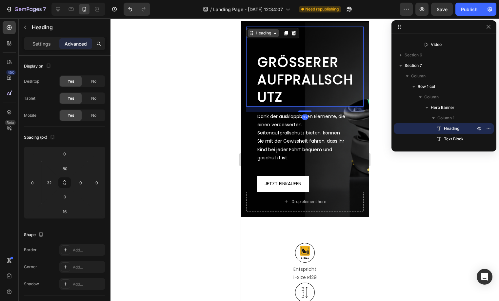
click at [268, 34] on div "Heading" at bounding box center [263, 33] width 18 height 6
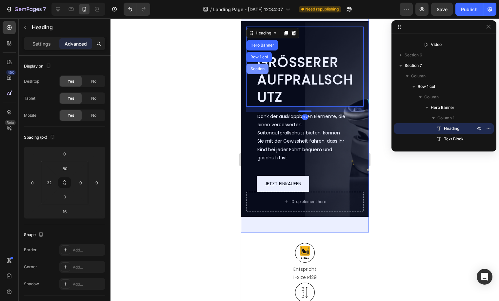
click at [260, 70] on div "Section" at bounding box center [257, 69] width 17 height 4
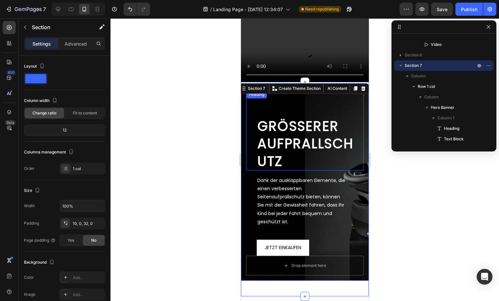
scroll to position [766, 0]
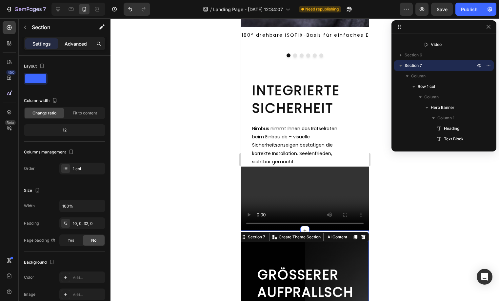
click at [61, 43] on div "Advanced" at bounding box center [75, 43] width 33 height 10
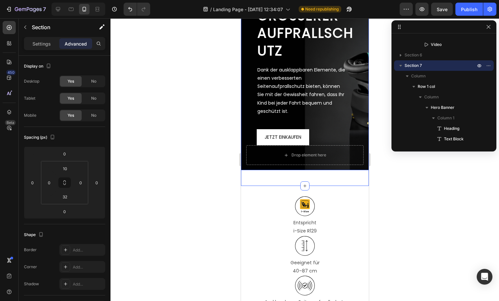
scroll to position [1026, 0]
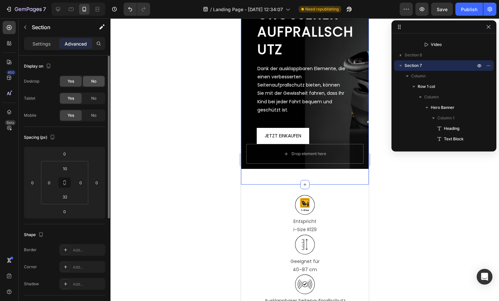
click at [92, 82] on span "No" at bounding box center [93, 81] width 5 height 6
click at [89, 92] on div "Yes No" at bounding box center [82, 98] width 46 height 12
click at [89, 96] on div "No" at bounding box center [94, 98] width 22 height 10
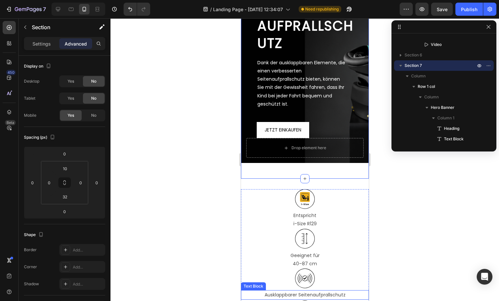
scroll to position [1120, 0]
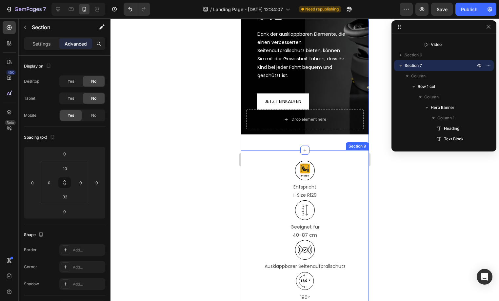
click at [357, 155] on div "Icon Entspricht i-Size R129 Text Block Icon Geeignet für 40–87 cm Text Block Ic…" at bounding box center [305, 275] width 128 height 250
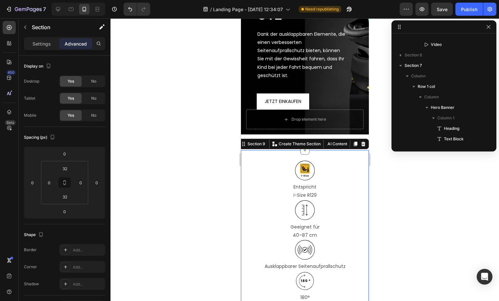
scroll to position [527, 0]
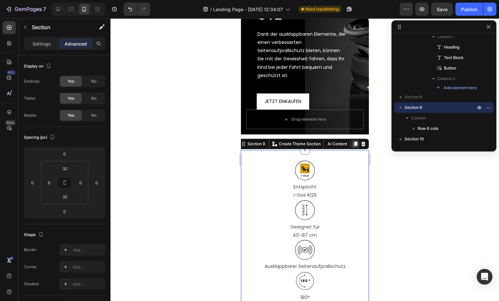
drag, startPoint x: 349, startPoint y: 141, endPoint x: 422, endPoint y: 141, distance: 73.4
click at [352, 141] on icon at bounding box center [354, 143] width 5 height 5
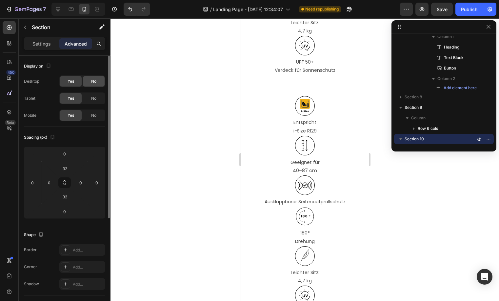
scroll to position [1478, 0]
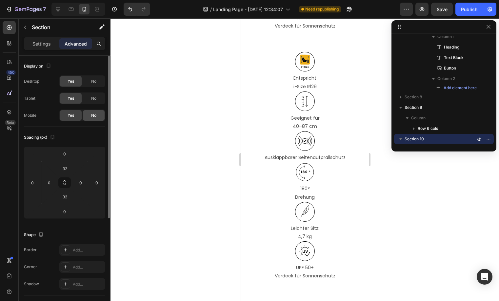
click at [88, 113] on div "No" at bounding box center [94, 115] width 22 height 10
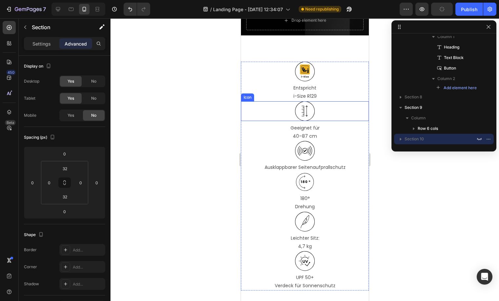
scroll to position [1150, 0]
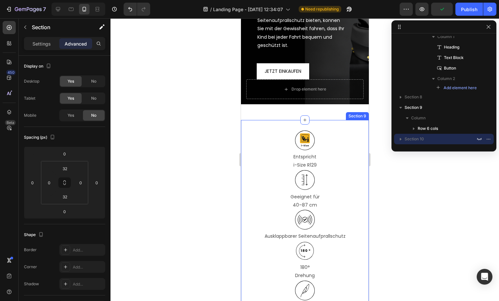
click at [346, 123] on div "Icon Entspricht i-Size R129 Text Block Icon Geeignet für 40–87 cm Text Block Ic…" at bounding box center [305, 245] width 128 height 250
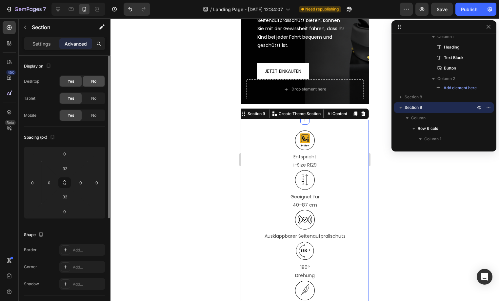
click at [101, 78] on div "No" at bounding box center [94, 81] width 22 height 10
click at [99, 96] on div "No" at bounding box center [94, 98] width 22 height 10
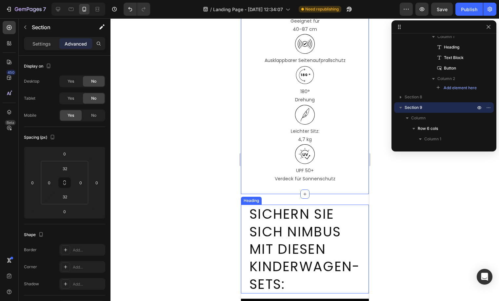
scroll to position [1353, 0]
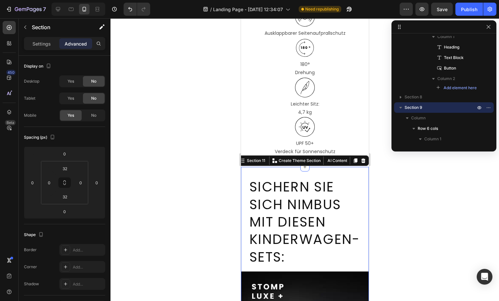
scroll to position [757, 0]
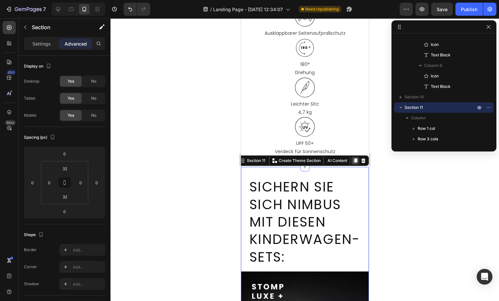
click at [352, 159] on icon at bounding box center [354, 160] width 5 height 5
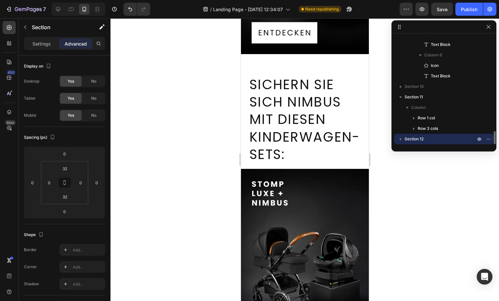
scroll to position [2157, 0]
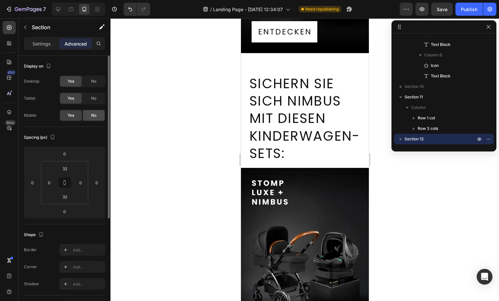
click at [94, 114] on span "No" at bounding box center [93, 115] width 5 height 6
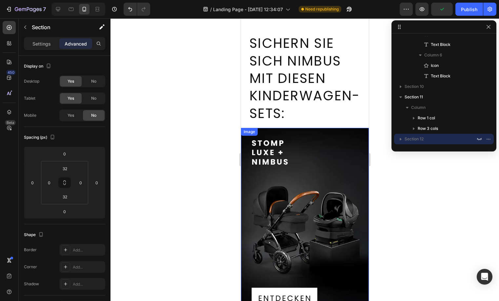
scroll to position [1419, 0]
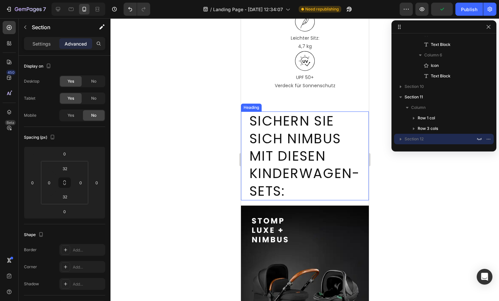
click at [342, 115] on h2 "Sichern Sie sich Nimbus mit diesen Kinderwagen-Sets:" at bounding box center [309, 155] width 120 height 89
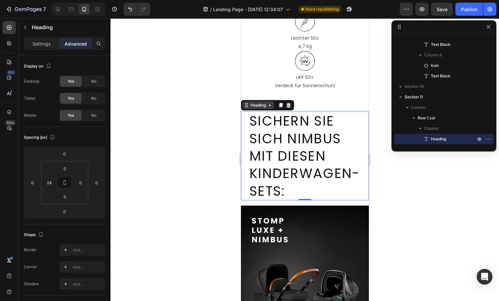
click at [259, 104] on div "Heading" at bounding box center [258, 105] width 18 height 6
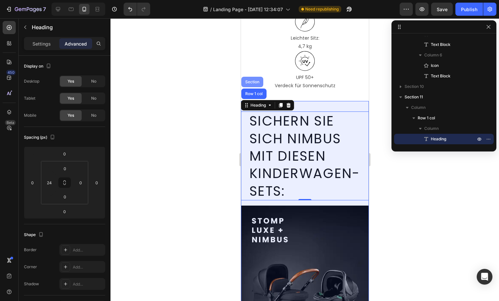
click at [256, 81] on div "Section" at bounding box center [252, 82] width 17 height 4
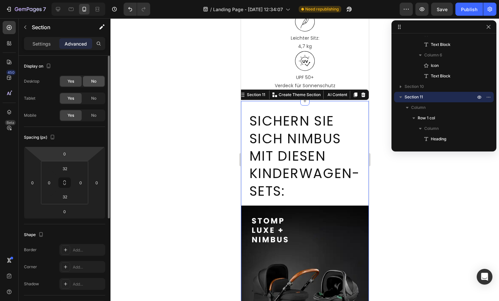
click at [91, 80] on span "No" at bounding box center [93, 81] width 5 height 6
click at [91, 97] on span "No" at bounding box center [93, 98] width 5 height 6
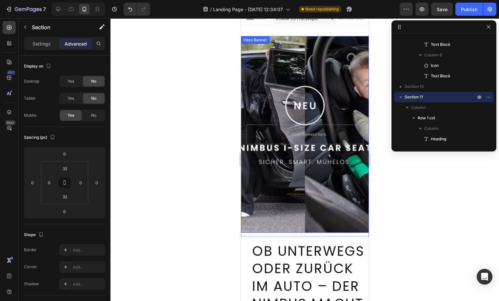
scroll to position [0, 0]
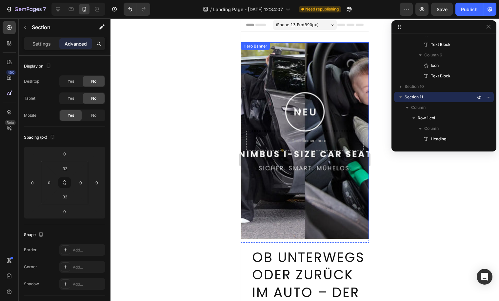
click at [321, 72] on div "Background Image" at bounding box center [305, 140] width 128 height 197
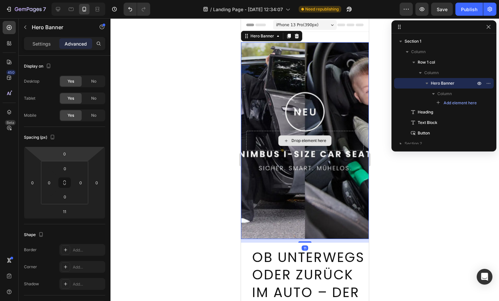
scroll to position [115, 0]
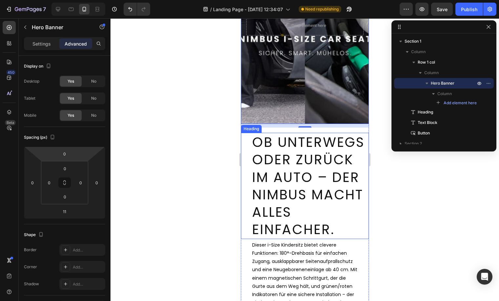
click at [289, 186] on h2 "Ob unterwegs oder zurück im Auto – der Nimbus macht alles einfacher." at bounding box center [309, 186] width 117 height 106
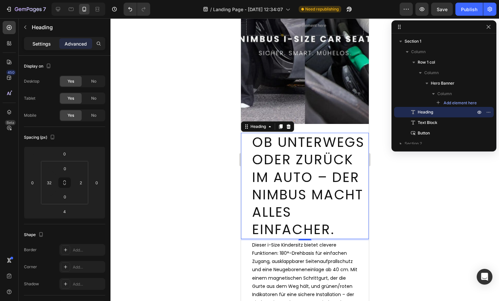
click at [50, 46] on p "Settings" at bounding box center [41, 43] width 18 height 7
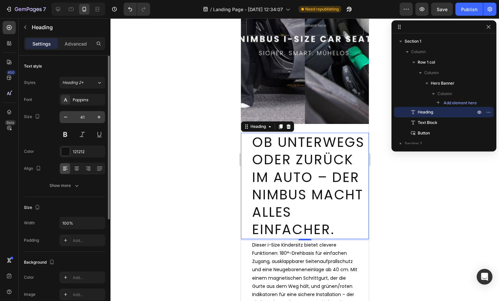
click at [86, 119] on input "41" at bounding box center [82, 117] width 22 height 12
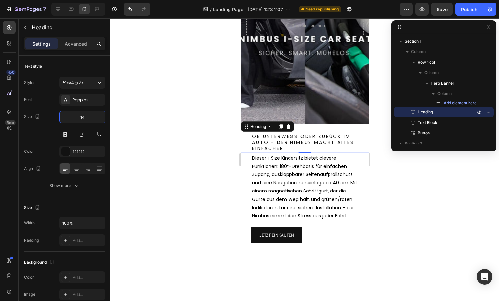
type input "14"
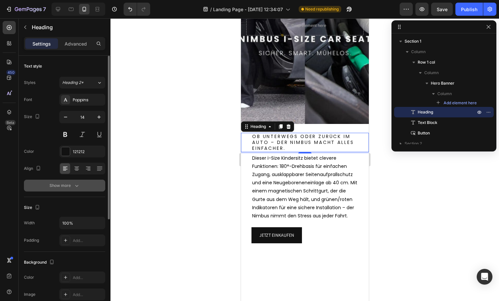
click at [59, 188] on div "Show more" at bounding box center [65, 185] width 30 height 7
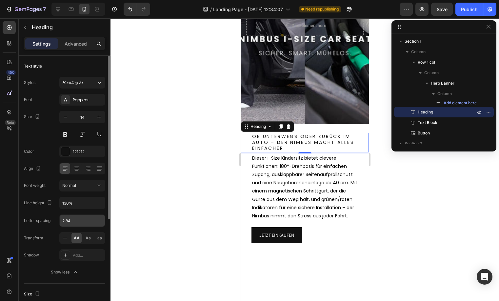
click at [69, 222] on input "2.84" at bounding box center [82, 221] width 45 height 12
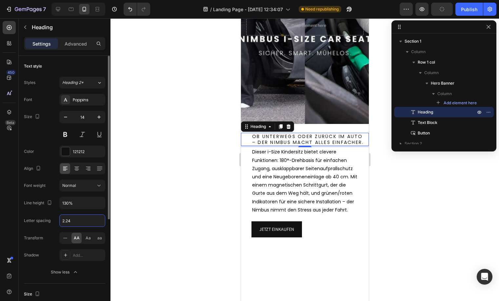
type input "2.244"
click at [84, 46] on p "Advanced" at bounding box center [76, 43] width 22 height 7
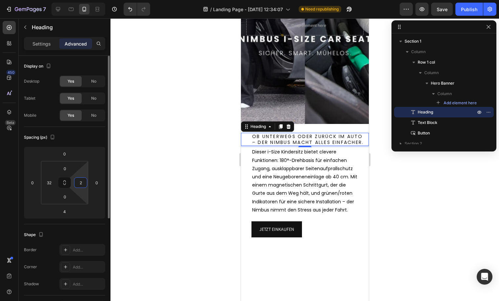
click at [79, 179] on input "2" at bounding box center [81, 183] width 10 height 10
type input "32"
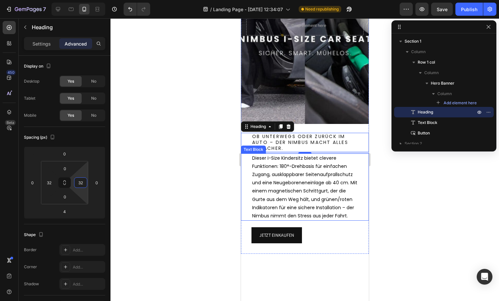
click at [301, 164] on p "Dieser i-Size Kindersitz bietet clevere Funktionen: 180°-Drehbasis für einfache…" at bounding box center [305, 187] width 106 height 66
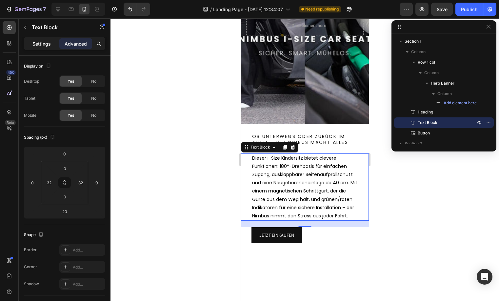
click at [39, 44] on p "Settings" at bounding box center [41, 43] width 18 height 7
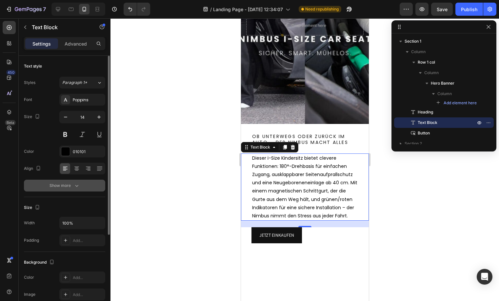
click at [76, 182] on icon "button" at bounding box center [76, 185] width 7 height 7
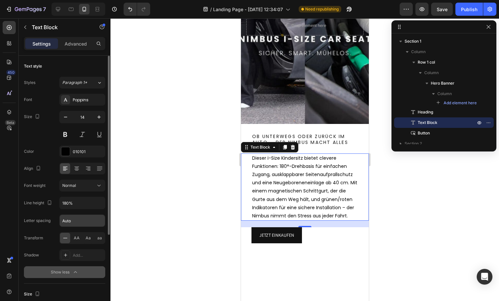
click at [78, 219] on input "Auto" at bounding box center [82, 221] width 45 height 12
type input "0.1"
click at [67, 200] on input "180%" at bounding box center [82, 203] width 45 height 12
click at [100, 205] on icon "button" at bounding box center [99, 203] width 7 height 7
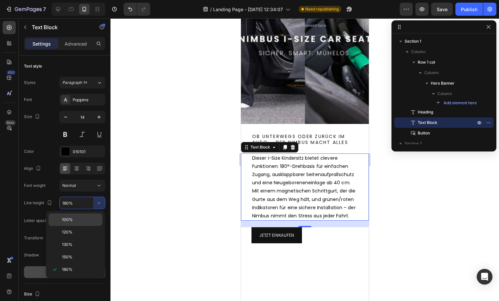
click at [81, 226] on div "100%" at bounding box center [76, 232] width 54 height 12
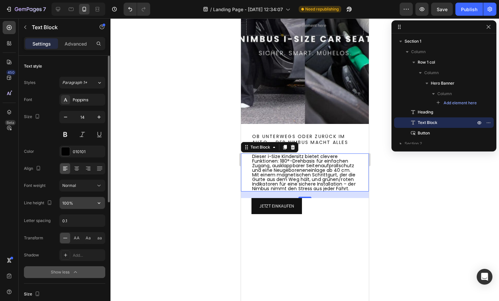
click at [87, 203] on input "100%" at bounding box center [82, 203] width 45 height 12
type input "%"
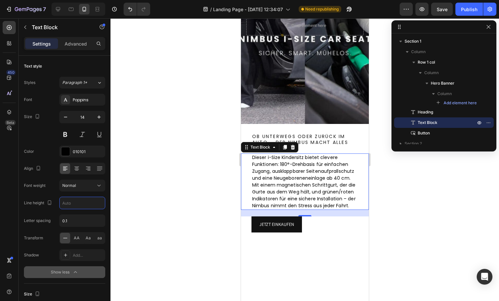
click at [273, 181] on p "Dieser i-Size Kindersitz bietet clevere Funktionen: 180°-Drehbasis für einfache…" at bounding box center [305, 181] width 106 height 55
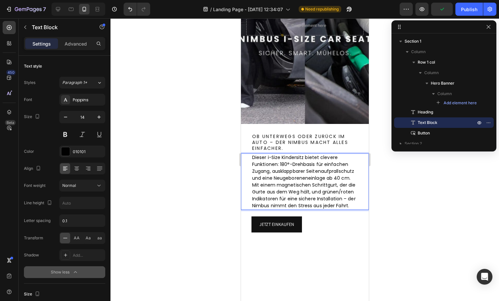
click at [328, 173] on p "Dieser i-Size Kindersitz bietet clevere Funktionen: 180°-Drehbasis für einfache…" at bounding box center [305, 181] width 106 height 55
click at [322, 176] on p "Dieser i-Size Kindersitz bietet clevere Funktionen: 180°-Drehbasis für einfache…" at bounding box center [305, 181] width 106 height 55
click at [352, 174] on div "Dieser i-Size Kindersitz bietet clevere Funktionen: 180°-Drehbasis für einfache…" at bounding box center [304, 181] width 107 height 56
click at [82, 45] on p "Advanced" at bounding box center [76, 43] width 22 height 7
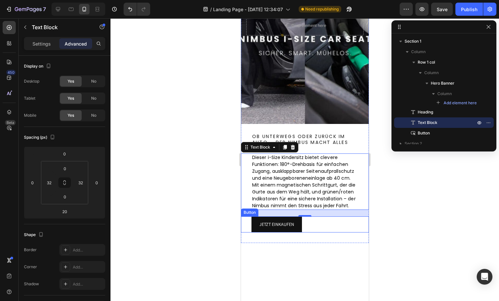
click at [313, 232] on div "JETZT EINKAUFEN Button" at bounding box center [305, 224] width 128 height 16
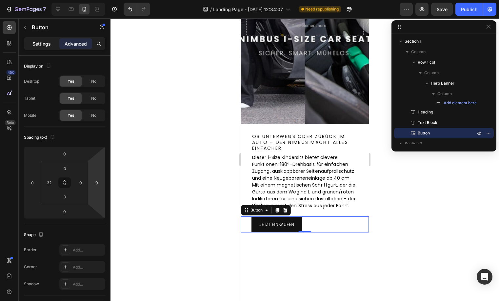
click at [47, 46] on p "Settings" at bounding box center [41, 43] width 18 height 7
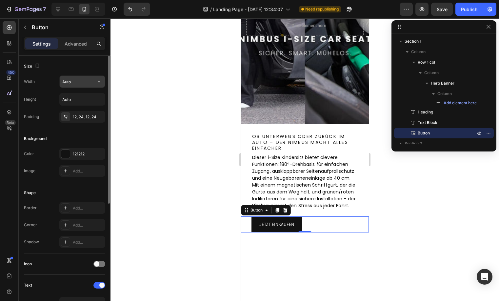
click at [71, 79] on input "Auto" at bounding box center [82, 82] width 45 height 12
click at [78, 84] on input "Auto" at bounding box center [82, 82] width 45 height 12
click at [97, 79] on icon "button" at bounding box center [99, 81] width 7 height 7
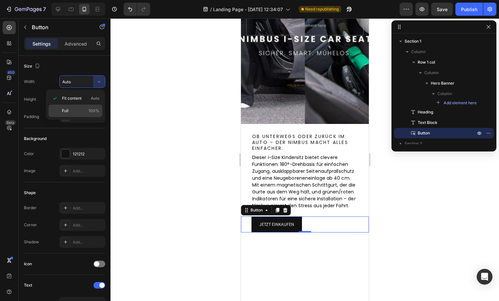
click at [68, 111] on span "Full" at bounding box center [65, 111] width 7 height 6
type input "100%"
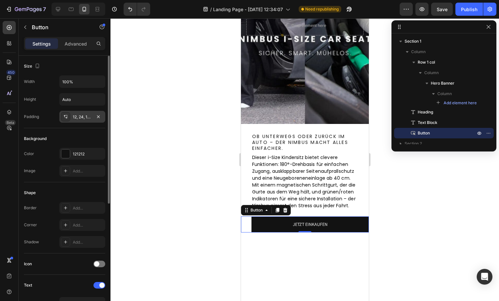
click at [70, 117] on div "12, 24, 12, 24" at bounding box center [82, 117] width 46 height 12
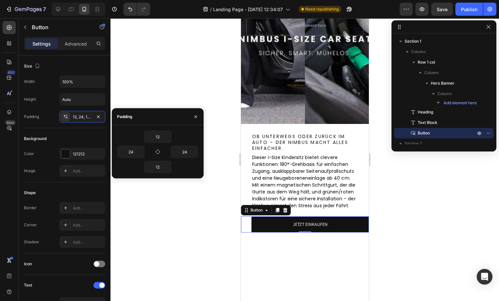
click at [78, 50] on div "Settings Advanced" at bounding box center [65, 46] width 92 height 19
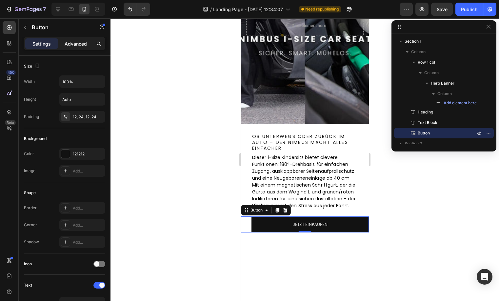
click at [79, 41] on p "Advanced" at bounding box center [76, 43] width 22 height 7
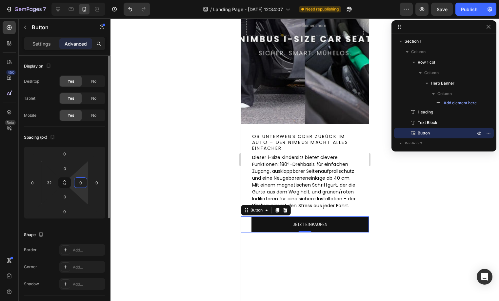
click at [78, 182] on input "0" at bounding box center [81, 183] width 10 height 10
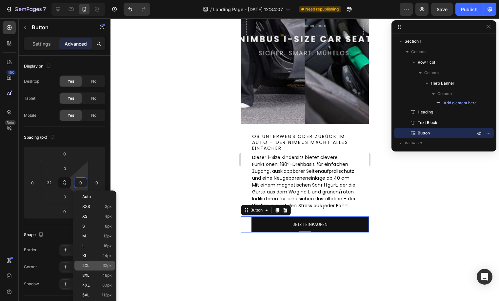
click at [99, 263] on div "2XL 32px" at bounding box center [94, 266] width 41 height 10
type input "32"
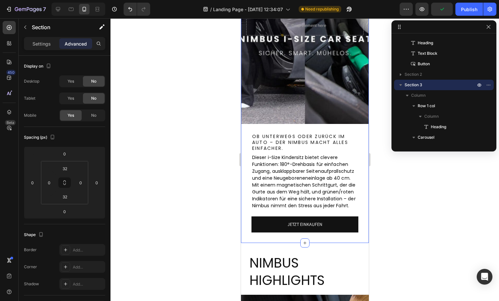
scroll to position [157, 0]
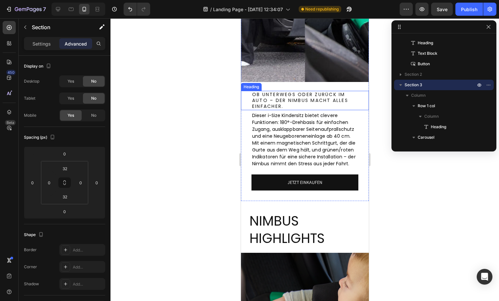
click at [315, 101] on h2 "Ob unterwegs oder zurück im Auto – der Nimbus macht alles einfacher." at bounding box center [304, 100] width 107 height 19
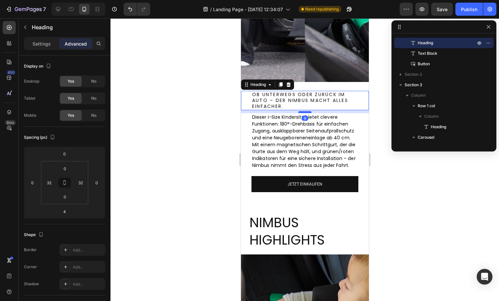
click at [300, 112] on div at bounding box center [304, 112] width 13 height 2
type input "9"
click at [321, 148] on p "Dieser i-Size Kindersitz bietet clevere Funktionen: 180°-Drehbasis für einfache…" at bounding box center [305, 141] width 106 height 55
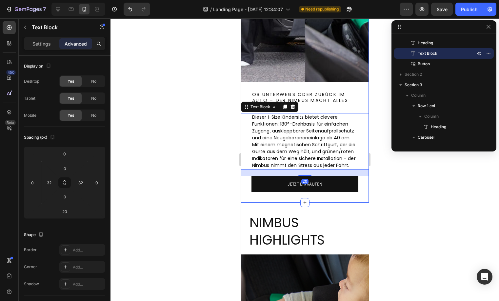
click at [319, 203] on div "Drop element here Hero Banner Row Ob unterwegs oder zurück im Auto – der Nimbus…" at bounding box center [305, 39] width 128 height 328
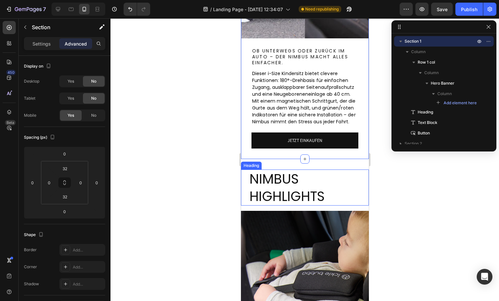
scroll to position [202, 0]
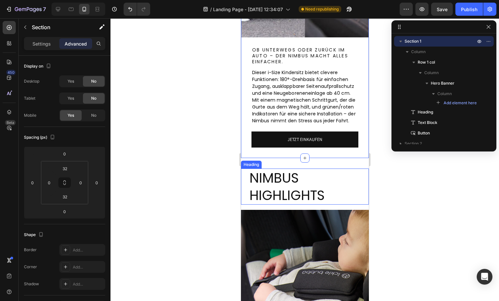
click at [329, 191] on h2 "Nimbus Highlights" at bounding box center [309, 187] width 120 height 36
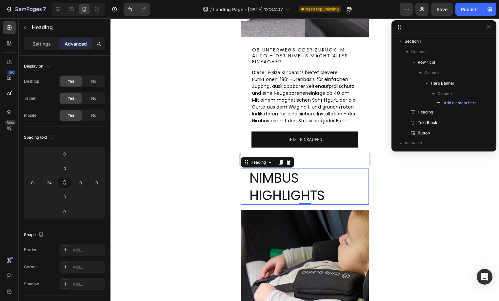
scroll to position [111, 0]
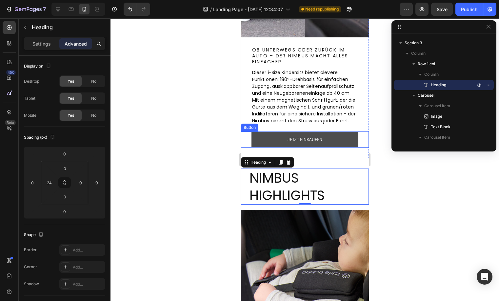
click at [346, 148] on button "JETZT EINKAUFEN" at bounding box center [304, 139] width 107 height 16
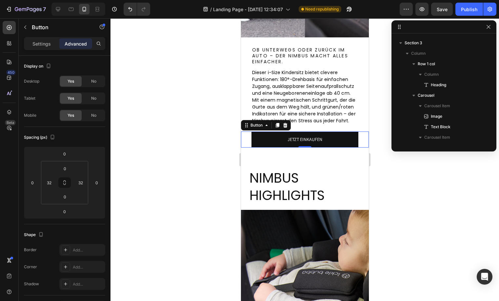
scroll to position [48, 0]
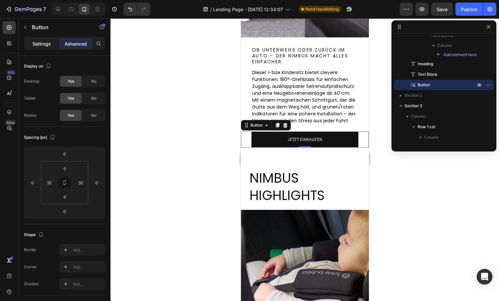
click at [38, 44] on p "Settings" at bounding box center [41, 43] width 18 height 7
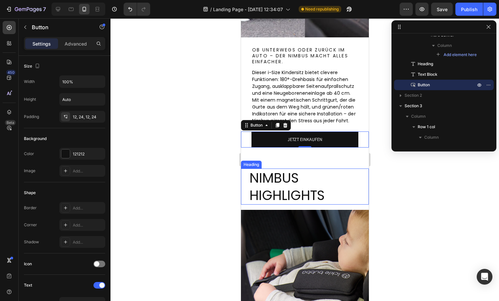
click at [309, 201] on h2 "Nimbus Highlights" at bounding box center [309, 187] width 120 height 36
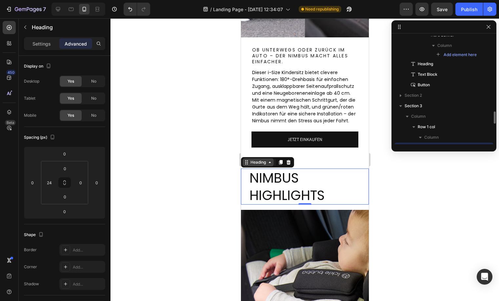
scroll to position [111, 0]
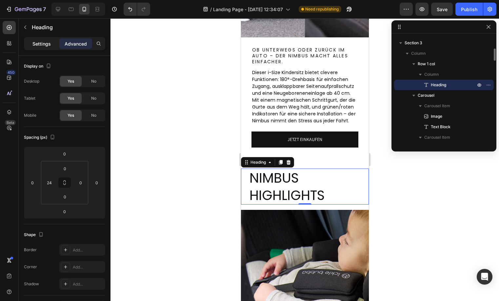
click at [42, 46] on p "Settings" at bounding box center [41, 43] width 18 height 7
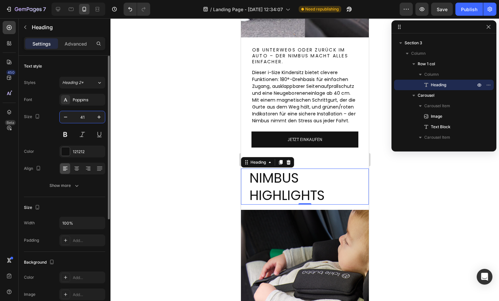
click at [82, 117] on input "41" at bounding box center [82, 117] width 22 height 12
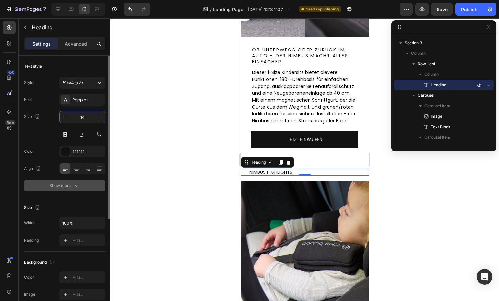
type input "14"
click at [70, 191] on button "Show more" at bounding box center [64, 186] width 81 height 12
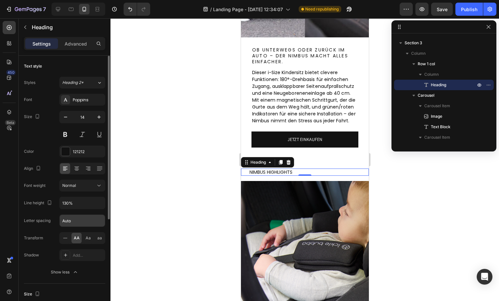
click at [83, 223] on input "Auto" at bounding box center [82, 221] width 45 height 12
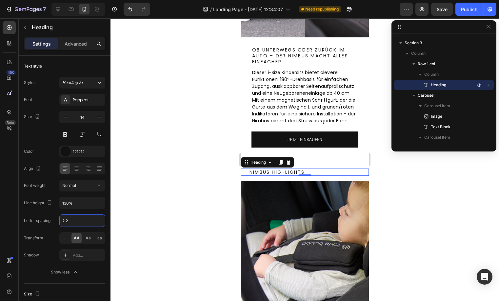
type input "2.24"
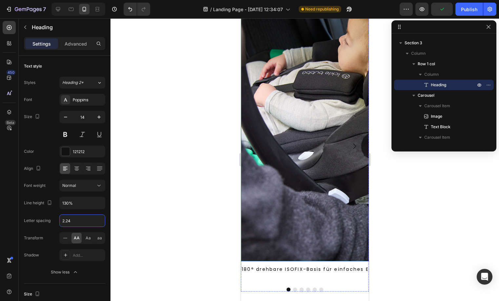
scroll to position [394, 0]
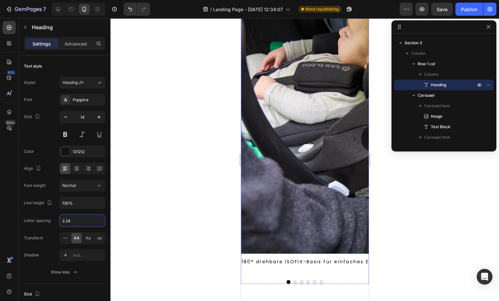
click at [284, 167] on img at bounding box center [366, 128] width 251 height 251
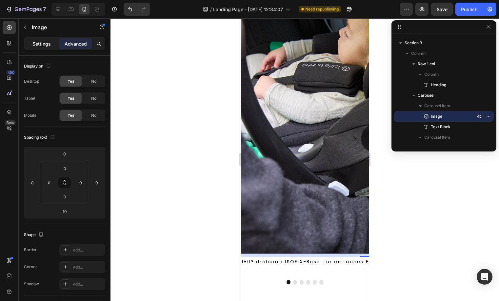
click at [41, 43] on p "Settings" at bounding box center [41, 43] width 18 height 7
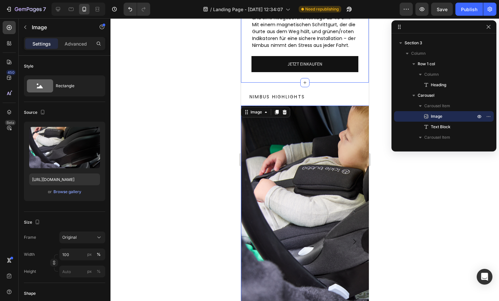
scroll to position [258, 0]
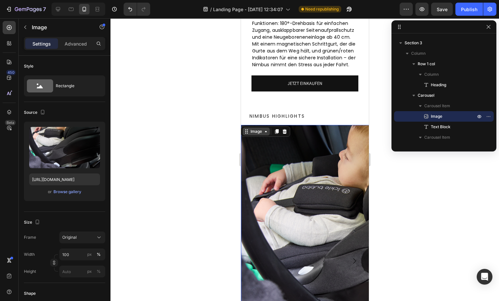
click at [251, 134] on div "Image" at bounding box center [256, 132] width 14 height 6
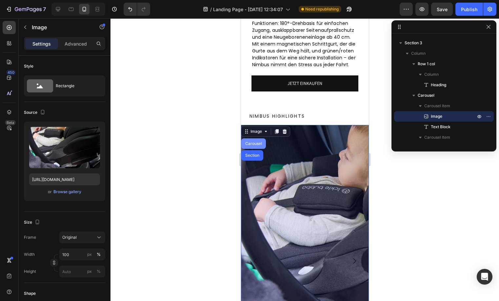
click at [252, 146] on div "Carousel" at bounding box center [253, 144] width 19 height 4
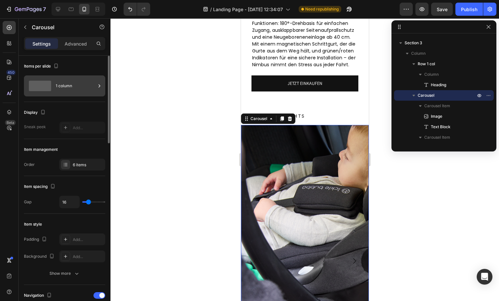
click at [49, 81] on span at bounding box center [40, 86] width 22 height 10
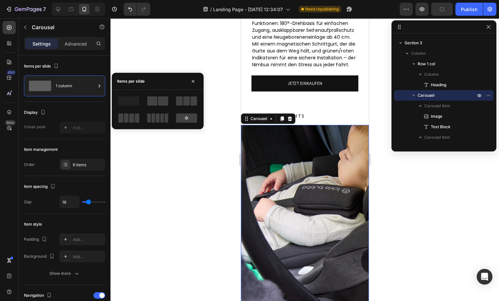
click at [163, 106] on div at bounding box center [158, 101] width 24 height 12
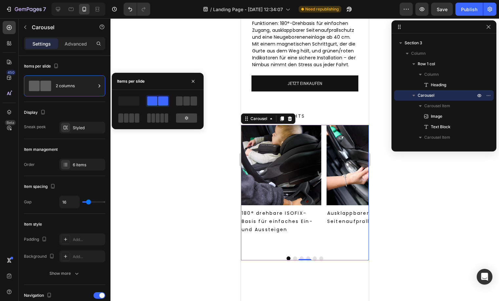
click at [277, 234] on p "180° drehbare ISOFIX-Basis für einfaches Ein- und Aussteigen" at bounding box center [280, 221] width 79 height 25
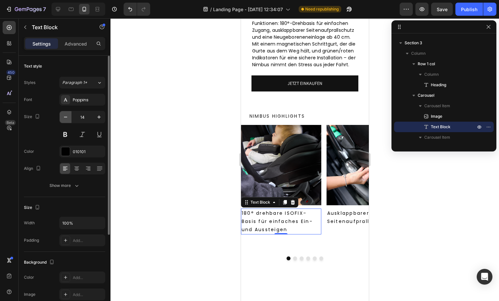
click at [67, 117] on icon "button" at bounding box center [65, 117] width 7 height 7
type input "12"
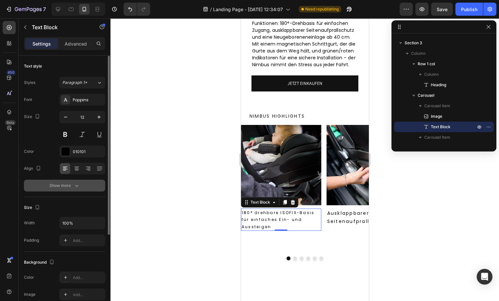
click at [66, 188] on div "Show more" at bounding box center [65, 185] width 30 height 7
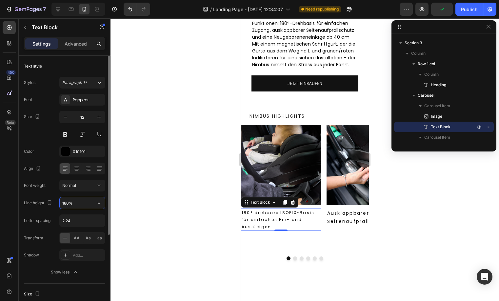
click at [71, 204] on input "180%" at bounding box center [82, 203] width 45 height 12
type input "130%"
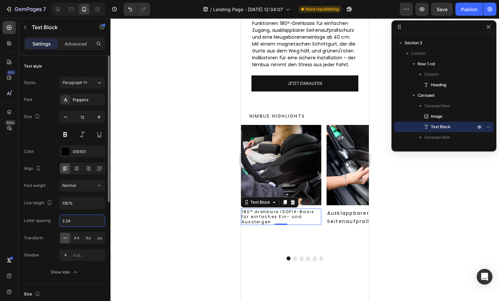
click at [69, 224] on input "2.24" at bounding box center [82, 221] width 45 height 12
click at [50, 213] on div "Font Poppins Size 12 Color 010101 Align Font weight Normal Line height 130% Let…" at bounding box center [64, 186] width 81 height 184
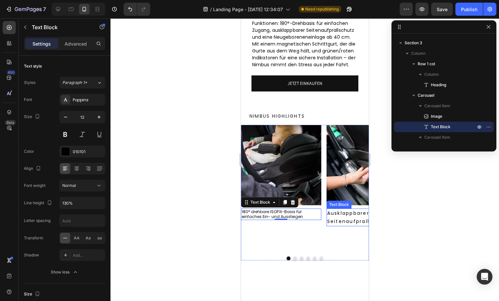
click at [335, 226] on p "Ausklappbarer Seitenaufprallschutz" at bounding box center [366, 217] width 79 height 16
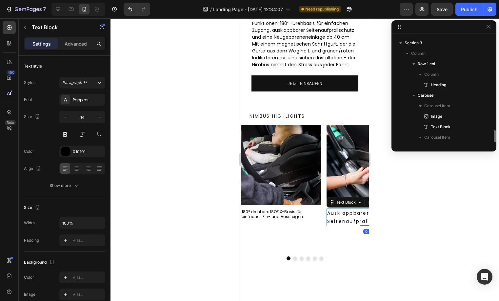
scroll to position [185, 0]
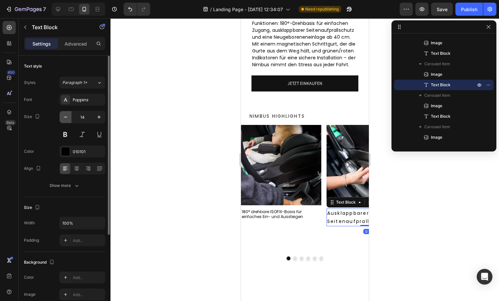
click at [67, 115] on icon "button" at bounding box center [65, 117] width 7 height 7
type input "12"
click at [82, 190] on button "Show more" at bounding box center [64, 186] width 81 height 12
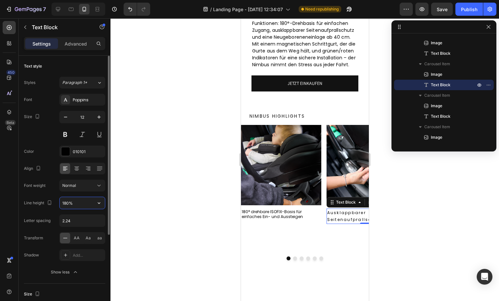
click at [81, 207] on input "180%" at bounding box center [82, 203] width 45 height 12
type input "130%"
click at [66, 221] on input "2.24" at bounding box center [82, 221] width 45 height 12
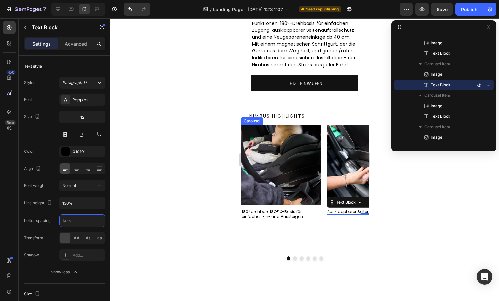
click at [292, 260] on div "Image 180° drehbare ISOFIX-Basis für einfaches Ein- und Aussteigen Text Block I…" at bounding box center [305, 192] width 128 height 135
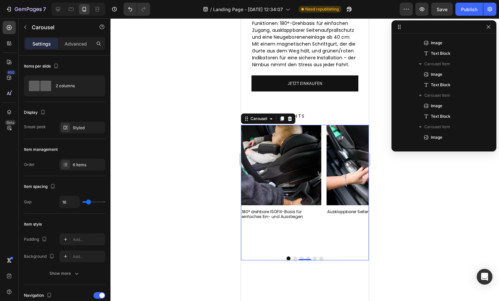
scroll to position [122, 0]
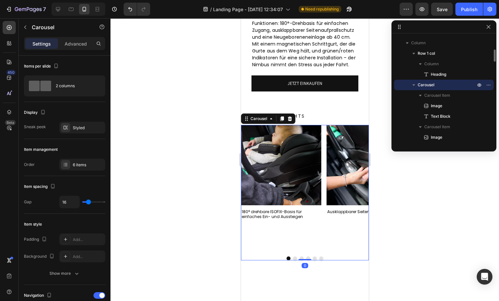
click at [293, 260] on button "Dot" at bounding box center [295, 258] width 4 height 4
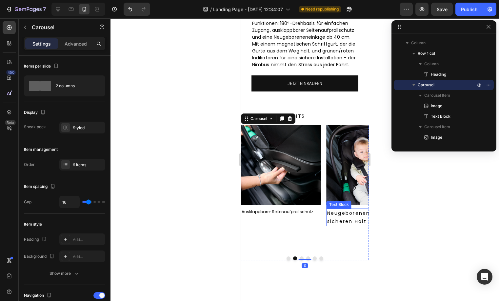
click at [333, 226] on p "Neugeboreneneinlage für sicheren Halt ab 40 cm" at bounding box center [366, 217] width 79 height 16
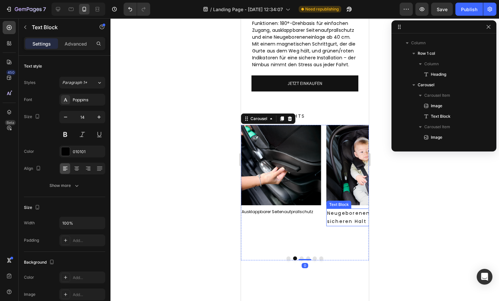
scroll to position [216, 0]
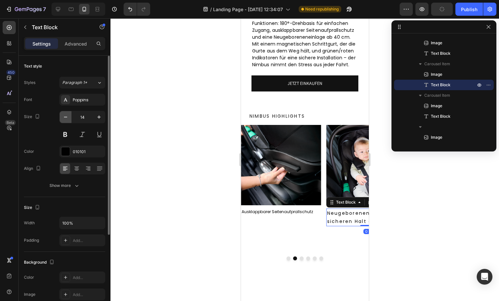
click at [69, 115] on icon "button" at bounding box center [65, 117] width 7 height 7
type input "12"
click at [76, 190] on button "Show more" at bounding box center [64, 186] width 81 height 12
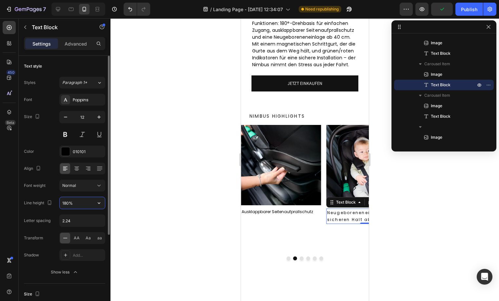
click at [77, 207] on input "180%" at bounding box center [82, 203] width 45 height 12
type input "130%"
click at [77, 219] on input "2.24" at bounding box center [82, 221] width 45 height 12
type input "0"
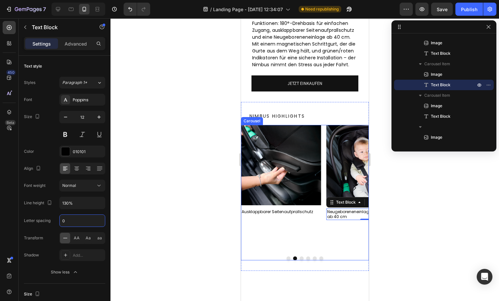
click at [299, 260] on button "Dot" at bounding box center [301, 258] width 4 height 4
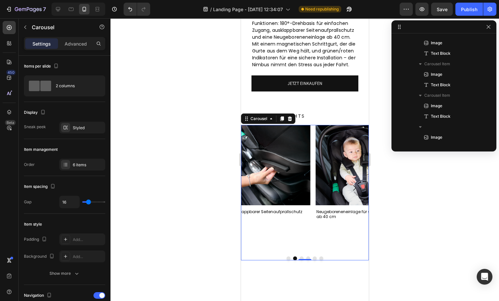
scroll to position [122, 0]
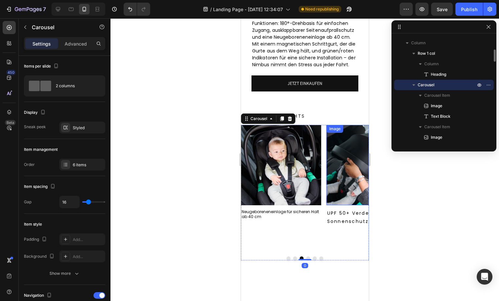
click at [335, 220] on div "Image UPF 50+ Verdeck für Sonnenschutz Text Block" at bounding box center [366, 188] width 80 height 126
click at [329, 226] on p "UPF 50+ Verdeck für Sonnenschutz" at bounding box center [366, 217] width 79 height 16
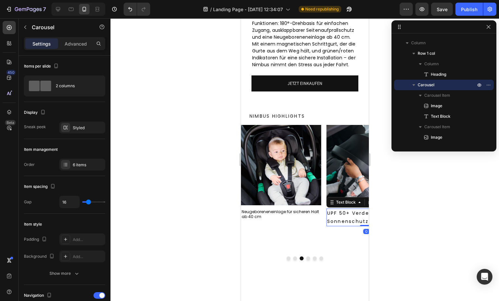
scroll to position [248, 0]
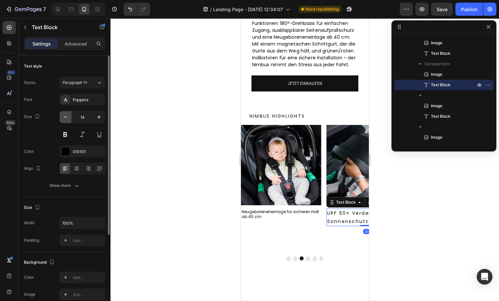
click at [60, 115] on button "button" at bounding box center [66, 117] width 12 height 12
type input "12"
click at [74, 252] on div "Text style Styles Paragraph 1* Font Poppins Size 12 Color 010101 Align Show more" at bounding box center [64, 279] width 81 height 54
click at [76, 188] on icon "button" at bounding box center [76, 185] width 7 height 7
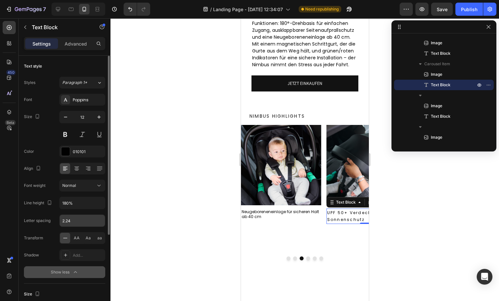
click at [74, 223] on input "2.24" at bounding box center [82, 221] width 45 height 12
click at [83, 209] on div "180%" at bounding box center [82, 203] width 46 height 12
click at [82, 207] on input "180%" at bounding box center [82, 203] width 45 height 12
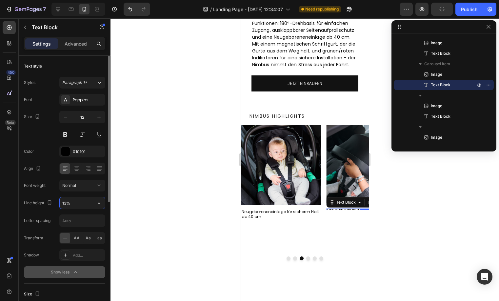
type input "130%"
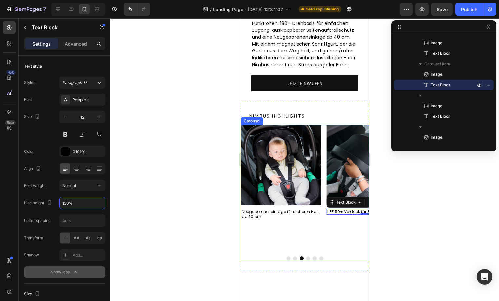
click at [307, 260] on button "Dot" at bounding box center [308, 258] width 4 height 4
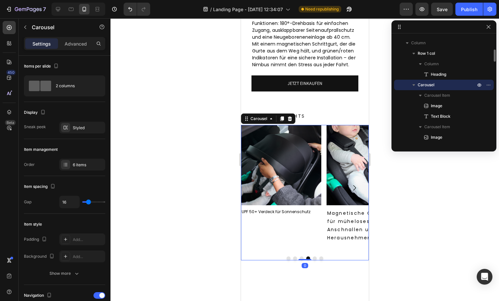
click at [333, 239] on p "Magnetische Gurtschnalle für müheloses Anschnallen und Herausnehmen" at bounding box center [366, 225] width 79 height 33
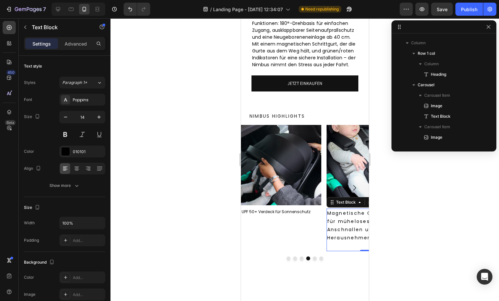
scroll to position [279, 0]
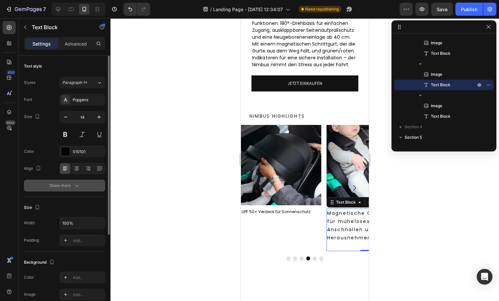
click at [71, 186] on div "Show more" at bounding box center [65, 185] width 30 height 7
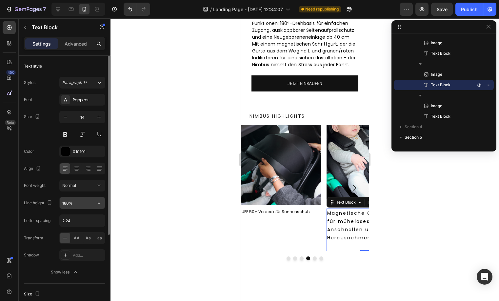
click at [73, 199] on input "180%" at bounding box center [82, 203] width 45 height 12
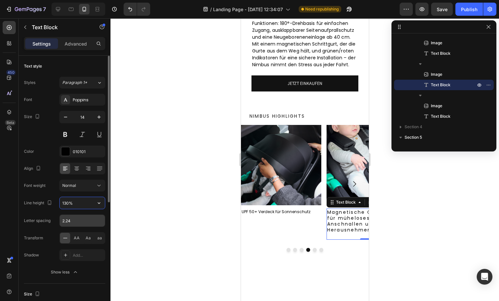
type input "130%"
click at [73, 217] on input "2.24" at bounding box center [82, 221] width 45 height 12
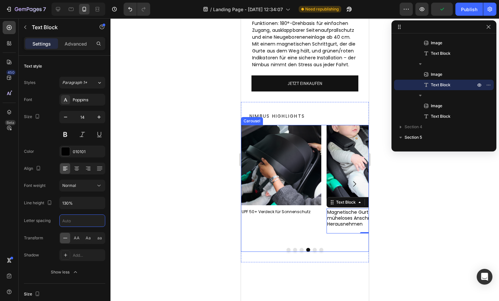
click at [312, 252] on button "Dot" at bounding box center [314, 250] width 4 height 4
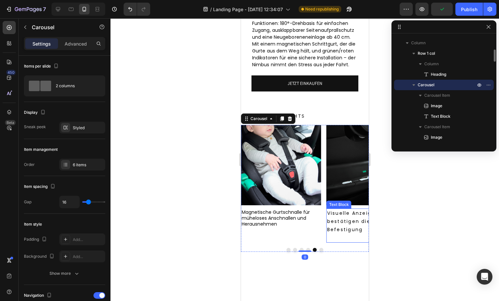
click at [327, 234] on p "Visuelle Anzeigen bestätigen die richtige Befestigung" at bounding box center [366, 221] width 79 height 25
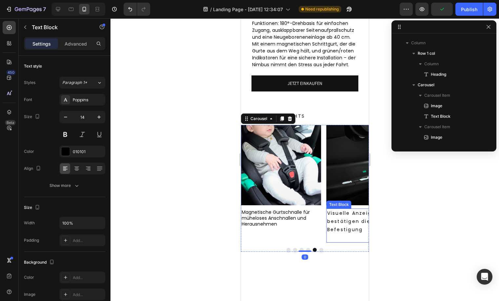
scroll to position [310, 0]
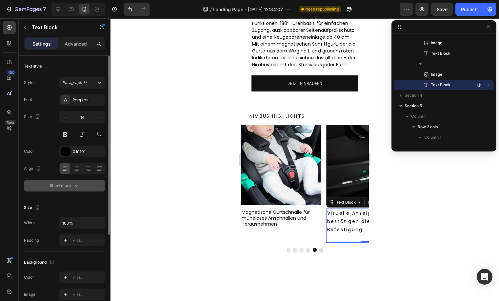
click at [74, 183] on icon "button" at bounding box center [76, 185] width 7 height 7
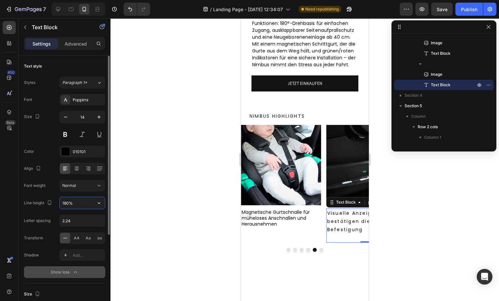
click at [90, 208] on input "180%" at bounding box center [82, 203] width 45 height 12
type input "130%"
click at [66, 118] on icon "button" at bounding box center [65, 117] width 7 height 7
type input "12"
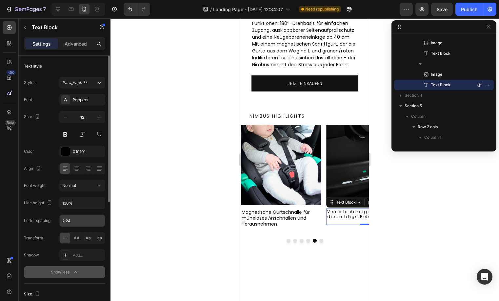
click at [90, 223] on input "2.24" at bounding box center [82, 221] width 45 height 12
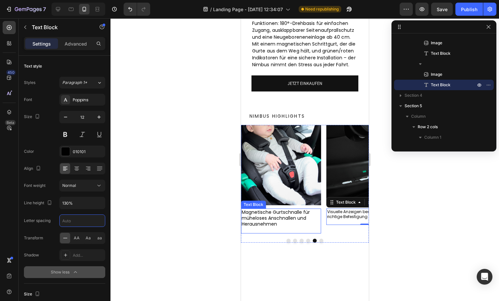
click at [258, 227] on p "Magnetische Gurtschnalle für müheloses Anschnallen und Herausnehmen" at bounding box center [280, 218] width 79 height 18
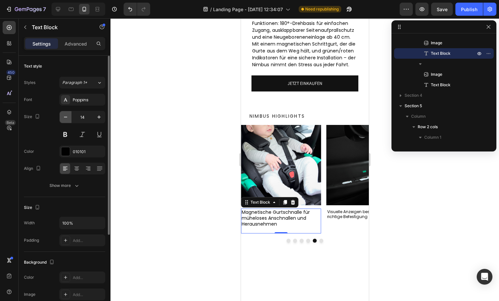
click at [69, 120] on button "button" at bounding box center [66, 117] width 12 height 12
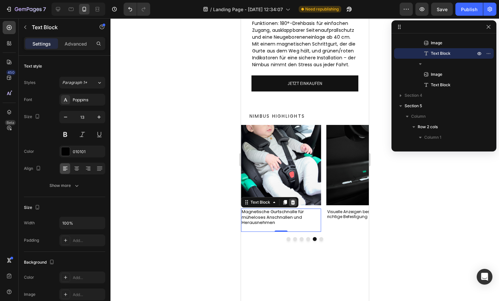
type input "12"
click at [319, 239] on button "Dot" at bounding box center [321, 237] width 4 height 4
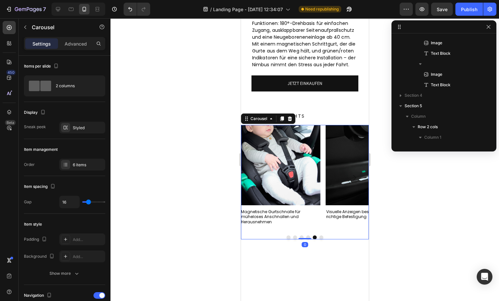
scroll to position [122, 0]
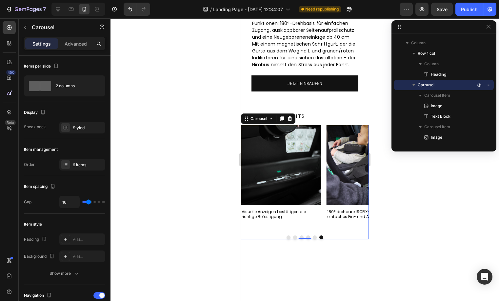
click at [286, 239] on button "Dot" at bounding box center [288, 237] width 4 height 4
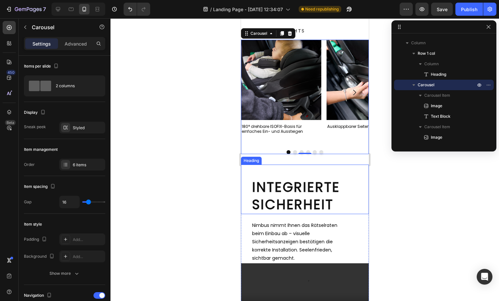
scroll to position [357, 0]
click at [287, 188] on h2 "Integrierte Sicherheit" at bounding box center [309, 195] width 117 height 36
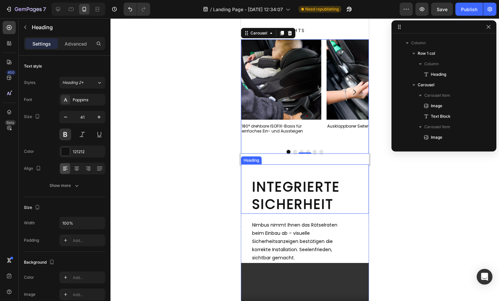
scroll to position [373, 0]
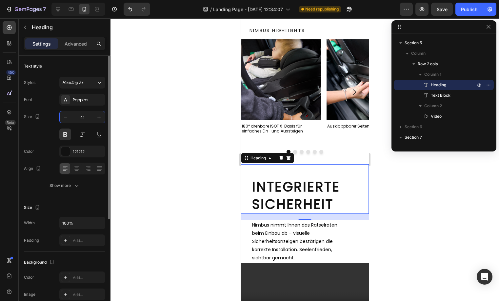
click at [74, 117] on input "41" at bounding box center [82, 117] width 22 height 12
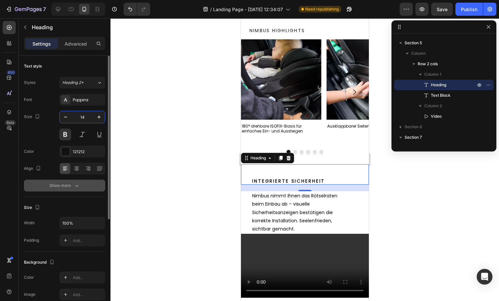
type input "14"
click at [75, 180] on button "Show more" at bounding box center [64, 186] width 81 height 12
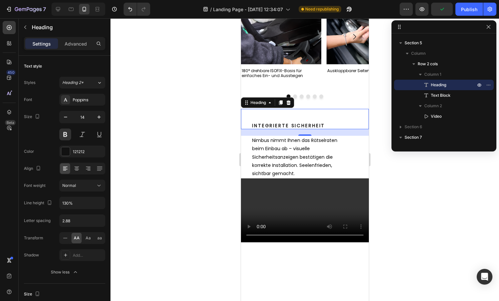
scroll to position [413, 0]
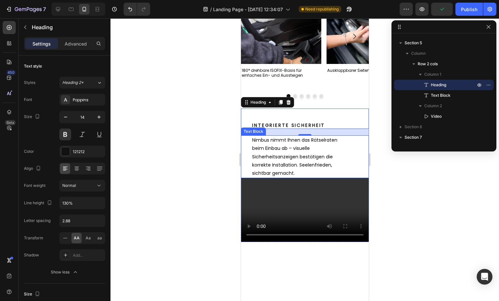
click at [294, 153] on p "Nimbus nimmt Ihnen das Rätselraten beim Einbau ab – visuelle Sicherheitsanzeige…" at bounding box center [297, 156] width 90 height 41
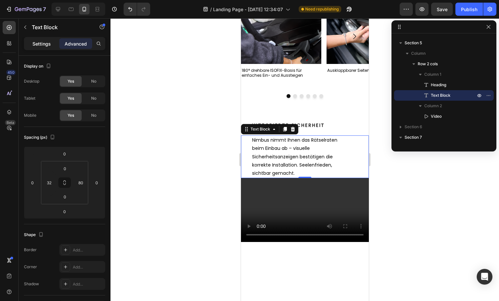
click at [47, 38] on div "Settings" at bounding box center [41, 43] width 33 height 10
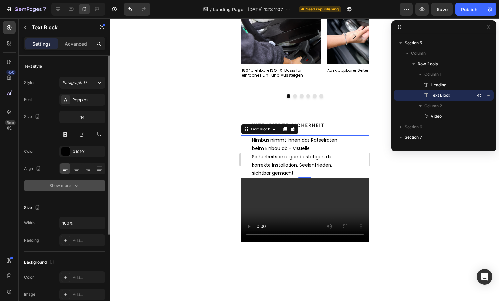
click at [60, 186] on div "Show more" at bounding box center [65, 185] width 30 height 7
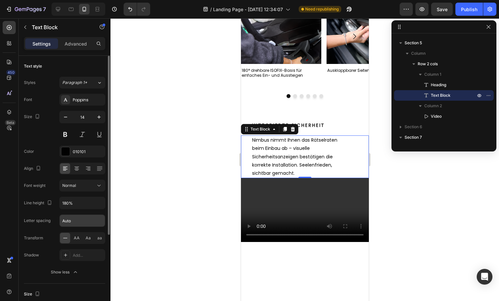
click at [78, 220] on input "Auto" at bounding box center [82, 221] width 45 height 12
type input "0.1"
click at [74, 198] on input "180%" at bounding box center [82, 203] width 45 height 12
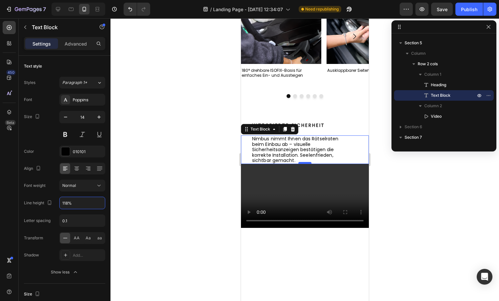
type input "118%"
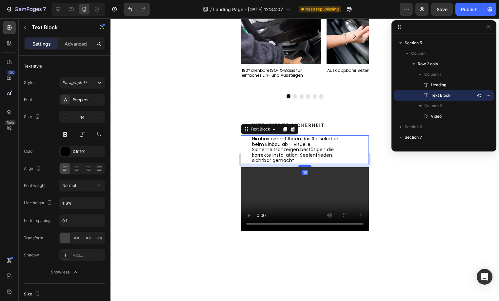
drag, startPoint x: 303, startPoint y: 163, endPoint x: 302, endPoint y: 166, distance: 3.7
click at [302, 166] on div at bounding box center [304, 166] width 13 height 2
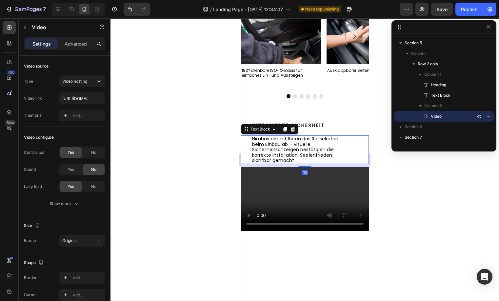
click at [296, 201] on video at bounding box center [305, 199] width 128 height 64
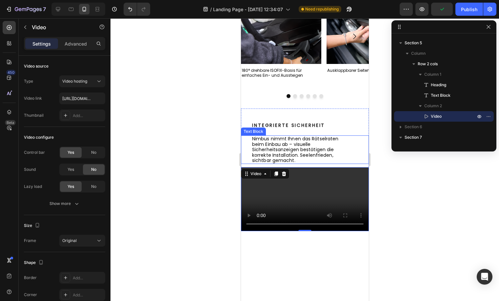
click at [309, 153] on p "Nimbus nimmt Ihnen das Rätselraten beim Einbau ab – visuelle Sicherheitsanzeige…" at bounding box center [297, 149] width 90 height 27
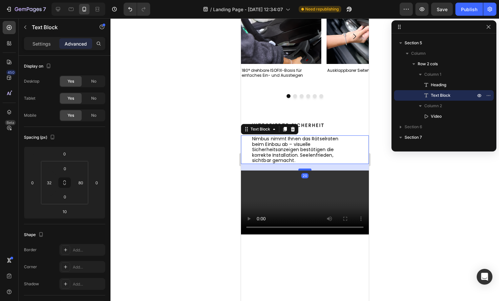
drag, startPoint x: 305, startPoint y: 167, endPoint x: 304, endPoint y: 170, distance: 3.4
click at [304, 170] on div at bounding box center [304, 170] width 13 height 2
type input "20"
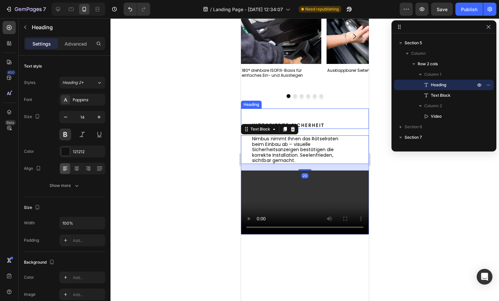
click at [313, 109] on div "Integrierte Sicherheit Heading" at bounding box center [305, 119] width 128 height 20
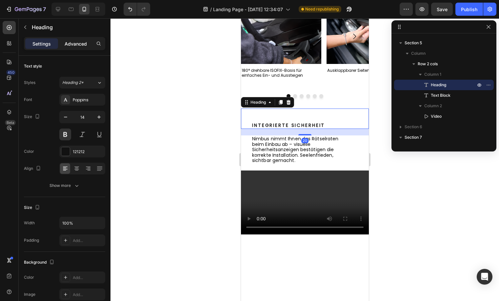
click at [71, 41] on p "Advanced" at bounding box center [76, 43] width 22 height 7
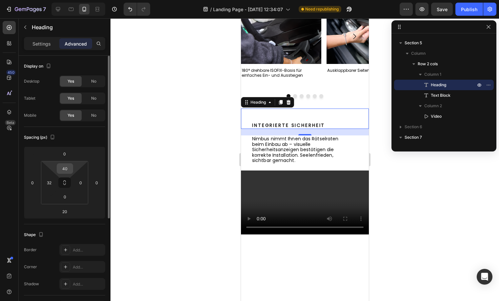
click at [64, 165] on input "40" at bounding box center [64, 169] width 13 height 10
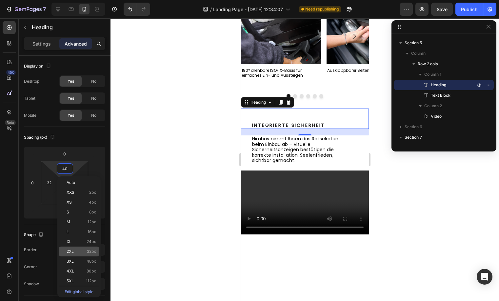
click at [81, 252] on p "2XL 32px" at bounding box center [82, 251] width 30 height 5
type input "32"
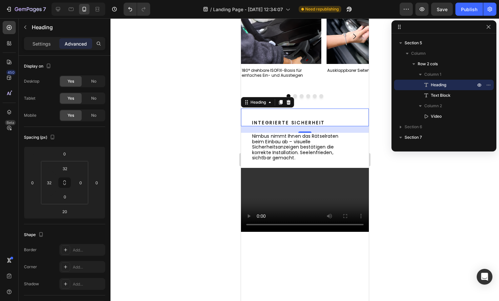
click at [181, 224] on div at bounding box center [304, 159] width 389 height 283
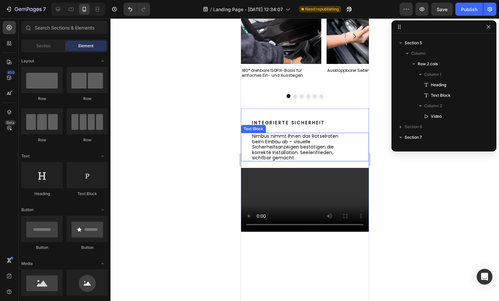
click at [309, 136] on p "Nimbus nimmt Ihnen das Rätselraten beim Einbau ab – visuelle Sicherheitsanzeige…" at bounding box center [297, 146] width 90 height 27
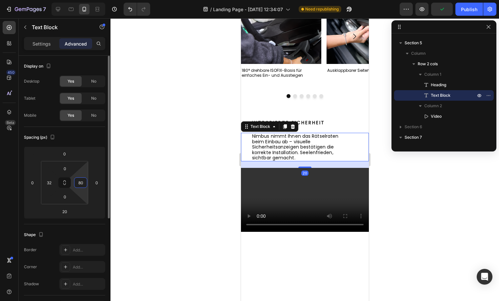
click at [82, 186] on input "80" at bounding box center [81, 183] width 10 height 10
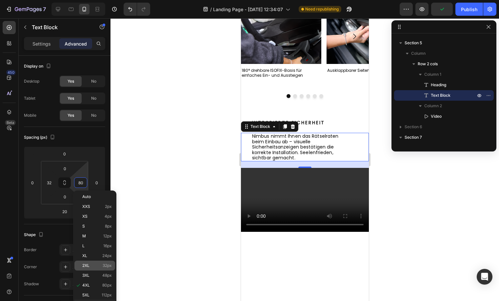
click at [105, 268] on div "2XL 32px" at bounding box center [94, 266] width 41 height 10
type input "32"
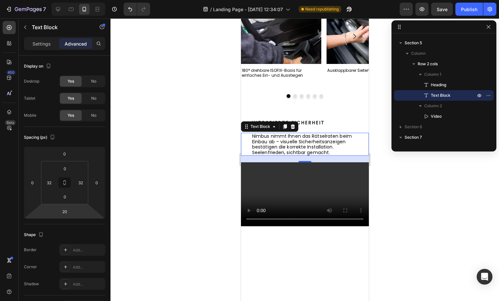
drag, startPoint x: 190, startPoint y: 225, endPoint x: 24, endPoint y: 225, distance: 165.6
click at [190, 225] on div at bounding box center [304, 159] width 389 height 283
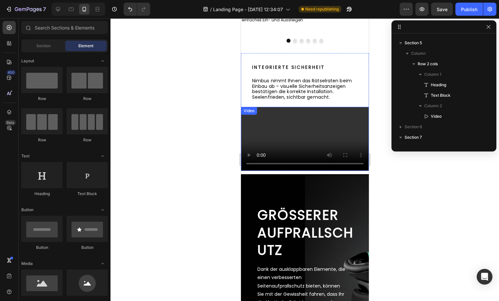
scroll to position [524, 0]
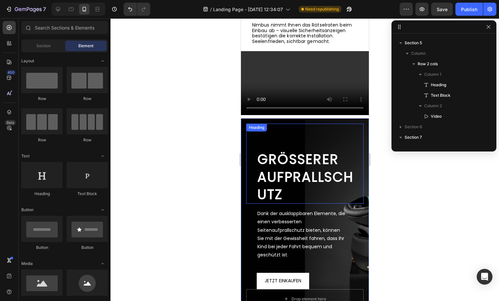
click at [307, 204] on h2 "GRÖSSERER AUFPRALLSCHUTZ" at bounding box center [309, 177] width 107 height 54
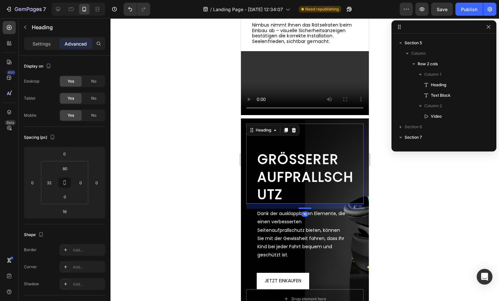
scroll to position [489, 0]
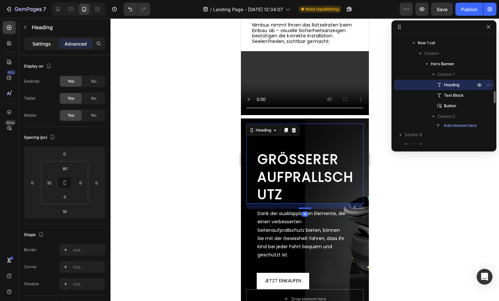
click at [36, 41] on p "Settings" at bounding box center [41, 43] width 18 height 7
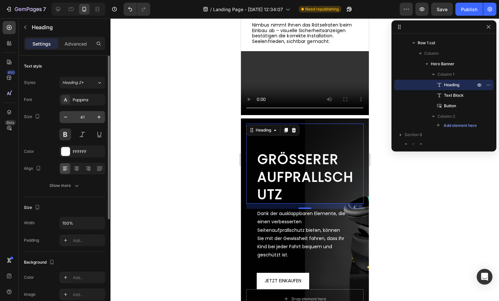
click at [86, 121] on input "41" at bounding box center [82, 117] width 22 height 12
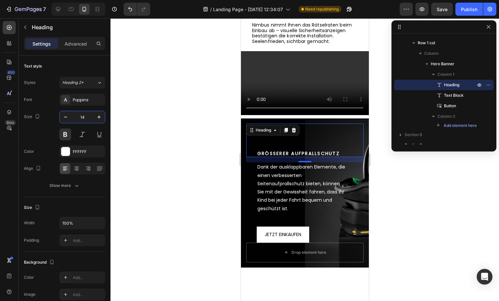
type input "14"
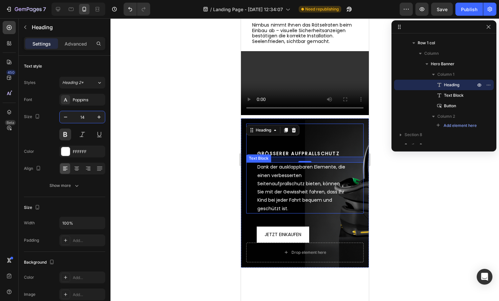
click at [251, 213] on div "Dank der ausklappbaren Elemente, die einen verbesserten Seitenaufprallschutz bi…" at bounding box center [304, 187] width 117 height 51
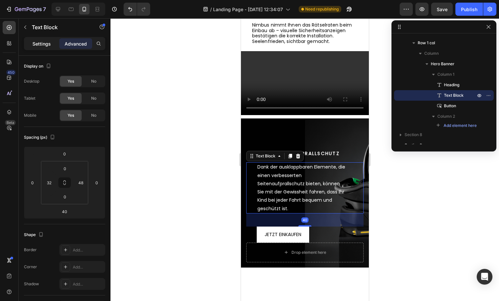
click at [43, 44] on p "Settings" at bounding box center [41, 43] width 18 height 7
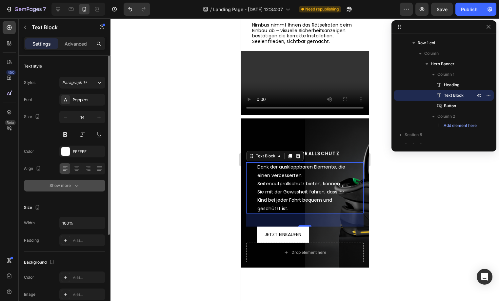
click at [72, 187] on div "Show more" at bounding box center [65, 185] width 30 height 7
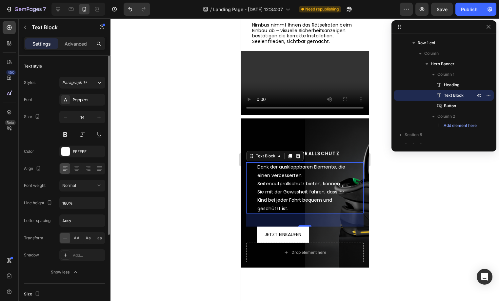
click at [73, 229] on div "Font Poppins Size 14 Color FFFFFF Align Font weight Normal Line height 180% Let…" at bounding box center [64, 186] width 81 height 184
click at [75, 223] on input "Auto" at bounding box center [82, 221] width 45 height 12
type input "0.1"
click at [73, 199] on input "180%" at bounding box center [82, 203] width 45 height 12
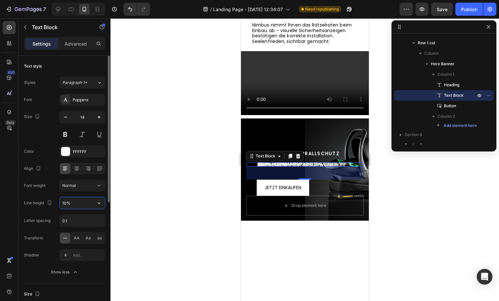
type input "130%"
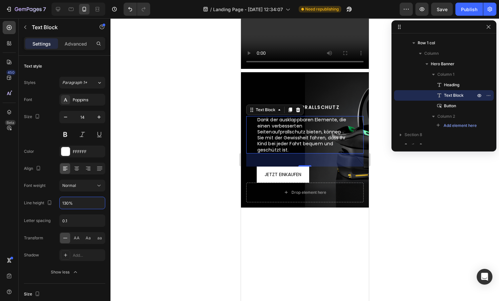
scroll to position [626, 0]
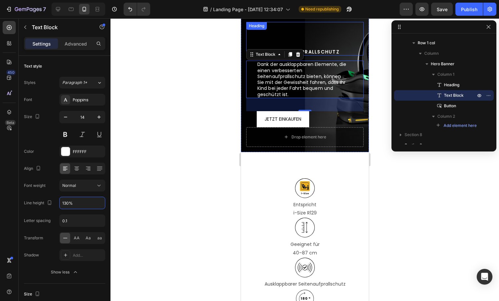
click at [338, 55] on div "GRÖSSERER AUFPRALLSCHUTZ Heading" at bounding box center [304, 38] width 117 height 33
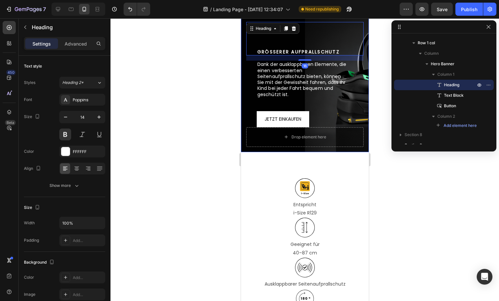
click at [361, 152] on div "GRÖSSERER AUFPRALLSCHUTZ Heading 16 Dank der ausklappbaren Elemente, die einen …" at bounding box center [305, 84] width 128 height 135
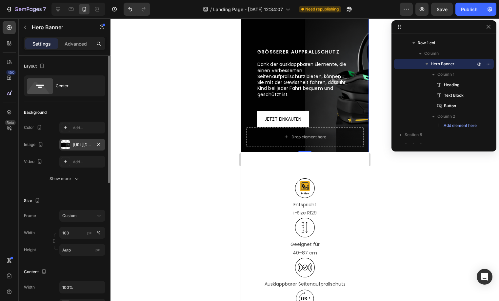
click at [74, 145] on div "https://cdn.shopify.com/s/files/1/0709/5146/9329/files/gempages_469857584111682…" at bounding box center [82, 145] width 19 height 6
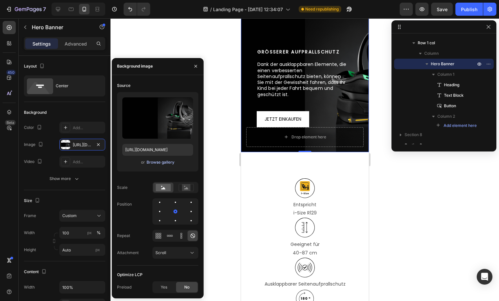
click at [161, 165] on button "Browse gallery" at bounding box center [160, 162] width 29 height 7
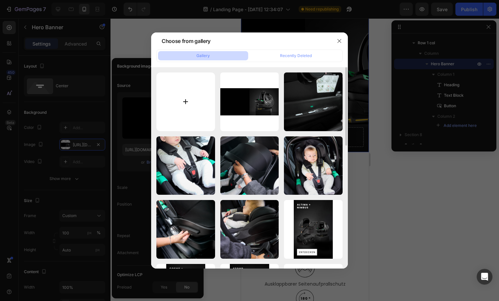
click at [190, 113] on input "file" at bounding box center [185, 101] width 59 height 59
type input "C:\fakepath\Safety_Mobile.png"
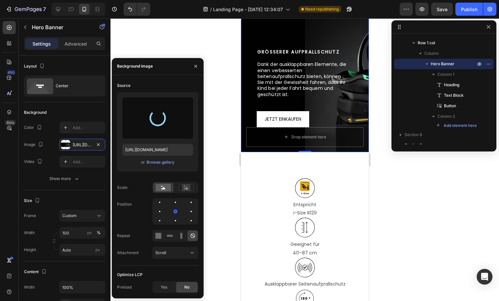
type input "[URL][DOMAIN_NAME]"
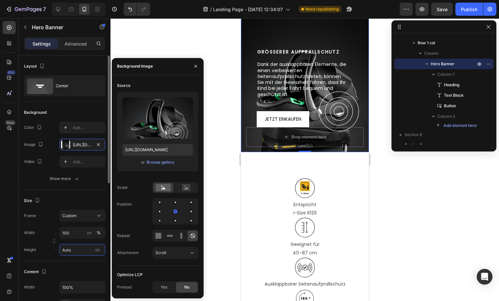
click at [67, 249] on input "Auto" at bounding box center [82, 250] width 46 height 12
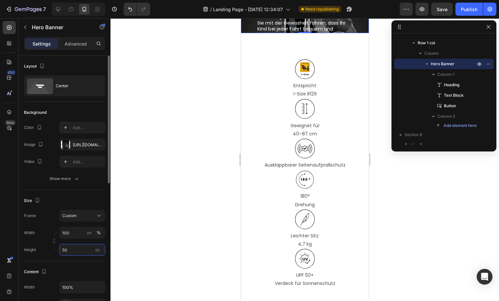
type input "500"
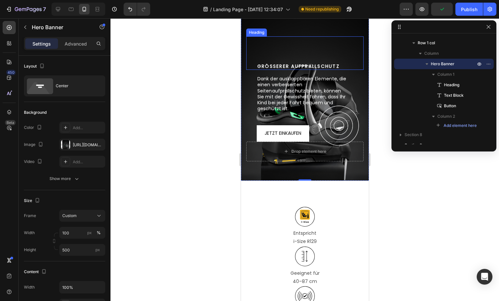
click at [293, 70] on div "GRÖSSERER AUFPRALLSCHUTZ Heading" at bounding box center [304, 52] width 117 height 33
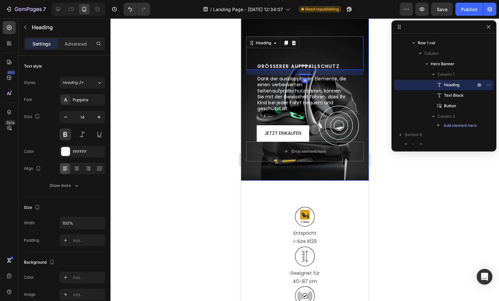
click at [308, 85] on div "Background Image" at bounding box center [305, 99] width 128 height 164
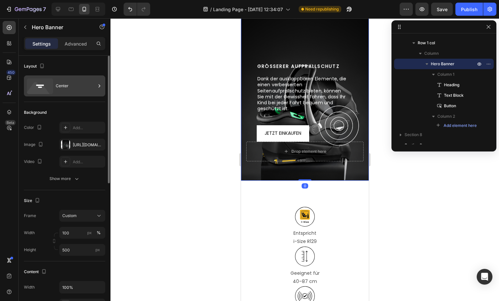
click at [63, 79] on div "Center" at bounding box center [76, 85] width 40 height 15
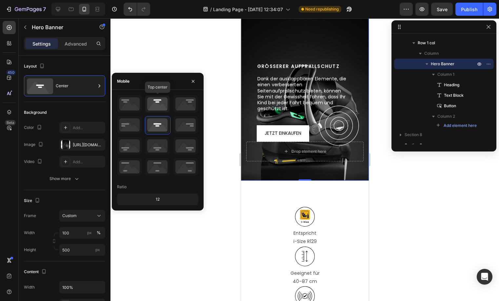
click at [163, 103] on icon at bounding box center [157, 103] width 24 height 17
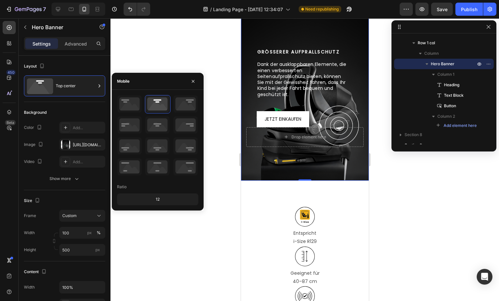
click at [332, 127] on div "GRÖSSERER AUFPRALLSCHUTZ Heading Dank der ausklappbaren Elemente, die einen ver…" at bounding box center [304, 74] width 117 height 105
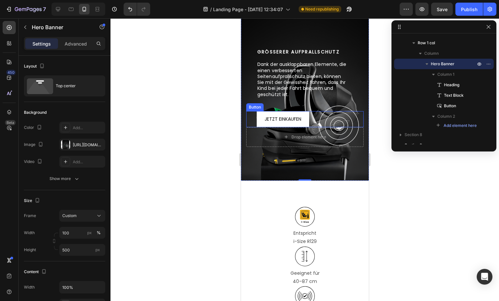
click at [331, 127] on div "JETZT EINKAUFEN Button" at bounding box center [304, 119] width 117 height 16
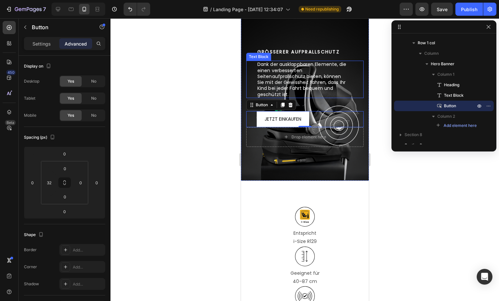
click at [334, 97] on p "Dank der ausklappbaren Elemente, die einen verbesserten Seitenaufprallschutz bi…" at bounding box center [302, 79] width 90 height 36
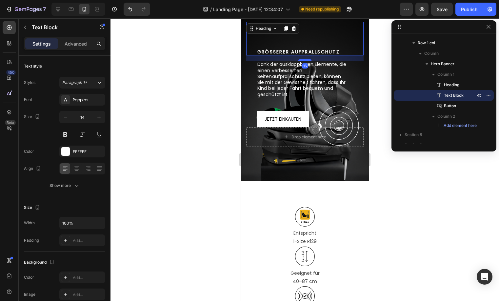
click at [327, 55] on div "GRÖSSERER AUFPRALLSCHUTZ Heading 16" at bounding box center [304, 38] width 117 height 33
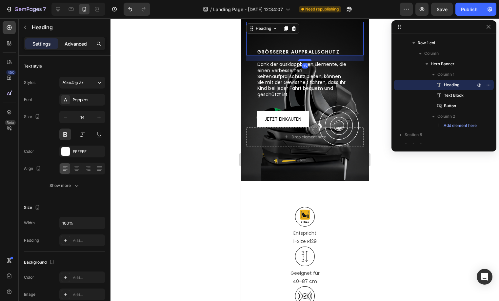
click at [76, 47] on p "Advanced" at bounding box center [76, 43] width 22 height 7
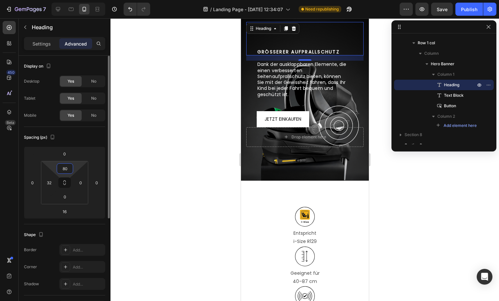
click at [69, 171] on input "80" at bounding box center [64, 169] width 13 height 10
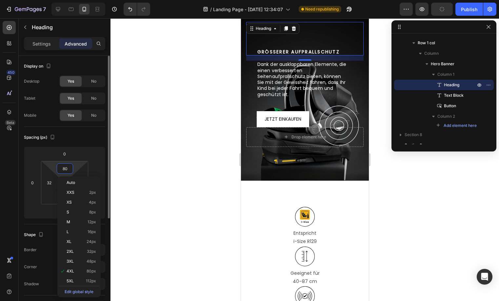
type input "0"
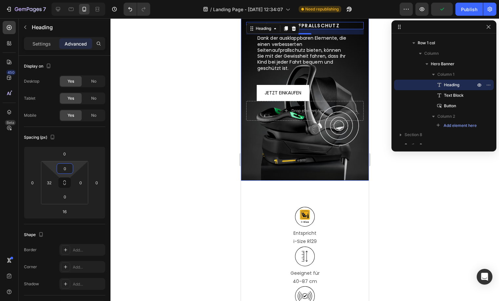
click at [305, 181] on div "Background Image" at bounding box center [305, 99] width 128 height 164
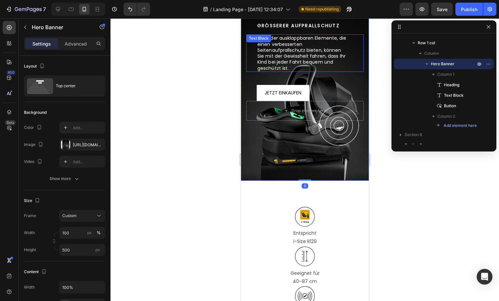
click at [310, 71] on p "Dank der ausklappbaren Elemente, die einen verbesserten Seitenaufprallschutz bi…" at bounding box center [302, 53] width 90 height 36
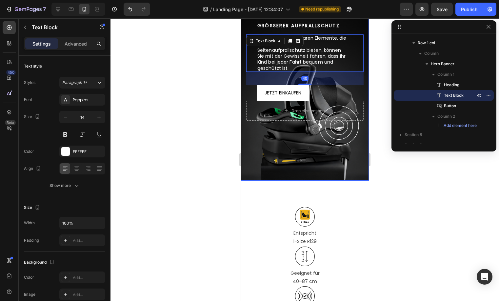
click at [317, 29] on h2 "GRÖSSERER AUFPRALLSCHUTZ" at bounding box center [309, 25] width 107 height 7
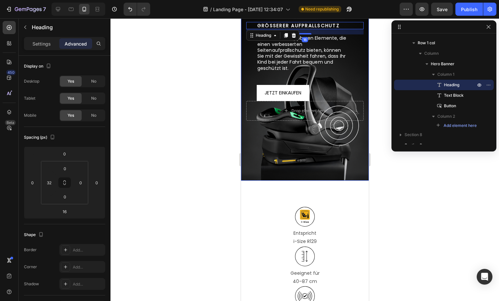
click at [330, 126] on div "GRÖSSERER AUFPRALLSCHUTZ Heading 16 Dank der ausklappbaren Elemente, die einen …" at bounding box center [305, 71] width 128 height 109
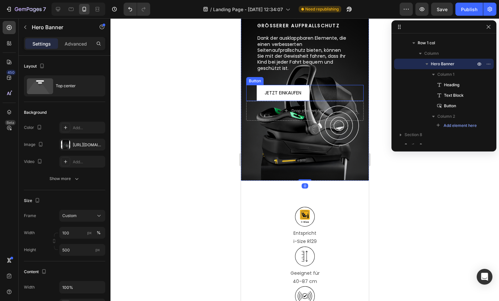
click at [313, 101] on div "JETZT EINKAUFEN Button" at bounding box center [304, 93] width 117 height 16
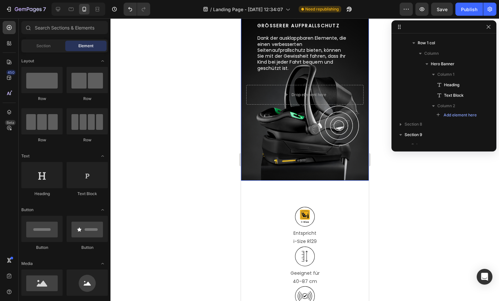
click at [333, 181] on div "Background Image" at bounding box center [305, 99] width 128 height 164
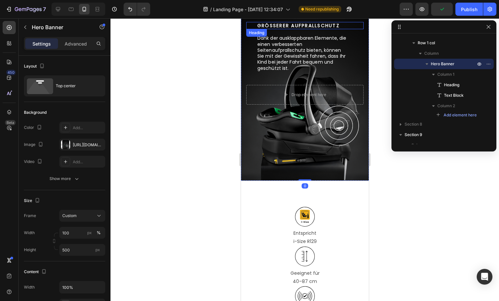
click at [313, 29] on h2 "GRÖSSERER AUFPRALLSCHUTZ" at bounding box center [309, 25] width 107 height 7
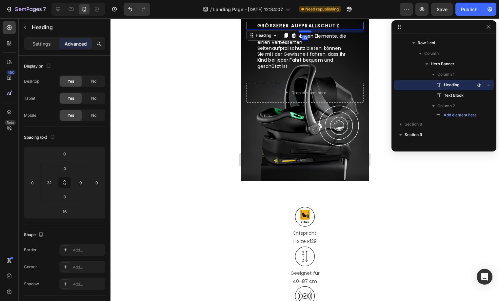
click at [306, 32] on div at bounding box center [304, 31] width 13 height 2
type input "10"
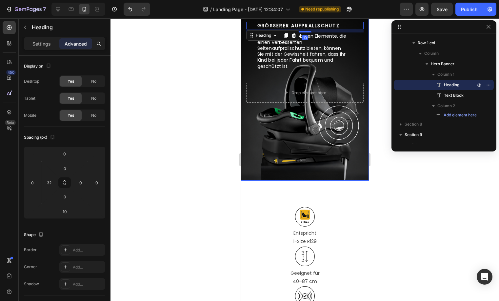
click at [291, 181] on div "Background Image" at bounding box center [305, 99] width 128 height 164
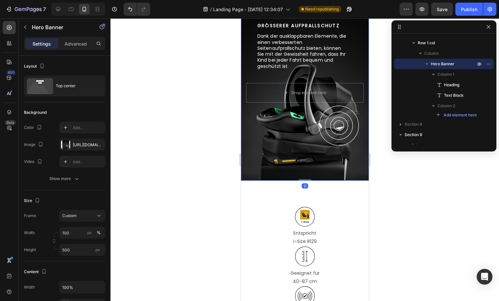
click at [311, 29] on h2 "GRÖSSERER AUFPRALLSCHUTZ" at bounding box center [309, 25] width 107 height 7
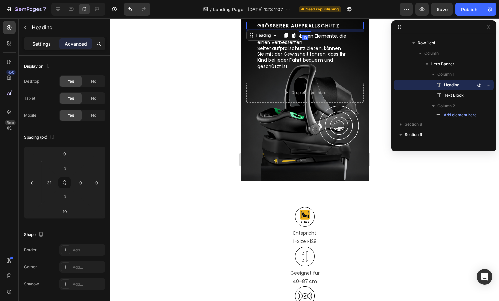
click at [48, 45] on p "Settings" at bounding box center [41, 43] width 18 height 7
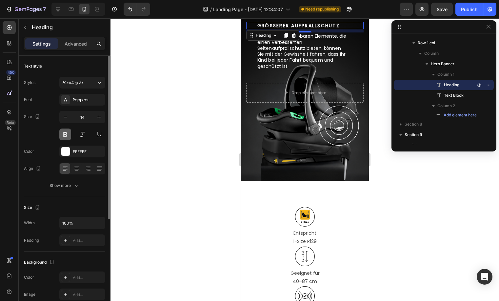
click at [69, 138] on button at bounding box center [65, 135] width 12 height 12
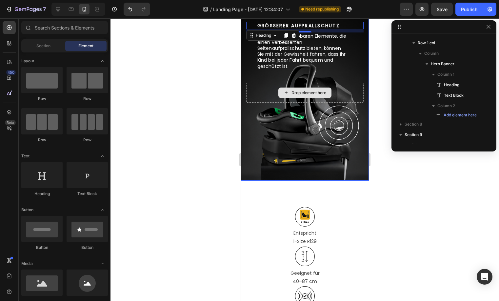
click at [278, 98] on div "Drop element here" at bounding box center [304, 93] width 53 height 10
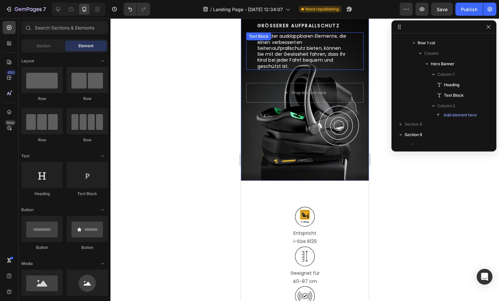
click at [276, 69] on p "Dank der ausklappbaren Elemente, die einen verbesserten Seitenaufprallschutz bi…" at bounding box center [302, 51] width 90 height 36
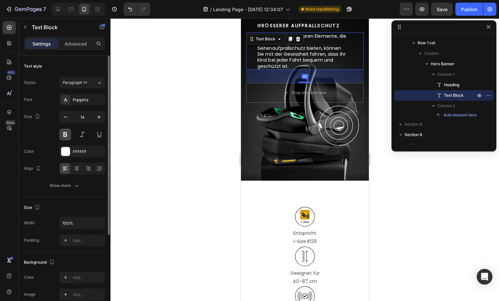
click at [67, 132] on button at bounding box center [65, 135] width 12 height 12
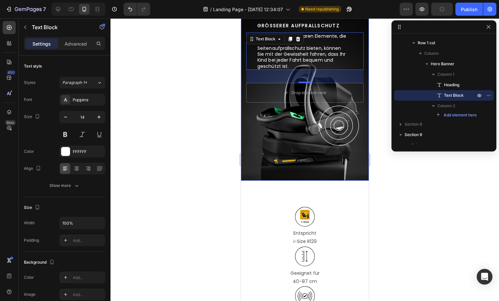
click at [296, 181] on div "Background Image" at bounding box center [305, 99] width 128 height 164
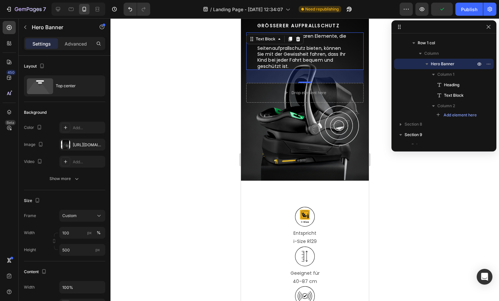
click at [284, 69] on p "Dank der ausklappbaren Elemente, die einen verbesserten Seitenaufprallschutz bi…" at bounding box center [302, 51] width 90 height 36
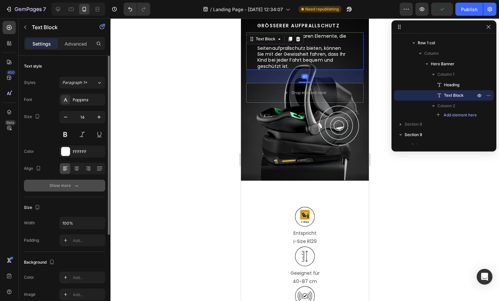
click at [66, 186] on div "Show more" at bounding box center [65, 185] width 30 height 7
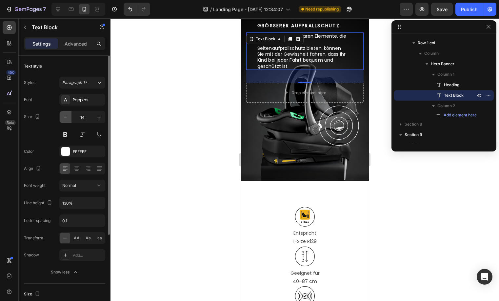
click at [70, 116] on button "button" at bounding box center [66, 117] width 12 height 12
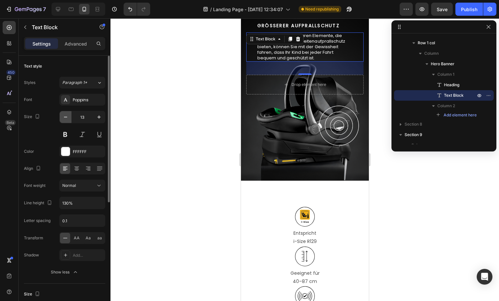
click at [70, 116] on button "button" at bounding box center [66, 117] width 12 height 12
type input "12"
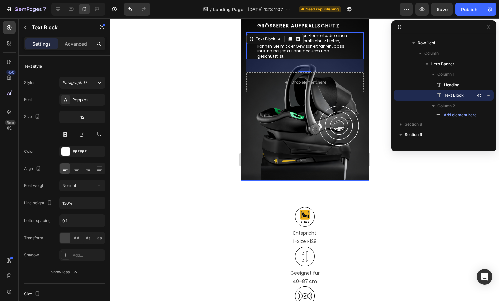
click at [335, 181] on div "Background Image" at bounding box center [305, 99] width 128 height 164
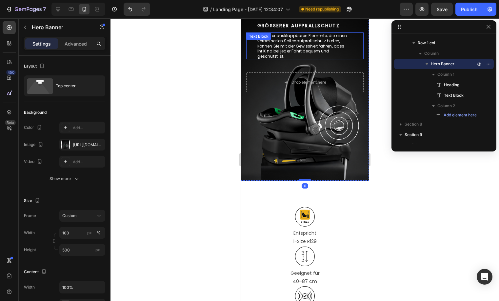
click at [293, 59] on p "Dank der ausklappbaren Elemente, die einen verbesserten Seitenaufprallschutz bi…" at bounding box center [302, 46] width 90 height 26
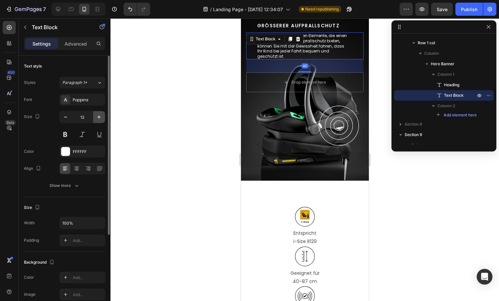
click at [99, 115] on icon "button" at bounding box center [99, 117] width 7 height 7
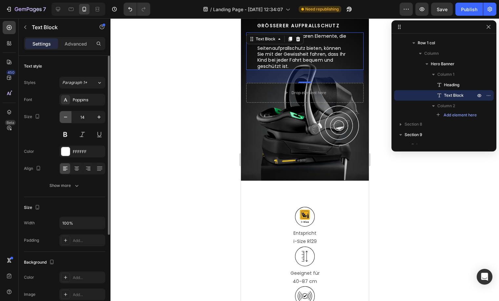
click at [66, 119] on icon "button" at bounding box center [65, 117] width 7 height 7
type input "13"
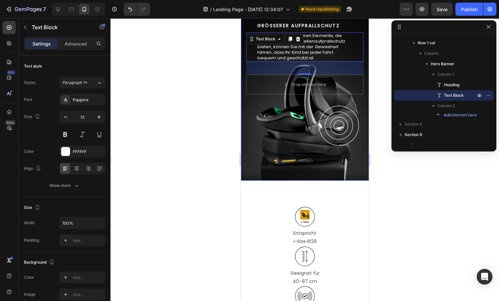
click at [275, 164] on div "Background Image" at bounding box center [305, 99] width 128 height 164
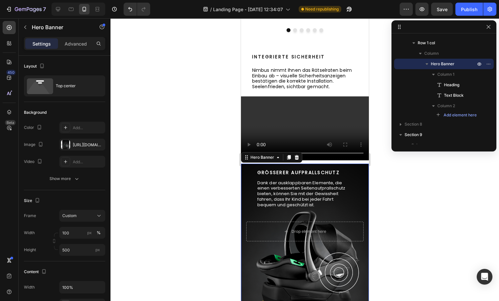
scroll to position [437, 0]
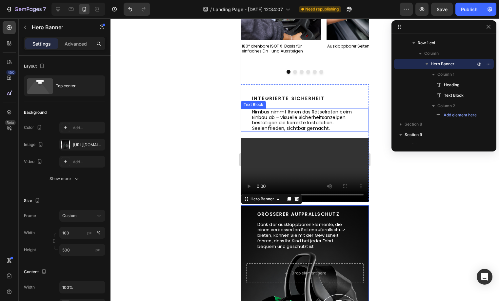
click at [290, 122] on p "Nimbus nimmt Ihnen das Rätselraten beim Einbau ab – visuelle Sicherheitsanzeige…" at bounding box center [305, 120] width 106 height 22
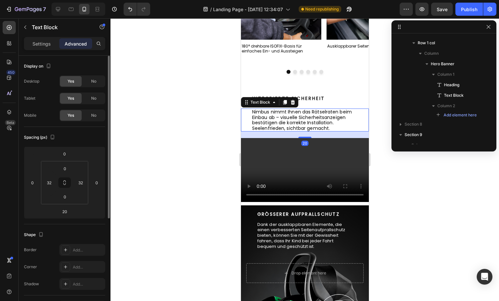
scroll to position [384, 0]
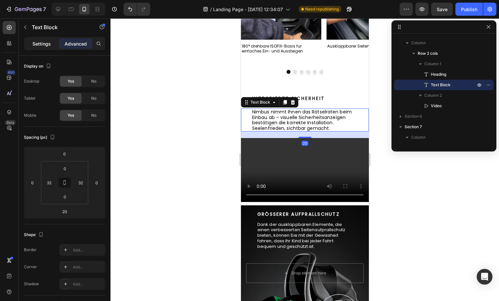
click at [40, 41] on p "Settings" at bounding box center [41, 43] width 18 height 7
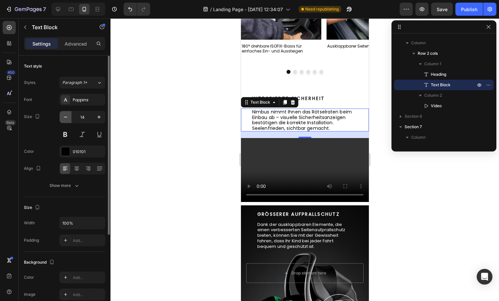
click at [66, 116] on icon "button" at bounding box center [65, 117] width 7 height 7
type input "13"
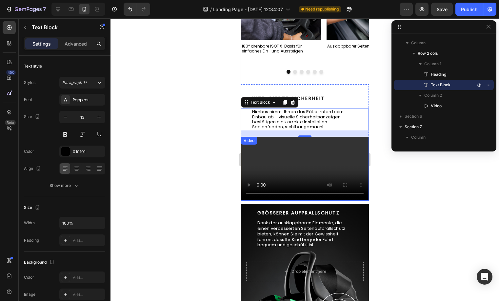
click at [286, 189] on video at bounding box center [305, 169] width 128 height 64
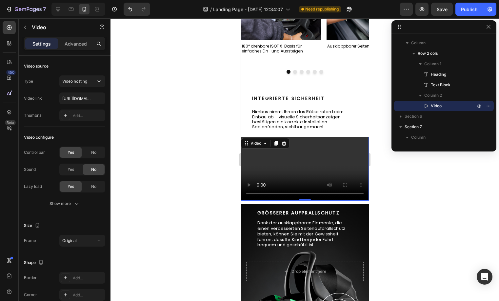
scroll to position [438, 0]
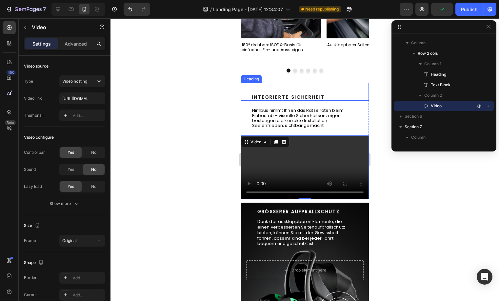
click at [313, 112] on p "Nimbus nimmt Ihnen das Rätselraten beim Einbau ab – visuelle Sicherheitsanzeige…" at bounding box center [305, 118] width 106 height 20
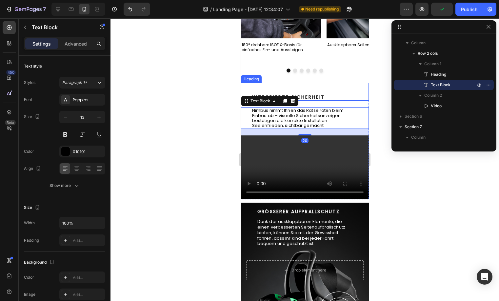
click at [309, 95] on h2 "Integrierte Sicherheit" at bounding box center [309, 96] width 117 height 7
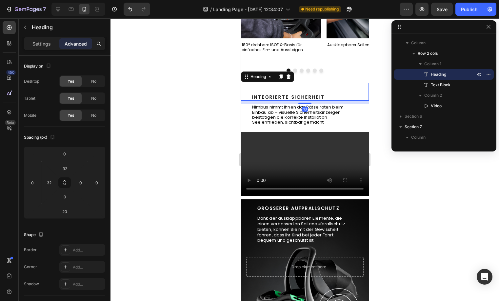
drag, startPoint x: 302, startPoint y: 105, endPoint x: 302, endPoint y: 102, distance: 3.3
click at [302, 101] on div "10" at bounding box center [315, 101] width 128 height 0
type input "10"
click at [321, 119] on p "Nimbus nimmt Ihnen das Rätselraten beim Einbau ab – visuelle Sicherheitsanzeige…" at bounding box center [305, 115] width 106 height 20
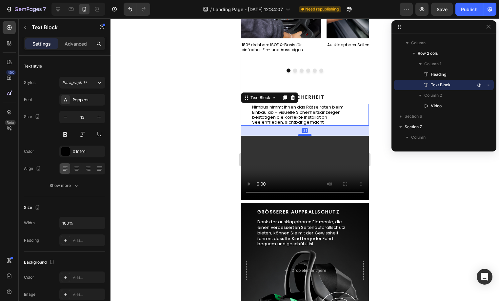
drag, startPoint x: 299, startPoint y: 130, endPoint x: 298, endPoint y: 134, distance: 3.7
click at [298, 134] on div at bounding box center [304, 135] width 13 height 2
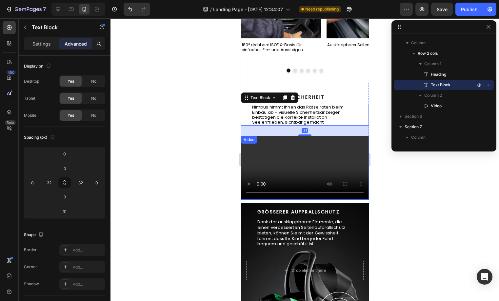
click at [314, 155] on video at bounding box center [305, 168] width 128 height 64
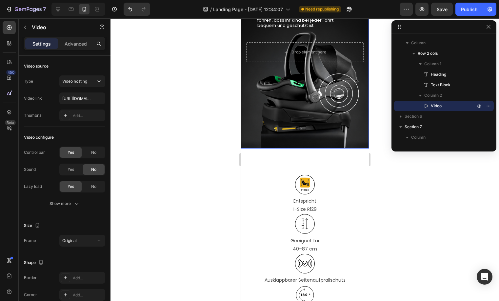
scroll to position [606, 0]
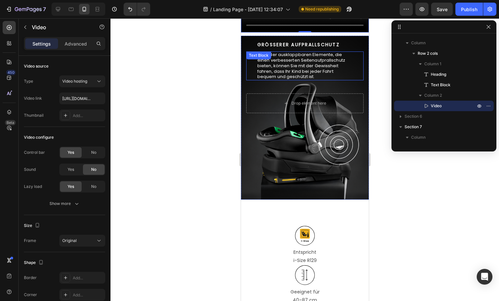
click at [312, 80] on p "Dank der ausklappbaren Elemente, die einen verbesserten Seitenaufprallschutz bi…" at bounding box center [302, 66] width 90 height 28
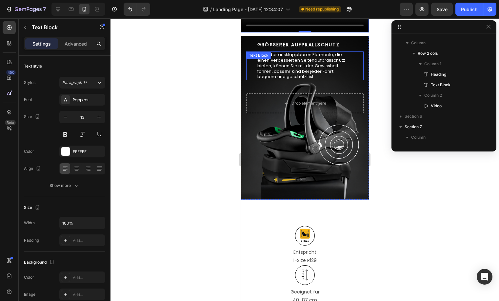
scroll to position [499, 0]
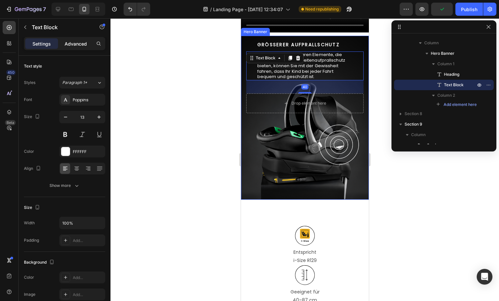
click at [81, 46] on p "Advanced" at bounding box center [76, 43] width 22 height 7
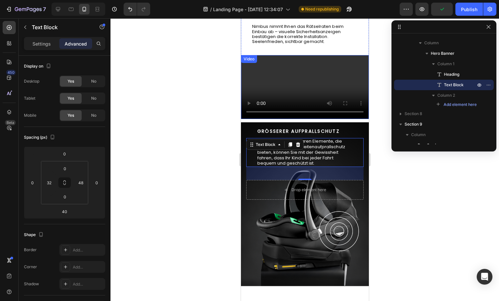
scroll to position [492, 0]
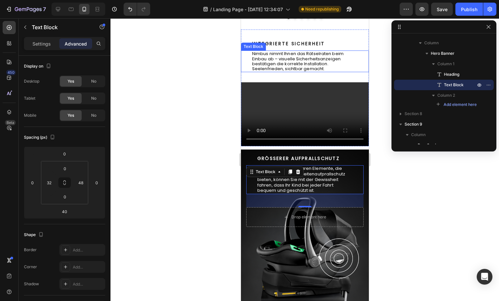
click at [279, 63] on p "Nimbus nimmt Ihnen das Rätselraten beim Einbau ab – visuelle Sicherheitsanzeige…" at bounding box center [305, 61] width 106 height 20
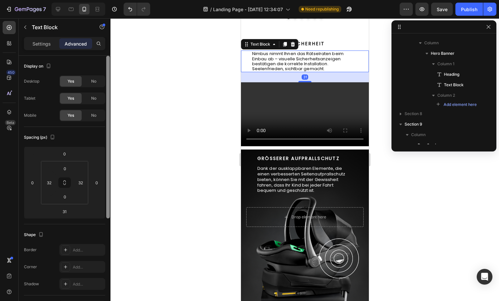
scroll to position [384, 0]
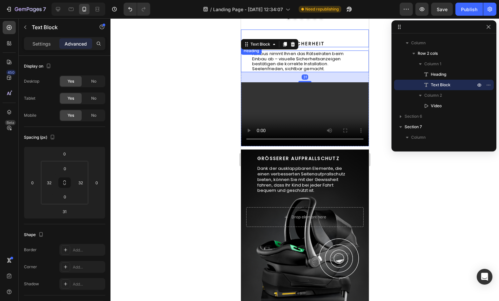
click at [318, 47] on h2 "Integrierte Sicherheit" at bounding box center [309, 43] width 117 height 7
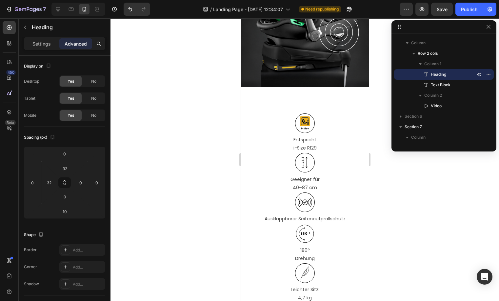
scroll to position [779, 0]
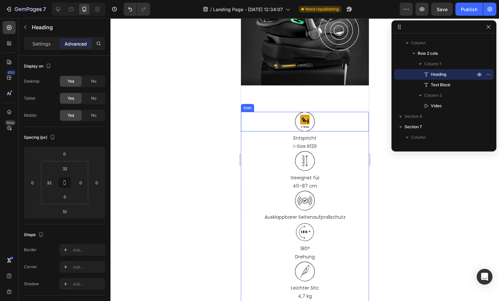
click at [325, 125] on div "Icon" at bounding box center [305, 122] width 128 height 20
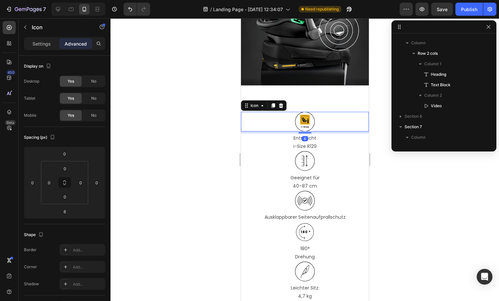
scroll to position [581, 0]
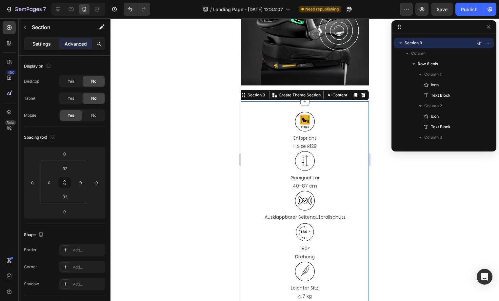
click at [48, 48] on div "Settings" at bounding box center [41, 43] width 33 height 10
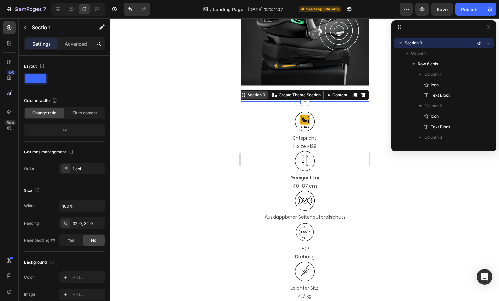
click at [246, 93] on div "Section 9" at bounding box center [256, 95] width 20 height 6
click at [245, 141] on p "Entspricht" at bounding box center [304, 138] width 127 height 8
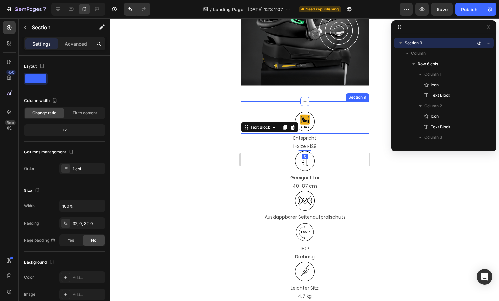
click at [350, 102] on div "Icon Entspricht i-Size R129 Text Block 0 Icon Geeignet für 40–87 cm Text Block …" at bounding box center [305, 226] width 128 height 250
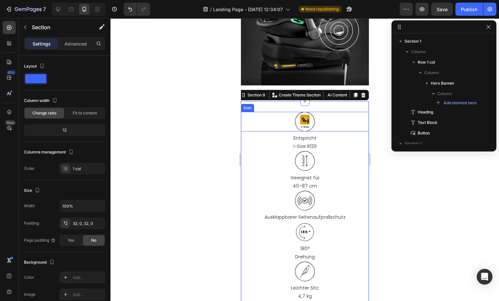
scroll to position [581, 0]
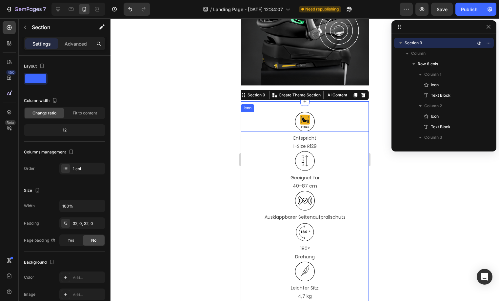
click at [315, 119] on div "Icon" at bounding box center [305, 122] width 128 height 20
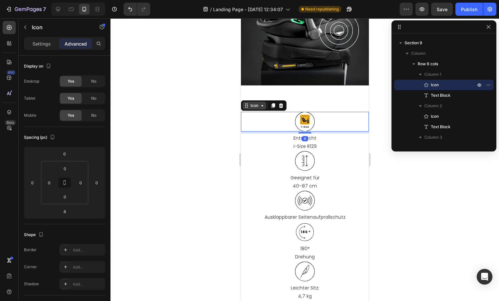
click at [253, 106] on div "Icon" at bounding box center [254, 106] width 10 height 0
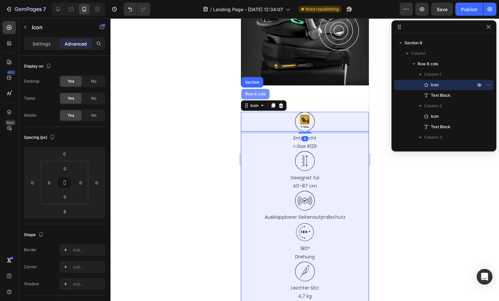
click at [255, 94] on div "Row 6 cols" at bounding box center [255, 94] width 23 height 4
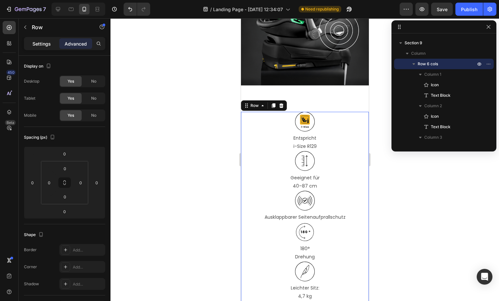
click at [44, 48] on div "Settings" at bounding box center [41, 43] width 33 height 10
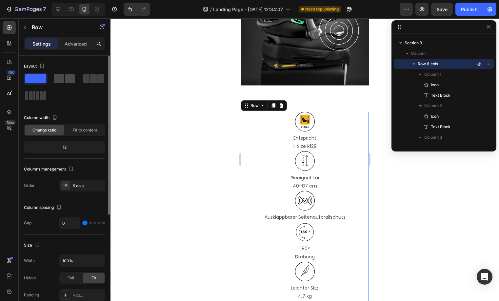
click at [70, 82] on span at bounding box center [70, 78] width 10 height 9
type input "16"
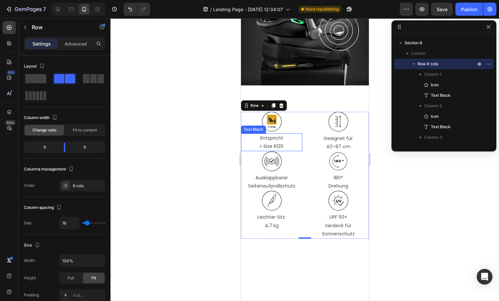
click at [287, 143] on p "i-Size R129" at bounding box center [271, 146] width 60 height 8
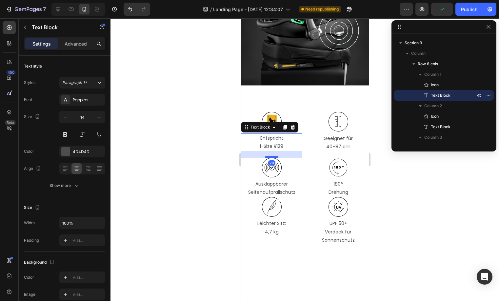
drag, startPoint x: 270, startPoint y: 150, endPoint x: 270, endPoint y: 156, distance: 6.6
click at [270, 156] on div at bounding box center [271, 157] width 13 height 2
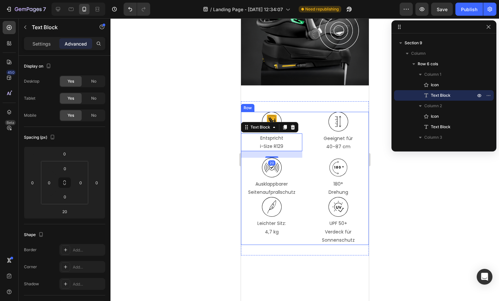
click at [332, 131] on icon at bounding box center [338, 122] width 20 height 20
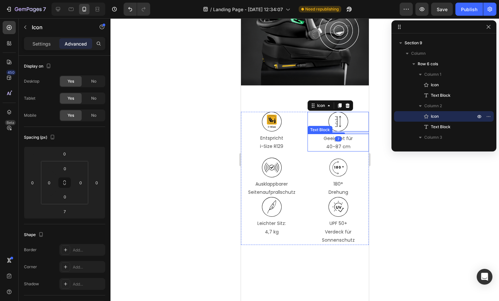
click at [330, 140] on p "Geeignet für" at bounding box center [338, 138] width 60 height 8
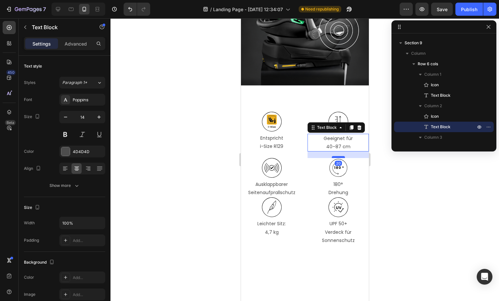
drag, startPoint x: 334, startPoint y: 151, endPoint x: 334, endPoint y: 157, distance: 6.6
click at [334, 157] on div at bounding box center [337, 157] width 13 height 2
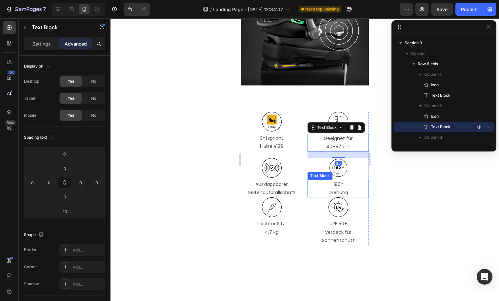
click at [331, 192] on p "Drehung" at bounding box center [338, 193] width 60 height 8
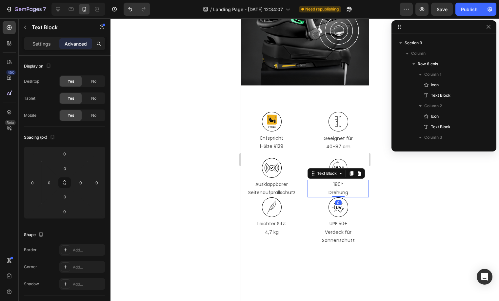
scroll to position [686, 0]
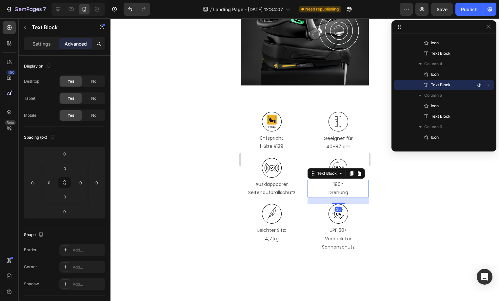
drag, startPoint x: 332, startPoint y: 195, endPoint x: 251, endPoint y: 189, distance: 81.3
click at [331, 203] on div at bounding box center [337, 203] width 13 height 1
type input "20"
click at [278, 195] on p "Ausklappbarer Seitenaufprallschutz" at bounding box center [271, 188] width 60 height 16
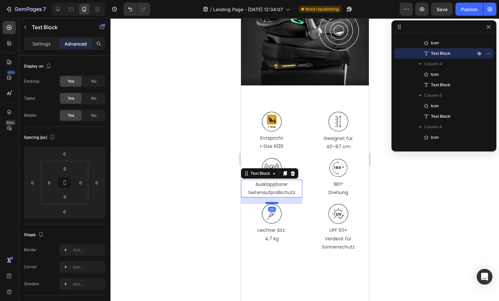
drag, startPoint x: 271, startPoint y: 197, endPoint x: 271, endPoint y: 203, distance: 6.6
click at [271, 203] on div at bounding box center [271, 203] width 13 height 2
type input "20"
click at [344, 231] on p "UPF 50+" at bounding box center [338, 230] width 60 height 8
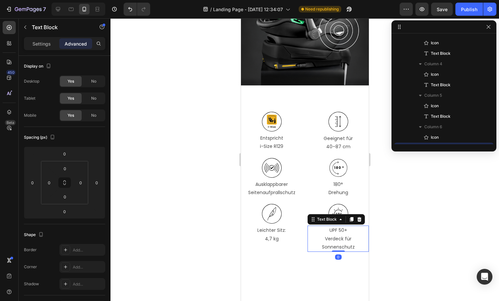
scroll to position [749, 0]
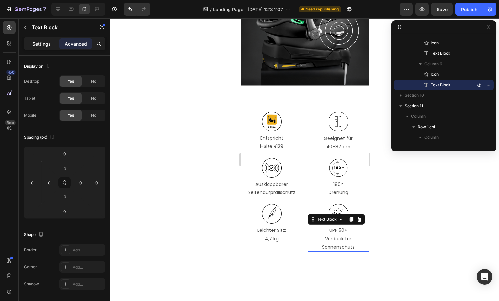
click at [38, 40] on p "Settings" at bounding box center [41, 43] width 18 height 7
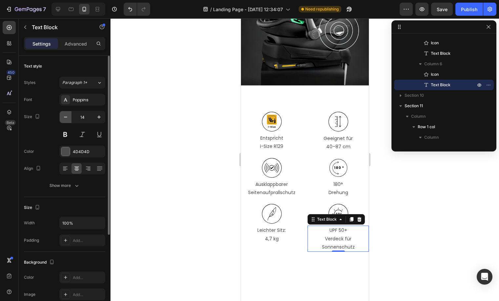
click at [62, 117] on icon "button" at bounding box center [65, 117] width 7 height 7
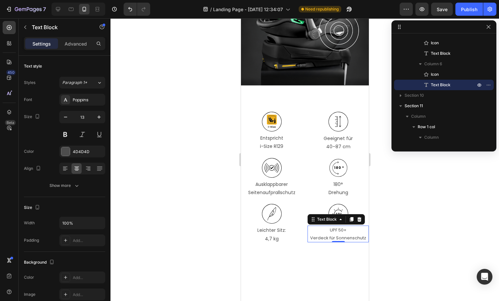
type input "12"
click at [274, 239] on p "4,7 kg" at bounding box center [271, 239] width 60 height 8
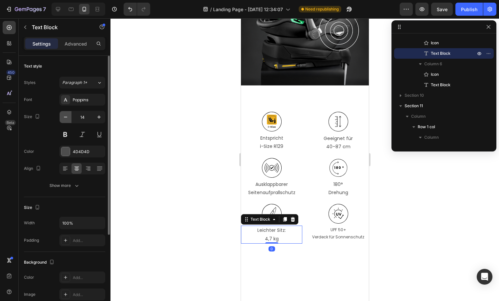
click at [69, 118] on button "button" at bounding box center [66, 117] width 12 height 12
type input "12"
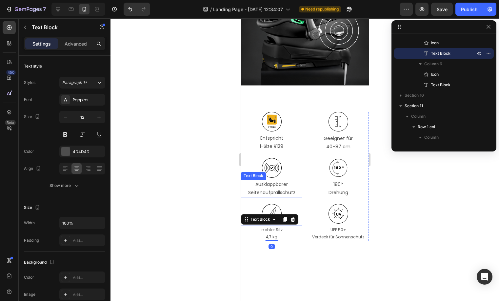
click at [265, 195] on p "Ausklappbarer Seitenaufprallschutz" at bounding box center [271, 188] width 60 height 16
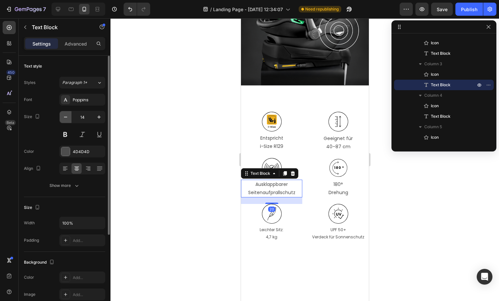
click at [62, 117] on icon "button" at bounding box center [65, 117] width 7 height 7
type input "12"
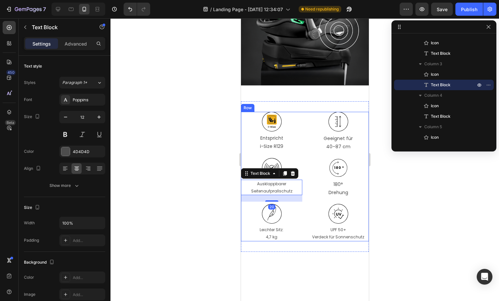
click at [272, 152] on div "Icon Entspricht i-Size R129 Text Block" at bounding box center [271, 135] width 61 height 46
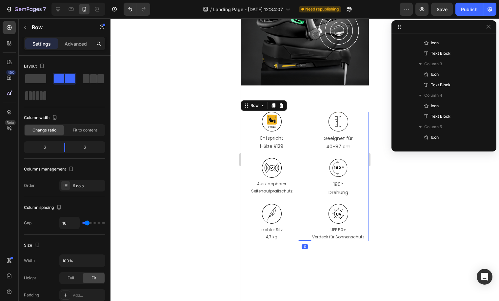
scroll to position [560, 0]
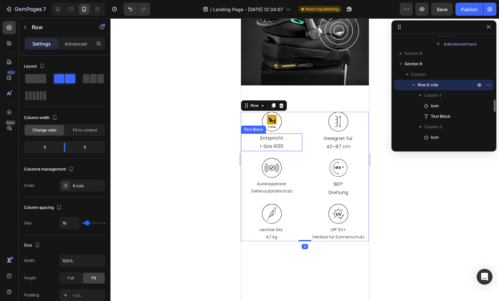
click at [273, 149] on p "i-Size R129" at bounding box center [271, 146] width 60 height 8
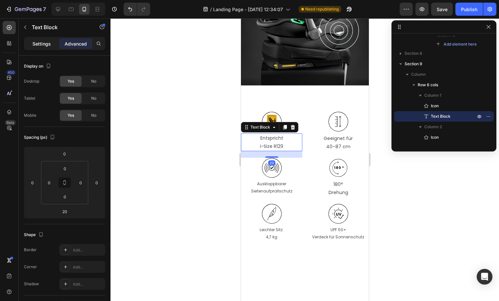
click at [49, 43] on p "Settings" at bounding box center [41, 43] width 18 height 7
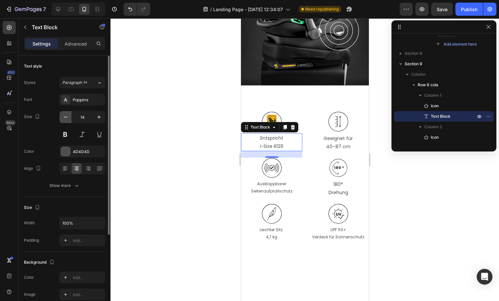
click at [66, 119] on icon "button" at bounding box center [65, 117] width 7 height 7
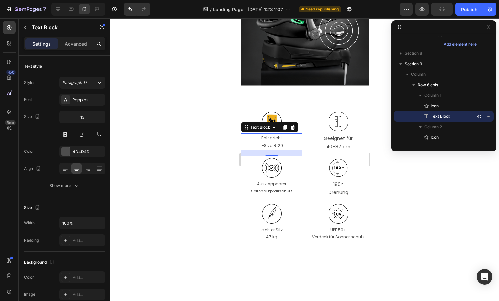
type input "12"
click at [332, 147] on p "40–87 cm" at bounding box center [338, 147] width 60 height 8
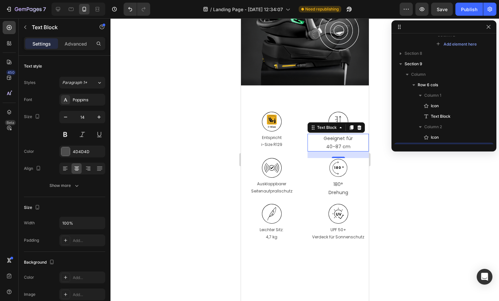
scroll to position [623, 0]
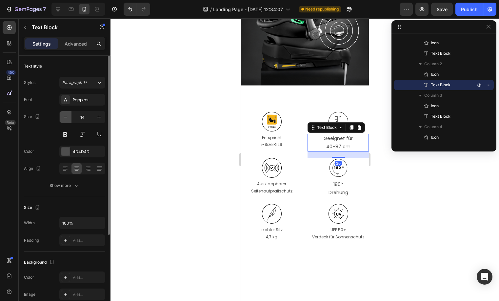
click at [62, 118] on button "button" at bounding box center [66, 117] width 12 height 12
type input "12"
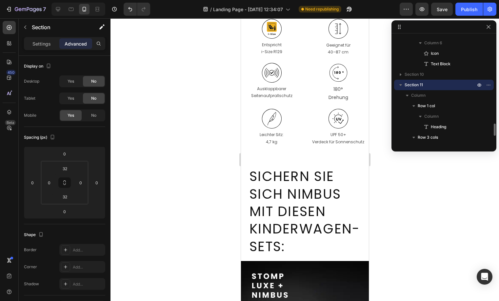
scroll to position [879, 0]
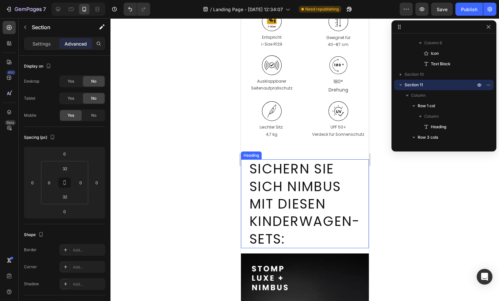
click at [334, 219] on h2 "Sichern Sie sich Nimbus mit diesen Kinderwagen-Sets:" at bounding box center [309, 203] width 120 height 89
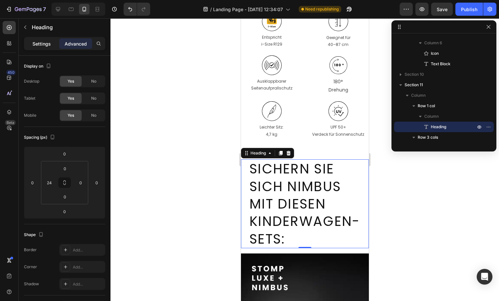
click at [39, 46] on p "Settings" at bounding box center [41, 43] width 18 height 7
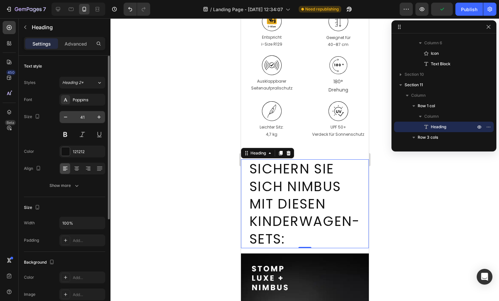
click at [86, 123] on div "41" at bounding box center [82, 117] width 46 height 12
click at [86, 116] on input "41" at bounding box center [82, 117] width 22 height 12
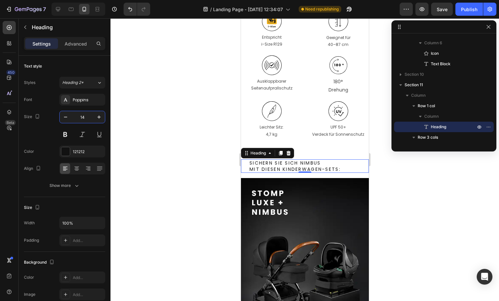
type input "14"
click at [302, 175] on div "0" at bounding box center [304, 172] width 7 height 5
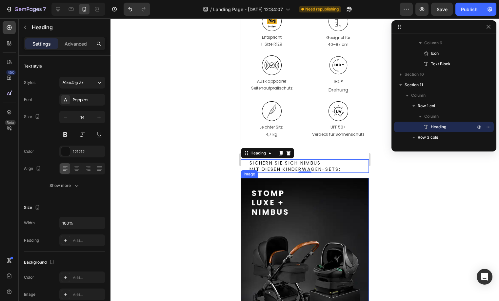
click at [277, 195] on img at bounding box center [305, 274] width 128 height 192
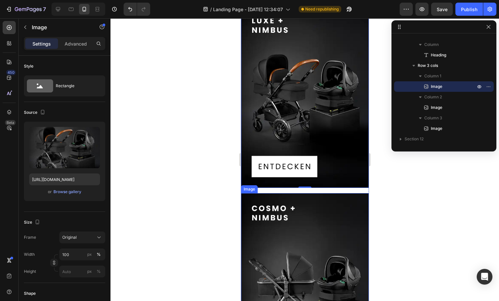
scroll to position [973, 0]
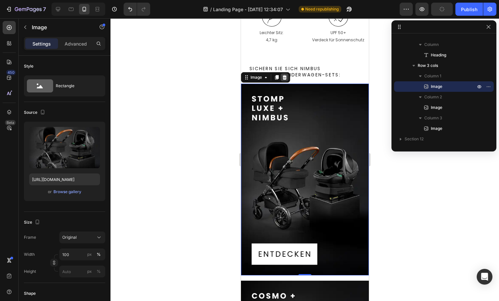
click at [282, 75] on icon at bounding box center [284, 77] width 4 height 5
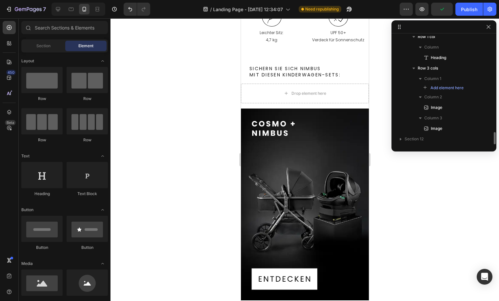
scroll to position [839, 0]
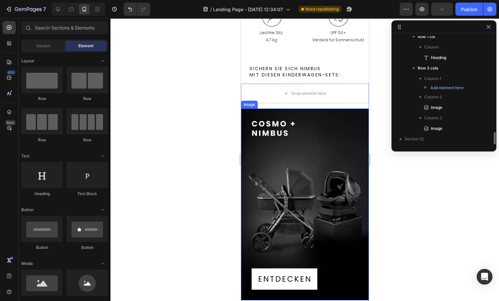
click at [283, 145] on img at bounding box center [305, 205] width 128 height 192
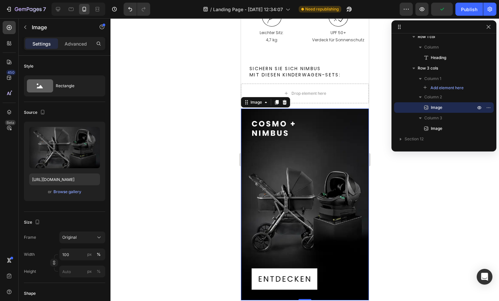
click at [289, 100] on div "Image" at bounding box center [265, 102] width 49 height 10
click at [285, 101] on icon at bounding box center [284, 102] width 4 height 5
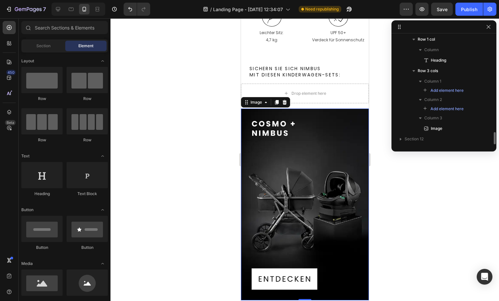
scroll to position [836, 0]
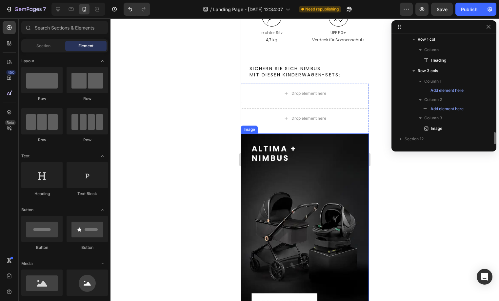
click at [318, 171] on img at bounding box center [305, 229] width 128 height 192
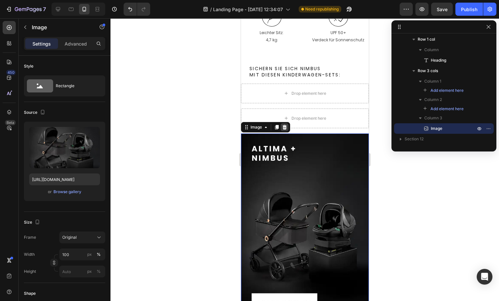
click at [283, 128] on icon at bounding box center [284, 127] width 4 height 5
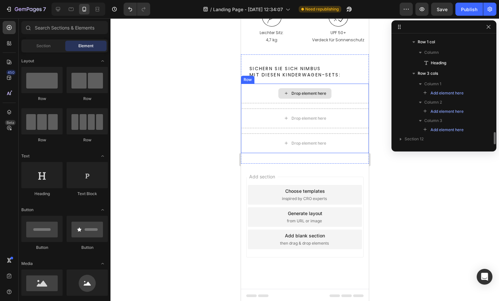
click at [292, 94] on div "Drop element here" at bounding box center [308, 93] width 35 height 5
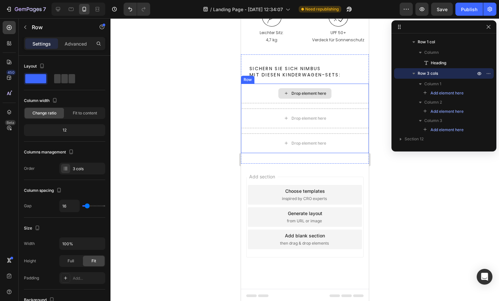
click at [250, 86] on div "Drop element here" at bounding box center [305, 94] width 128 height 20
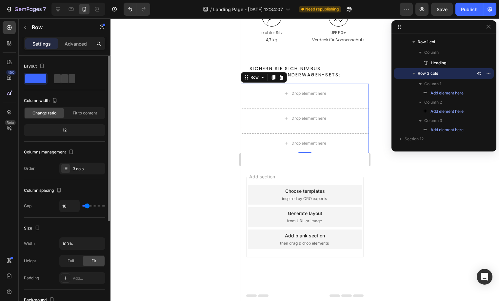
click at [28, 77] on span at bounding box center [35, 78] width 21 height 9
click at [278, 79] on icon at bounding box center [280, 77] width 5 height 5
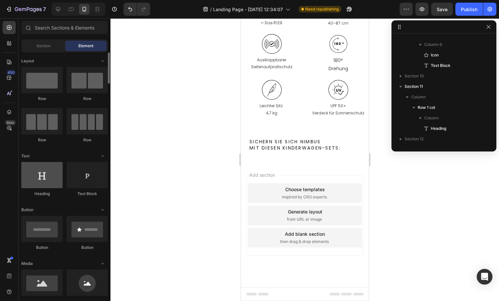
scroll to position [0, 0]
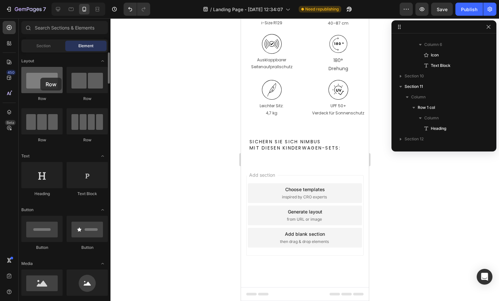
drag, startPoint x: 43, startPoint y: 88, endPoint x: 40, endPoint y: 78, distance: 10.5
click at [40, 78] on div at bounding box center [41, 80] width 41 height 26
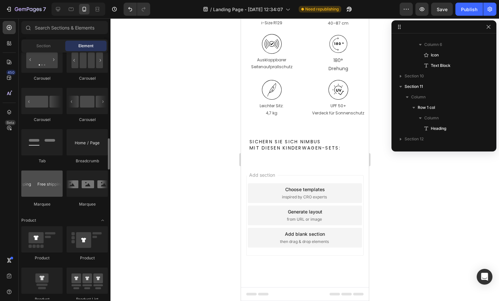
scroll to position [665, 0]
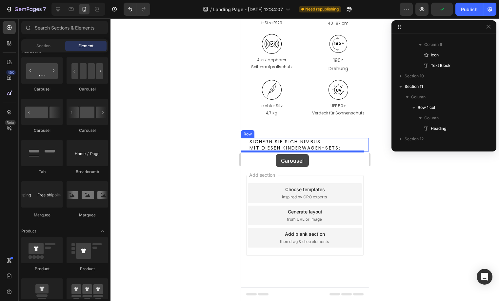
drag, startPoint x: 280, startPoint y: 97, endPoint x: 275, endPoint y: 154, distance: 57.5
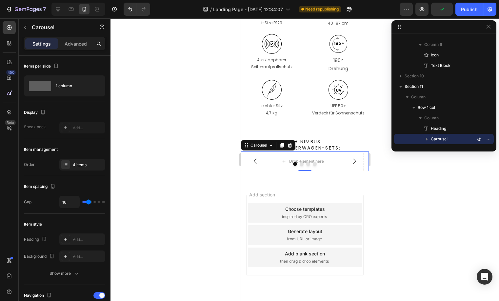
scroll to position [920, 0]
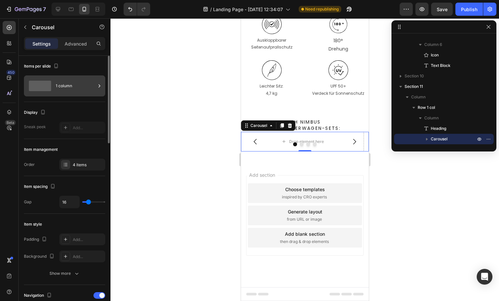
click at [82, 91] on div "1 column" at bounding box center [76, 85] width 40 height 15
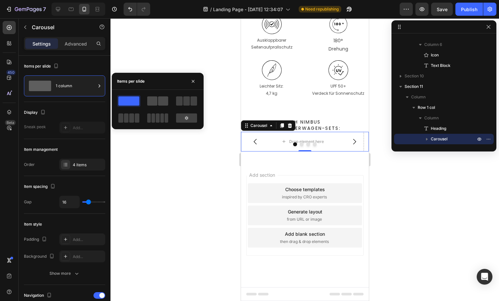
click at [164, 103] on span at bounding box center [163, 100] width 10 height 9
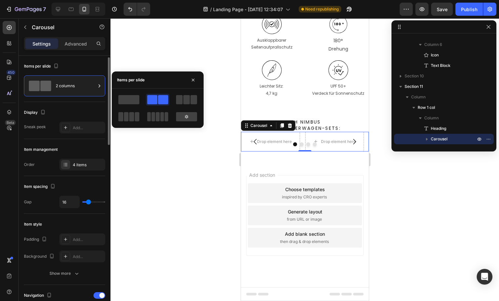
scroll to position [175, 0]
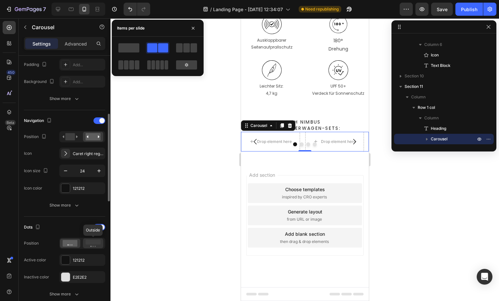
click at [96, 244] on rect at bounding box center [93, 242] width 15 height 5
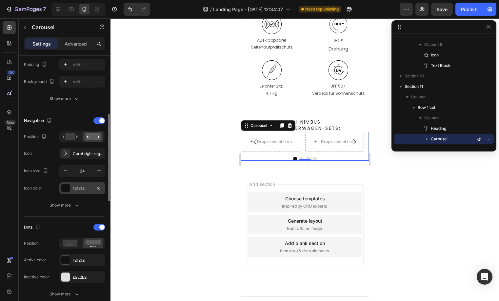
click at [70, 184] on div at bounding box center [65, 188] width 9 height 9
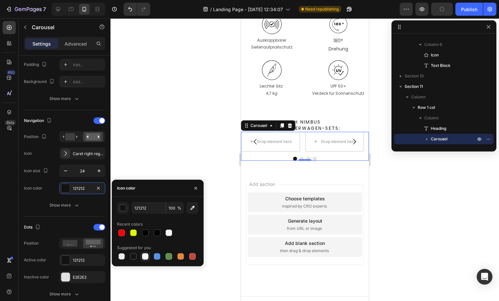
click at [147, 256] on div at bounding box center [145, 256] width 7 height 7
type input "FFFFFF"
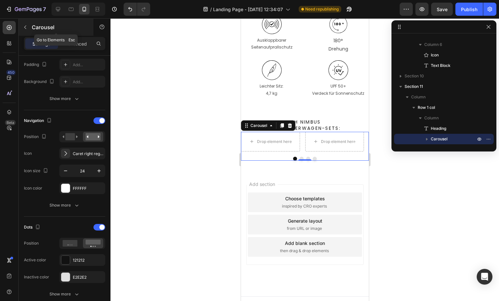
click at [29, 28] on button "button" at bounding box center [25, 27] width 10 height 10
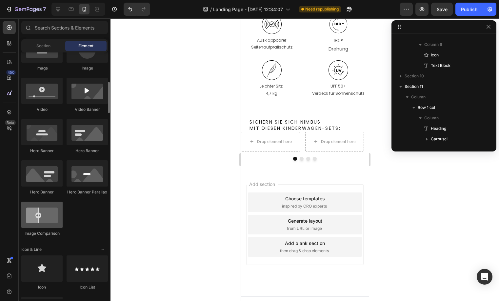
scroll to position [125, 0]
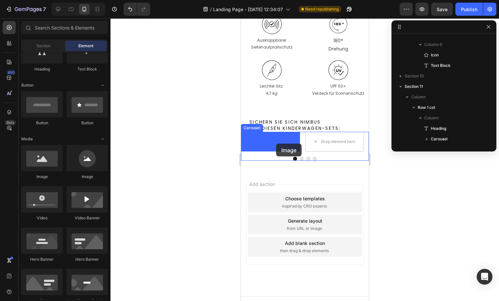
drag, startPoint x: 325, startPoint y: 181, endPoint x: 276, endPoint y: 144, distance: 62.0
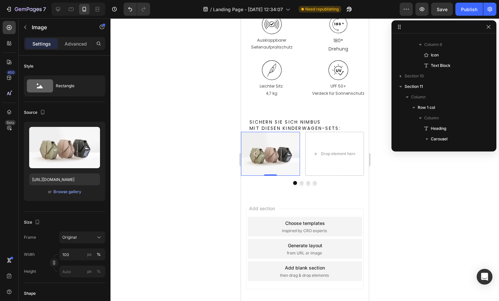
scroll to position [831, 0]
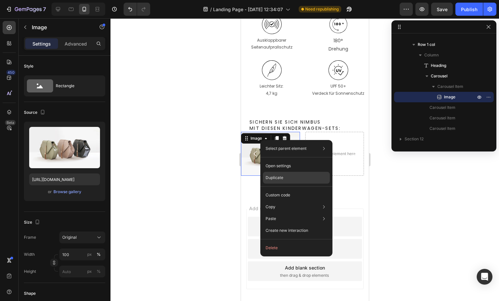
click at [286, 189] on div "Duplicate" at bounding box center [296, 195] width 67 height 12
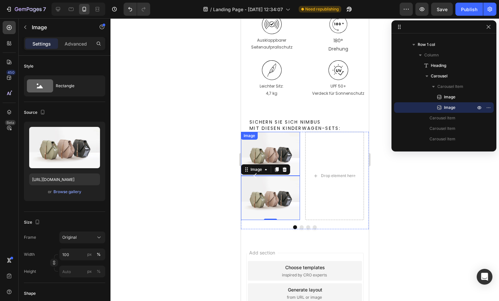
scroll to position [175, 0]
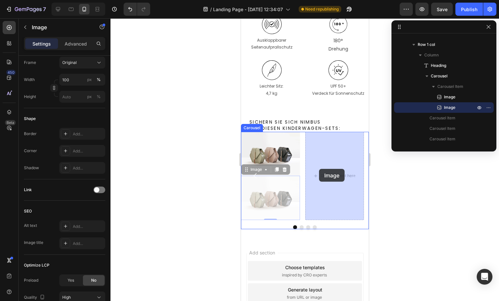
drag, startPoint x: 271, startPoint y: 190, endPoint x: 318, endPoint y: 169, distance: 51.7
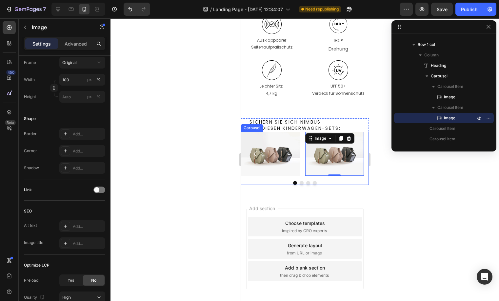
click at [306, 181] on button "Dot" at bounding box center [308, 183] width 4 height 4
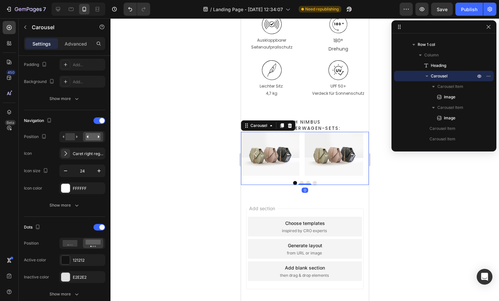
scroll to position [0, 0]
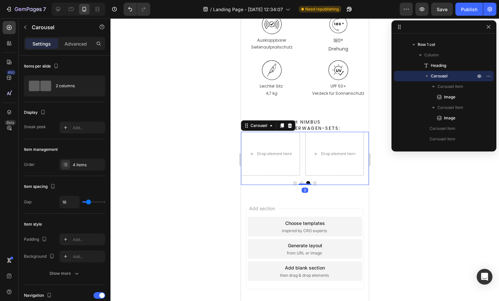
click at [301, 182] on div at bounding box center [305, 183] width 128 height 4
click at [300, 182] on button "Dot" at bounding box center [301, 183] width 4 height 4
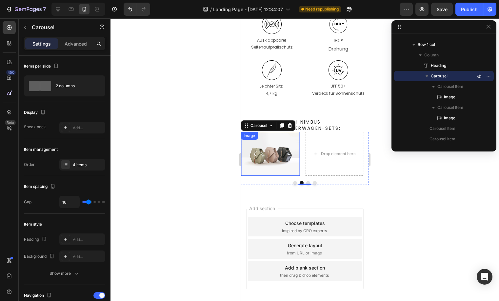
click at [278, 150] on img at bounding box center [270, 154] width 59 height 44
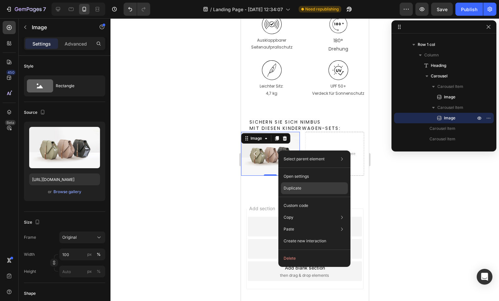
click at [310, 200] on div "Duplicate" at bounding box center [314, 206] width 67 height 12
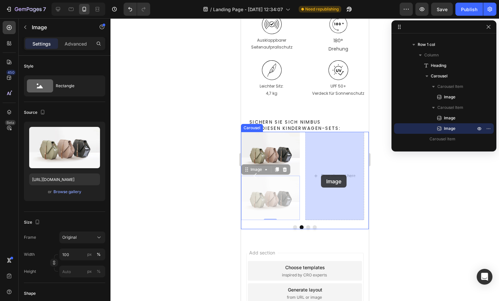
drag, startPoint x: 274, startPoint y: 197, endPoint x: 320, endPoint y: 175, distance: 51.0
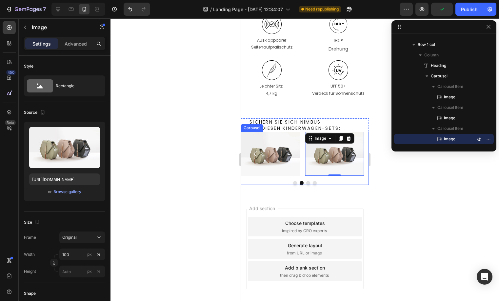
click at [302, 153] on div "Image Image Image 0 Drop element here" at bounding box center [305, 154] width 128 height 44
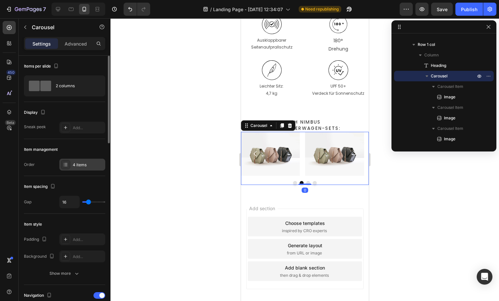
click at [91, 164] on div "4 items" at bounding box center [88, 165] width 31 height 6
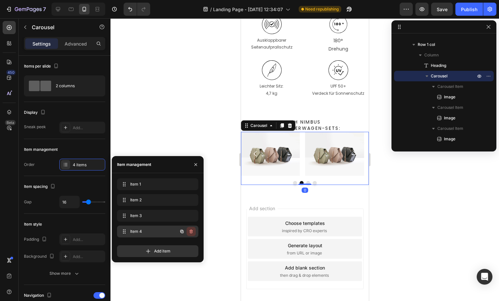
click at [191, 232] on icon "button" at bounding box center [191, 231] width 5 height 5
click at [191, 232] on div "Delete" at bounding box center [187, 232] width 12 height 6
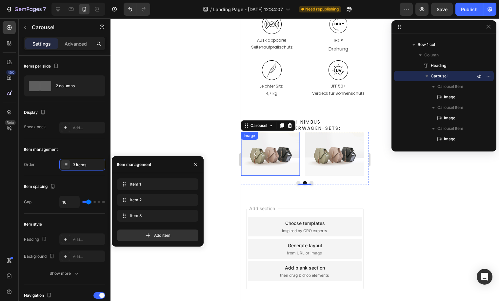
click at [275, 140] on img at bounding box center [270, 154] width 59 height 44
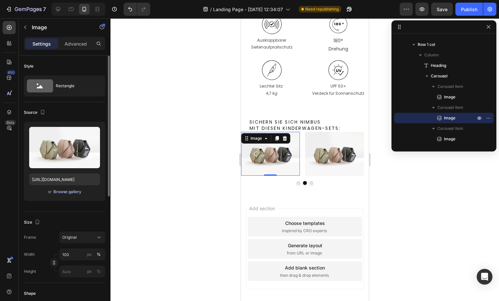
click at [67, 194] on div "Browse gallery" at bounding box center [67, 192] width 28 height 6
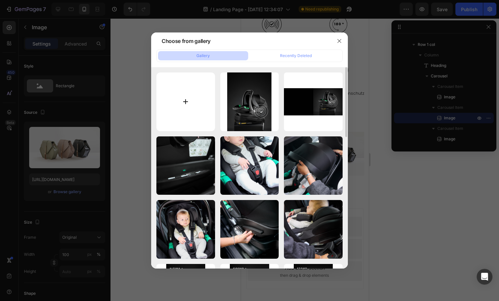
click at [181, 104] on input "file" at bounding box center [185, 101] width 59 height 59
type input "C:\fakepath\Card 1 Stomp Luxe Nimbus_Mobile_DE.png"
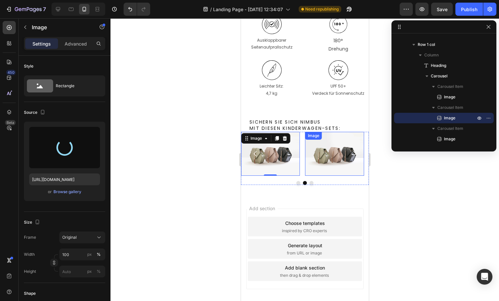
type input "[URL][DOMAIN_NAME]"
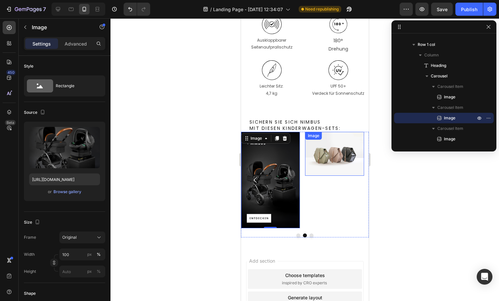
click at [325, 150] on img at bounding box center [334, 154] width 59 height 44
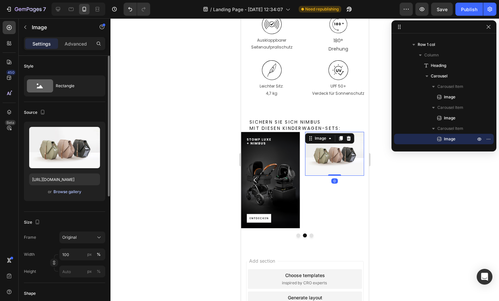
click at [75, 195] on button "Browse gallery" at bounding box center [67, 192] width 29 height 7
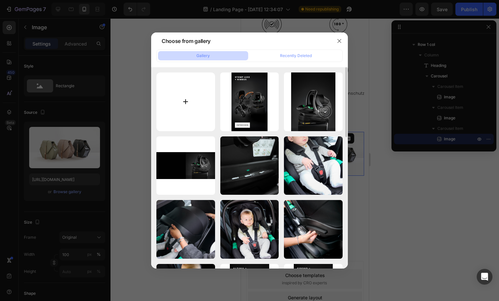
click at [175, 102] on input "file" at bounding box center [185, 101] width 59 height 59
type input "C:\fakepath\Card 2 Cosmo Nimbus_Mobile_DE.png"
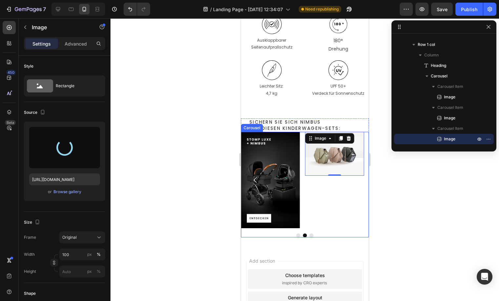
type input "[URL][DOMAIN_NAME]"
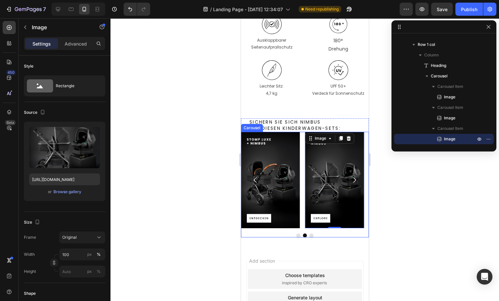
click at [310, 235] on button "Dot" at bounding box center [311, 235] width 4 height 4
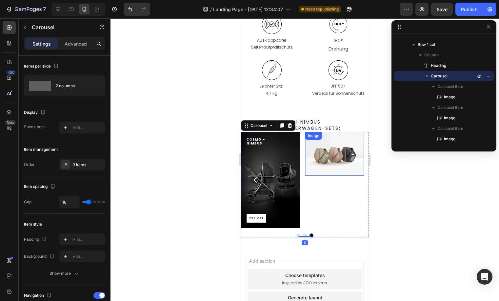
click at [326, 152] on img at bounding box center [334, 154] width 59 height 44
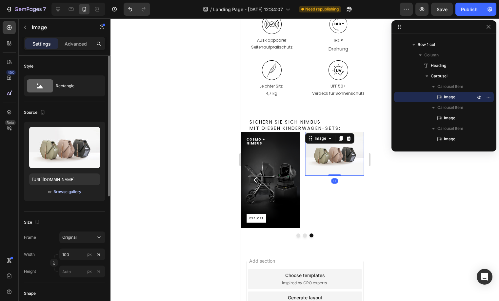
click at [57, 190] on div "Browse gallery" at bounding box center [67, 192] width 28 height 6
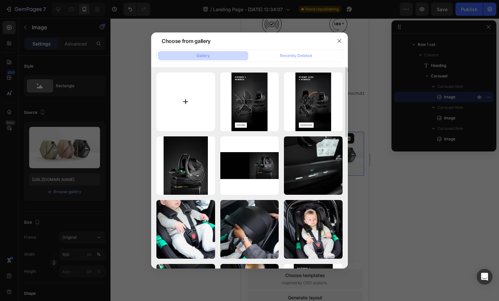
click at [184, 98] on input "file" at bounding box center [185, 101] width 59 height 59
type input "C:\fakepath\Card 3 Altima Nimbus_Mobile_DE.png"
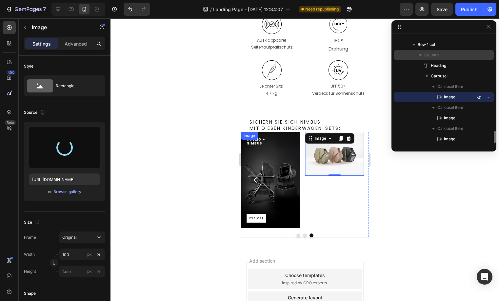
type input "[URL][DOMAIN_NAME]"
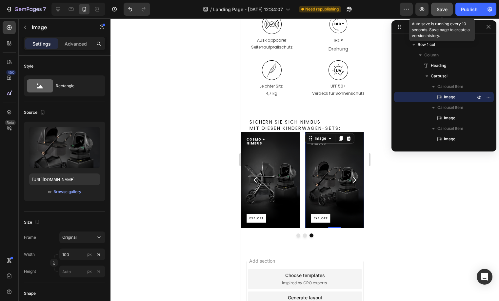
click at [441, 14] on button "Save" at bounding box center [442, 9] width 22 height 13
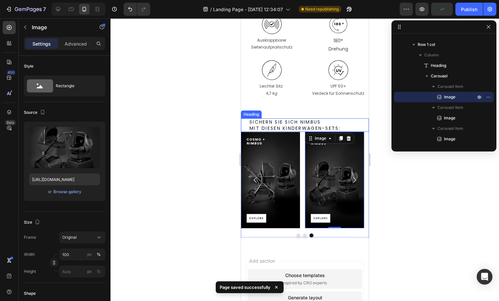
click at [309, 123] on h2 "Sichern Sie sich Nimbus mit diesen Kinderwagen-Sets:" at bounding box center [309, 124] width 120 height 13
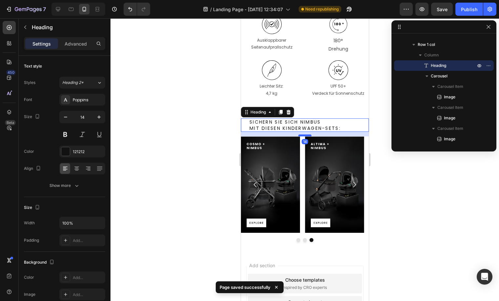
drag, startPoint x: 303, startPoint y: 130, endPoint x: 303, endPoint y: 135, distance: 4.6
click at [303, 135] on div at bounding box center [304, 135] width 13 height 2
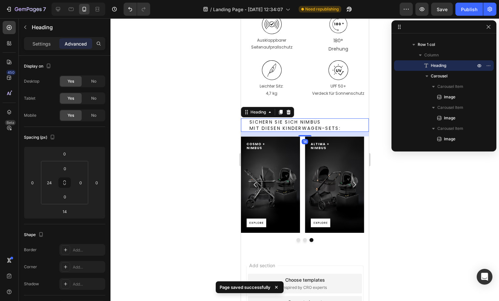
click at [388, 186] on div at bounding box center [304, 159] width 389 height 283
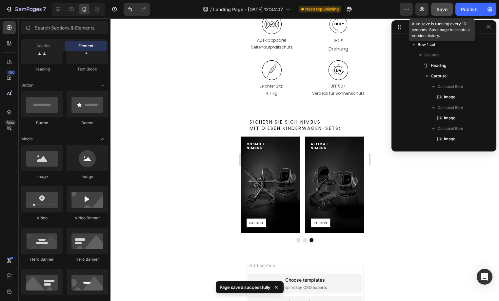
click at [434, 5] on button "Save" at bounding box center [442, 9] width 22 height 13
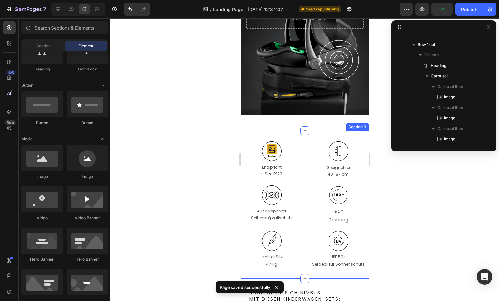
scroll to position [747, 0]
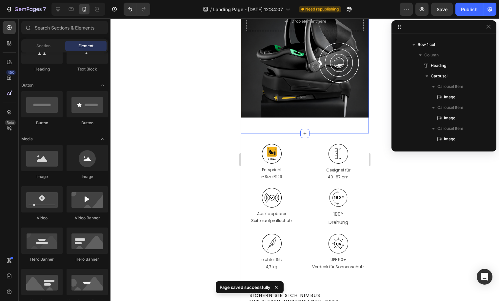
click at [327, 97] on div "Background Image" at bounding box center [305, 36] width 128 height 164
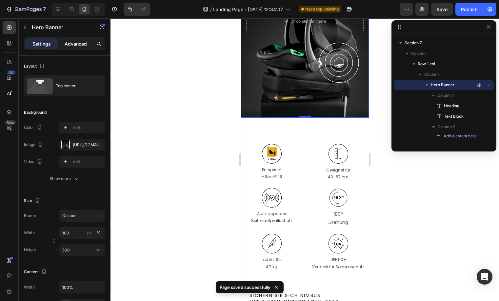
click at [77, 43] on p "Advanced" at bounding box center [76, 43] width 22 height 7
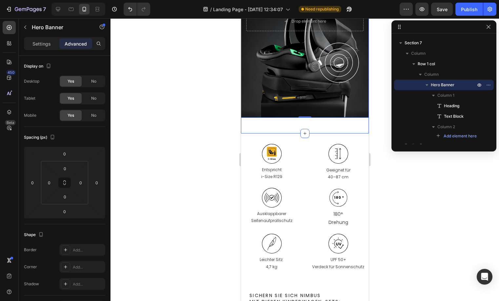
click at [282, 124] on div "GRÖSSERER AUFPRALLSCHUTZ Heading Dank der ausklappbaren Elemente, die einen ver…" at bounding box center [305, 41] width 128 height 183
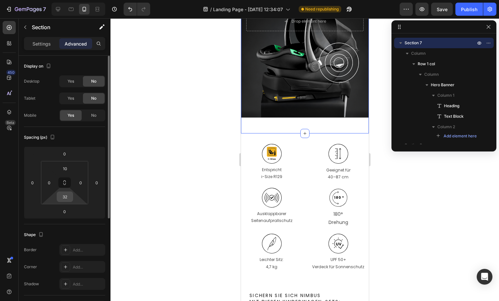
click at [60, 194] on input "32" at bounding box center [64, 197] width 13 height 10
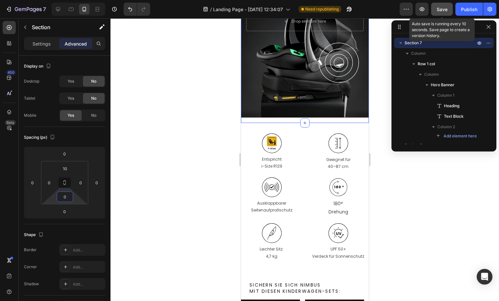
type input "0"
click at [439, 12] on span "Save" at bounding box center [442, 10] width 11 height 6
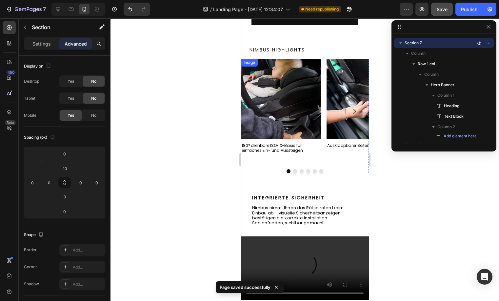
scroll to position [246, 0]
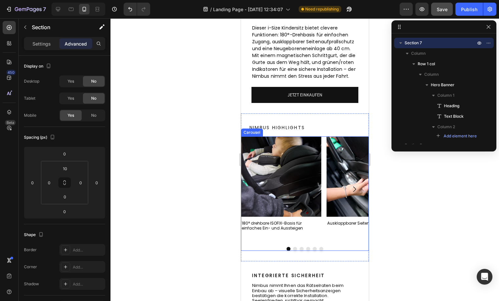
click at [322, 215] on div "Image 180° drehbare ISOFIX-Basis für einfaches Ein- und Aussteigen Text Block I…" at bounding box center [305, 188] width 128 height 105
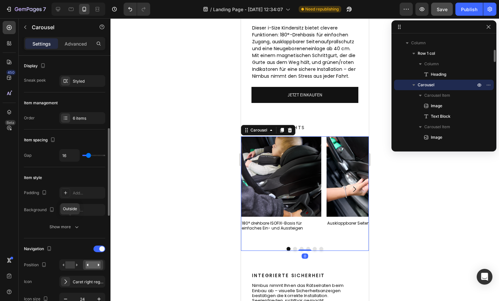
scroll to position [90, 0]
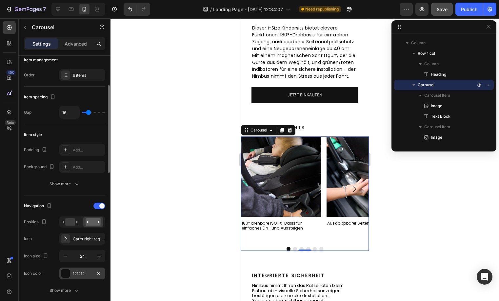
click at [65, 272] on div at bounding box center [65, 273] width 9 height 9
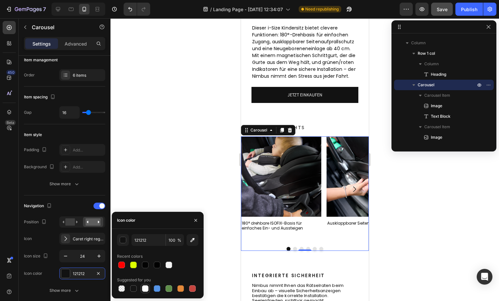
click at [148, 288] on div at bounding box center [145, 288] width 7 height 7
type input "FFFFFF"
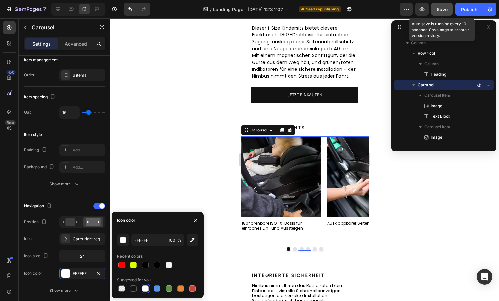
click at [440, 10] on span "Save" at bounding box center [442, 10] width 11 height 6
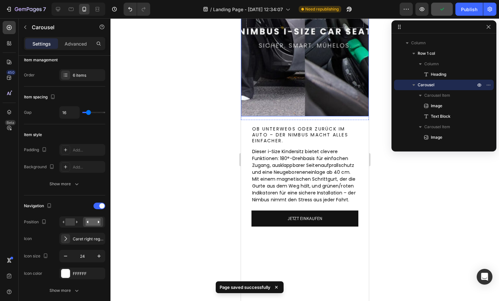
scroll to position [0, 0]
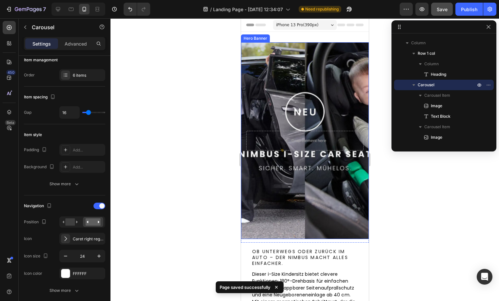
click at [322, 81] on div "Background Image" at bounding box center [305, 140] width 128 height 197
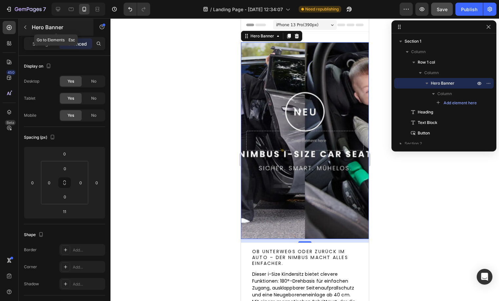
click at [26, 29] on icon "button" at bounding box center [25, 27] width 5 height 5
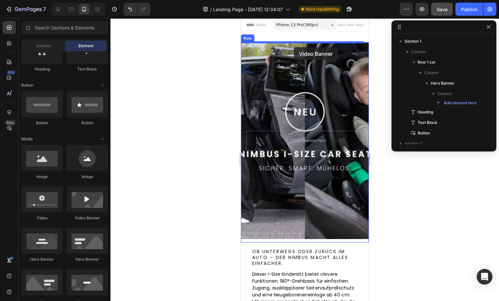
drag, startPoint x: 361, startPoint y: 202, endPoint x: 293, endPoint y: 47, distance: 168.5
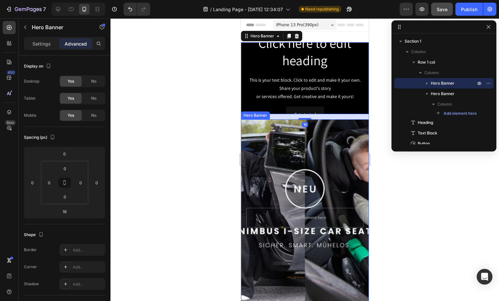
click at [270, 188] on div "Background Image" at bounding box center [305, 217] width 128 height 197
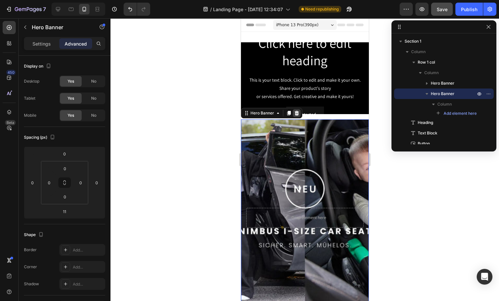
click at [297, 111] on icon at bounding box center [296, 113] width 4 height 5
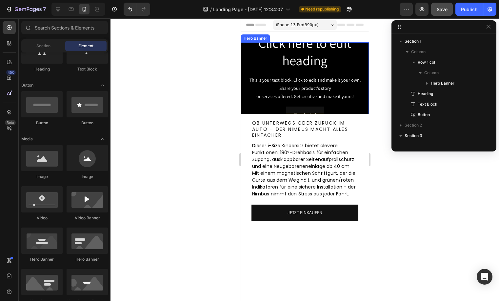
click at [360, 71] on div "Click here to edit heading Heading This is your text block. Click to edit and m…" at bounding box center [305, 78] width 128 height 99
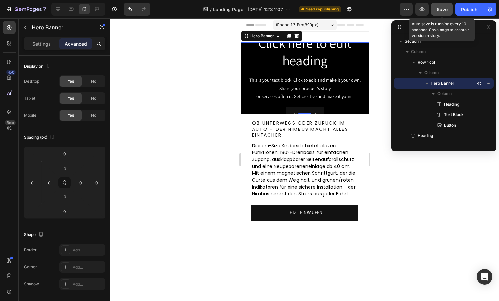
click at [448, 10] on button "Save" at bounding box center [442, 9] width 22 height 13
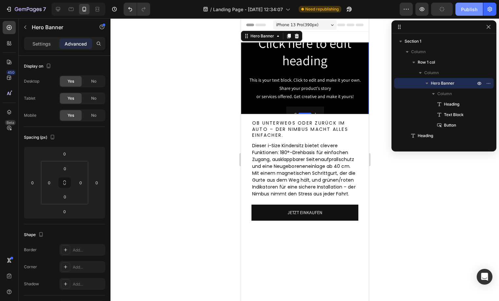
click at [461, 7] on div "Publish" at bounding box center [469, 9] width 16 height 7
